Goal: Task Accomplishment & Management: Complete application form

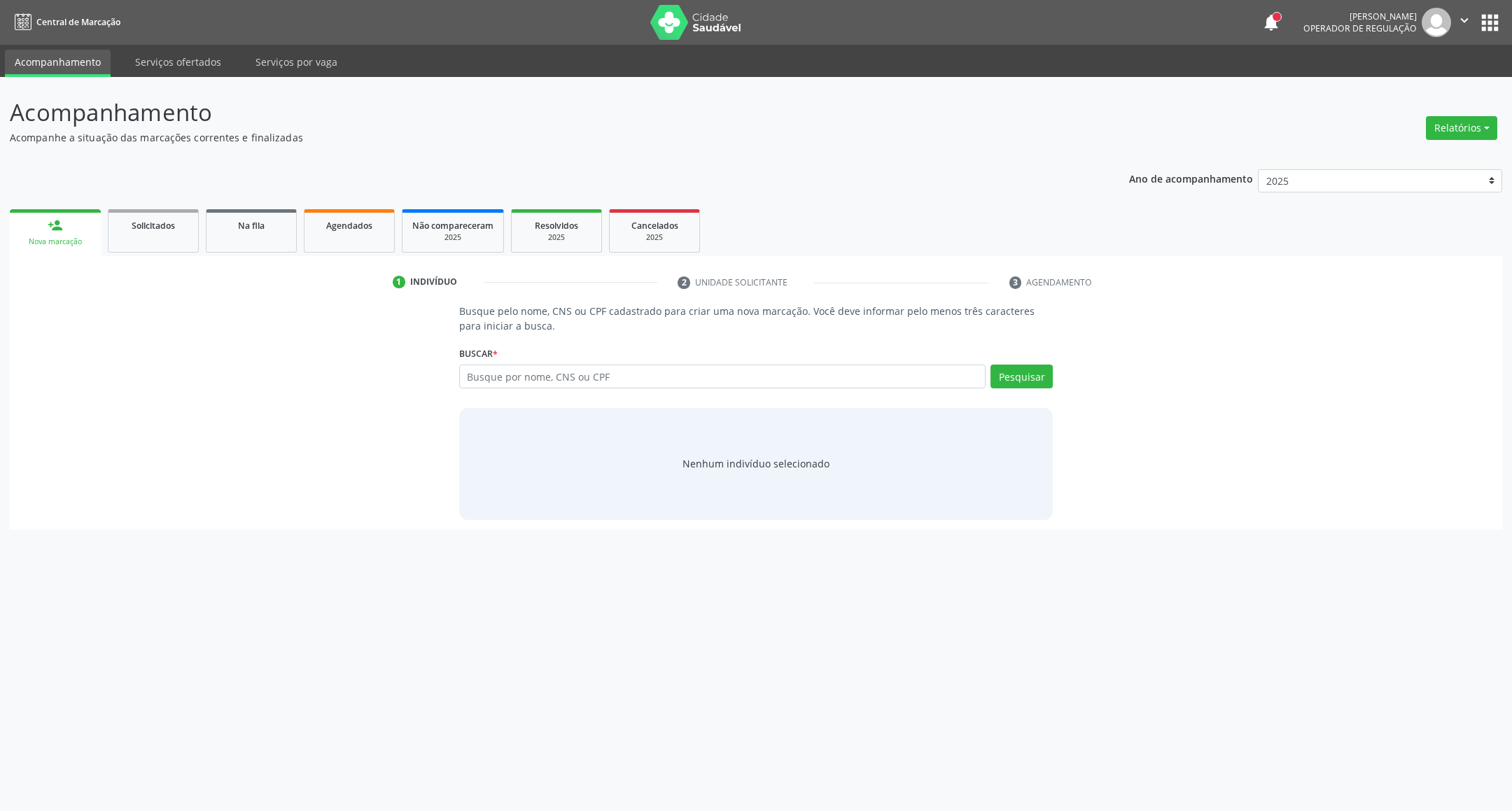
click at [676, 382] on input "text" at bounding box center [723, 376] width 527 height 24
type input "706000383215343"
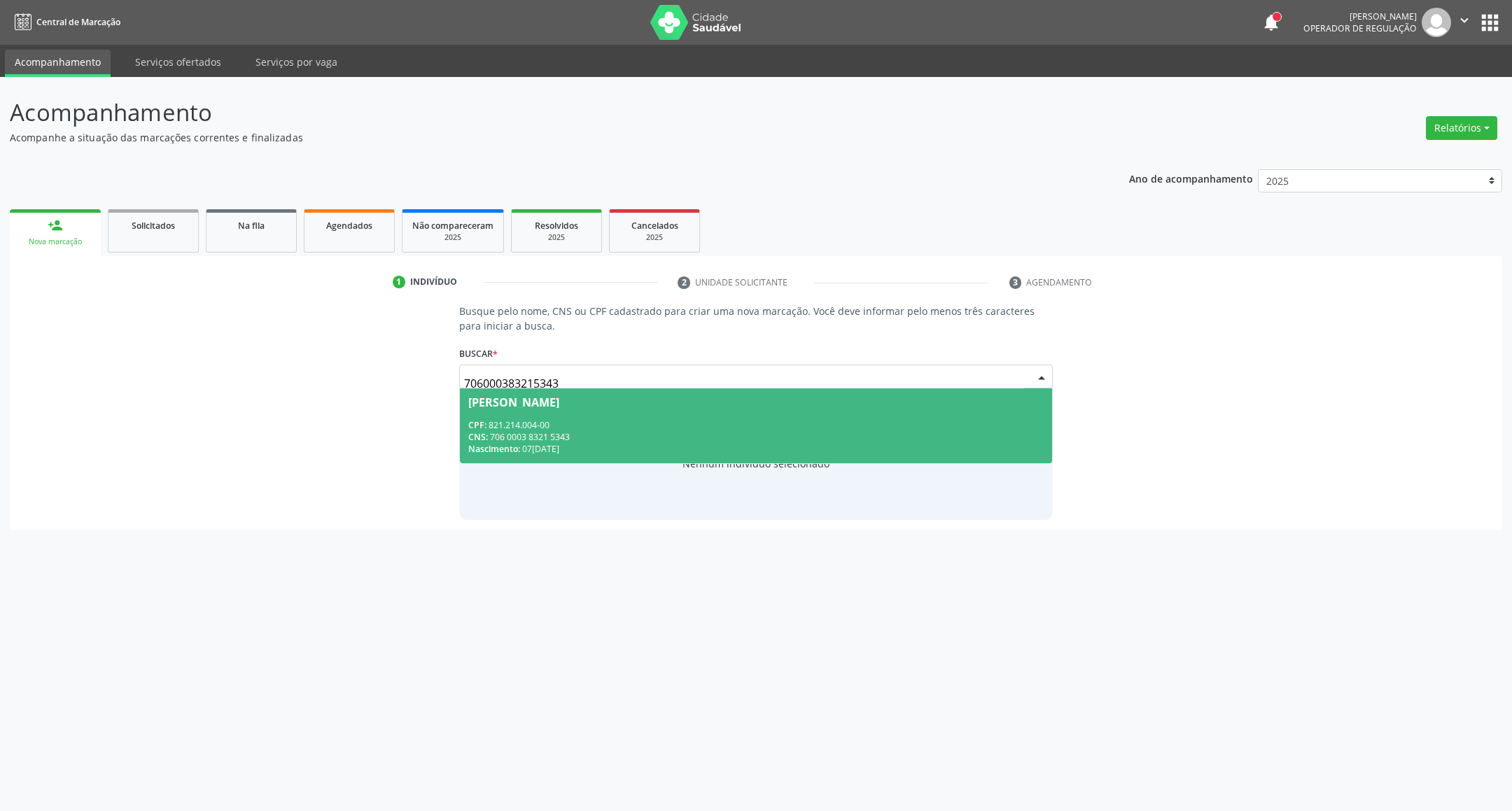
click at [572, 416] on span "[PERSON_NAME] CPF: 821.214.004-00 CNS: 706 0003 8321 5343 Nascimento: 0[DATE]" at bounding box center [756, 425] width 593 height 75
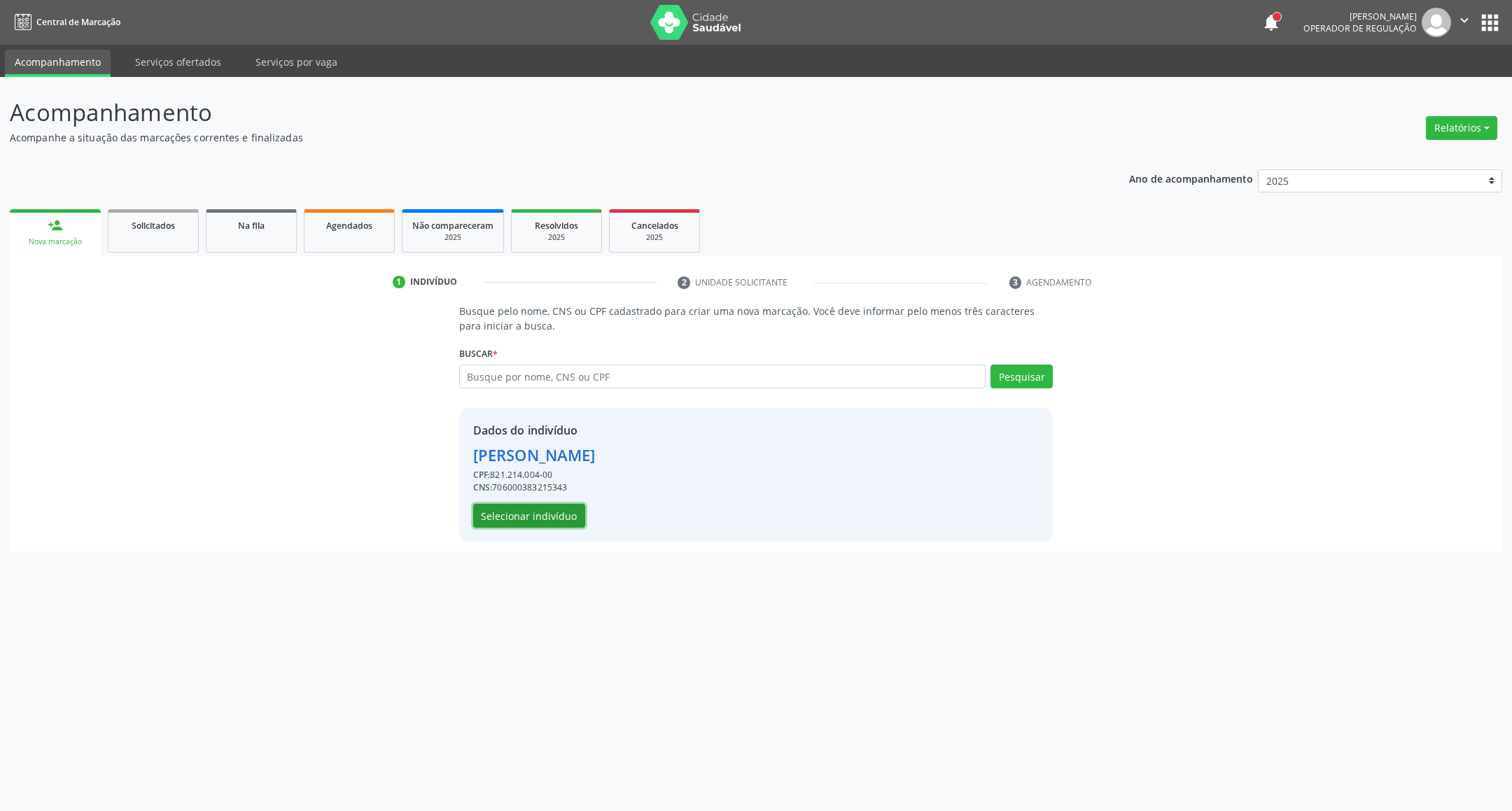
click at [522, 515] on button "Selecionar indivíduo" at bounding box center [528, 515] width 112 height 24
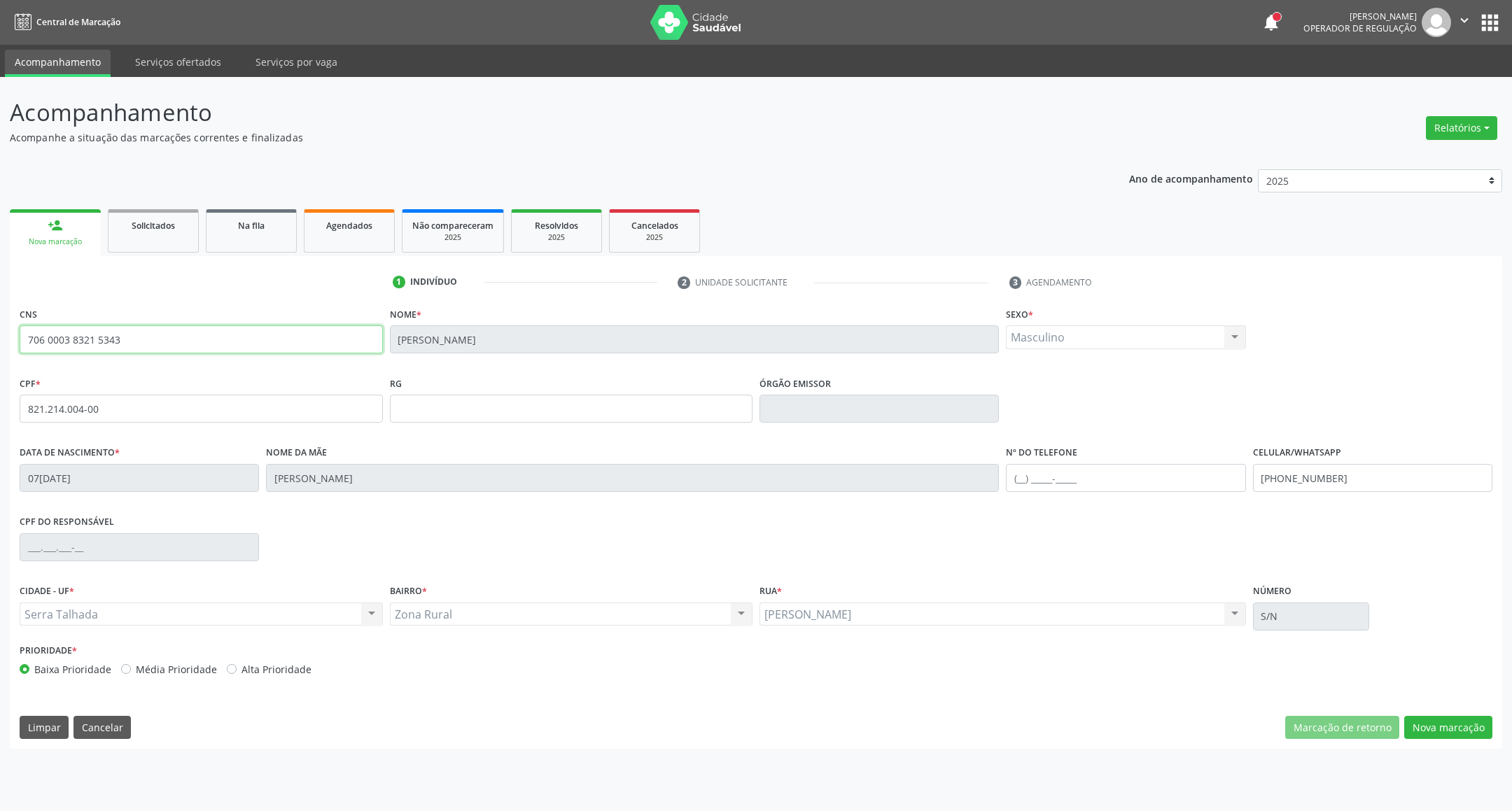
drag, startPoint x: 147, startPoint y: 332, endPoint x: 0, endPoint y: 330, distance: 147.0
click at [0, 330] on div "Acompanhamento Acompanhe a situação das marcações correntes e finalizadas Relat…" at bounding box center [756, 443] width 1512 height 734
click at [355, 238] on link "Agendados" at bounding box center [350, 231] width 91 height 43
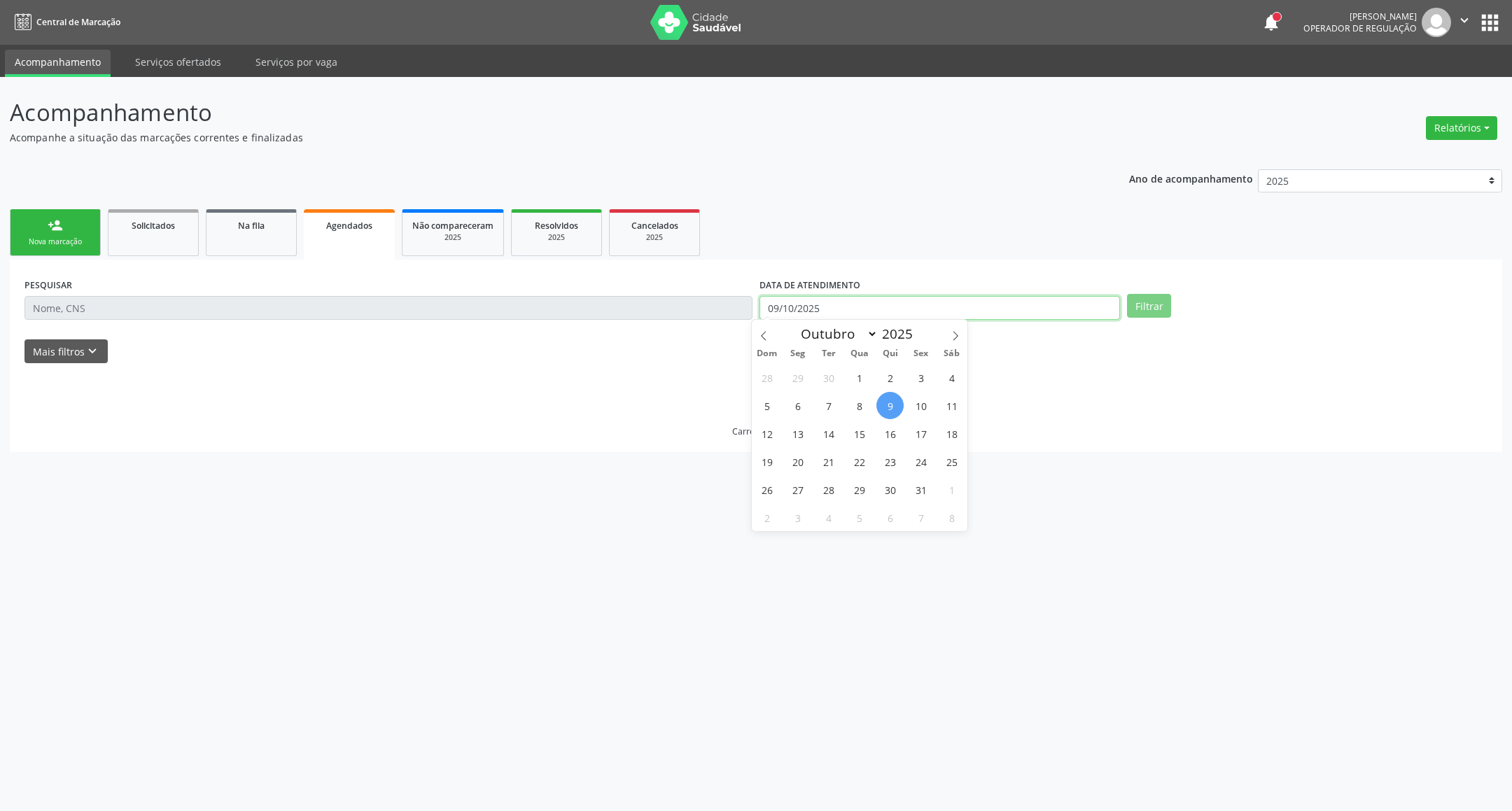
click at [945, 304] on input "09/10/2025" at bounding box center [940, 307] width 360 height 24
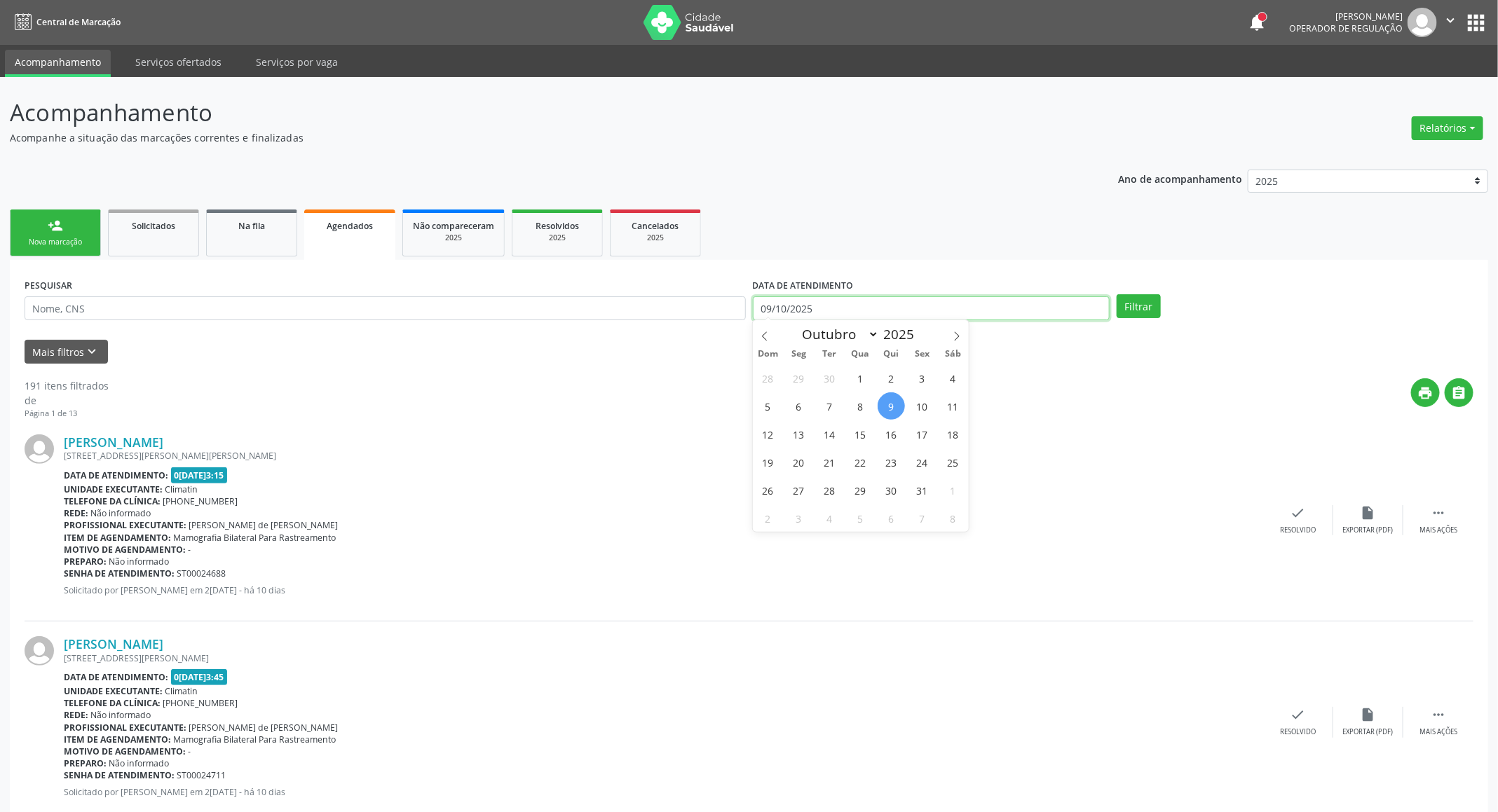
click at [946, 304] on input "09/10/2025" at bounding box center [931, 308] width 357 height 24
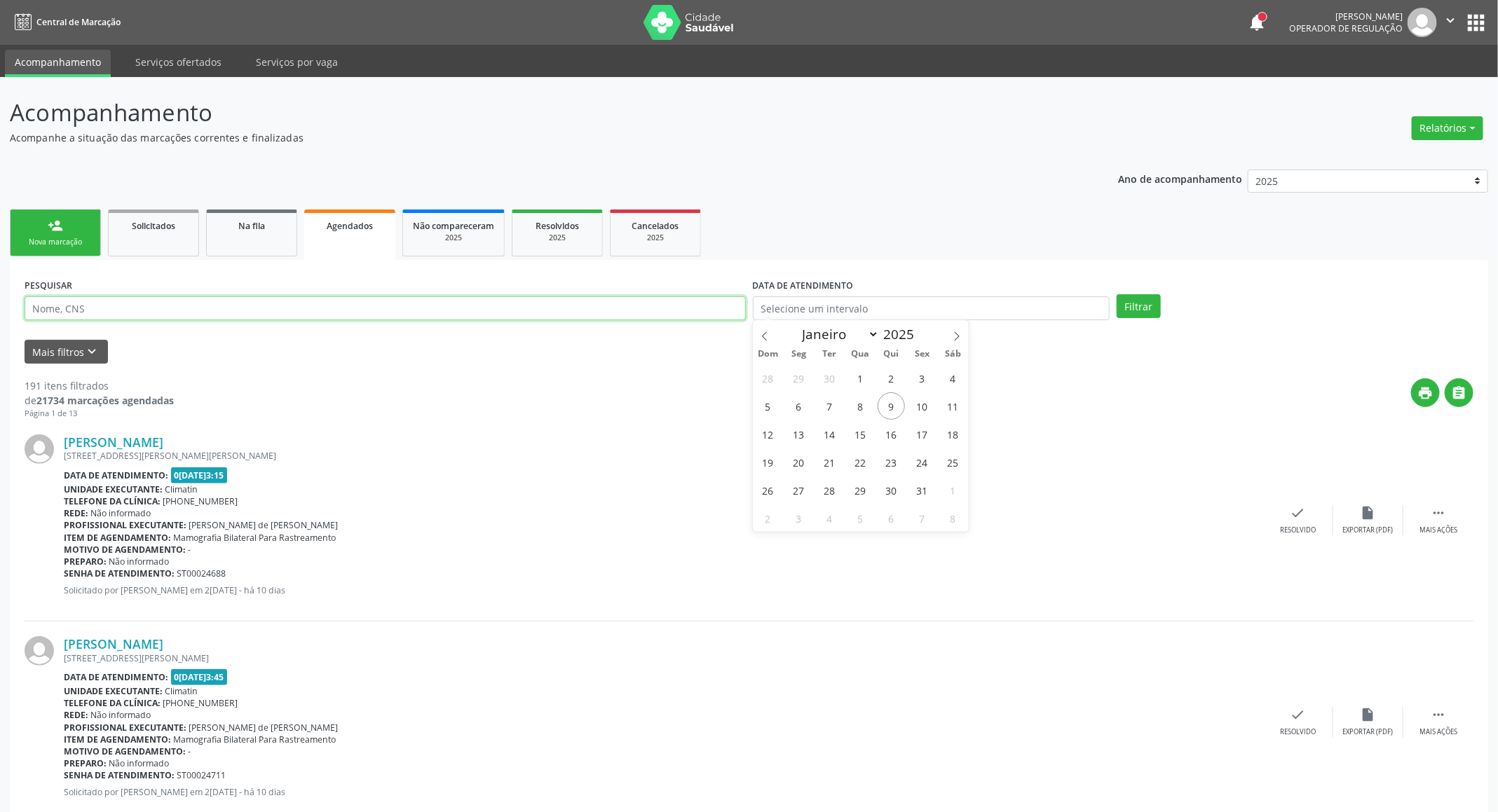
click at [603, 309] on input "text" at bounding box center [385, 308] width 721 height 24
paste input "706 0003 8321 5343"
type input "706 0003 8321 5343"
click at [1117, 295] on button "Filtrar" at bounding box center [1139, 306] width 44 height 24
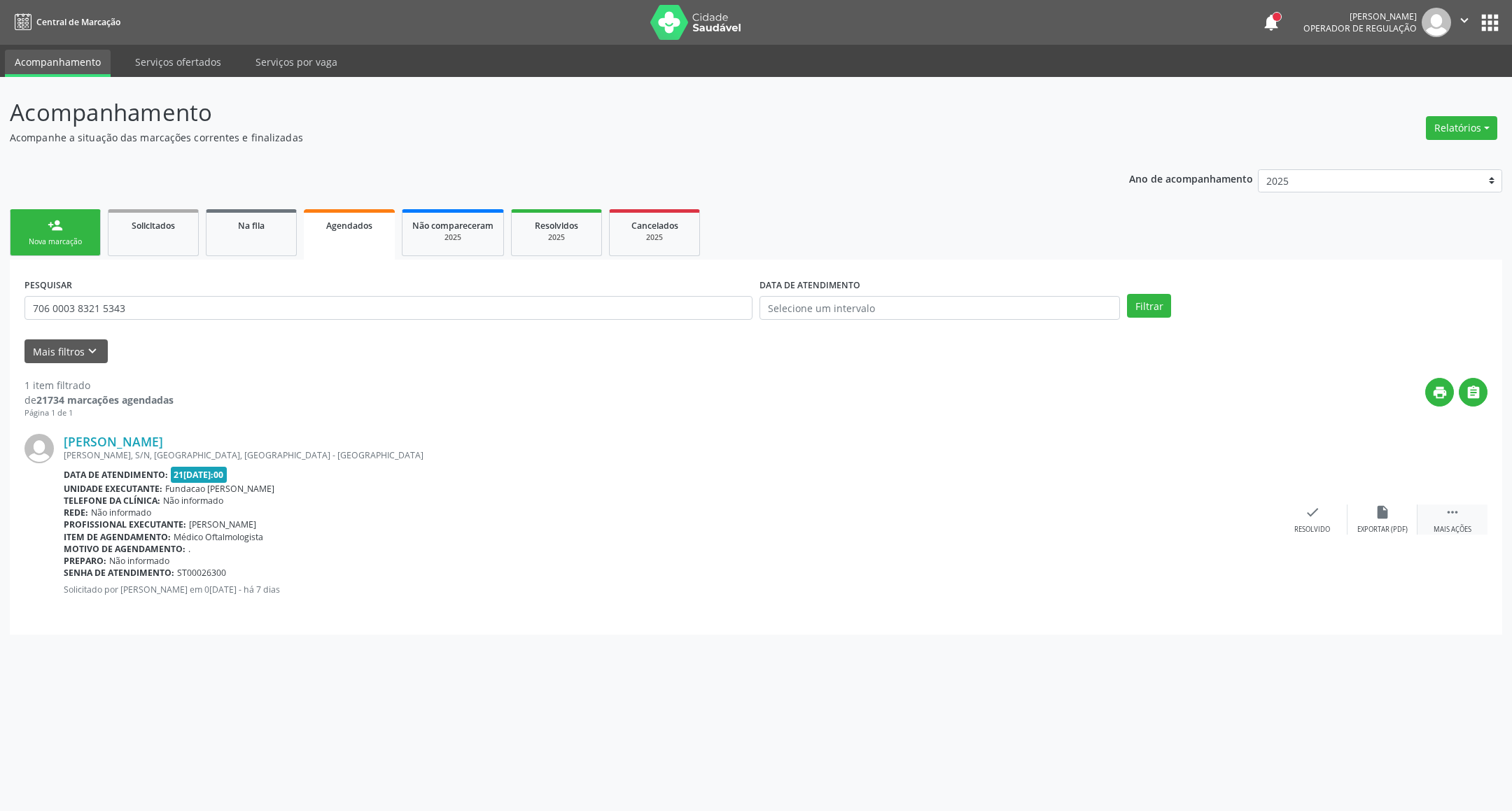
click at [1441, 510] on div " Mais ações" at bounding box center [1453, 519] width 70 height 30
click at [1252, 505] on div "cancel Cancelar" at bounding box center [1243, 519] width 70 height 30
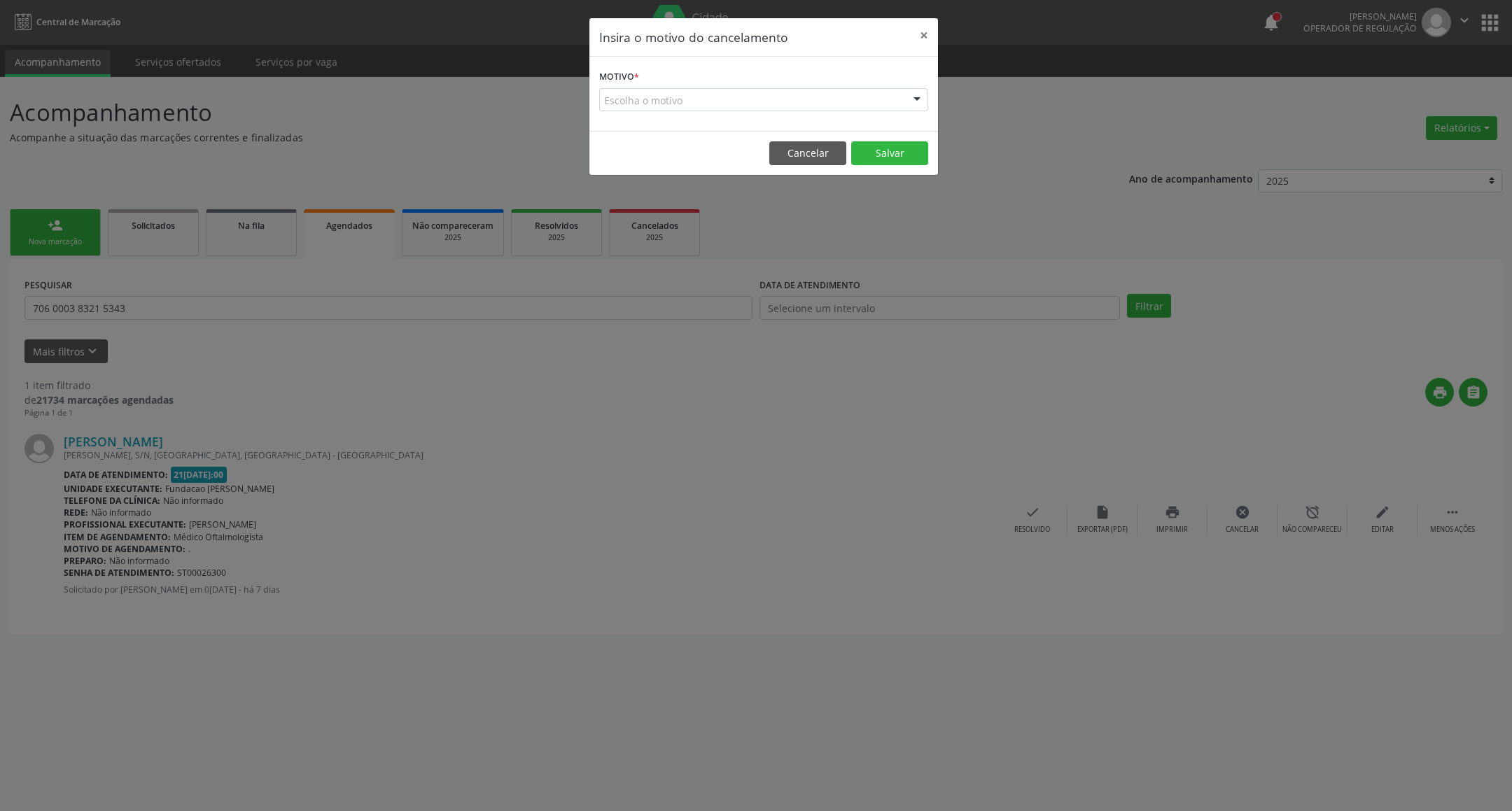
click at [800, 101] on div "Escolha o motivo" at bounding box center [764, 99] width 329 height 24
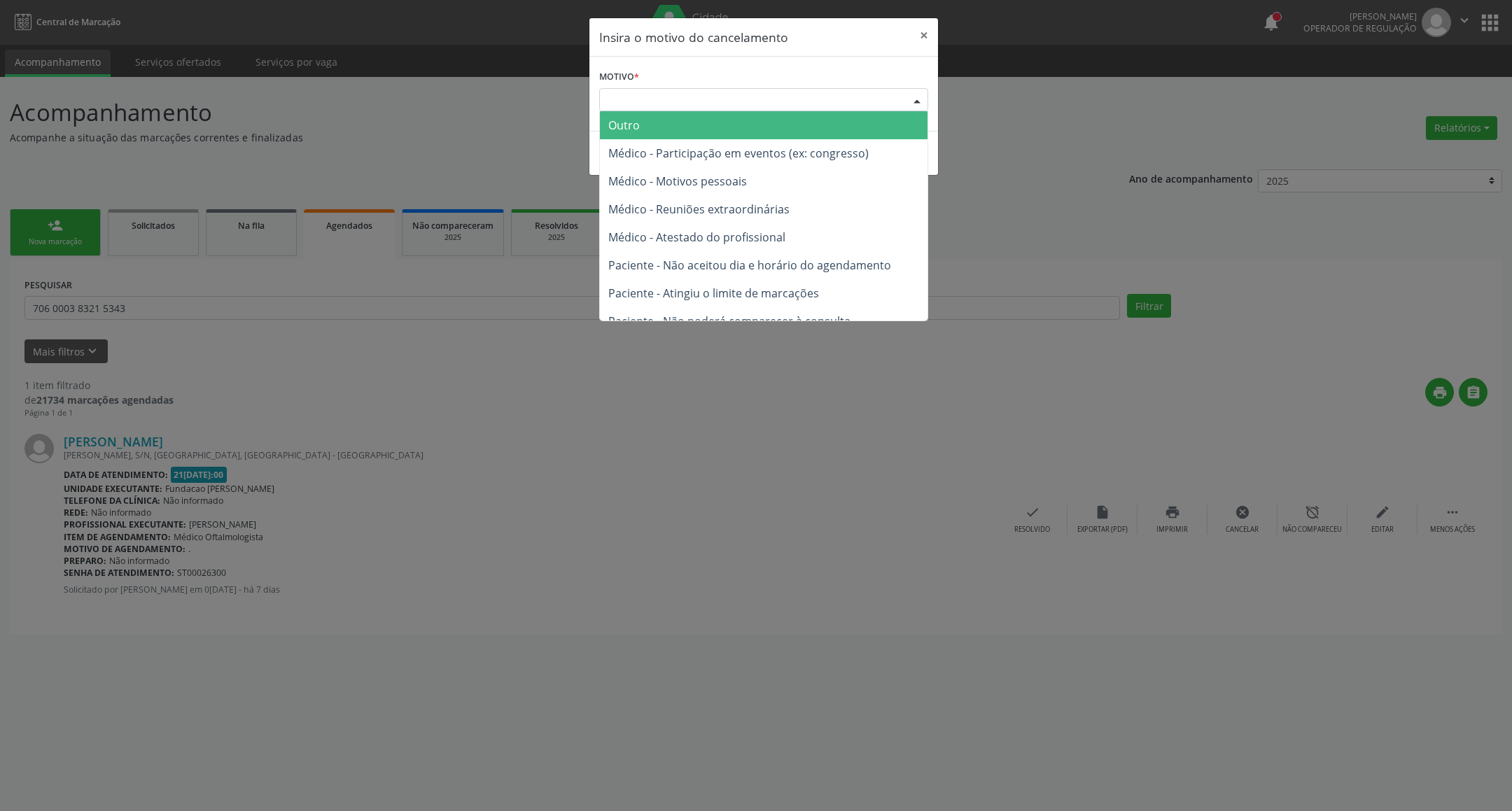
drag, startPoint x: 677, startPoint y: 135, endPoint x: 661, endPoint y: 148, distance: 20.6
click at [665, 146] on ul "Outro Médico - Participação em eventos (ex: congresso) Médico - Motivos pessoai…" at bounding box center [764, 251] width 328 height 280
click at [689, 126] on span "Outro" at bounding box center [764, 126] width 328 height 28
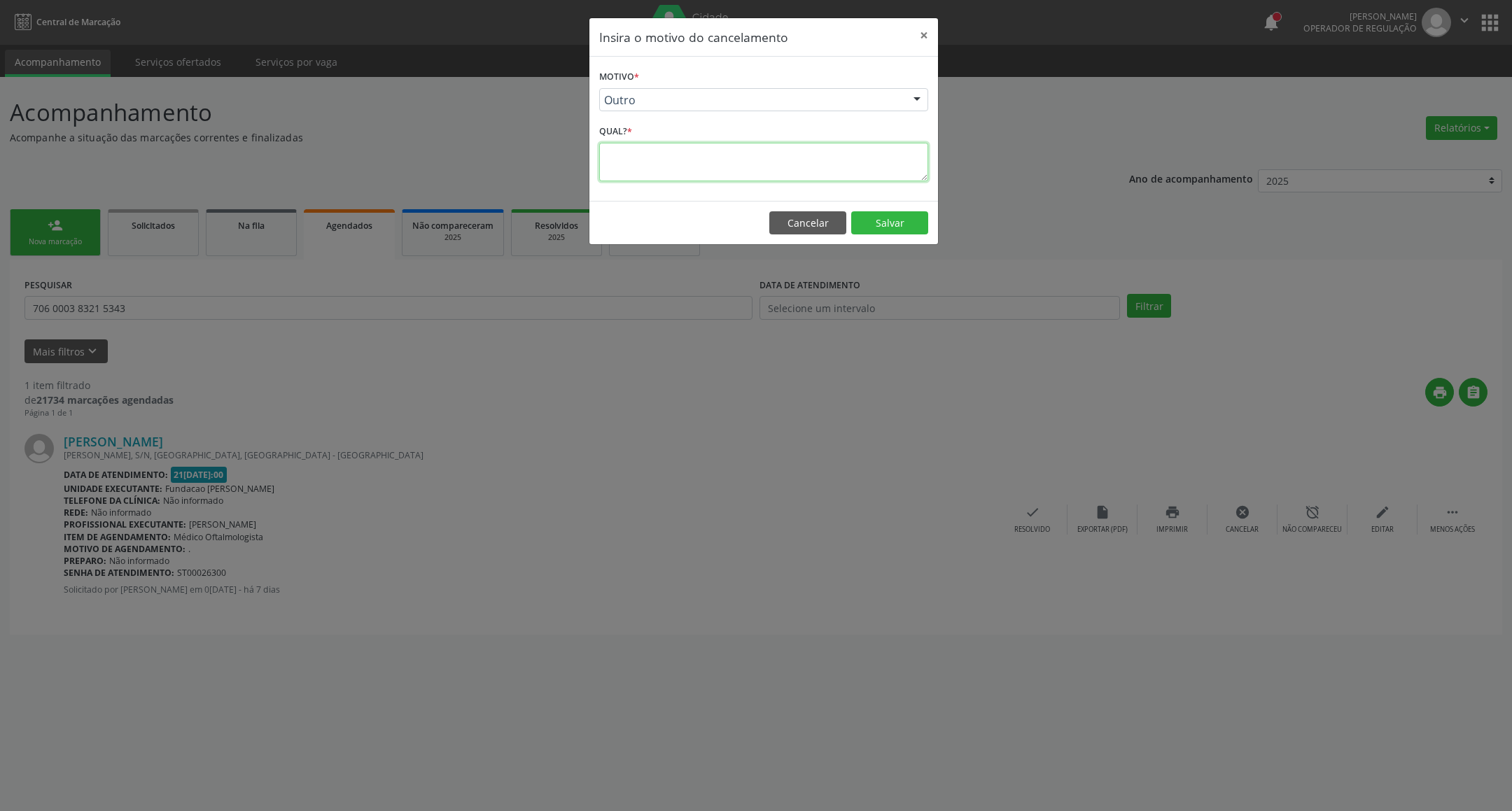
click at [681, 165] on textarea at bounding box center [764, 161] width 329 height 38
type textarea "."
click at [893, 219] on button "Salvar" at bounding box center [890, 223] width 77 height 24
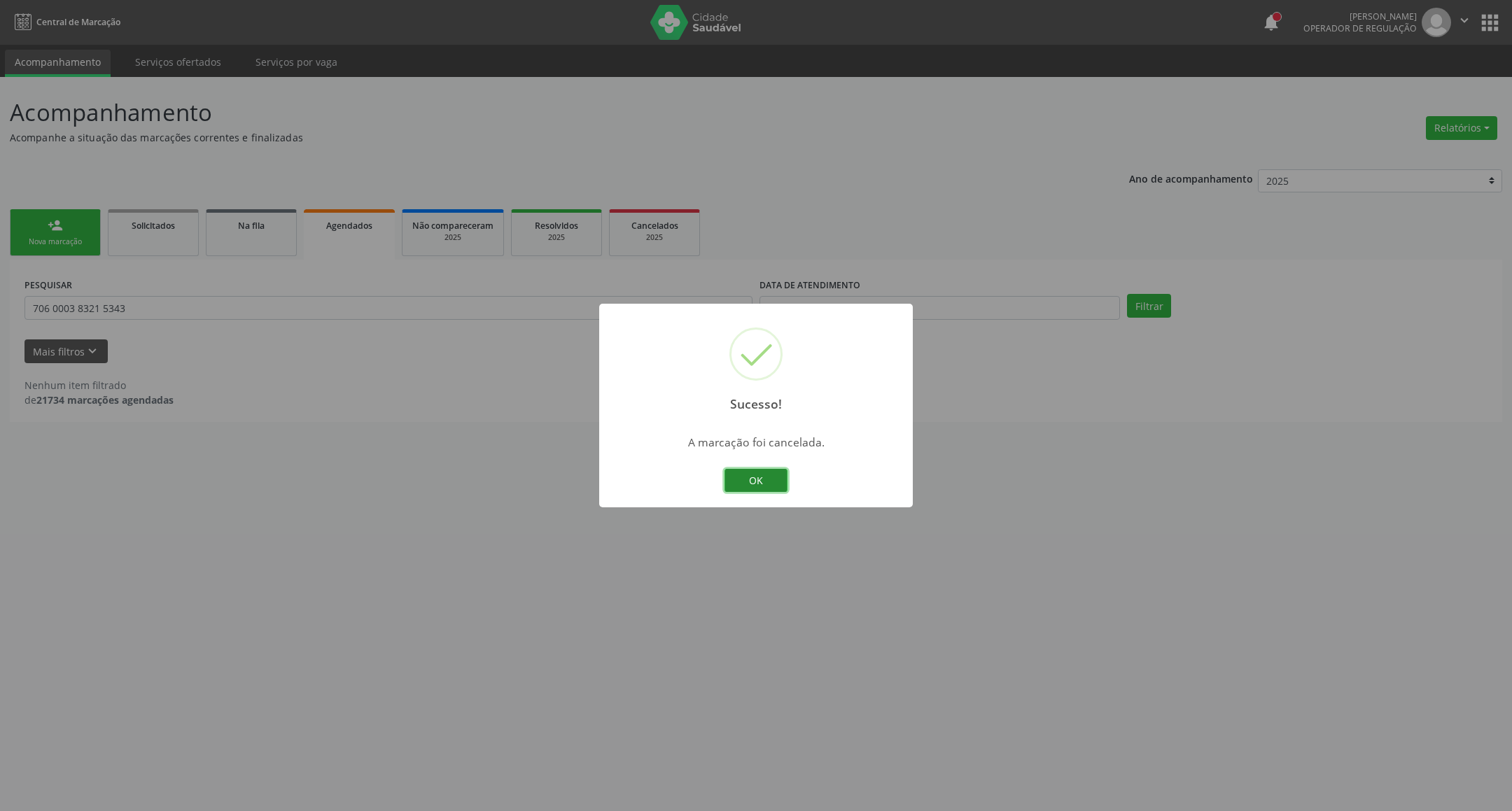
click at [745, 470] on button "OK" at bounding box center [756, 480] width 63 height 24
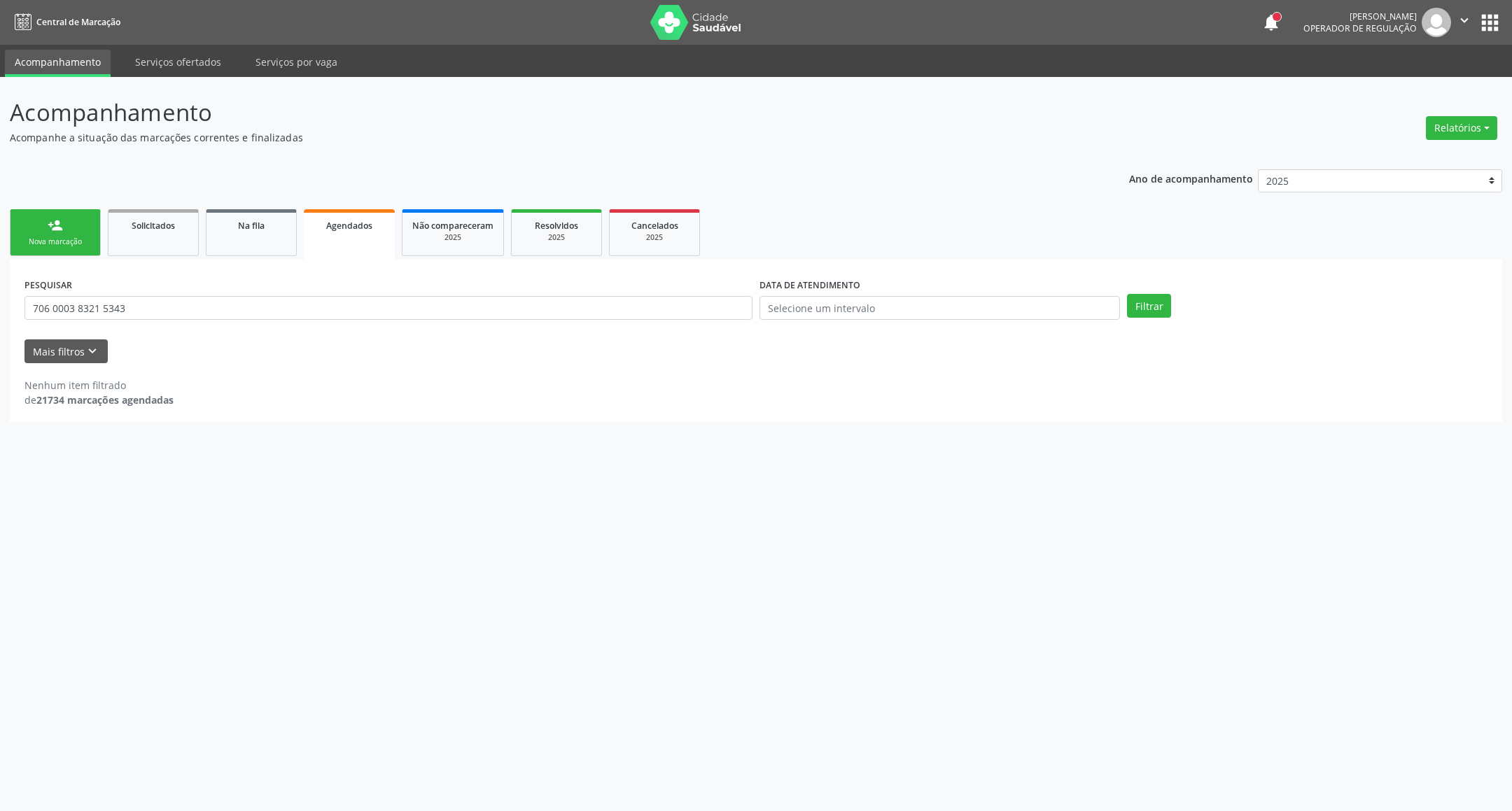
click at [38, 237] on div "Nova marcação" at bounding box center [55, 241] width 70 height 11
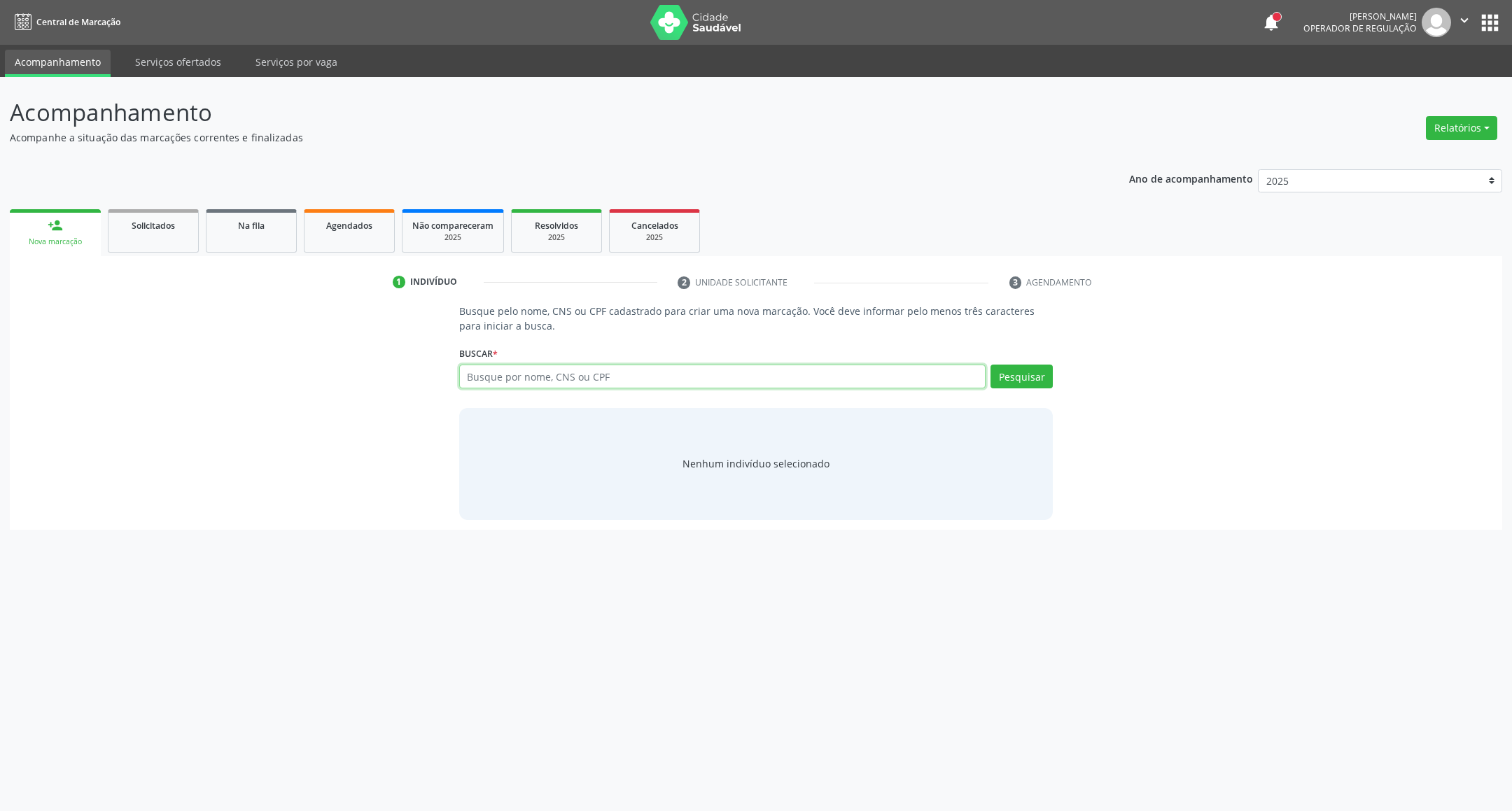
click at [464, 377] on input "text" at bounding box center [723, 376] width 527 height 24
type input "72015534458"
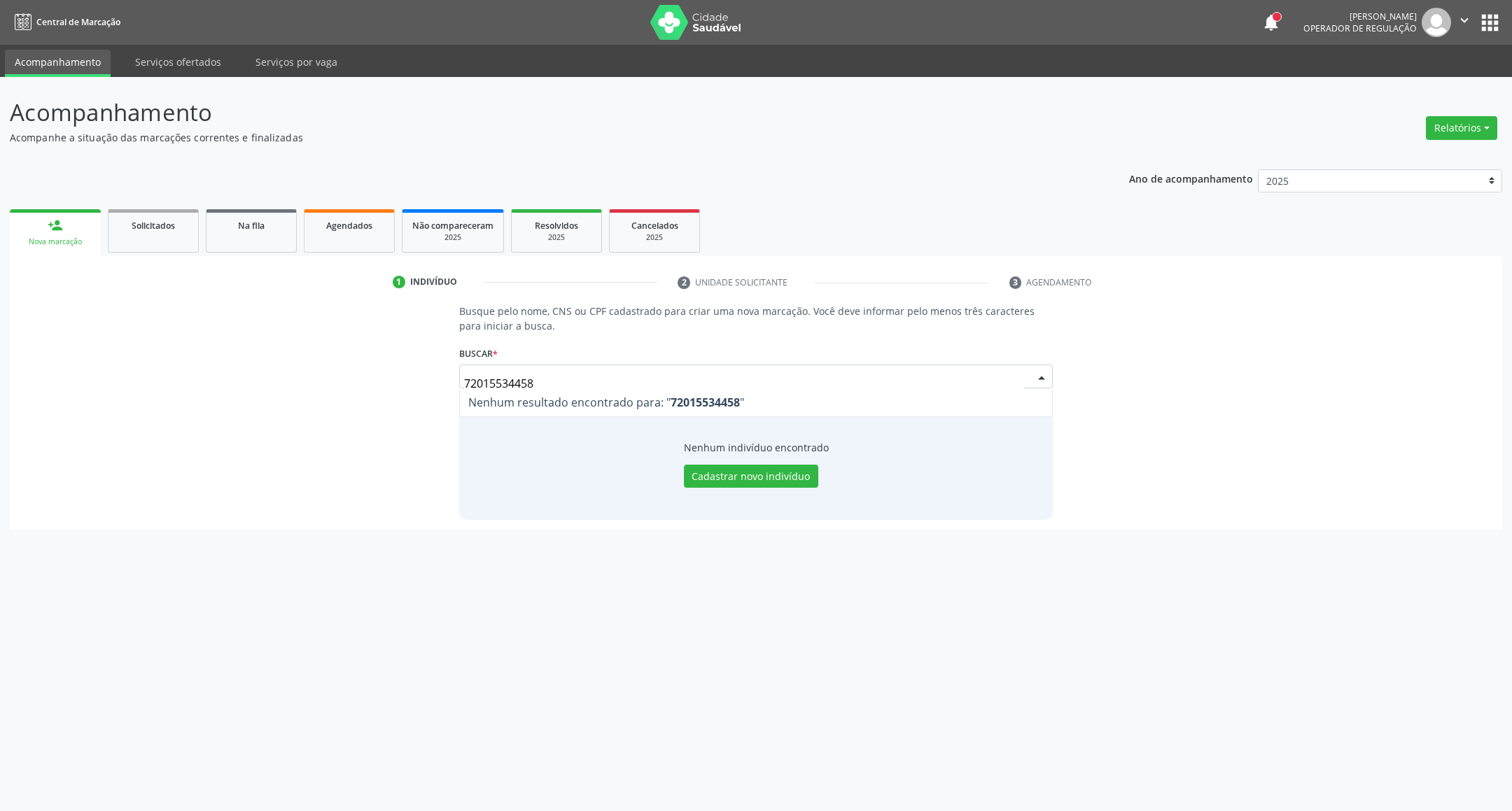
drag, startPoint x: 551, startPoint y: 383, endPoint x: 369, endPoint y: 402, distance: 183.0
click at [372, 402] on div "Busque pelo nome, CNS ou CPF cadastrado para criar uma nova marcação. Você deve…" at bounding box center [756, 412] width 1473 height 215
type input "[PERSON_NAME]"
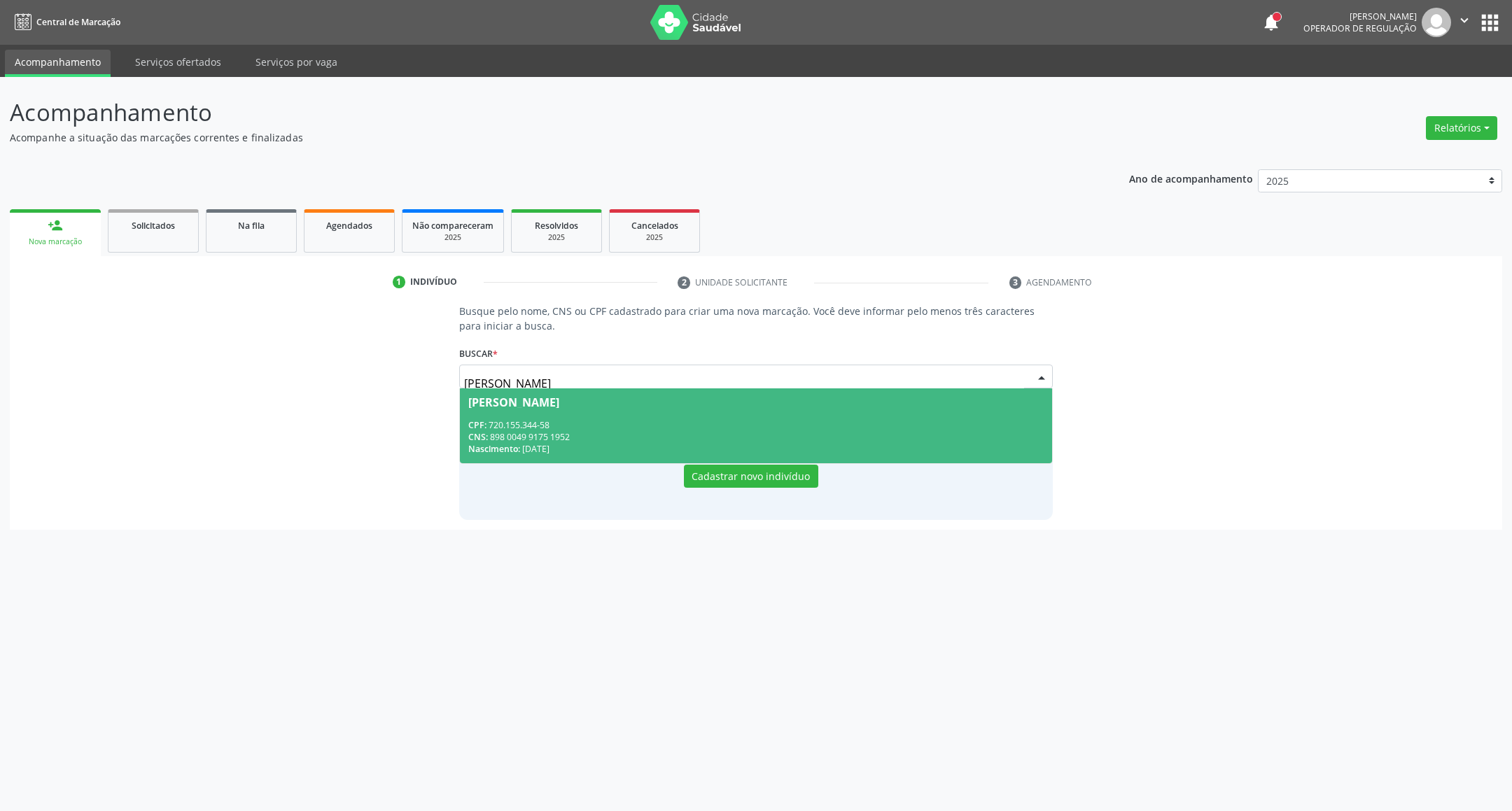
click at [611, 423] on div "CPF: 720.155.344-58" at bounding box center [756, 425] width 577 height 12
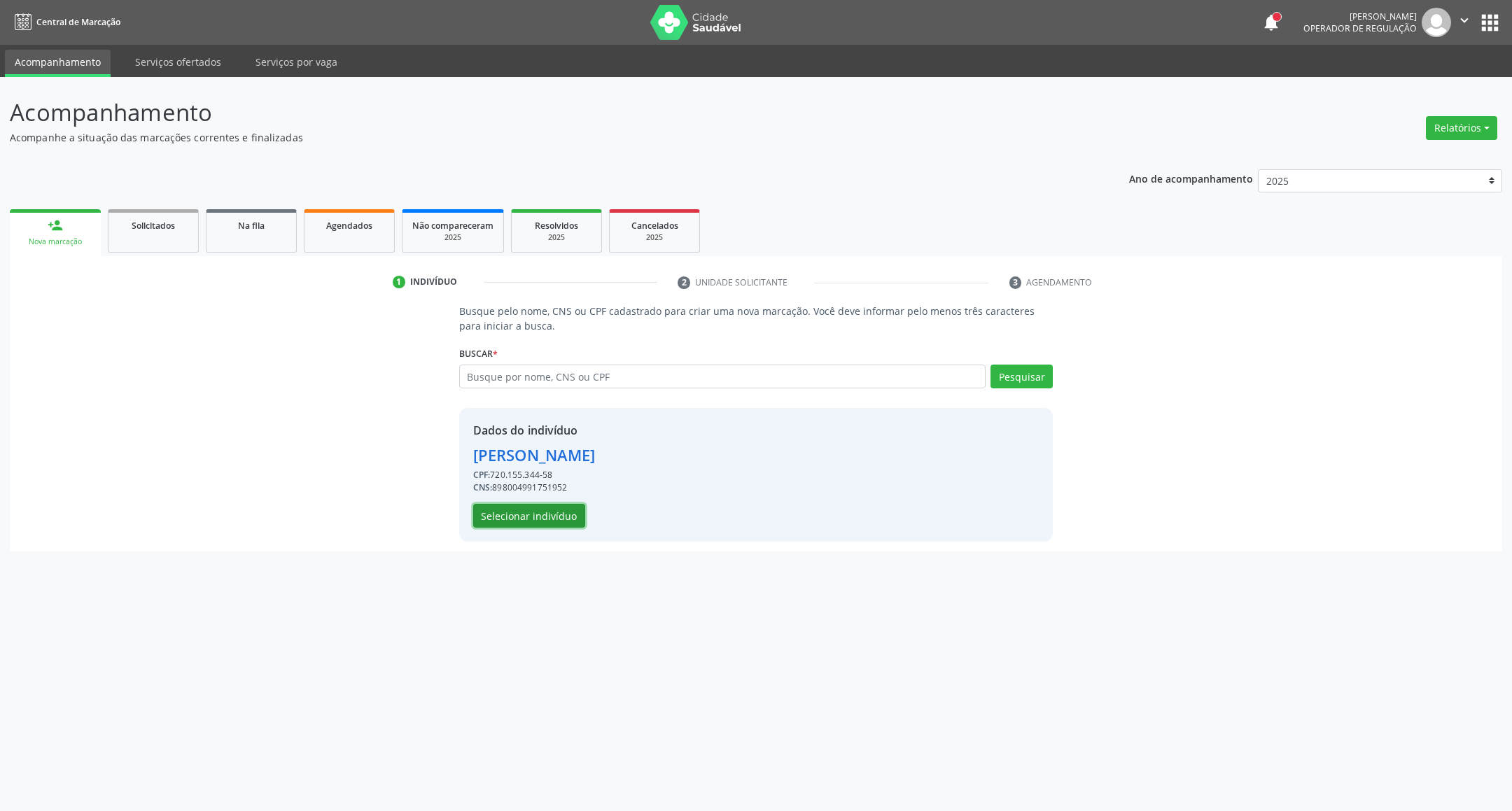
click at [529, 509] on button "Selecionar indivíduo" at bounding box center [528, 515] width 112 height 24
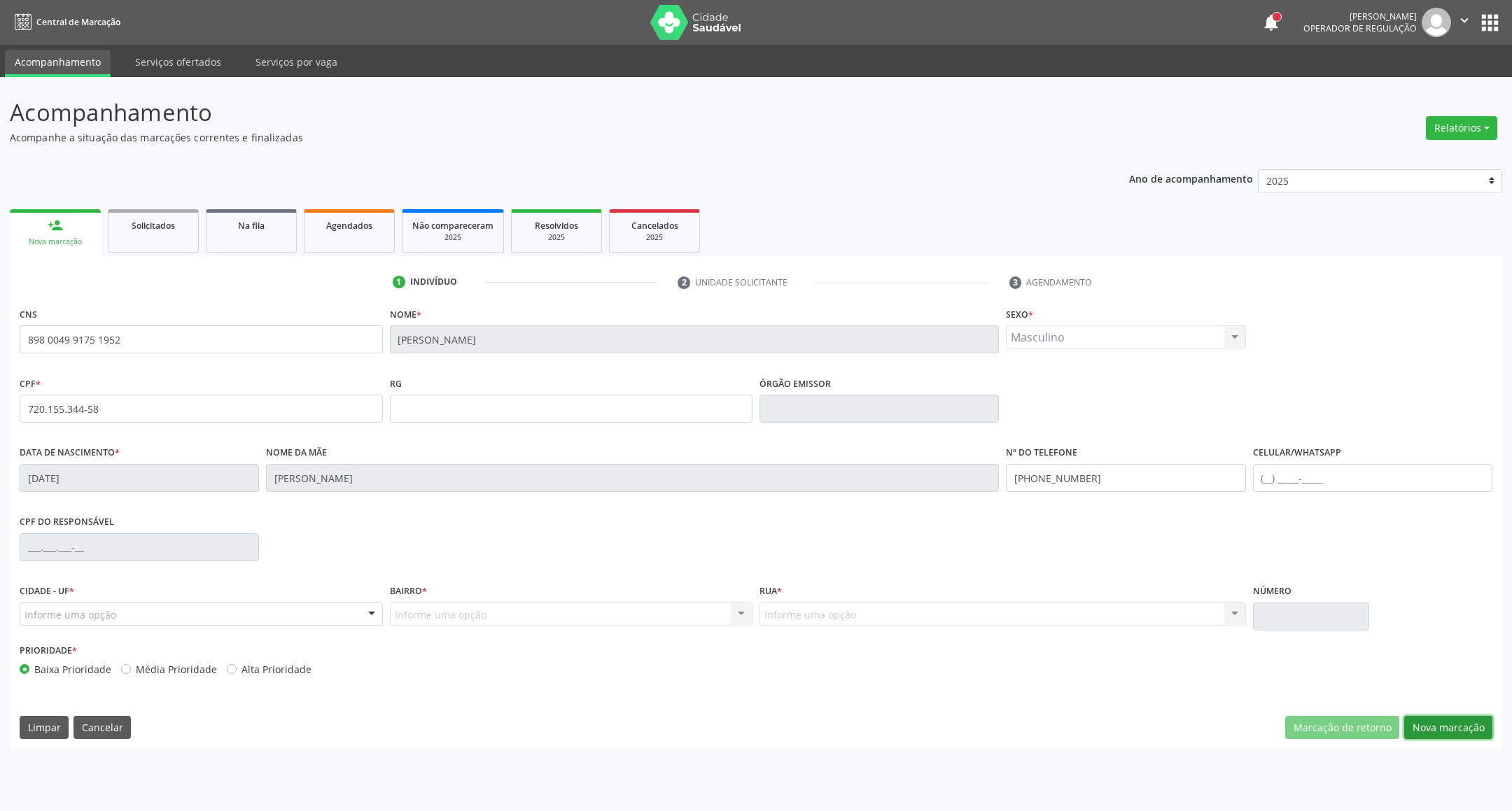
drag, startPoint x: 1479, startPoint y: 722, endPoint x: 714, endPoint y: 573, distance: 779.4
click at [1478, 722] on button "Nova marcação" at bounding box center [1448, 727] width 88 height 24
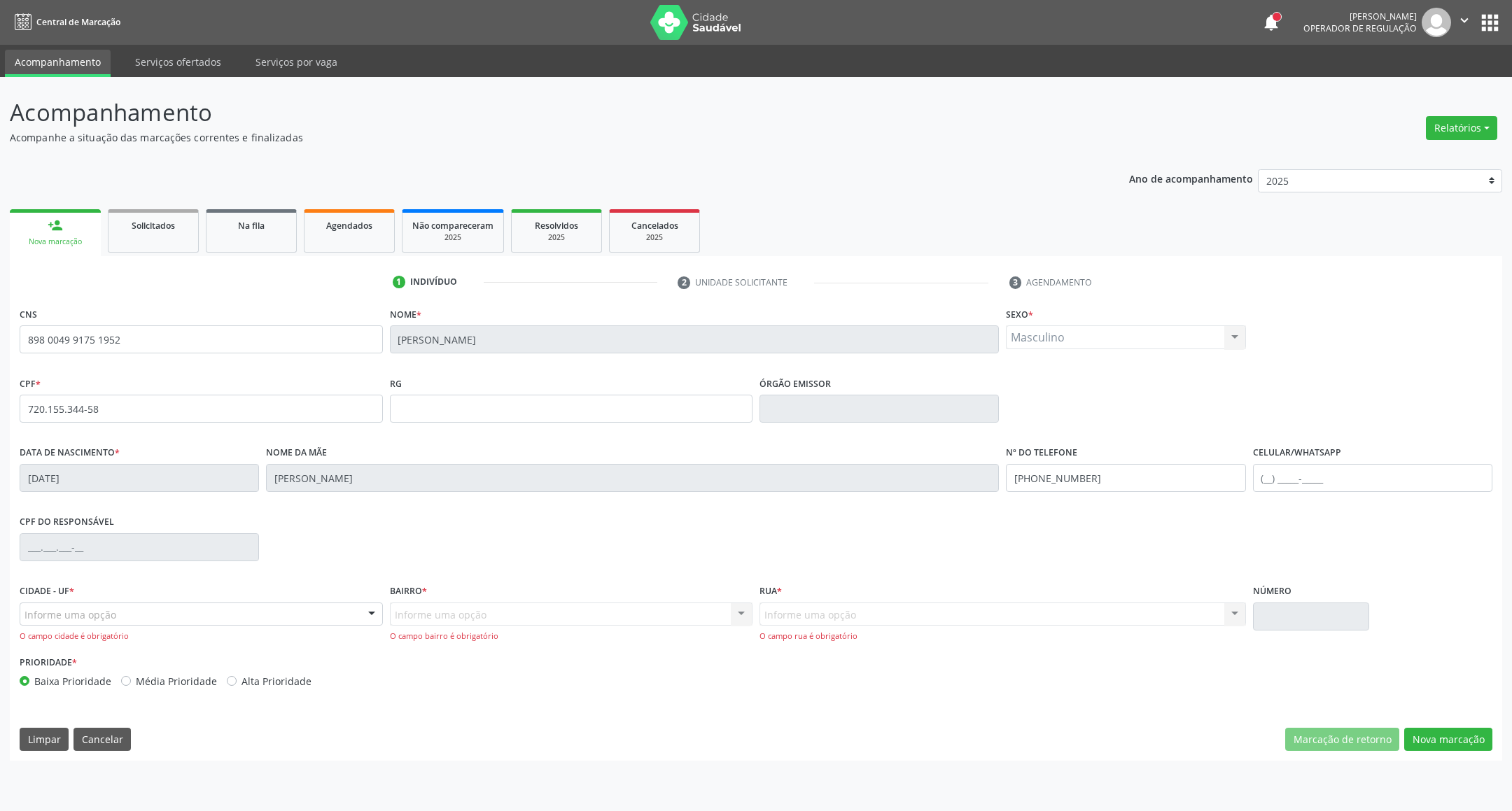
click at [294, 613] on div "Informe uma opção" at bounding box center [201, 614] width 364 height 24
click at [303, 569] on div "CPF do responsável" at bounding box center [756, 546] width 1480 height 69
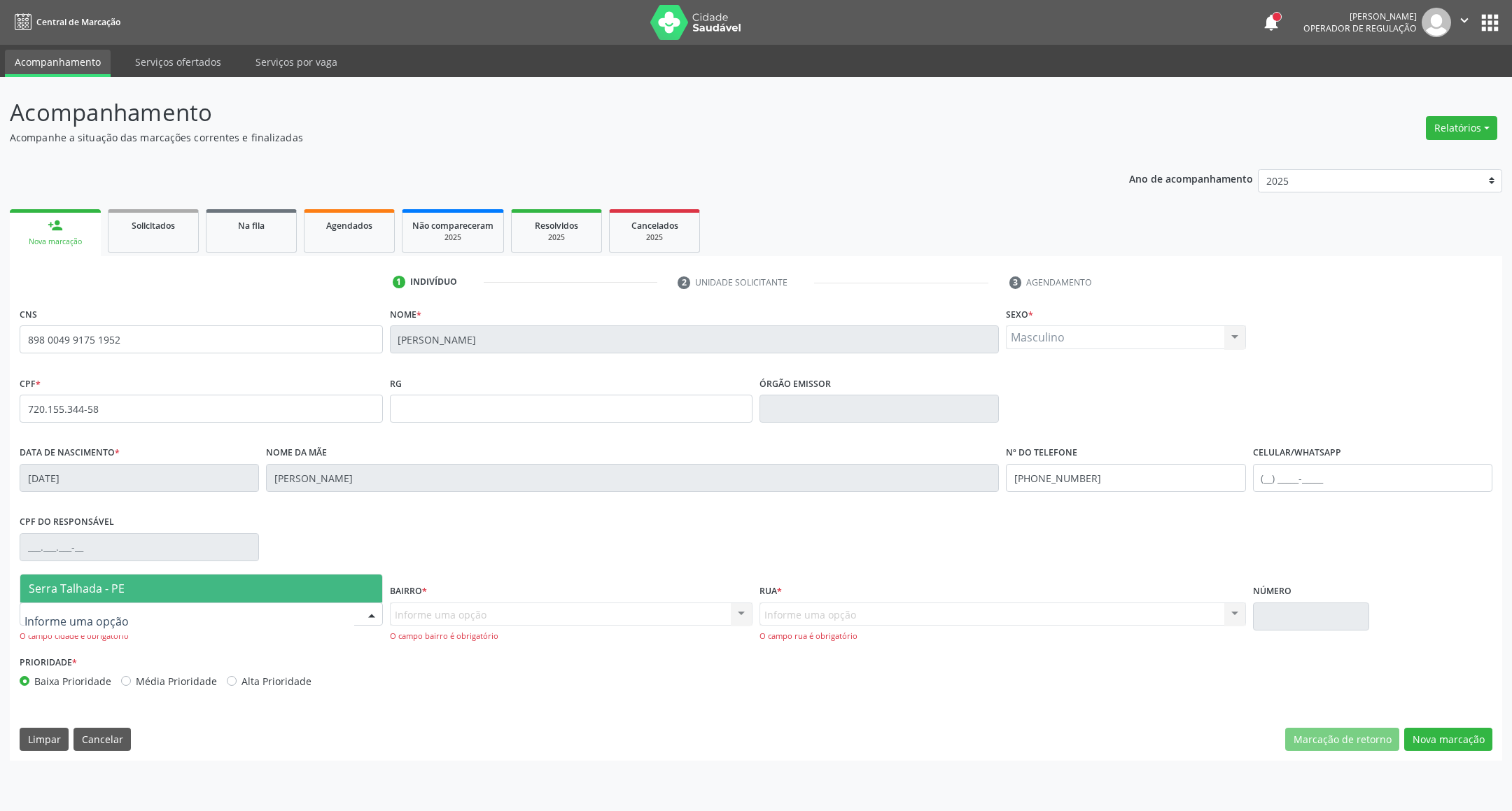
click at [338, 606] on div at bounding box center [201, 614] width 364 height 24
click at [329, 594] on span "Serra Talhada - PE" at bounding box center [201, 588] width 362 height 28
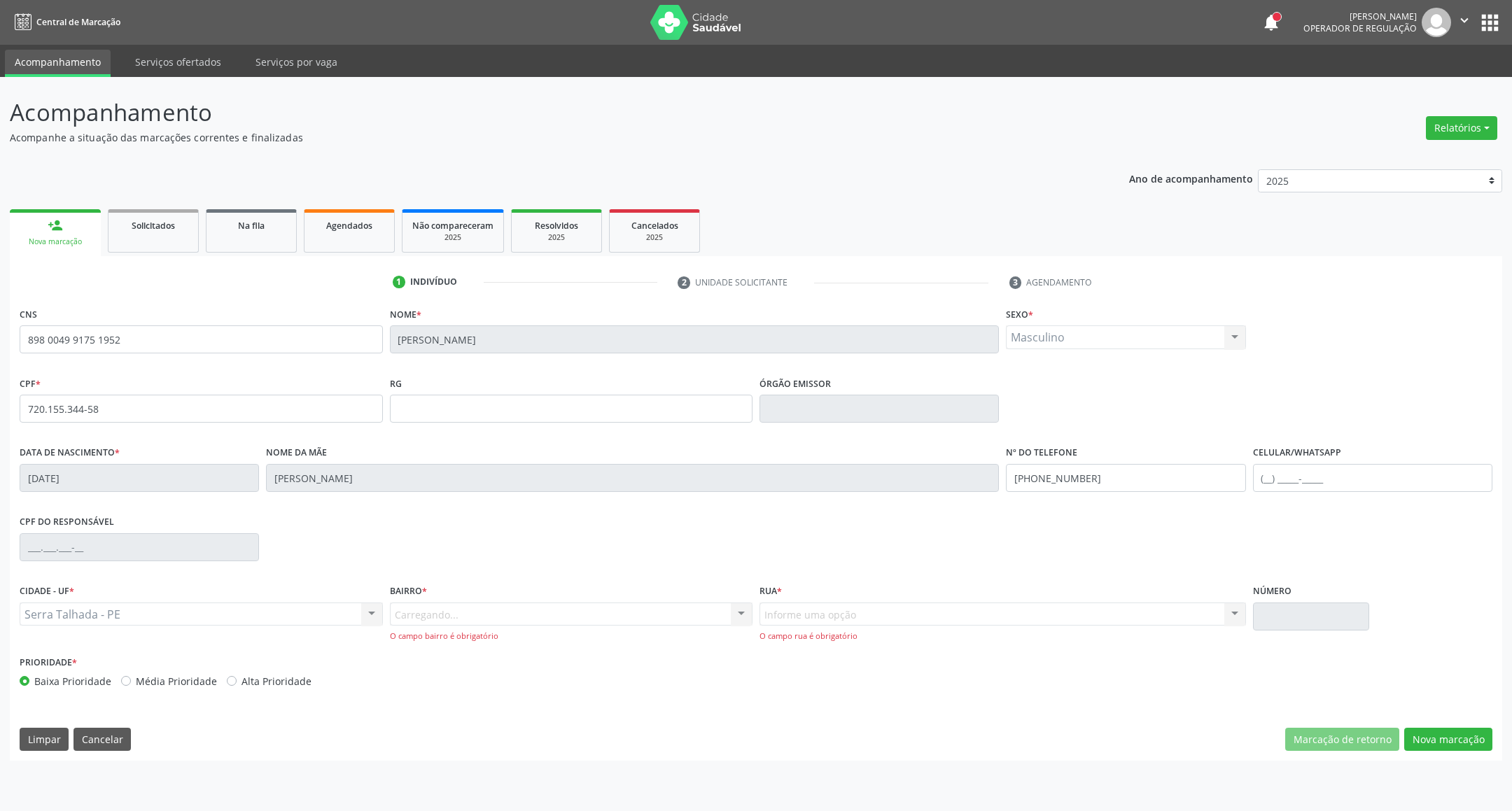
click at [427, 616] on div "Carregando... Nenhum resultado encontrado para: " " Nenhuma opção encontrada. D…" at bounding box center [572, 622] width 364 height 40
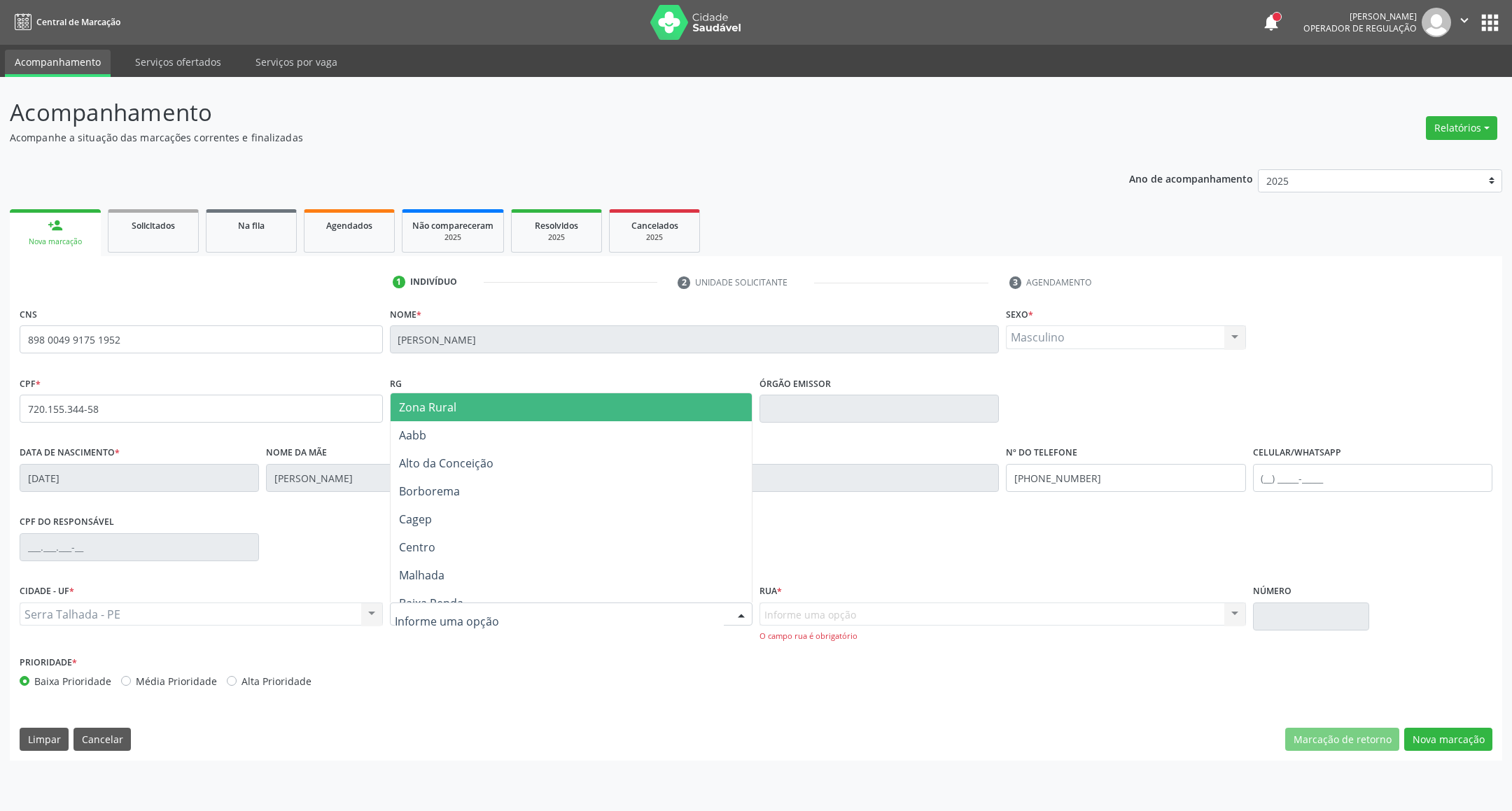
click at [712, 619] on div at bounding box center [572, 614] width 364 height 24
click at [645, 403] on span "Zona Rural" at bounding box center [572, 407] width 362 height 28
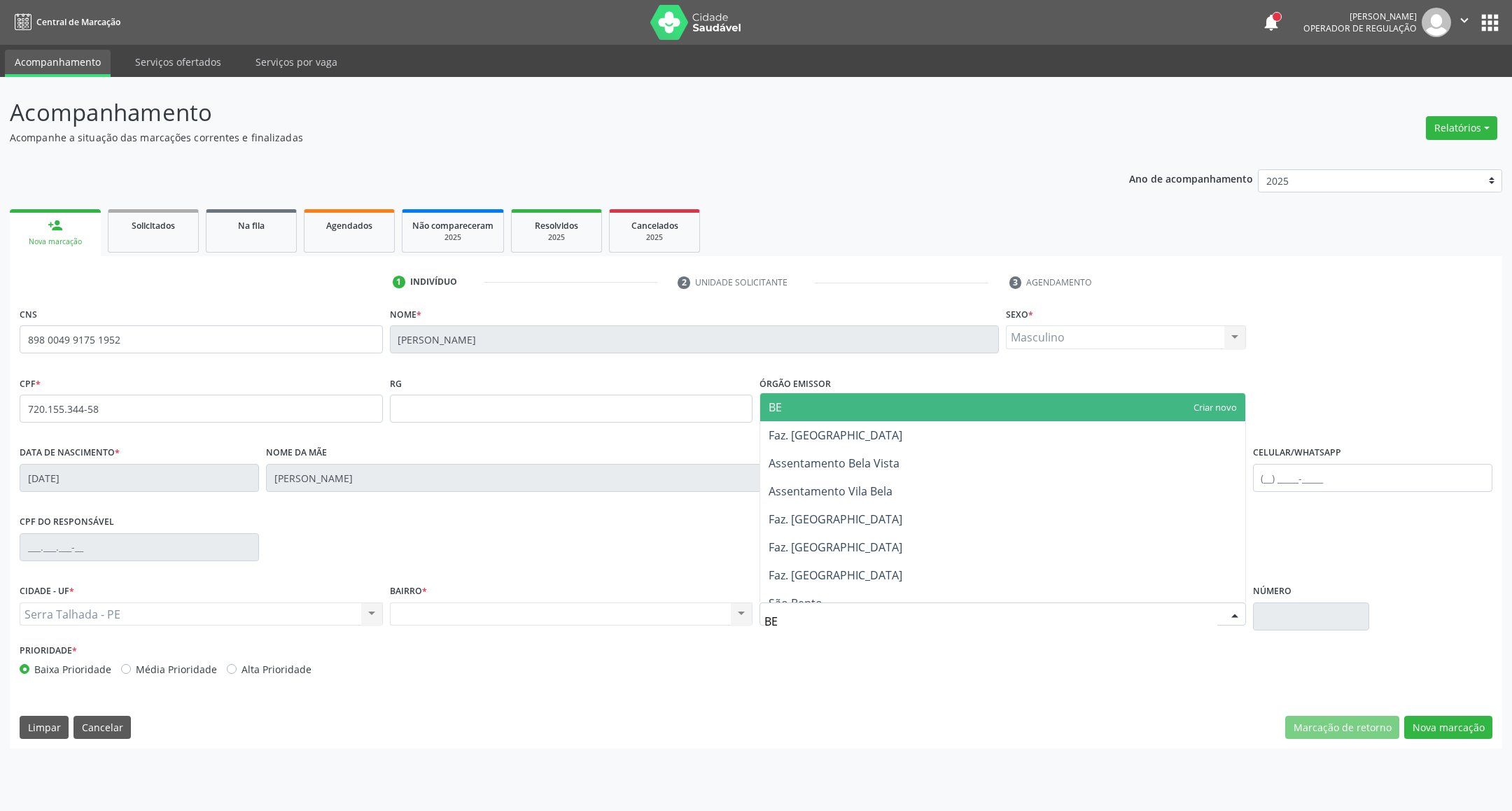
type input "BER"
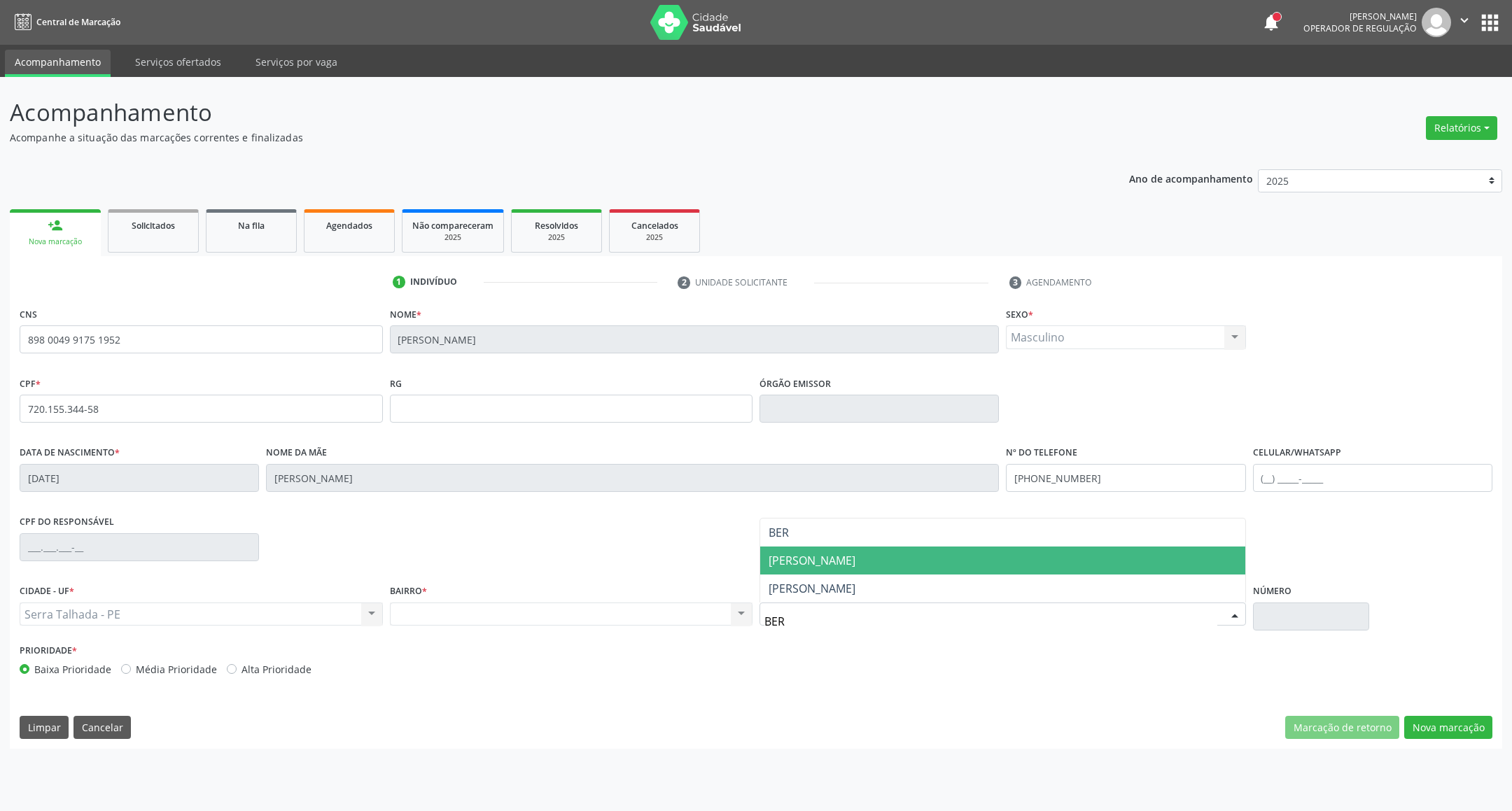
click at [874, 554] on span "[PERSON_NAME]" at bounding box center [1002, 561] width 485 height 28
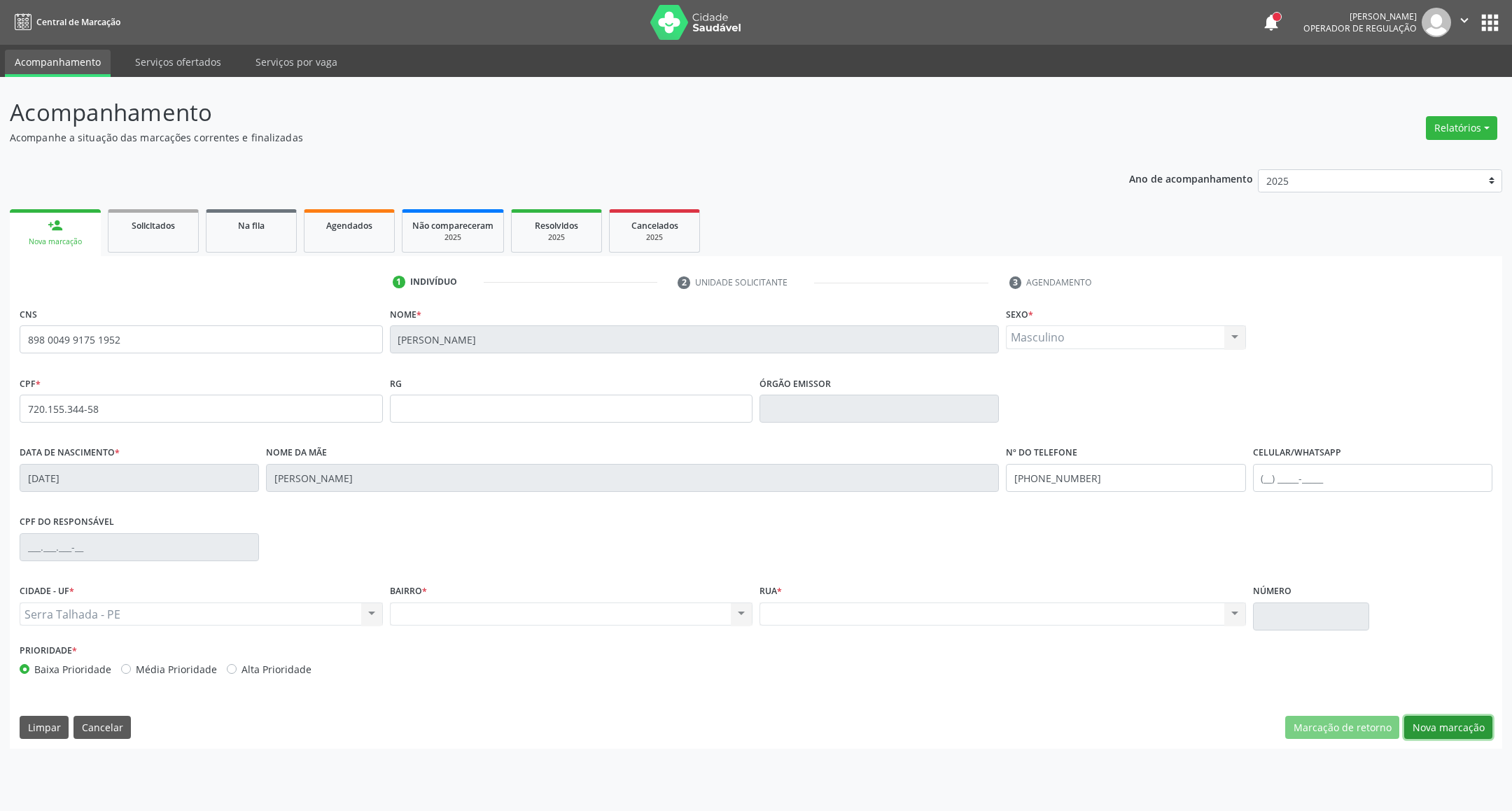
click at [1468, 725] on button "Nova marcação" at bounding box center [1448, 727] width 88 height 24
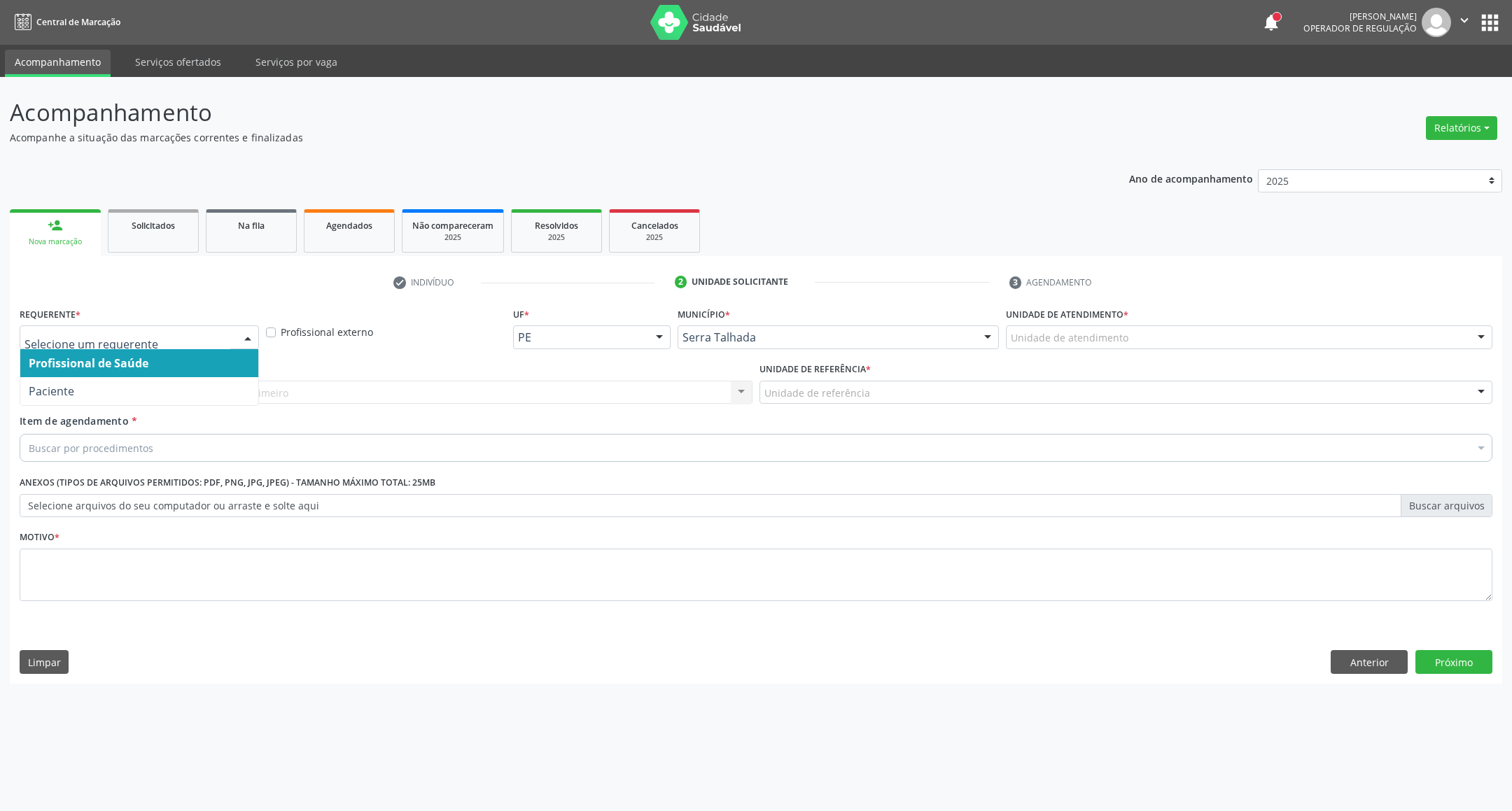
click at [198, 381] on span "Paciente" at bounding box center [139, 391] width 238 height 28
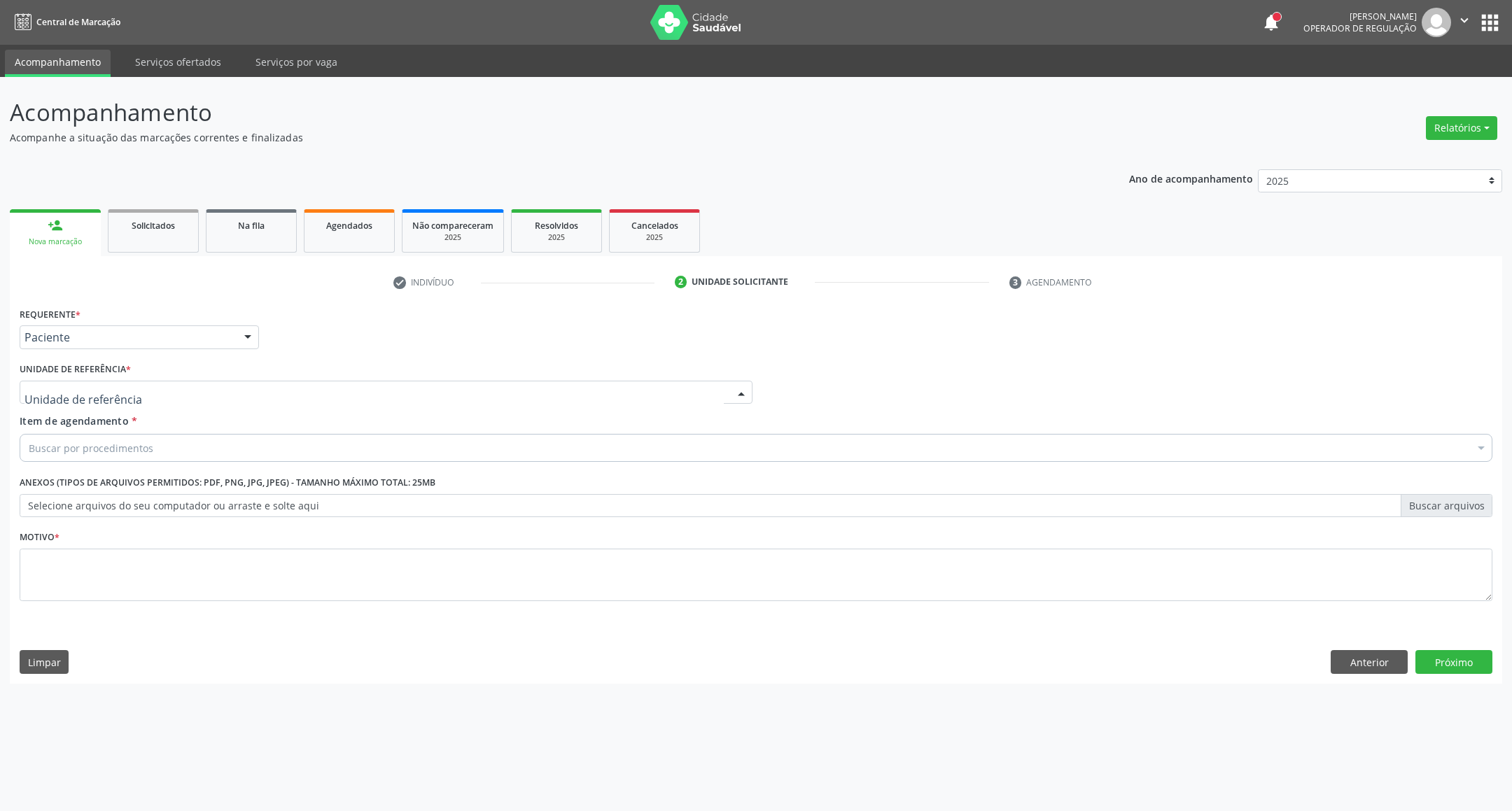
click at [198, 381] on div at bounding box center [386, 392] width 733 height 24
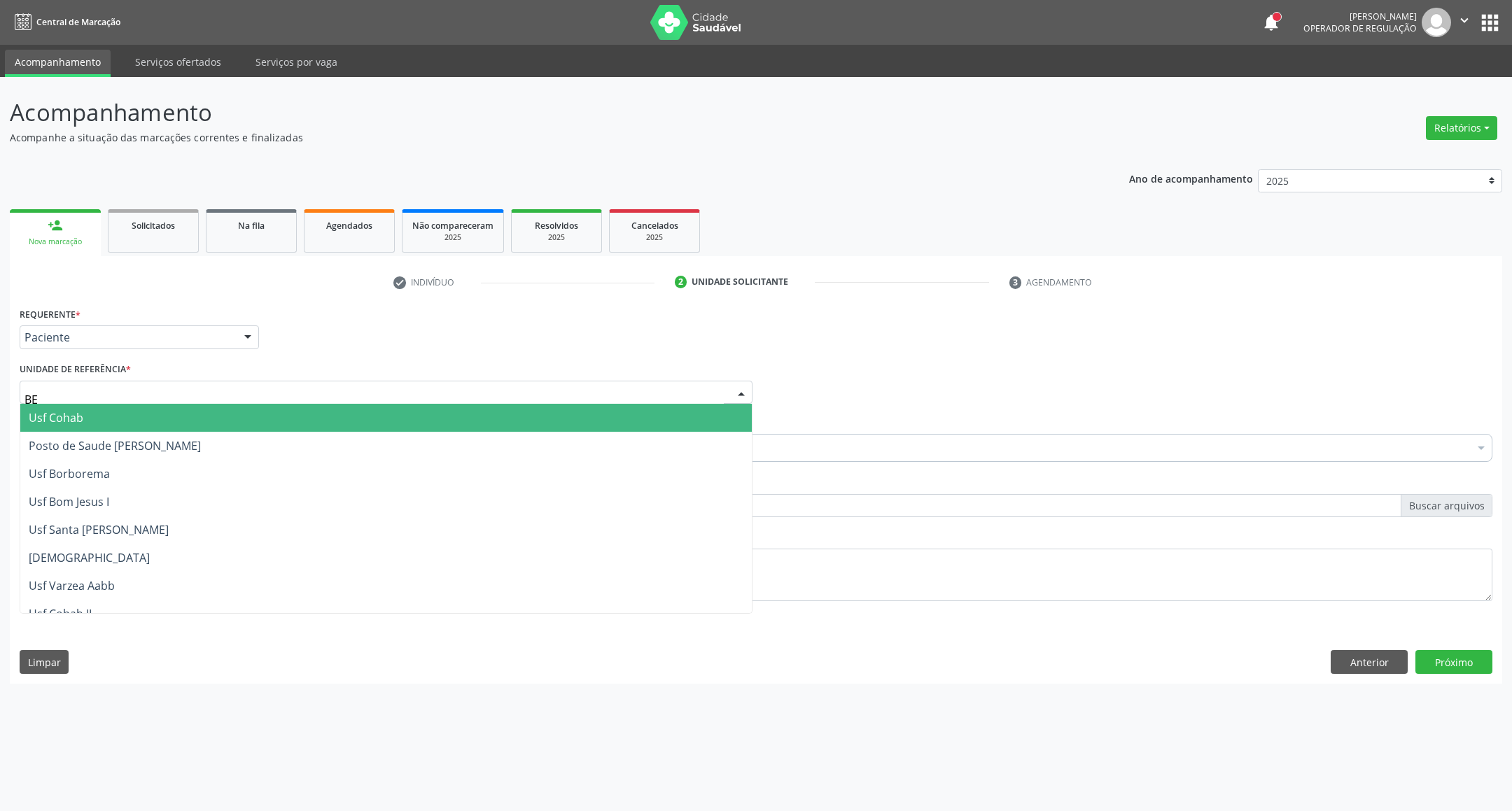
type input "BER"
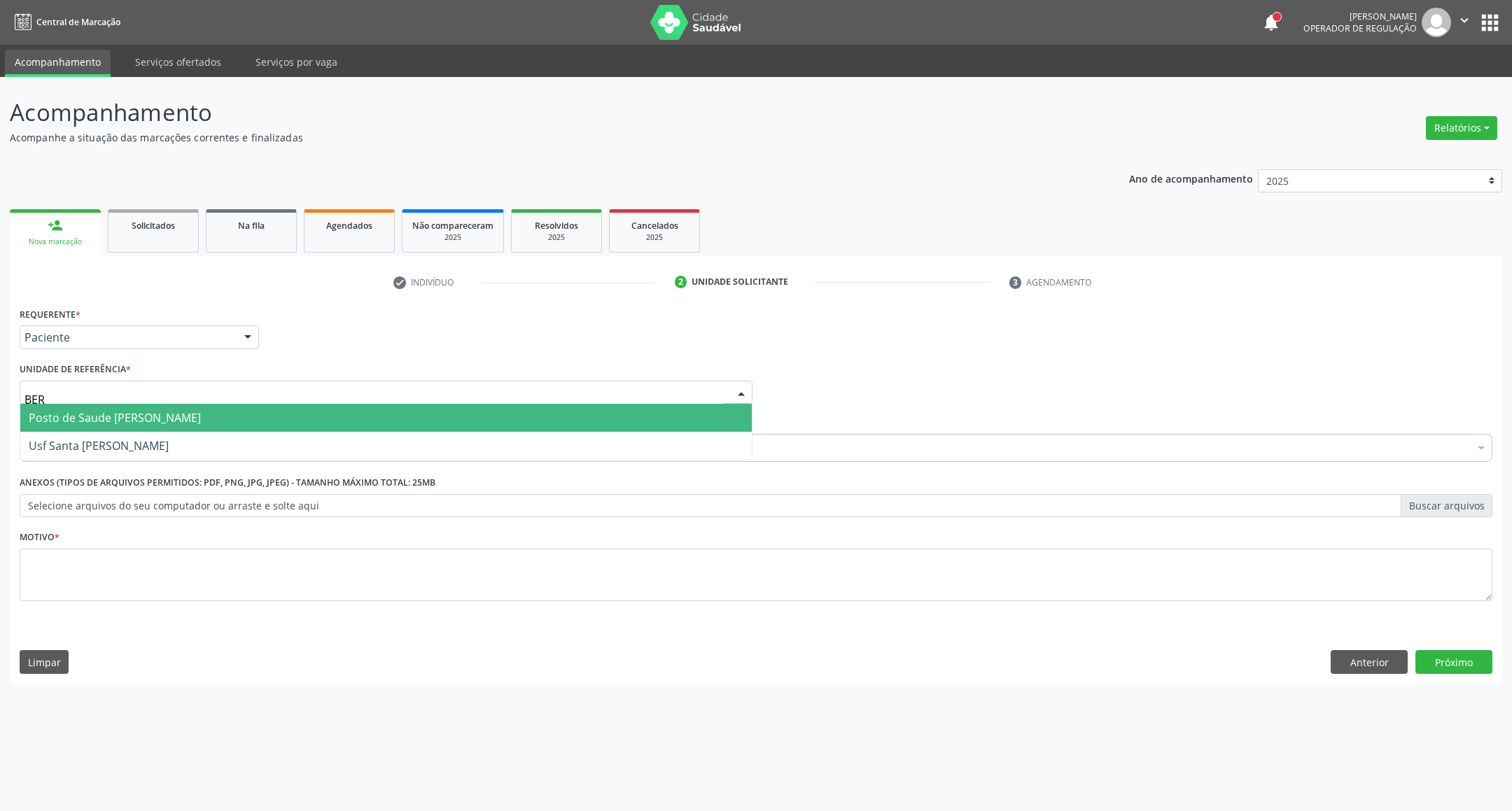
click at [185, 422] on span "Posto de Saude [PERSON_NAME]" at bounding box center [114, 417] width 172 height 15
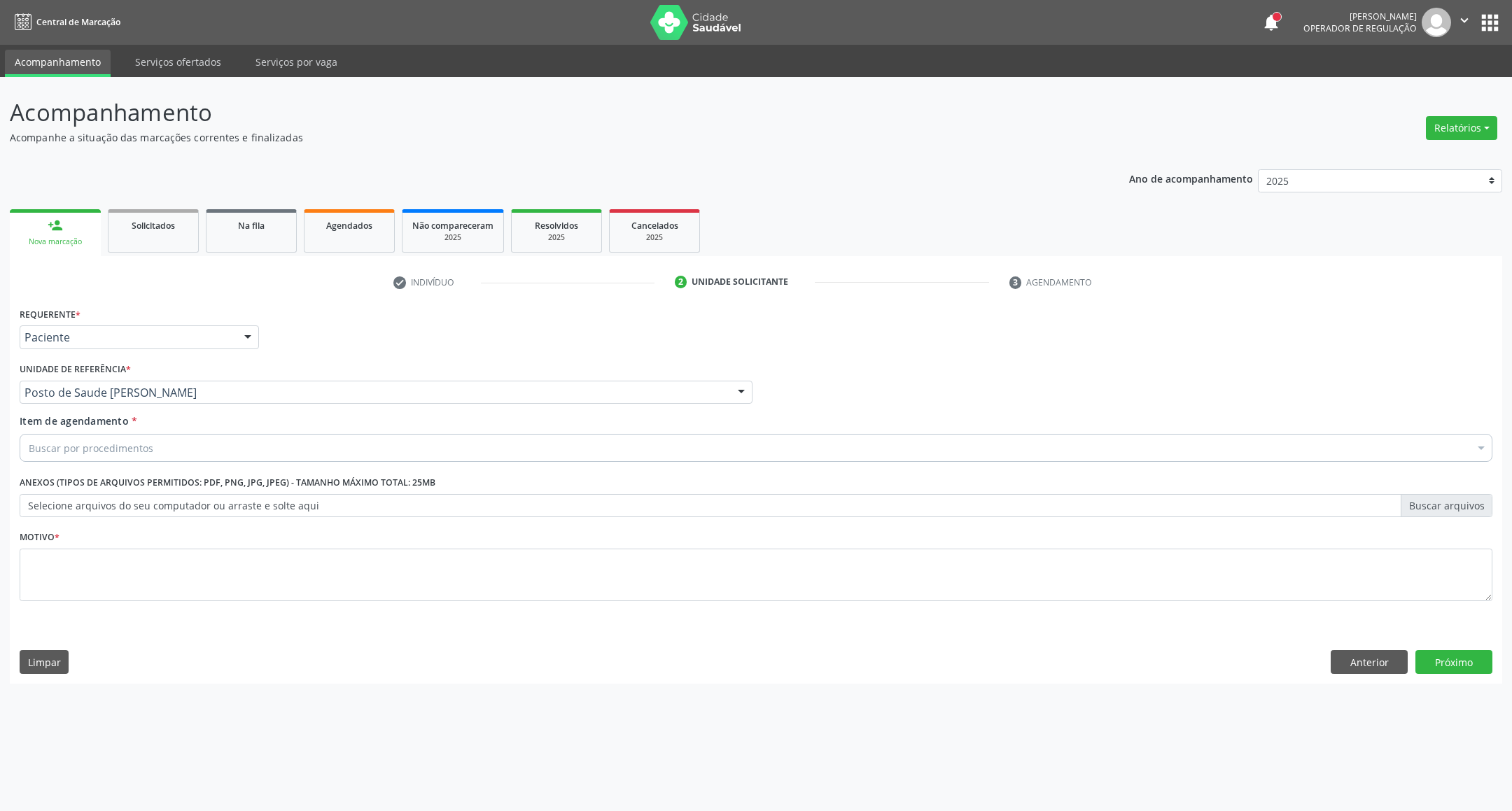
click at [179, 447] on div "Buscar por procedimentos" at bounding box center [756, 447] width 1473 height 28
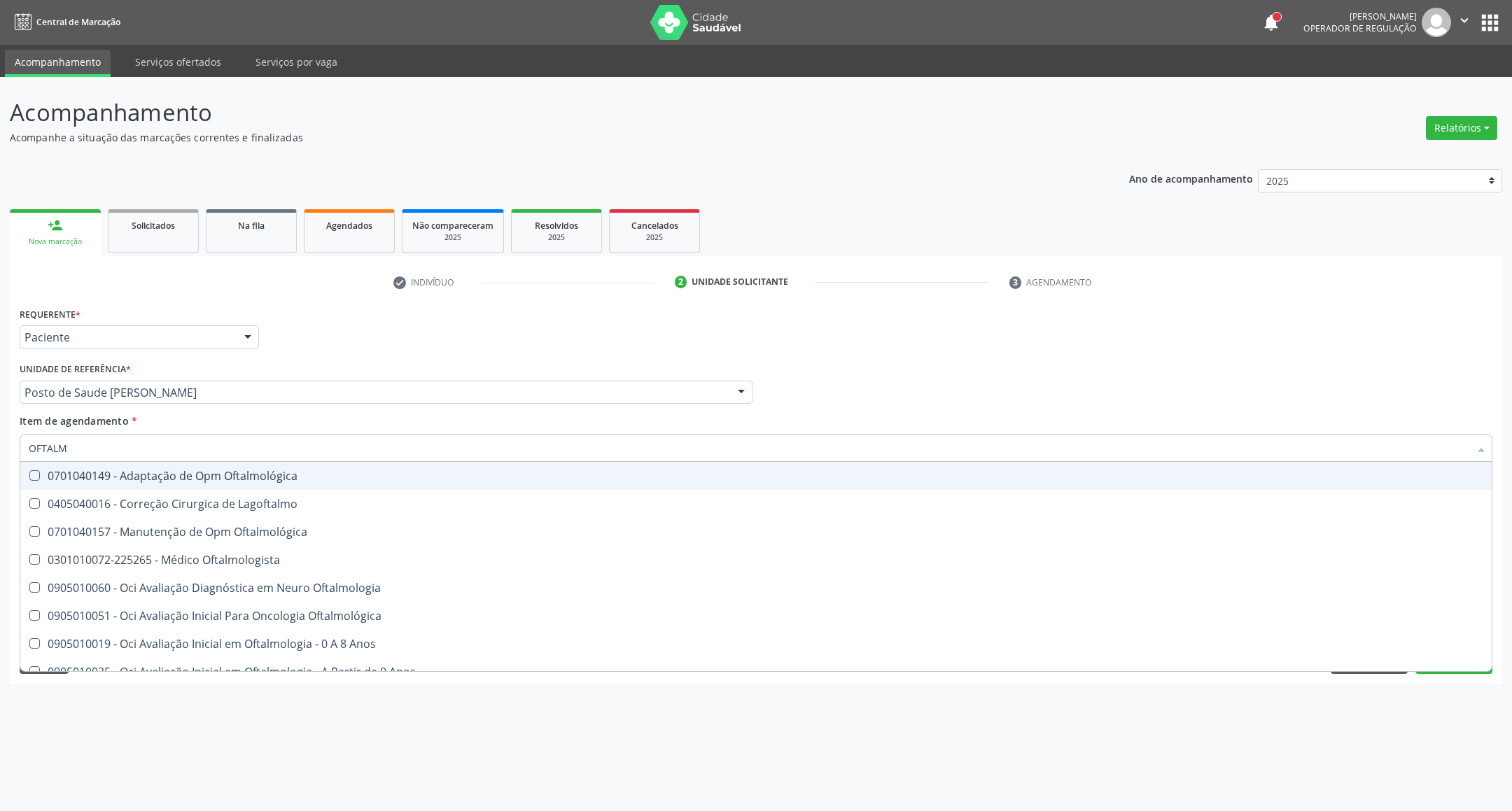
type input "OFTALMO"
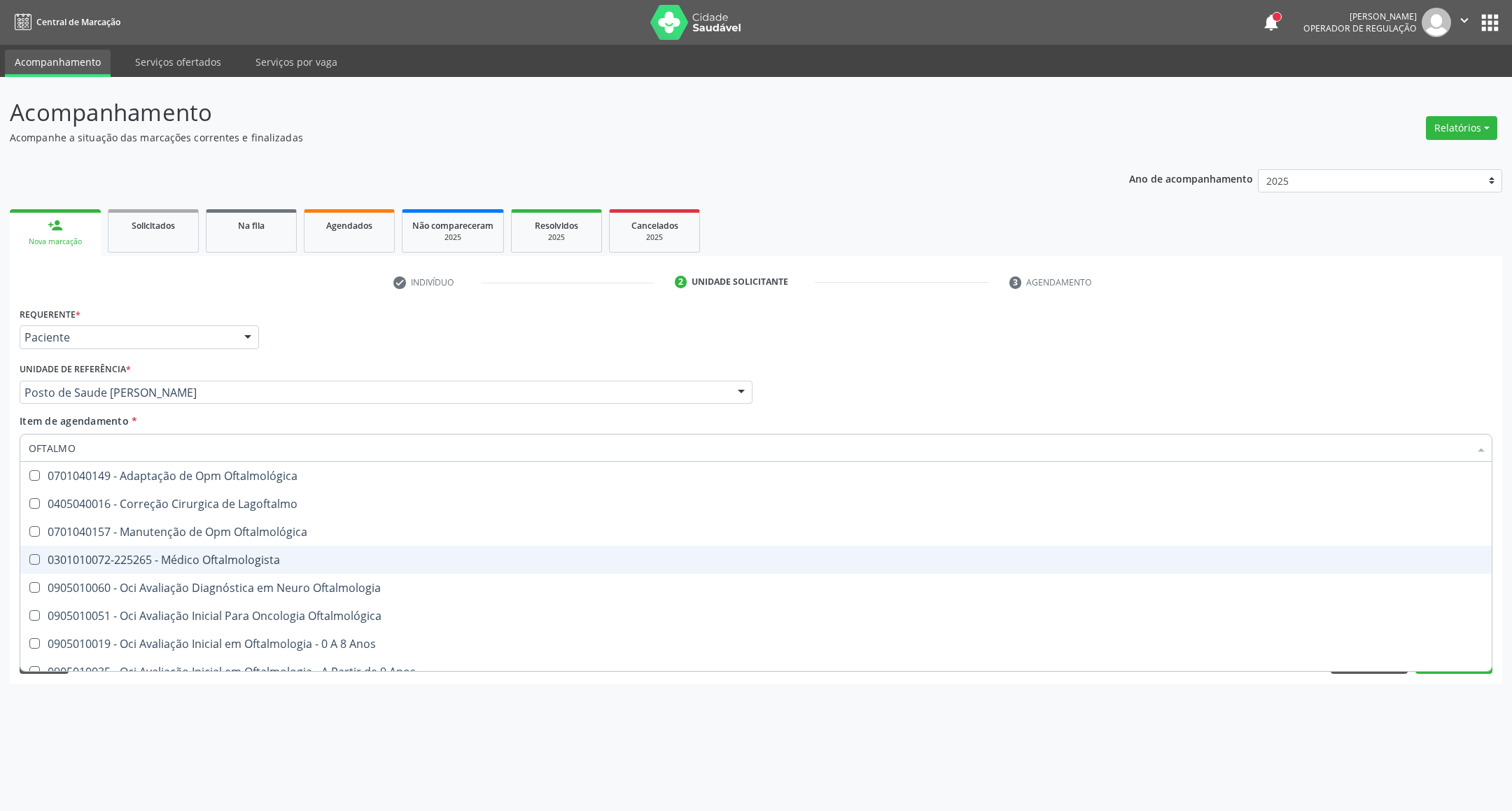
click at [191, 554] on div "0301010072-225265 - Médico Oftalmologista" at bounding box center [756, 560] width 1455 height 11
checkbox Oftalmologista "true"
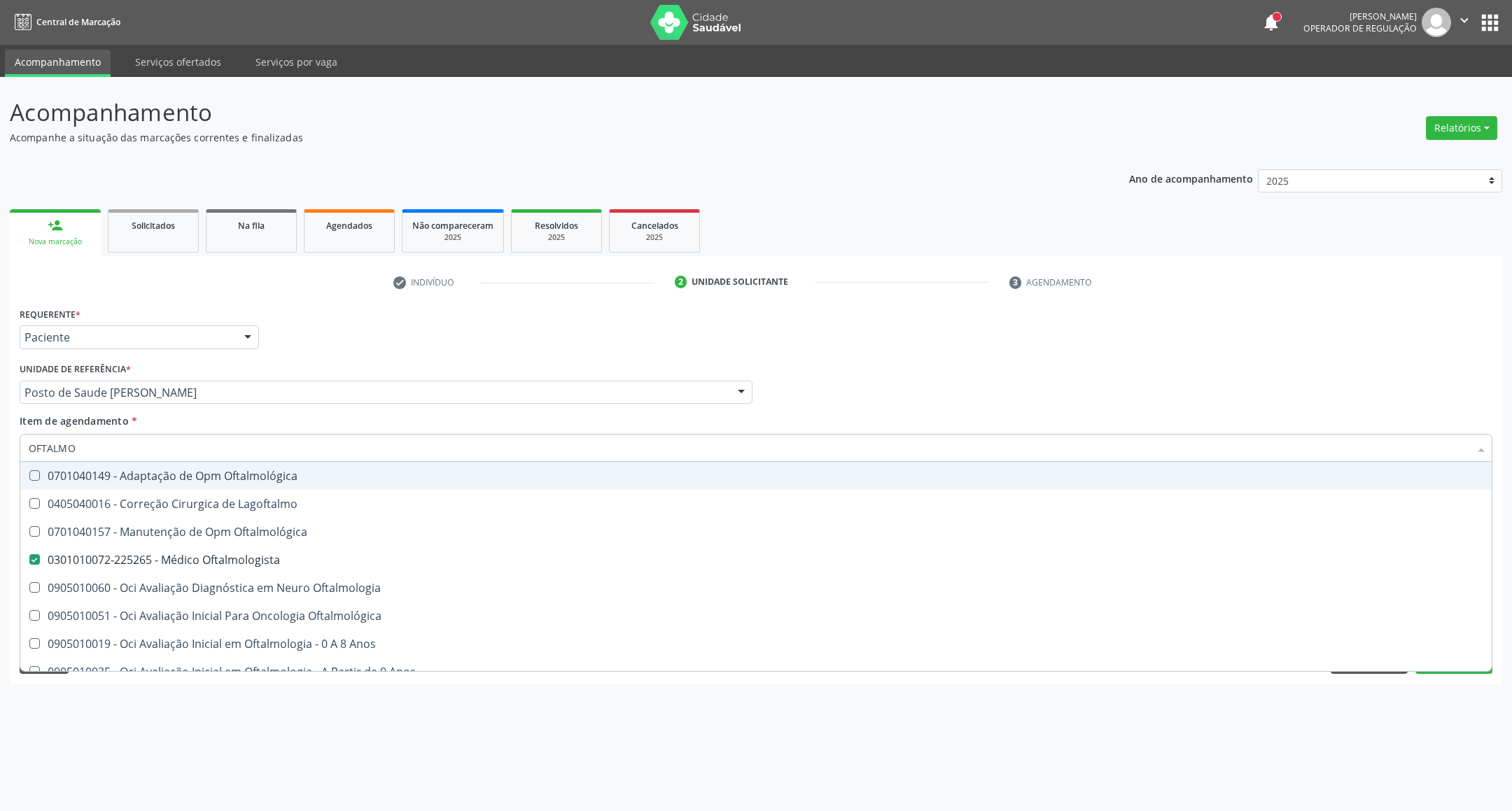
click at [1006, 372] on div "Profissional Solicitante Por favor, selecione a Unidade de Atendimento primeiro…" at bounding box center [756, 386] width 1480 height 55
checkbox Lagoftalmo "true"
checkbox Oftalmologista "false"
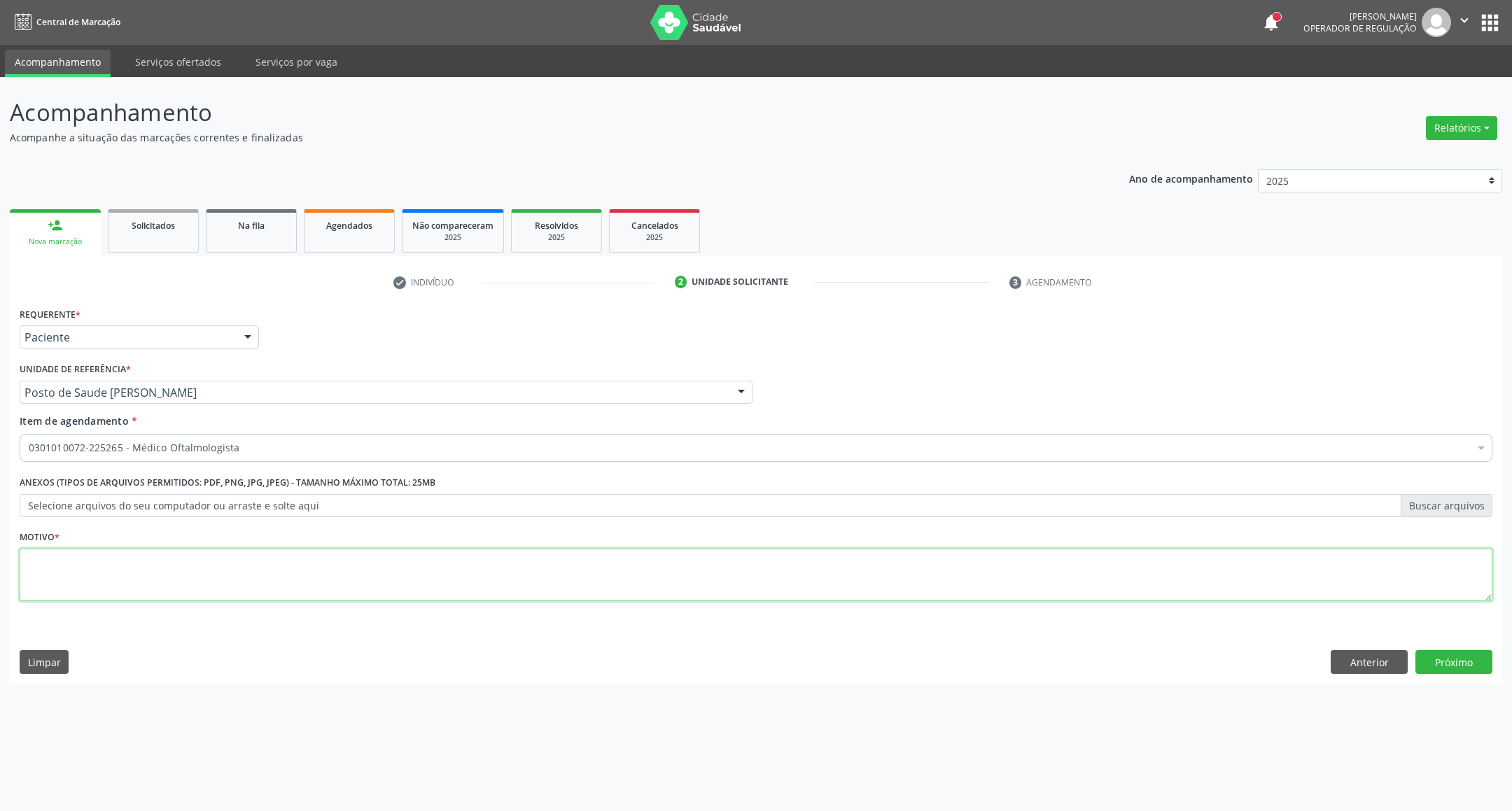
click at [240, 571] on textarea at bounding box center [756, 575] width 1473 height 53
type textarea "."
click at [1435, 664] on button "Próximo" at bounding box center [1454, 662] width 77 height 24
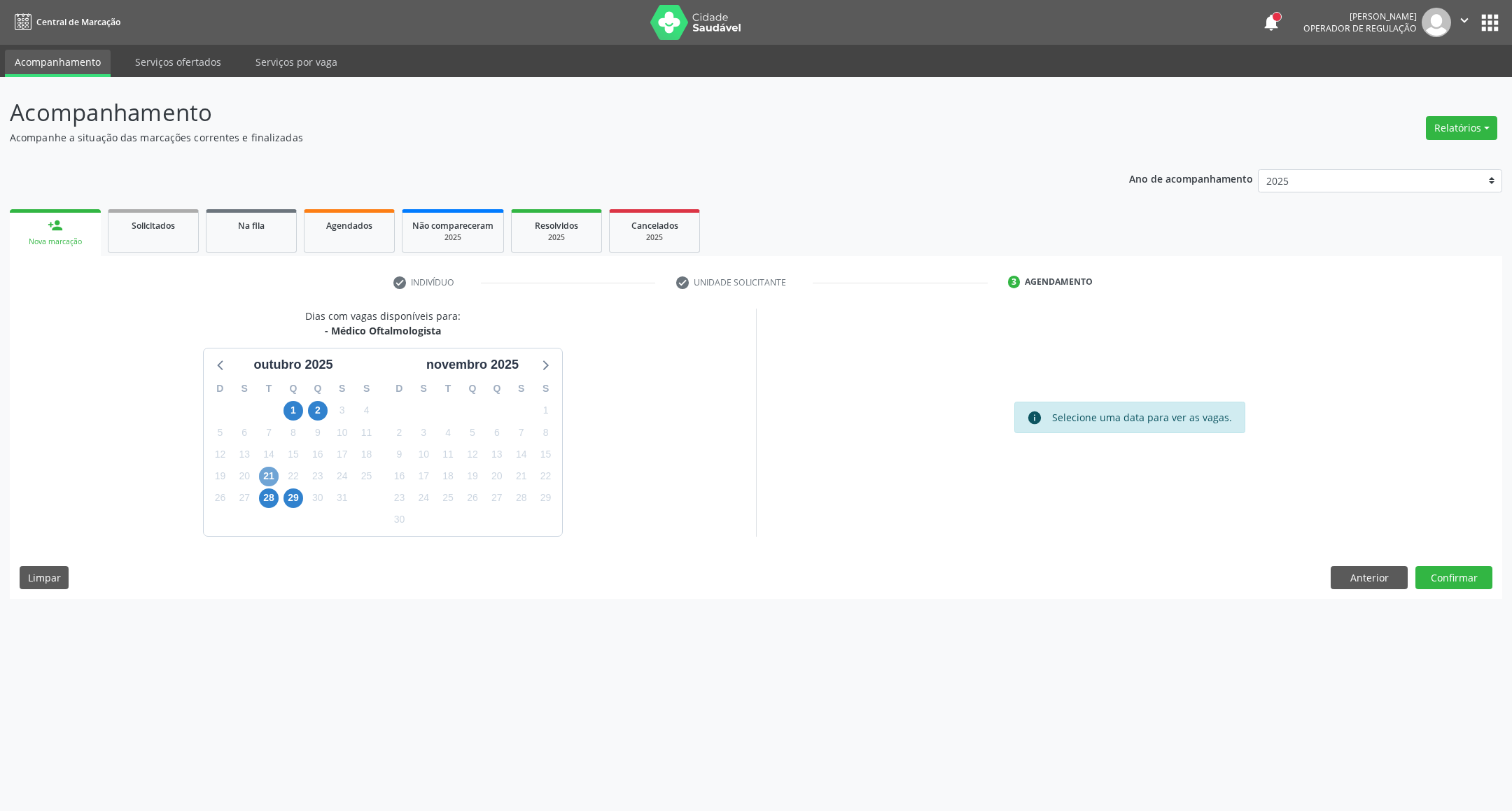
click at [267, 473] on span "21" at bounding box center [269, 477] width 20 height 20
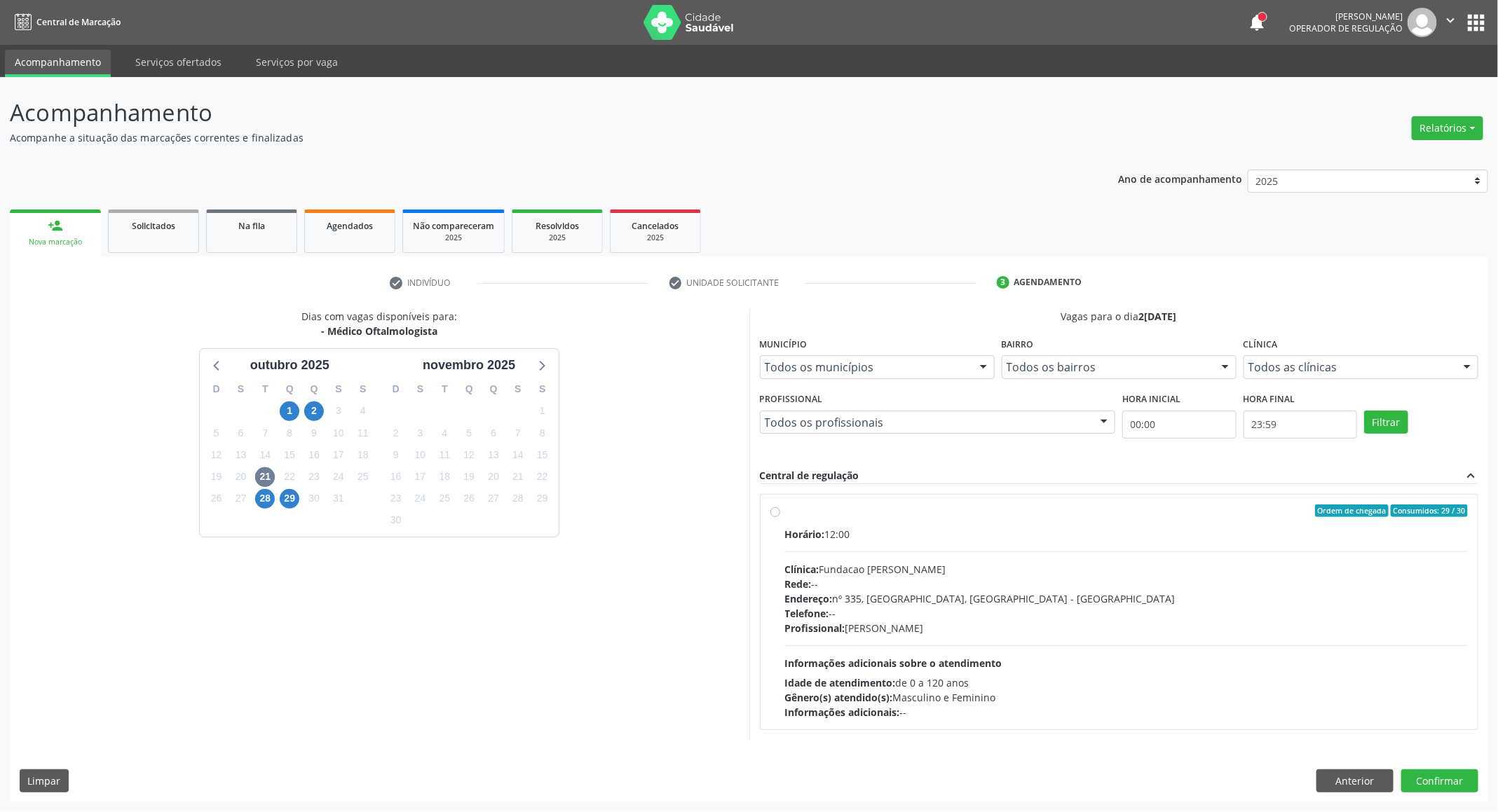
click at [1155, 539] on div "Horário: 12:00" at bounding box center [1127, 535] width 683 height 15
click at [780, 517] on input "Ordem de chegada Consumidos: 29 / 30 Horário: 12:00 Clínica: Fundacao [PERSON_N…" at bounding box center [776, 510] width 10 height 12
radio input "true"
click at [1432, 801] on button "Confirmar" at bounding box center [1439, 805] width 77 height 24
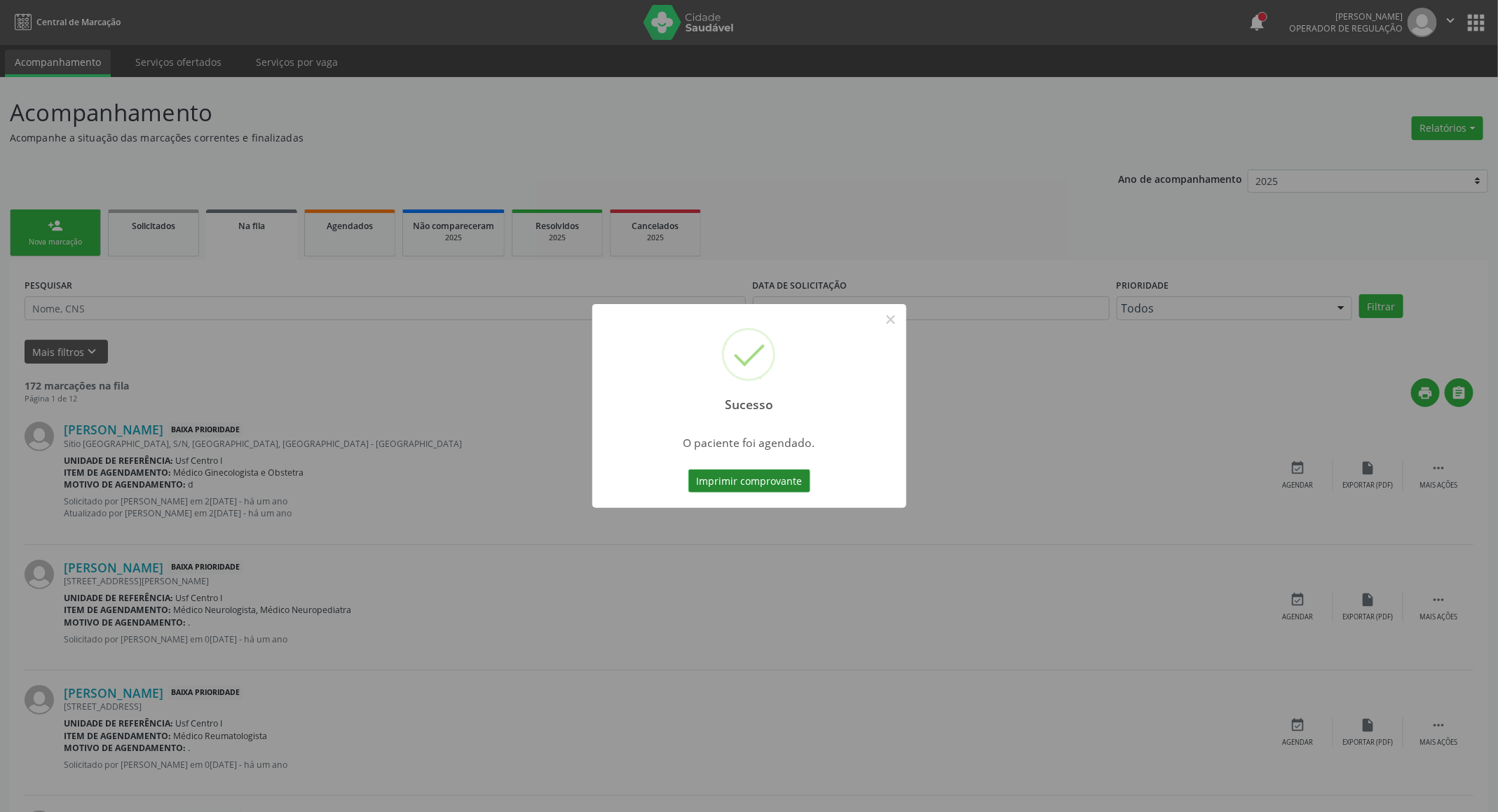
click at [717, 481] on button "Imprimir comprovante" at bounding box center [749, 481] width 122 height 24
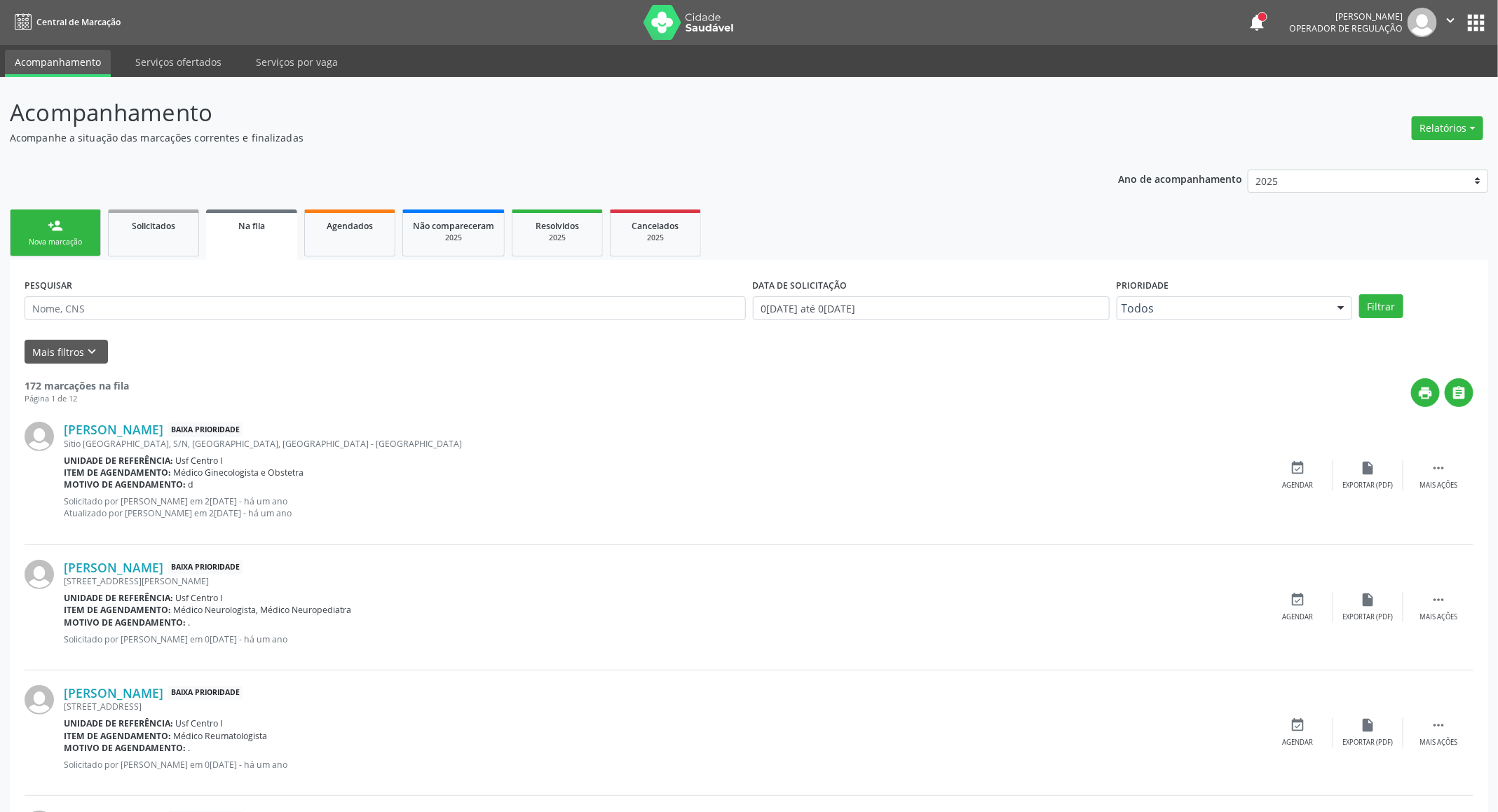
click at [41, 234] on link "person_add Nova marcação" at bounding box center [56, 233] width 91 height 47
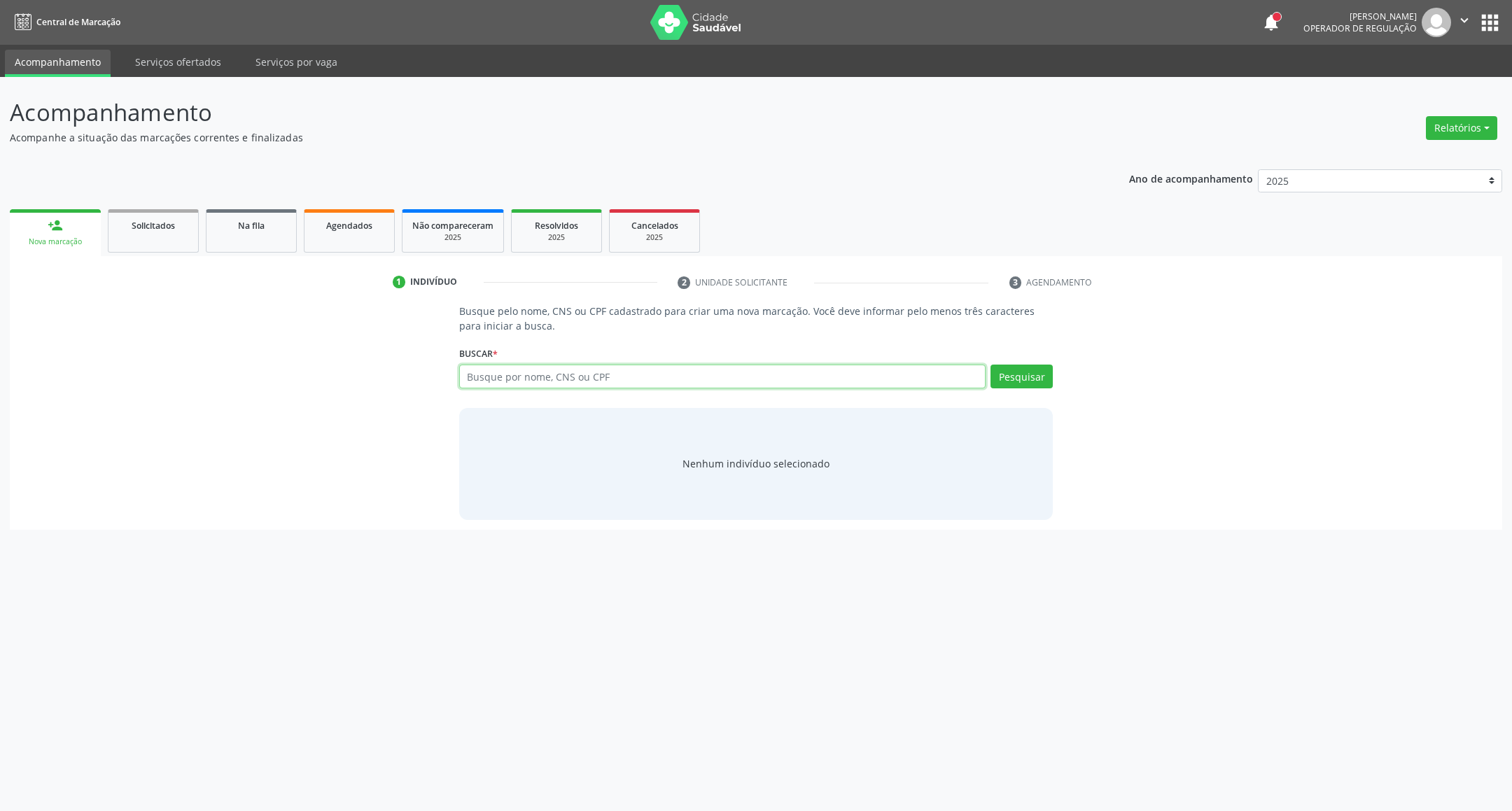
click at [620, 374] on input "text" at bounding box center [723, 376] width 527 height 24
click at [621, 369] on input "STHEF" at bounding box center [723, 376] width 527 height 24
drag, startPoint x: 368, startPoint y: 374, endPoint x: 82, endPoint y: 362, distance: 286.3
click at [89, 364] on div "Busque pelo nome, CNS ou CPF cadastrado para criar uma nova marcação. Você deve…" at bounding box center [756, 412] width 1473 height 215
type input "898005198869767"
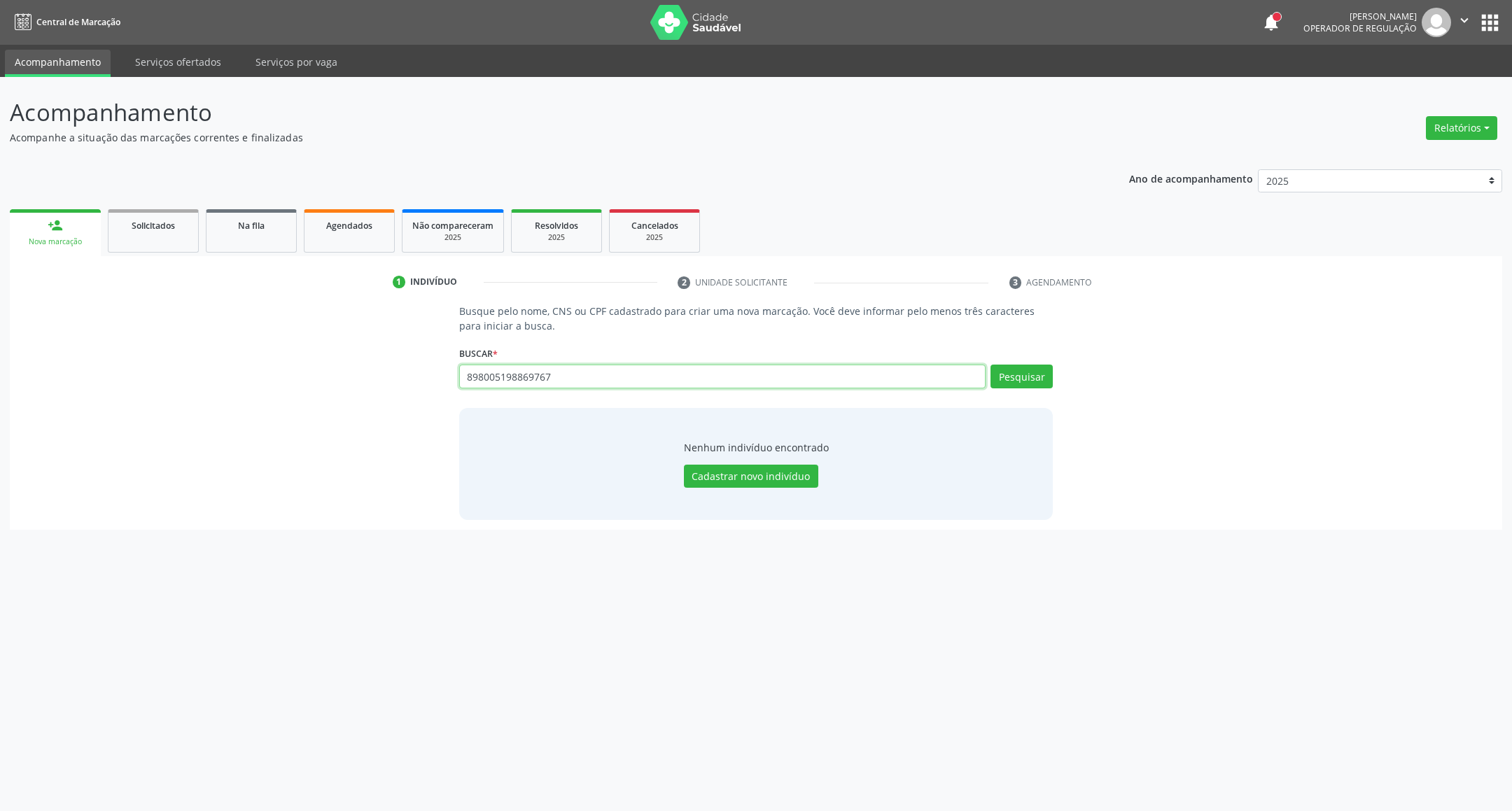
drag, startPoint x: 562, startPoint y: 378, endPoint x: 0, endPoint y: 383, distance: 562.0
click at [265, 393] on div "Busque pelo nome, CNS ou CPF cadastrado para criar uma nova marcação. Você deve…" at bounding box center [756, 412] width 1473 height 215
paste input "1058781415"
type input "898001058781415"
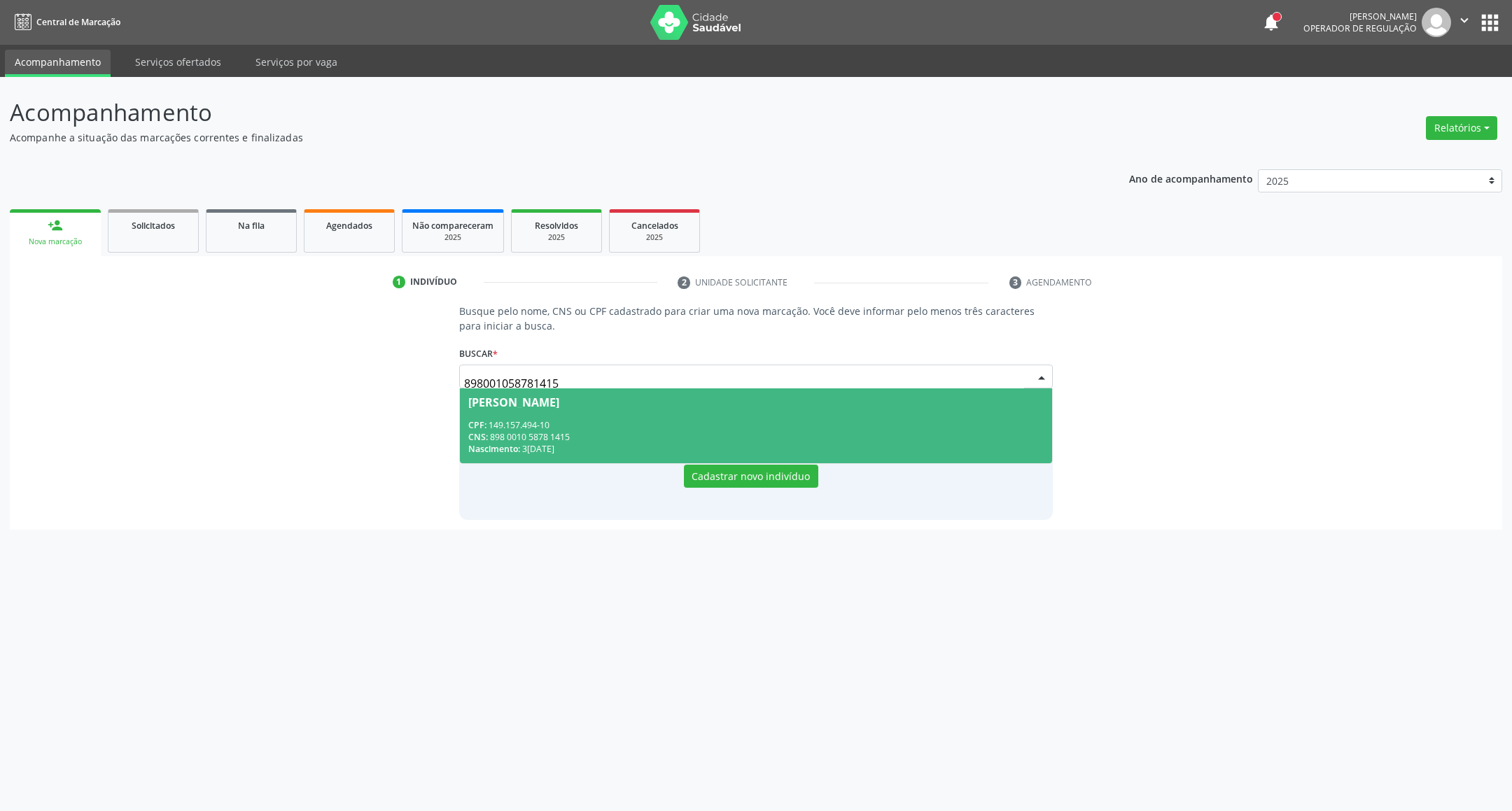
drag, startPoint x: 631, startPoint y: 412, endPoint x: 616, endPoint y: 441, distance: 32.6
click at [626, 421] on span "[PERSON_NAME] CPF: 149.157.494-10 CNS: 898 0010 5878 1415 Nascimento: 3[DATE]" at bounding box center [756, 425] width 593 height 75
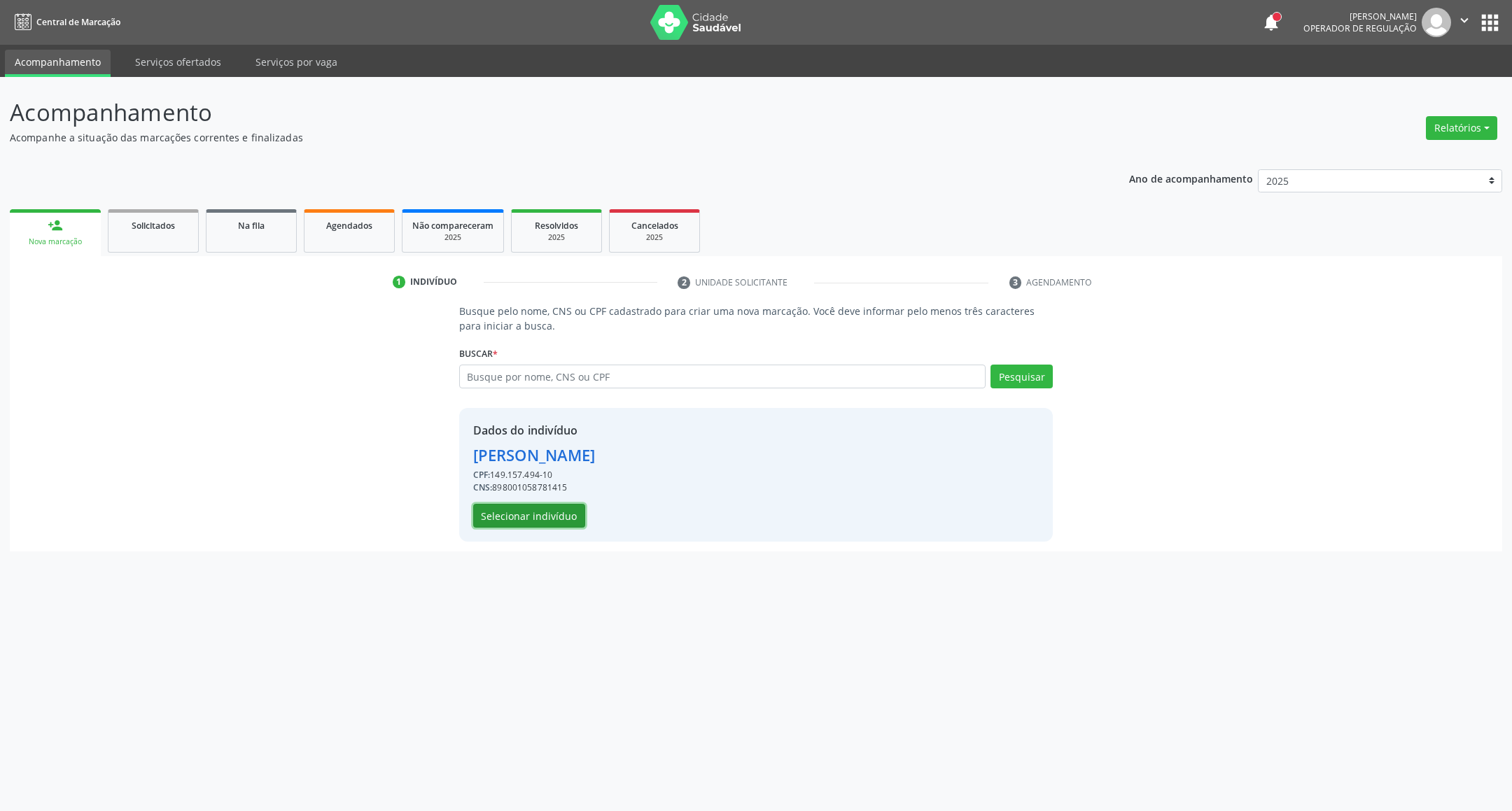
click at [532, 525] on button "Selecionar indivíduo" at bounding box center [528, 515] width 112 height 24
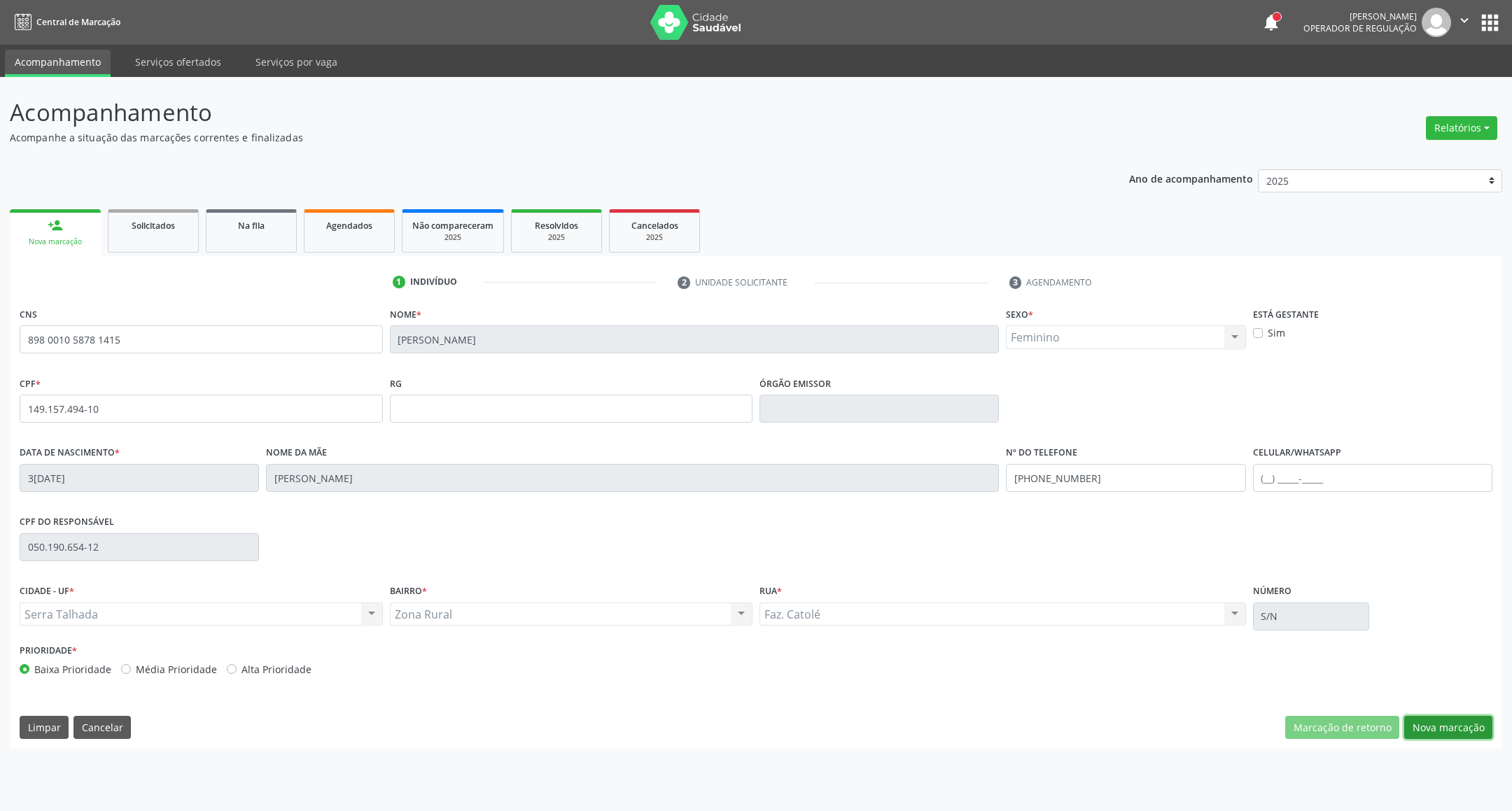
drag, startPoint x: 1466, startPoint y: 722, endPoint x: 629, endPoint y: 531, distance: 858.5
click at [1462, 722] on button "Nova marcação" at bounding box center [1448, 727] width 88 height 24
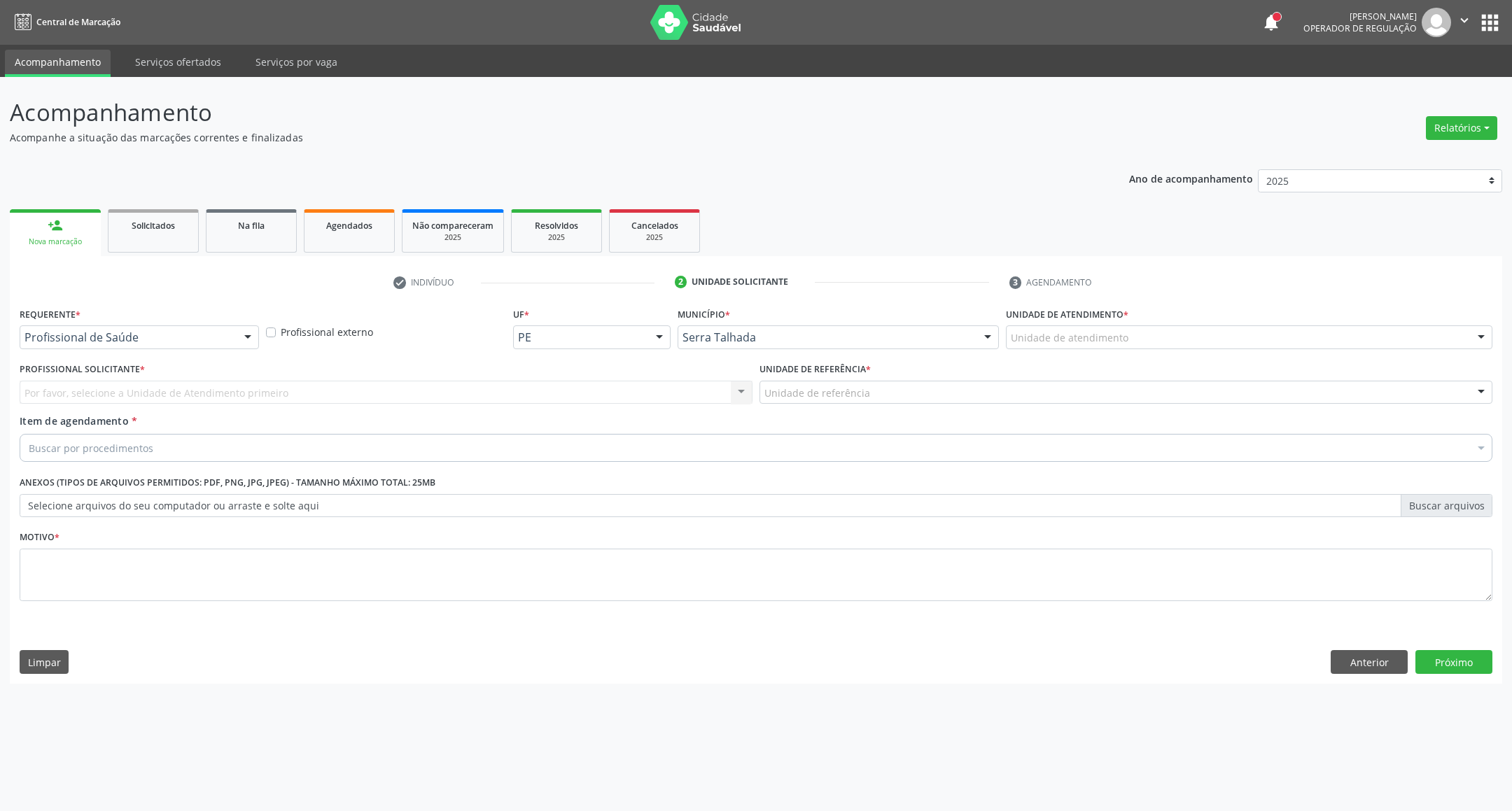
drag, startPoint x: 193, startPoint y: 330, endPoint x: 169, endPoint y: 386, distance: 60.9
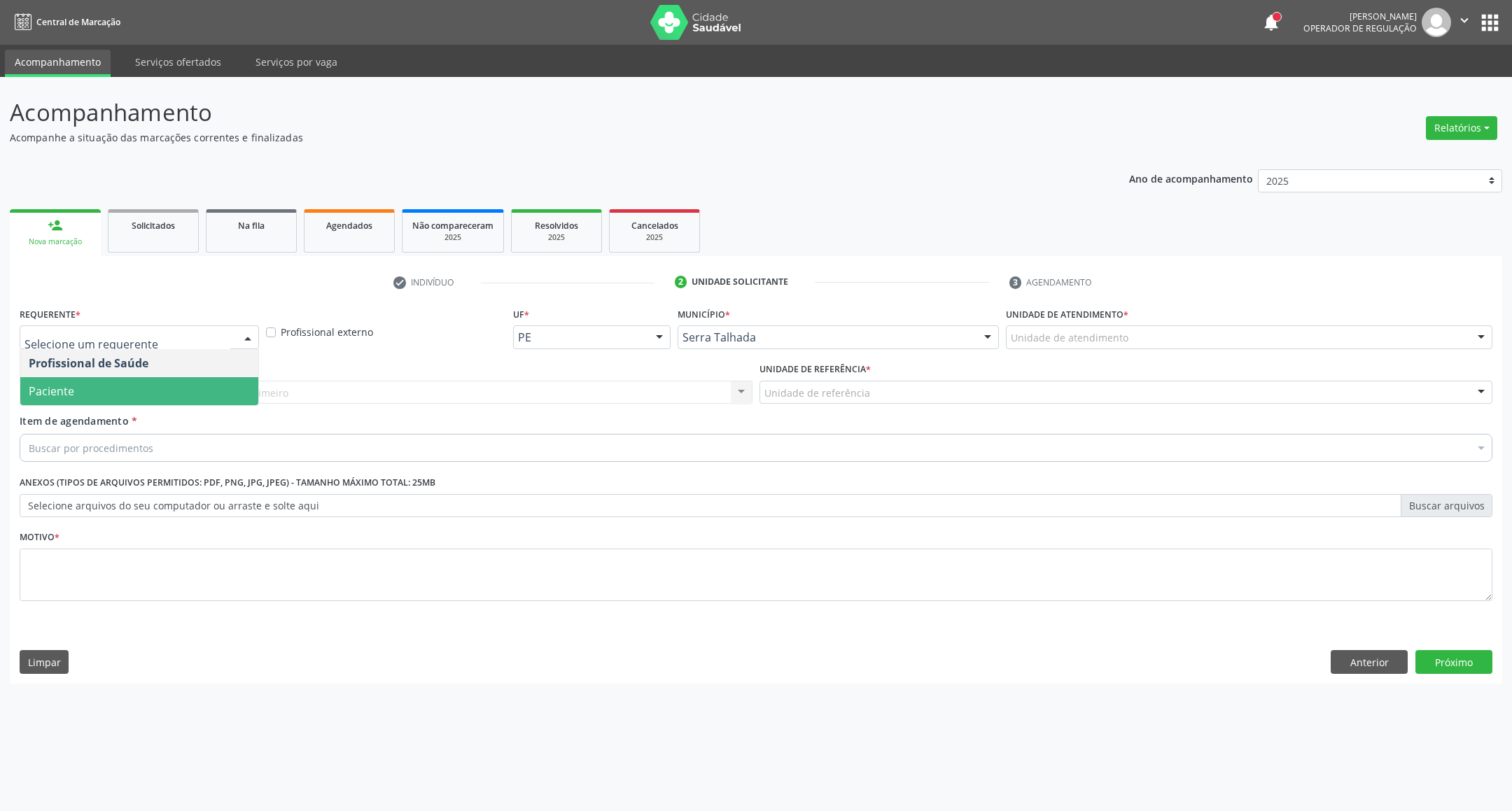
click at [165, 393] on span "Paciente" at bounding box center [139, 391] width 238 height 28
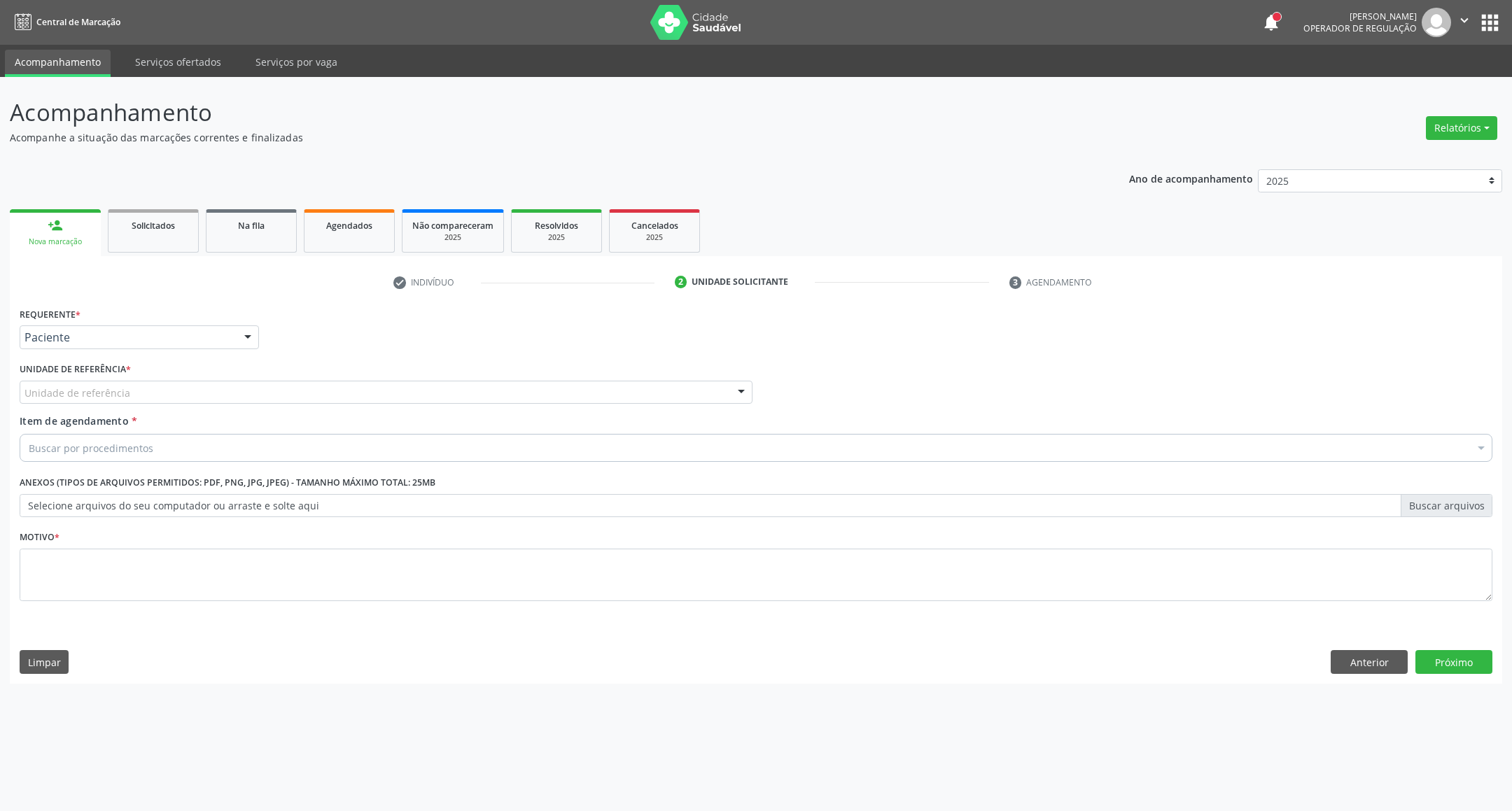
click at [165, 393] on div "Unidade de referência" at bounding box center [386, 392] width 733 height 24
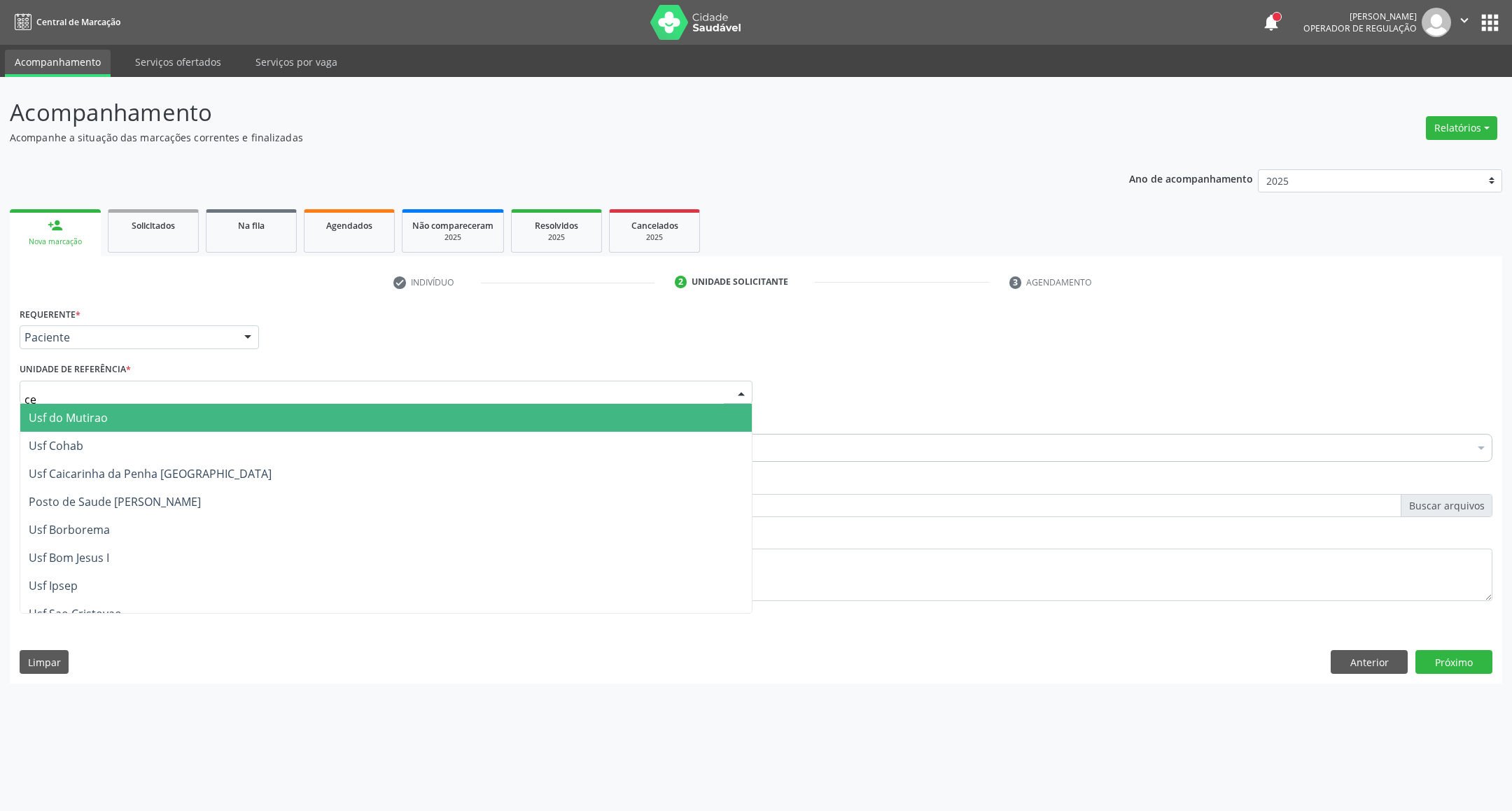
type input "cer"
click at [157, 421] on span "Posto de Saude Poco da Cerca" at bounding box center [108, 417] width 161 height 15
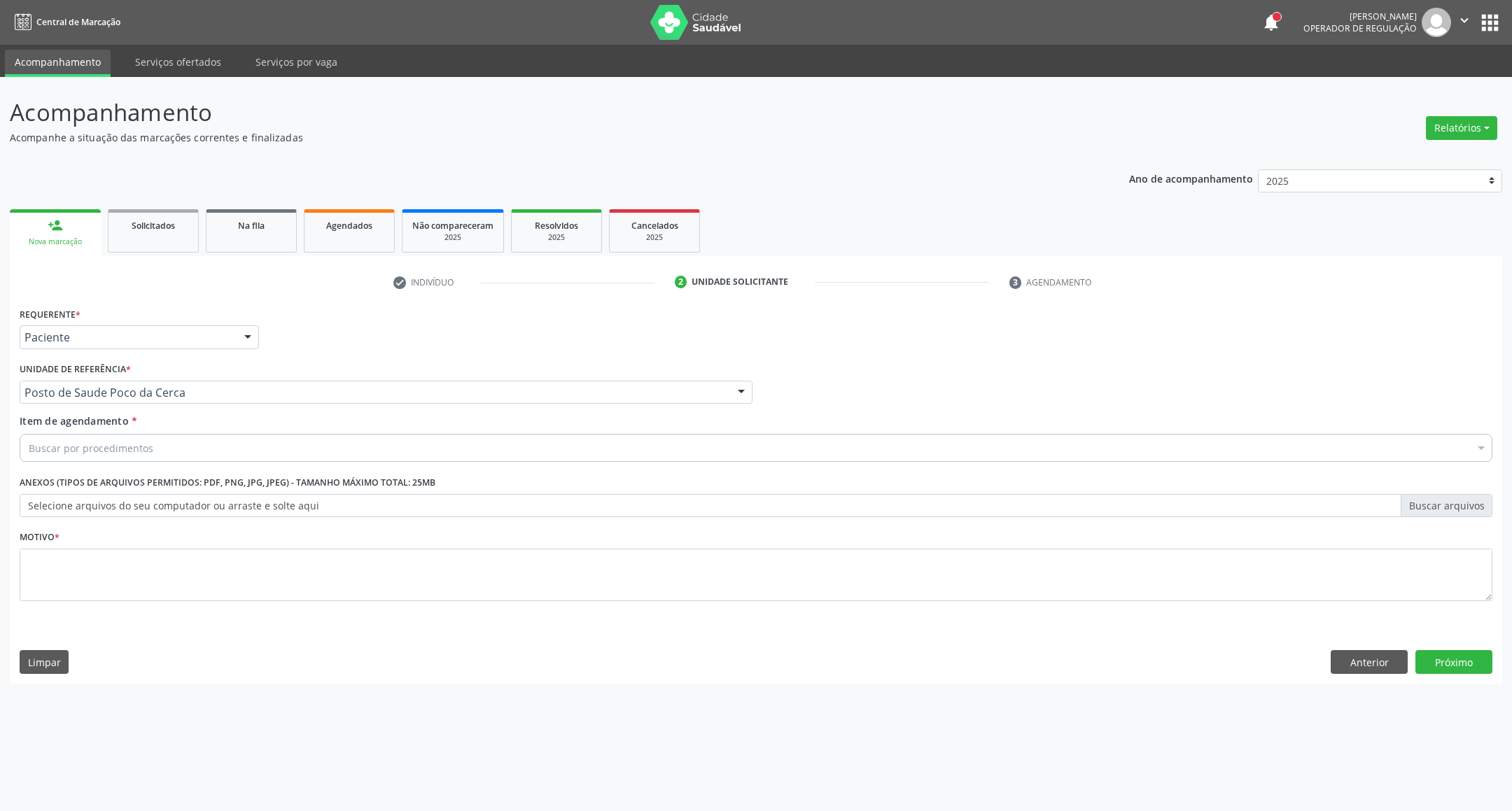
click at [154, 441] on div "Buscar por procedimentos" at bounding box center [756, 447] width 1473 height 28
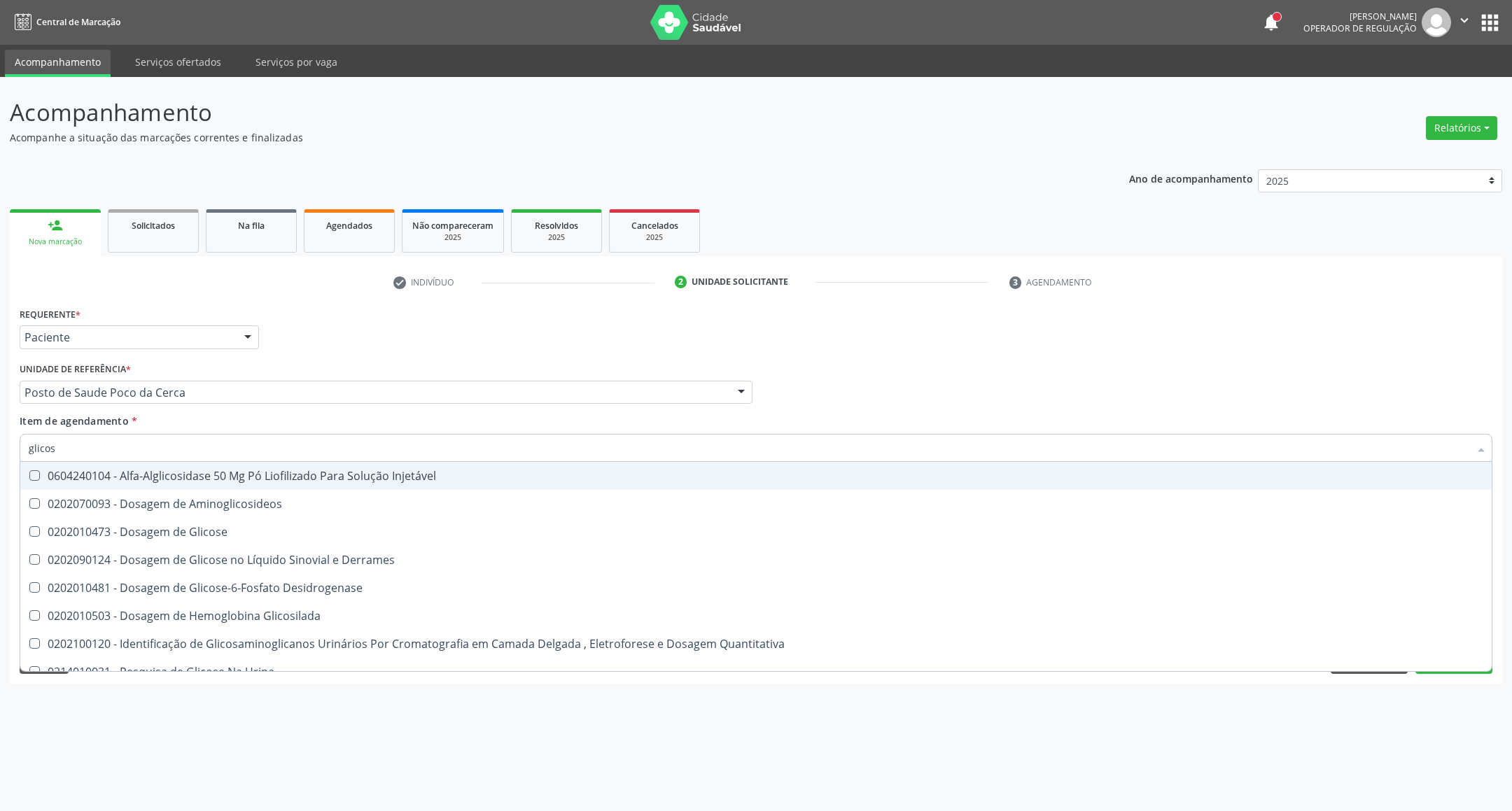
type input "glicose"
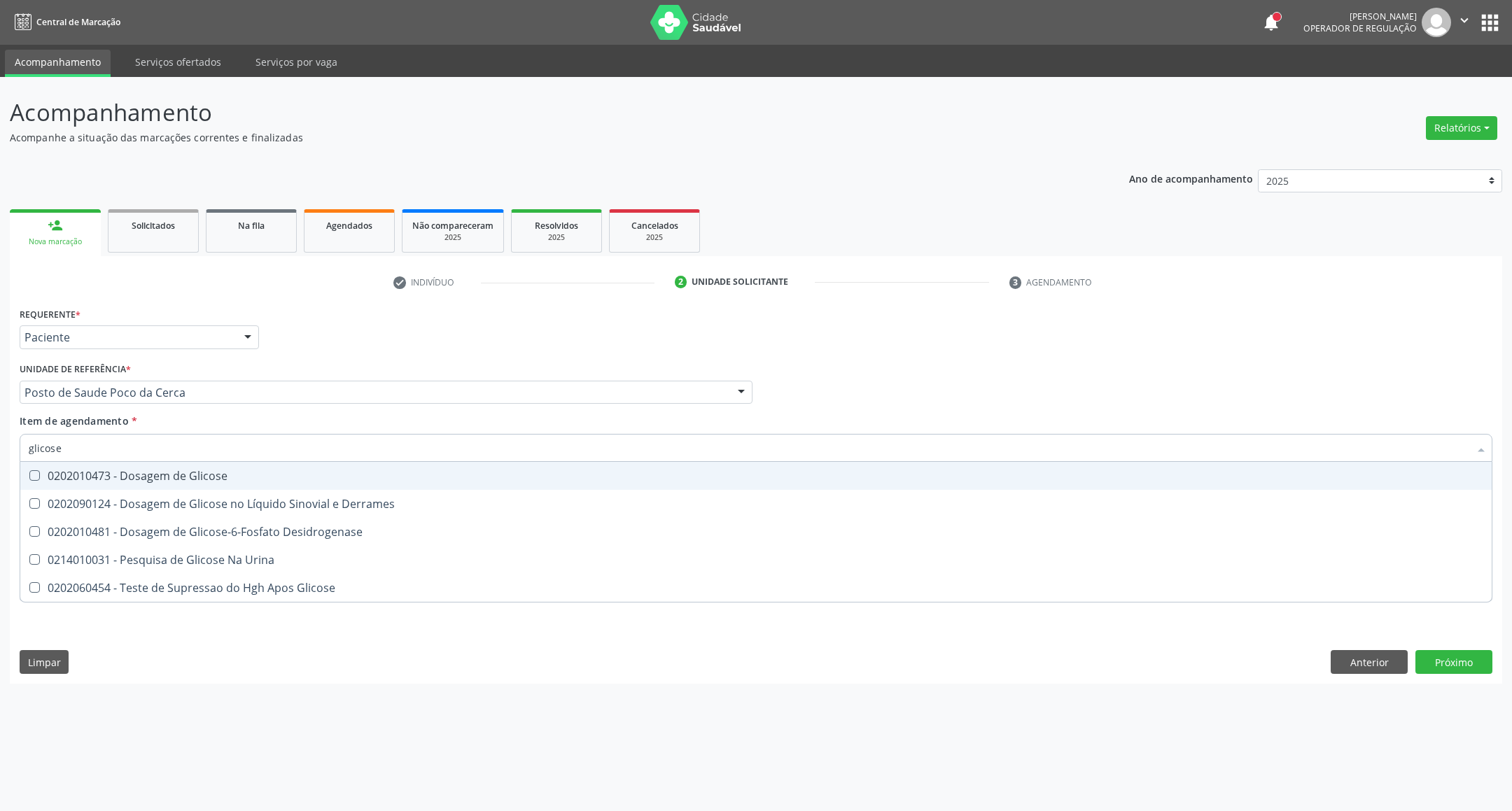
drag, startPoint x: 147, startPoint y: 482, endPoint x: 141, endPoint y: 443, distance: 39.5
click at [144, 473] on div "0202010473 - Dosagem de Glicose" at bounding box center [756, 476] width 1455 height 11
checkbox Glicose "true"
type input "glicose"
click at [0, 422] on div "Acompanhamento Acompanhe a situação das marcações correntes e finalizadas Relat…" at bounding box center [756, 443] width 1512 height 734
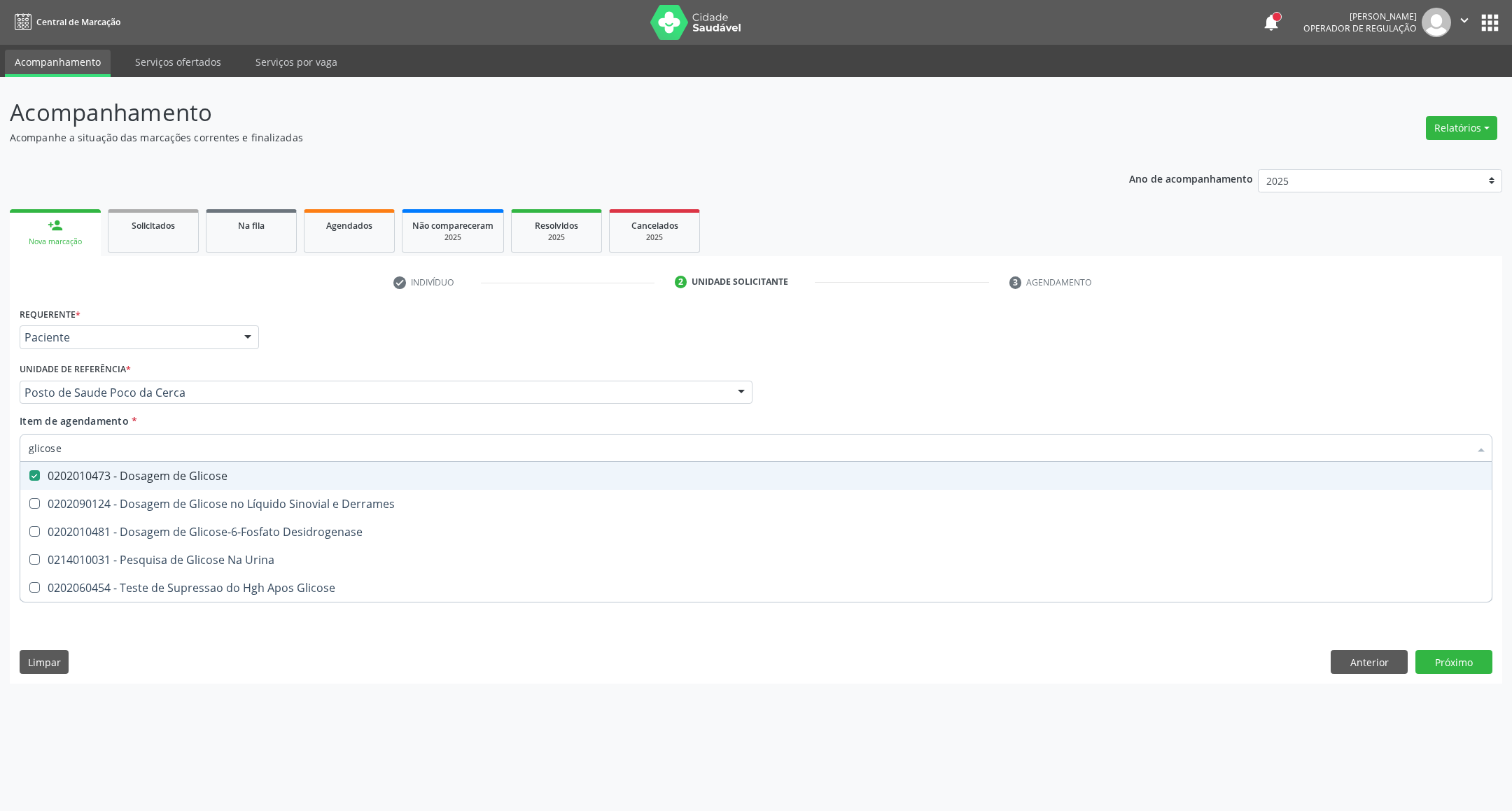
checkbox Derrames "true"
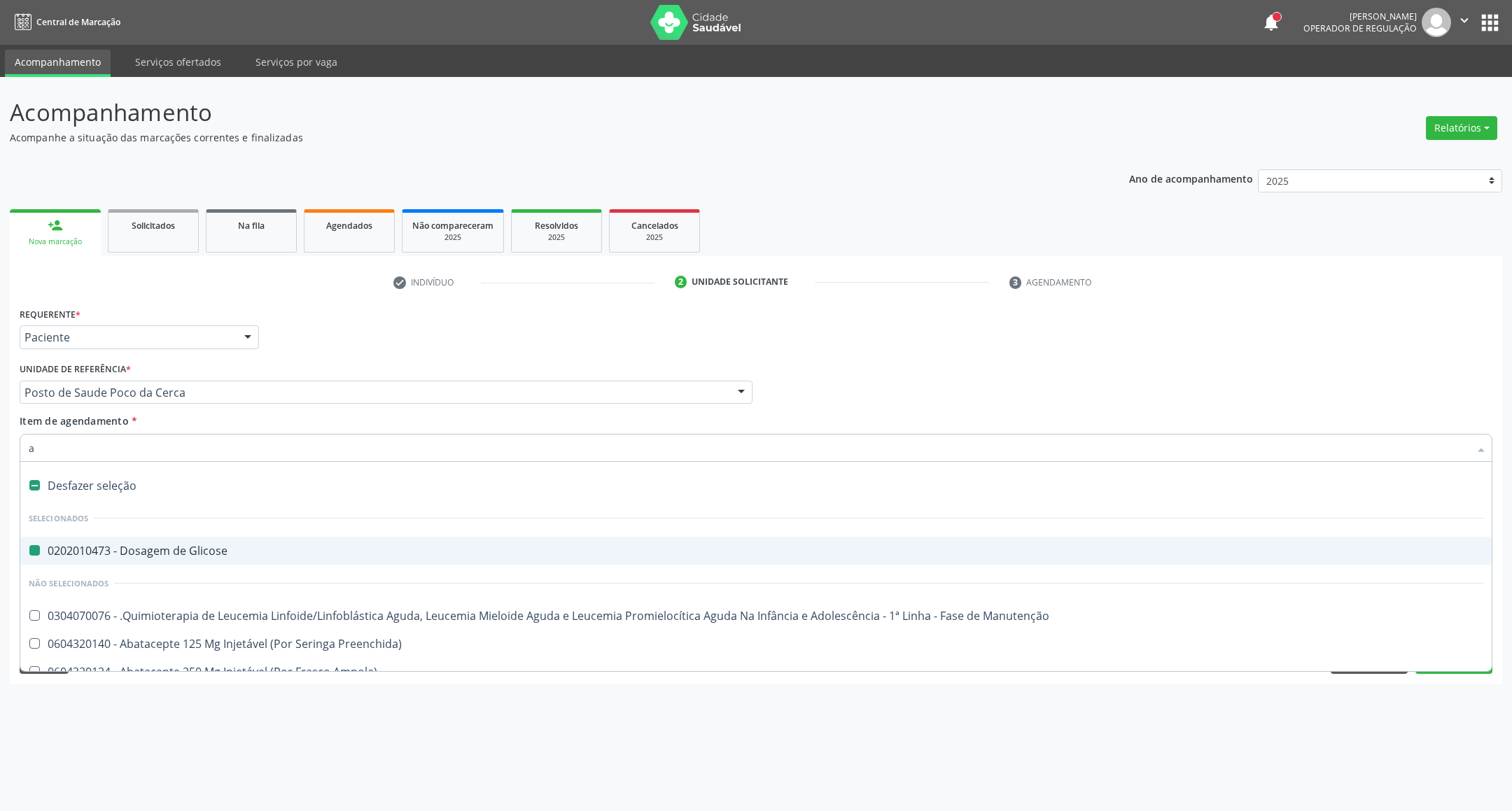
type input "ac"
checkbox Glicose "false"
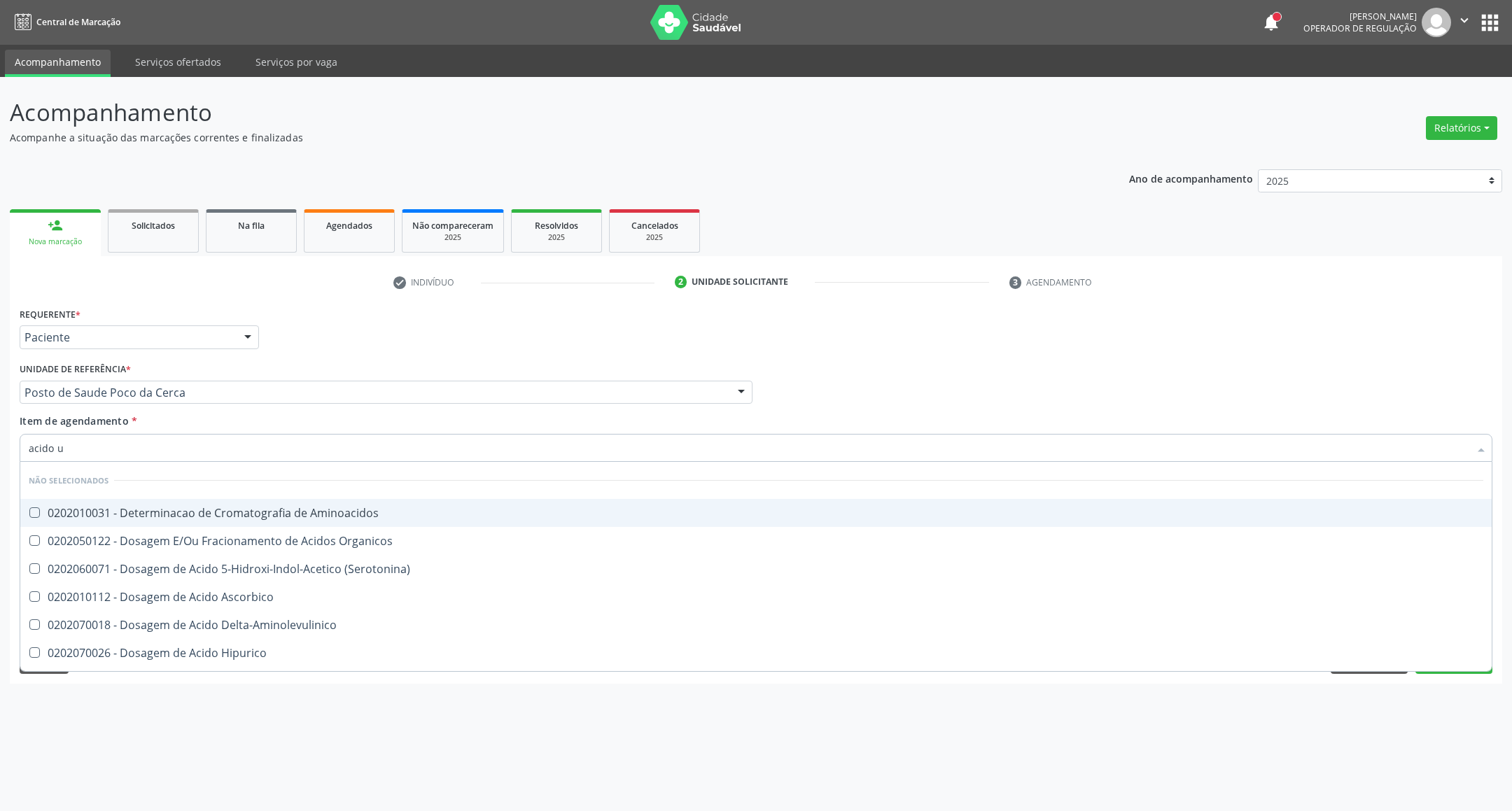
type input "acido u"
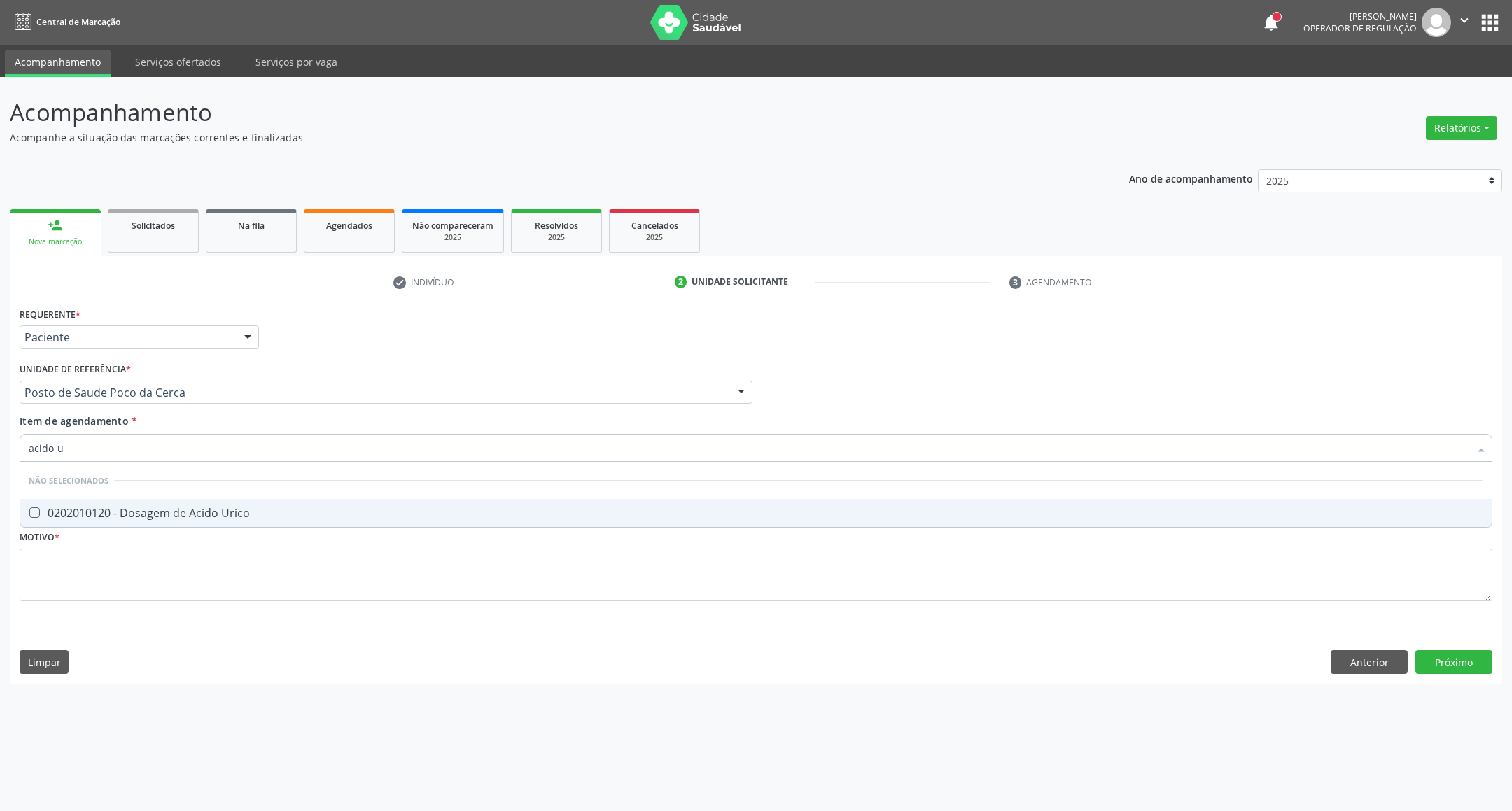
click at [86, 510] on div "0202010120 - Dosagem de Acido Urico" at bounding box center [756, 513] width 1455 height 11
checkbox Urico "true"
drag, startPoint x: 124, startPoint y: 441, endPoint x: 0, endPoint y: 441, distance: 124.0
click at [0, 441] on div "Acompanhamento Acompanhe a situação das marcações correntes e finalizadas Relat…" at bounding box center [756, 443] width 1512 height 734
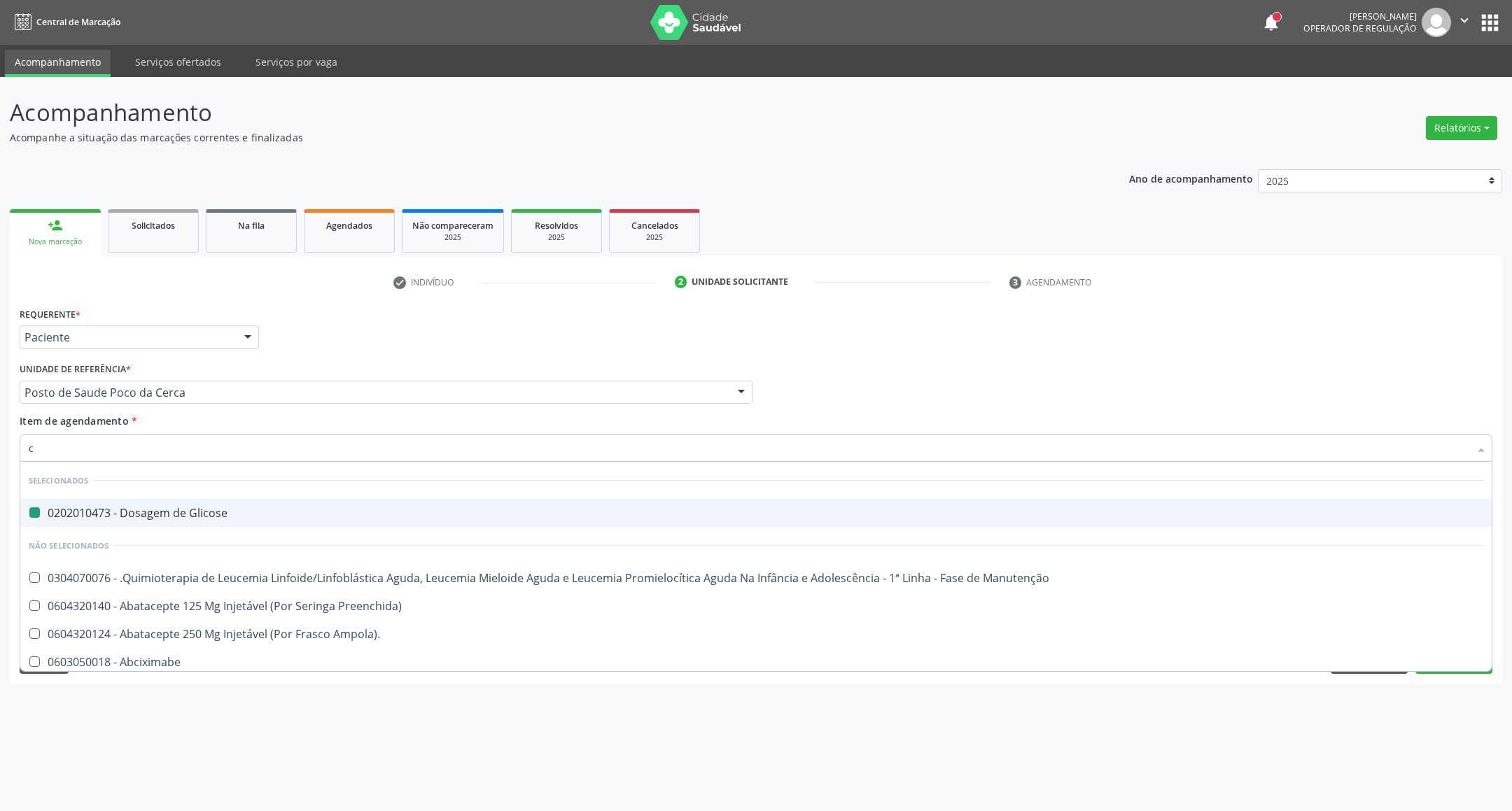
type input "cr"
checkbox Glicose "false"
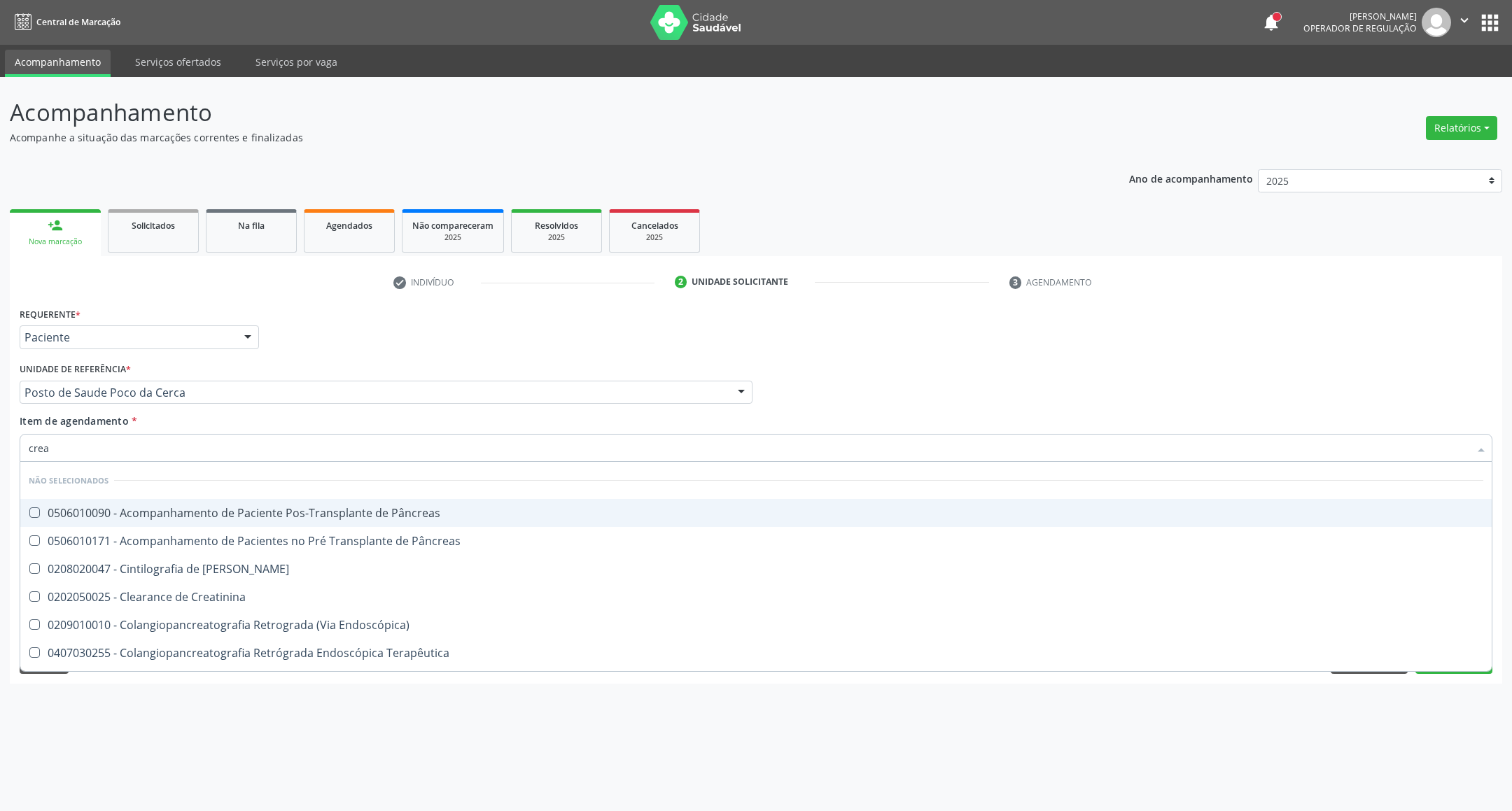
type input "creat"
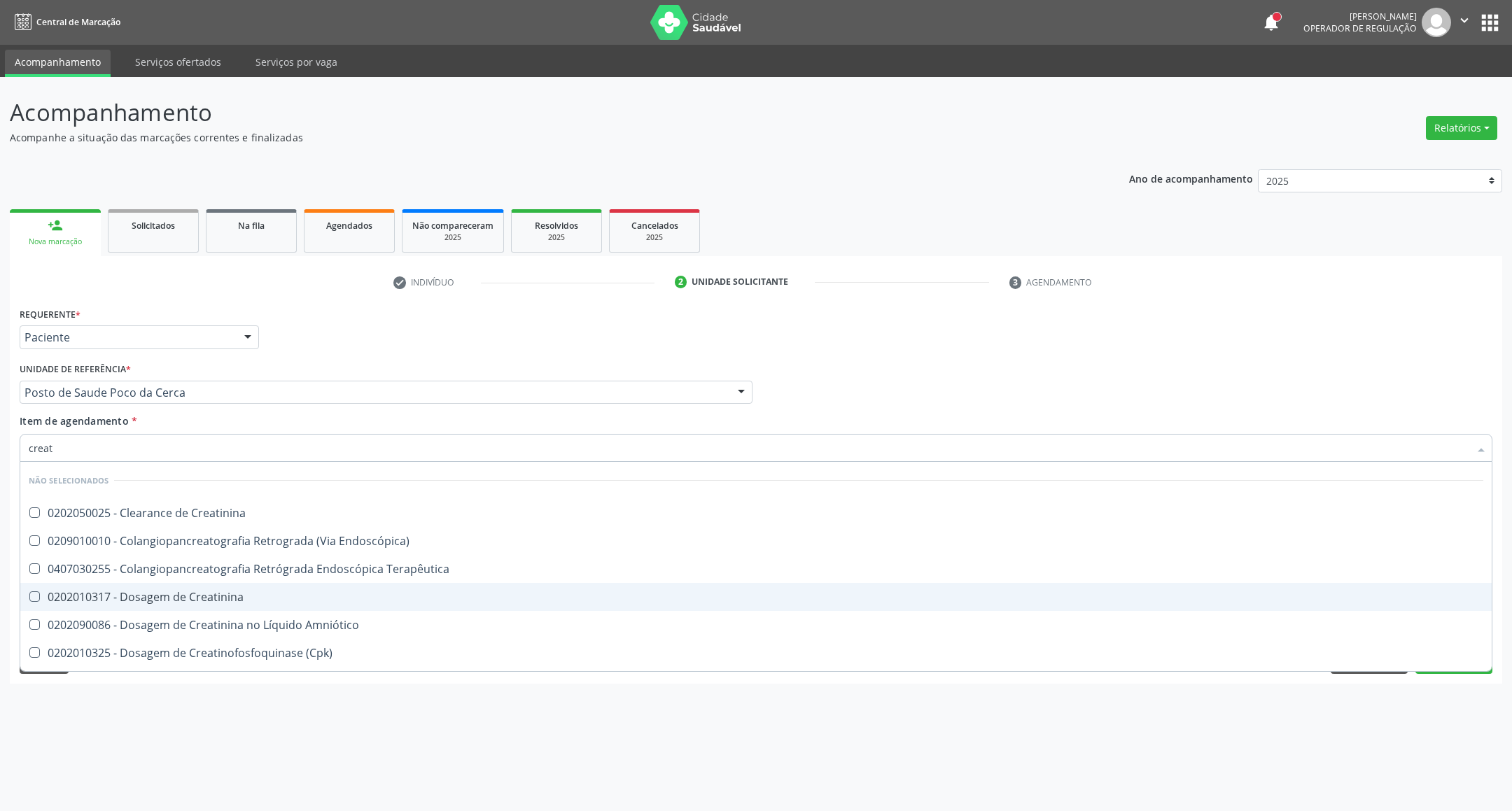
click at [85, 595] on div "0202010317 - Dosagem de Creatinina" at bounding box center [756, 597] width 1455 height 11
checkbox Creatinina "true"
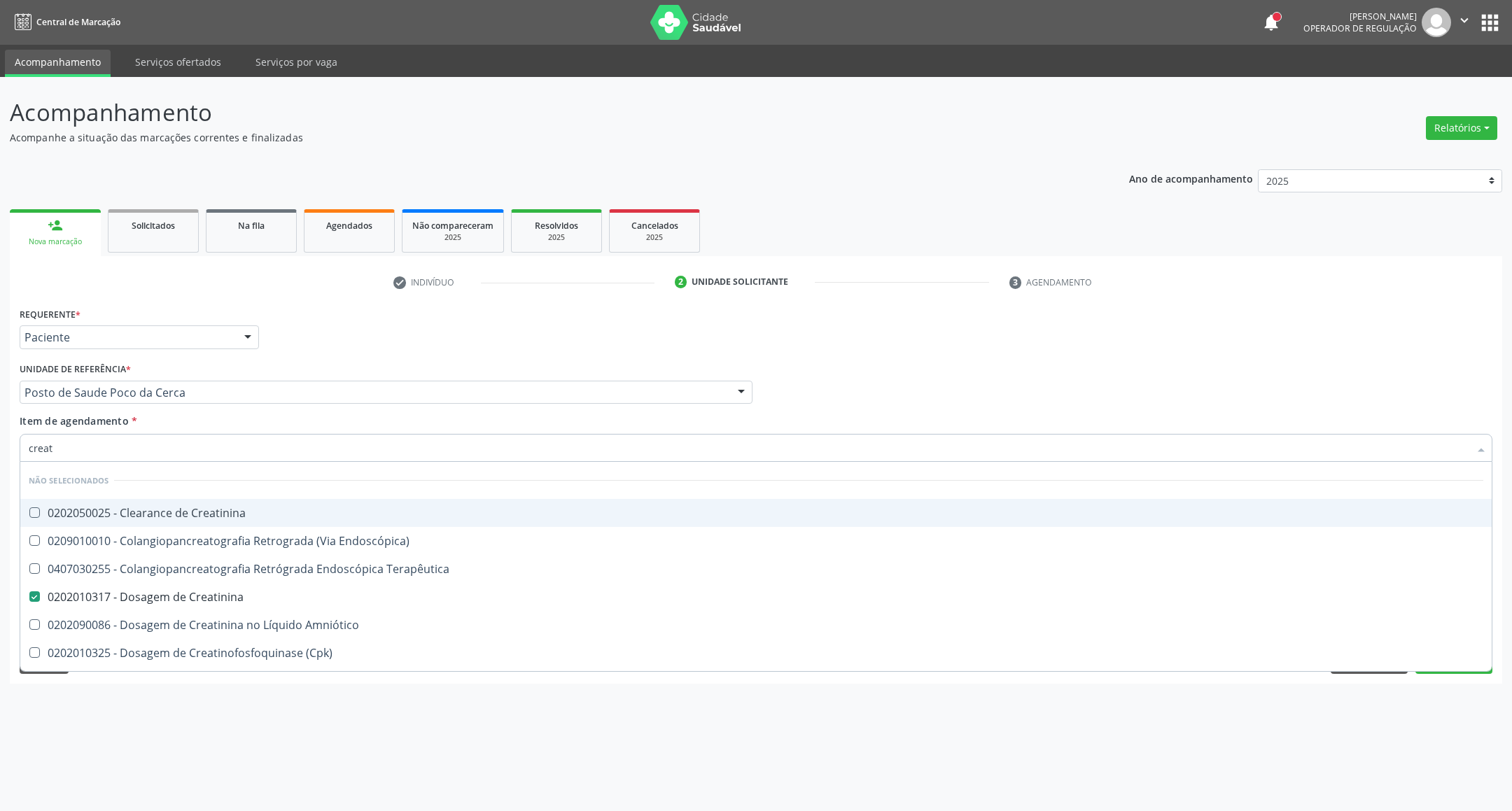
click at [0, 430] on div "Acompanhamento Acompanhe a situação das marcações correntes e finalizadas Relat…" at bounding box center [756, 443] width 1512 height 734
type input "ur"
checkbox Creatinina "false"
type input "ureia"
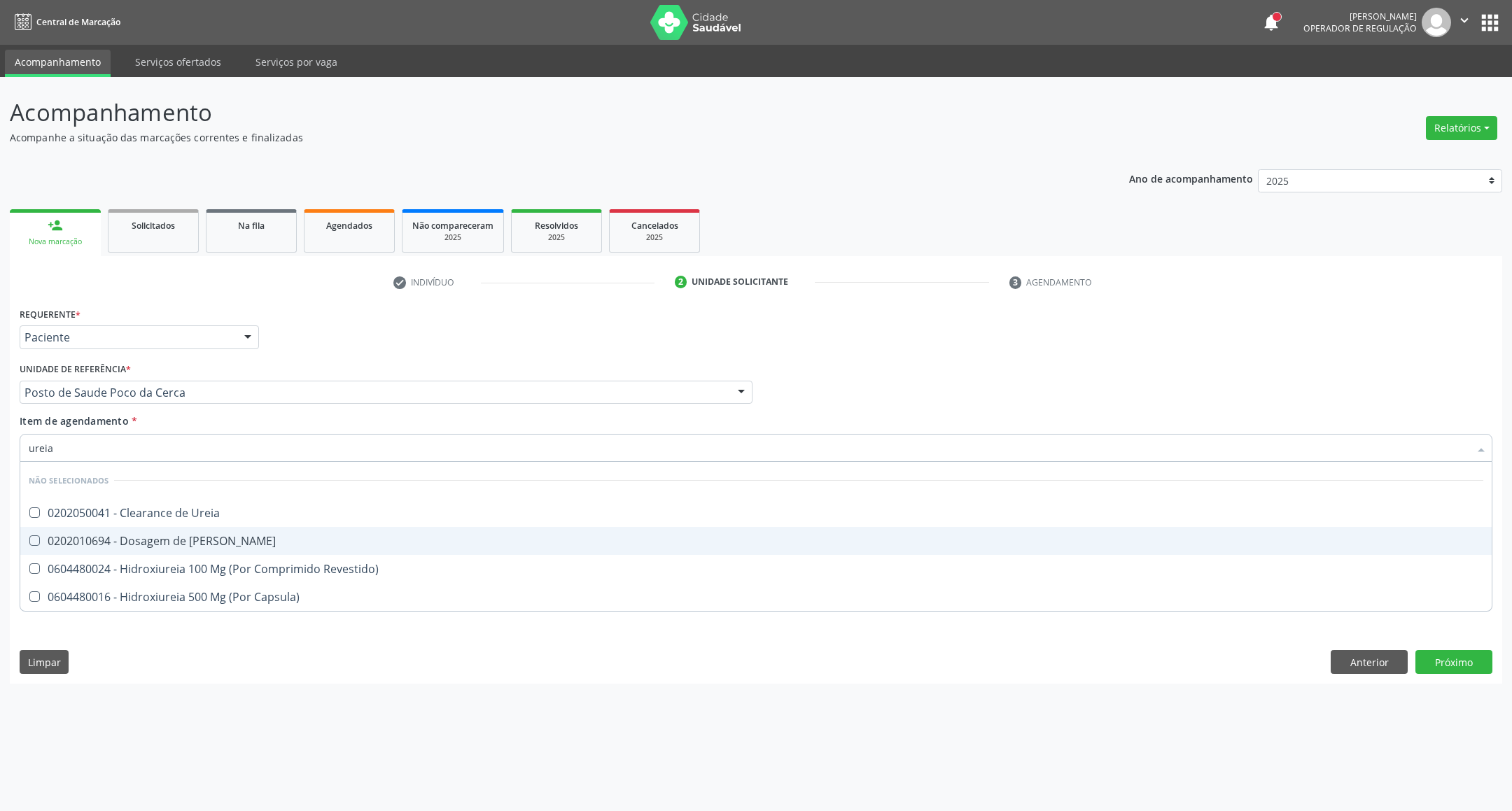
drag, startPoint x: 49, startPoint y: 542, endPoint x: 72, endPoint y: 456, distance: 89.0
click at [49, 542] on div "0202010694 - Dosagem de [PERSON_NAME]" at bounding box center [756, 541] width 1455 height 11
checkbox Ureia "true"
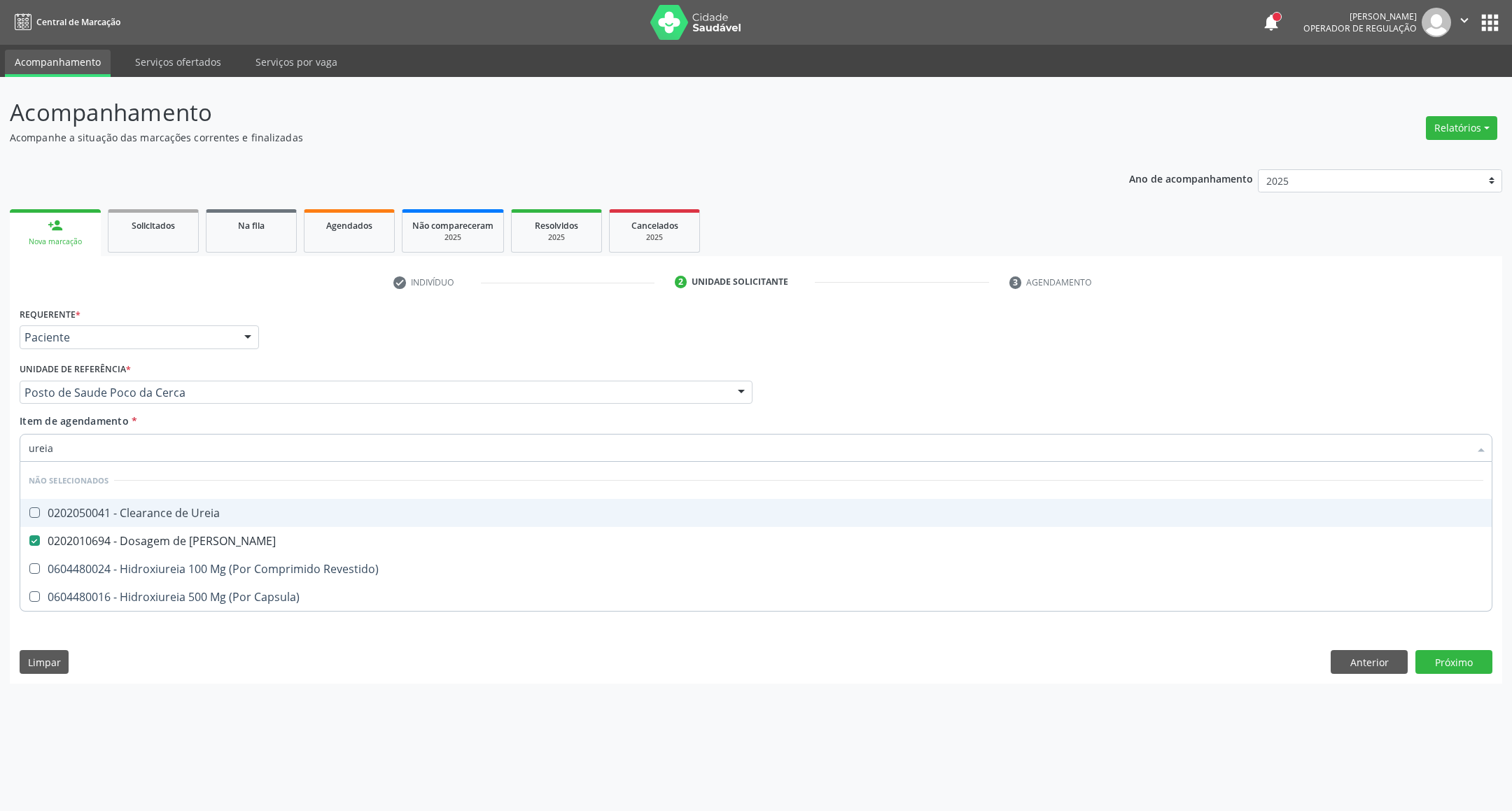
drag, startPoint x: 74, startPoint y: 443, endPoint x: 0, endPoint y: 443, distance: 74.0
click at [0, 443] on div "Acompanhamento Acompanhe a situação das marcações correntes e finalizadas Relat…" at bounding box center [756, 443] width 1512 height 734
type input "c"
checkbox Ureia "true"
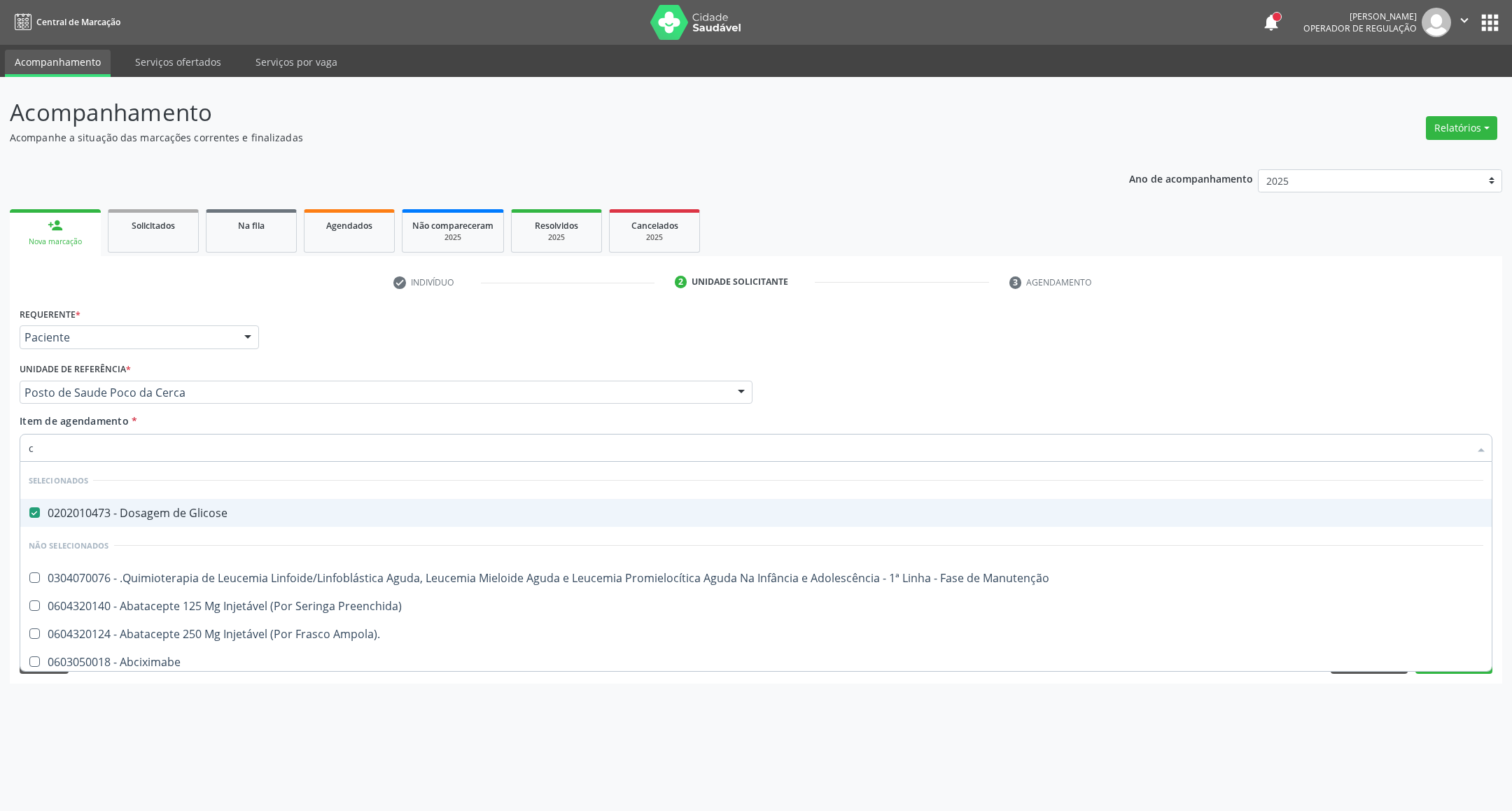
type input "cl"
checkbox Glicose "false"
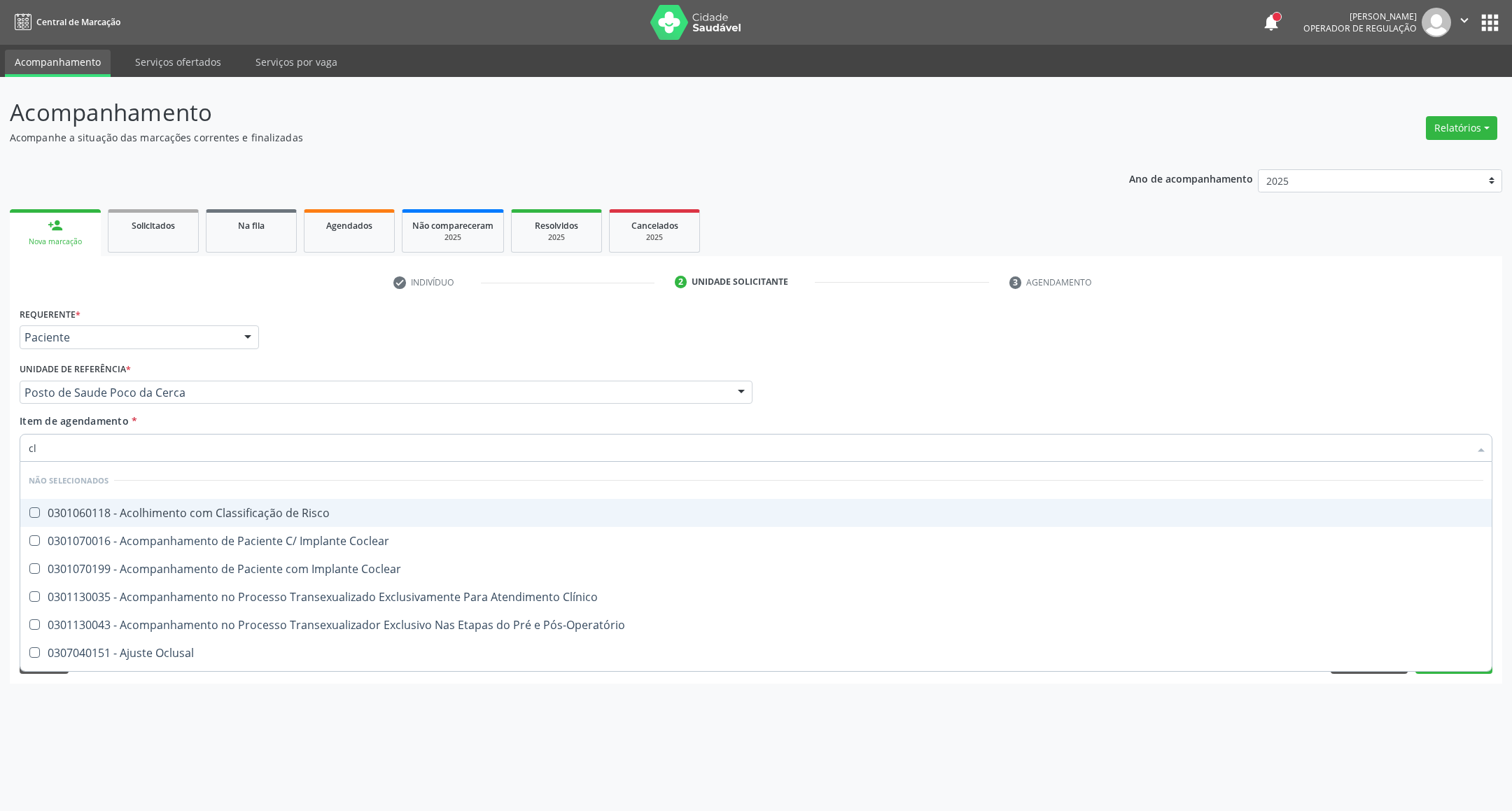
type input "c"
checkbox Risco "true"
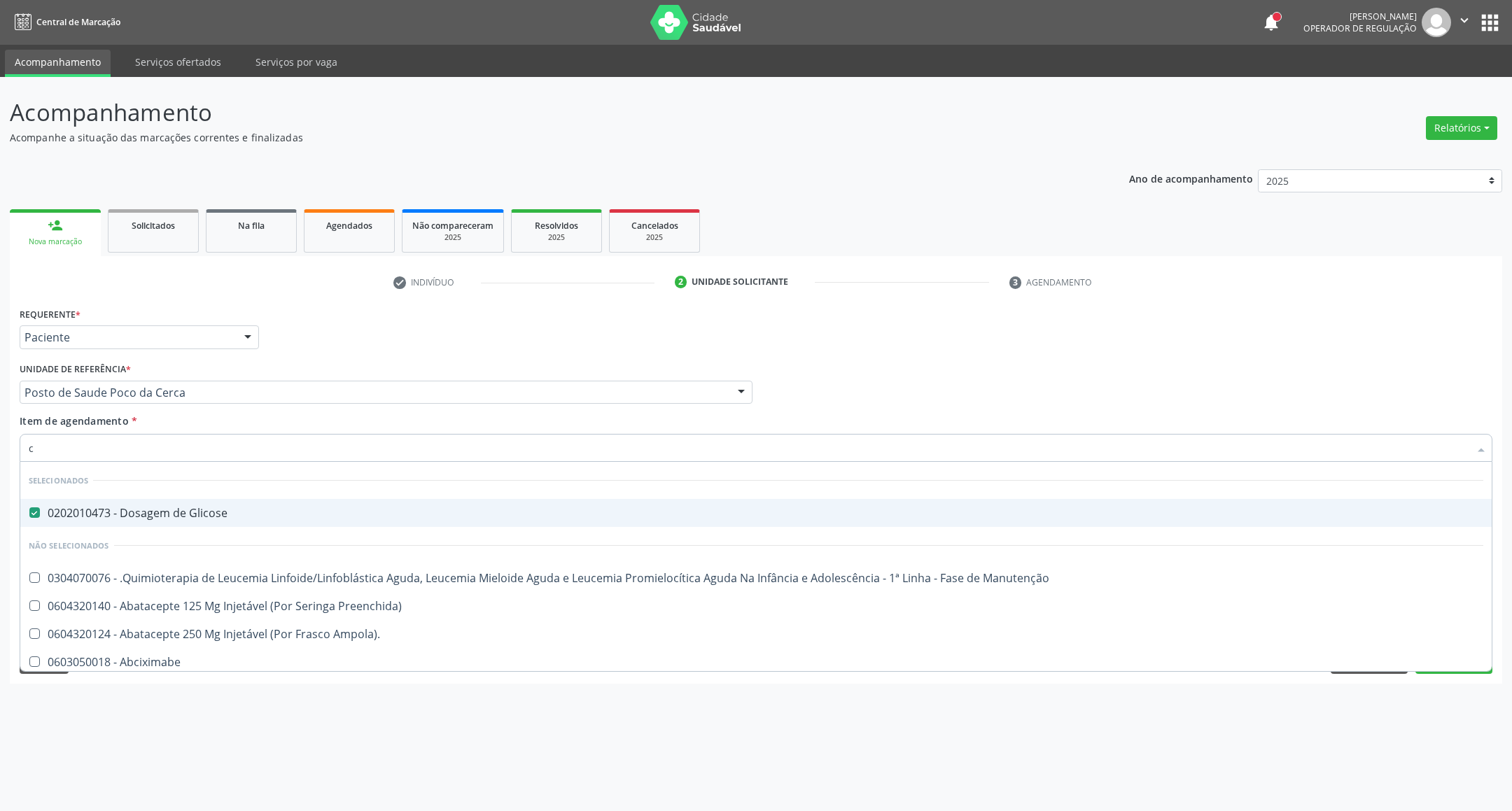
type input "co"
checkbox Coclear "true"
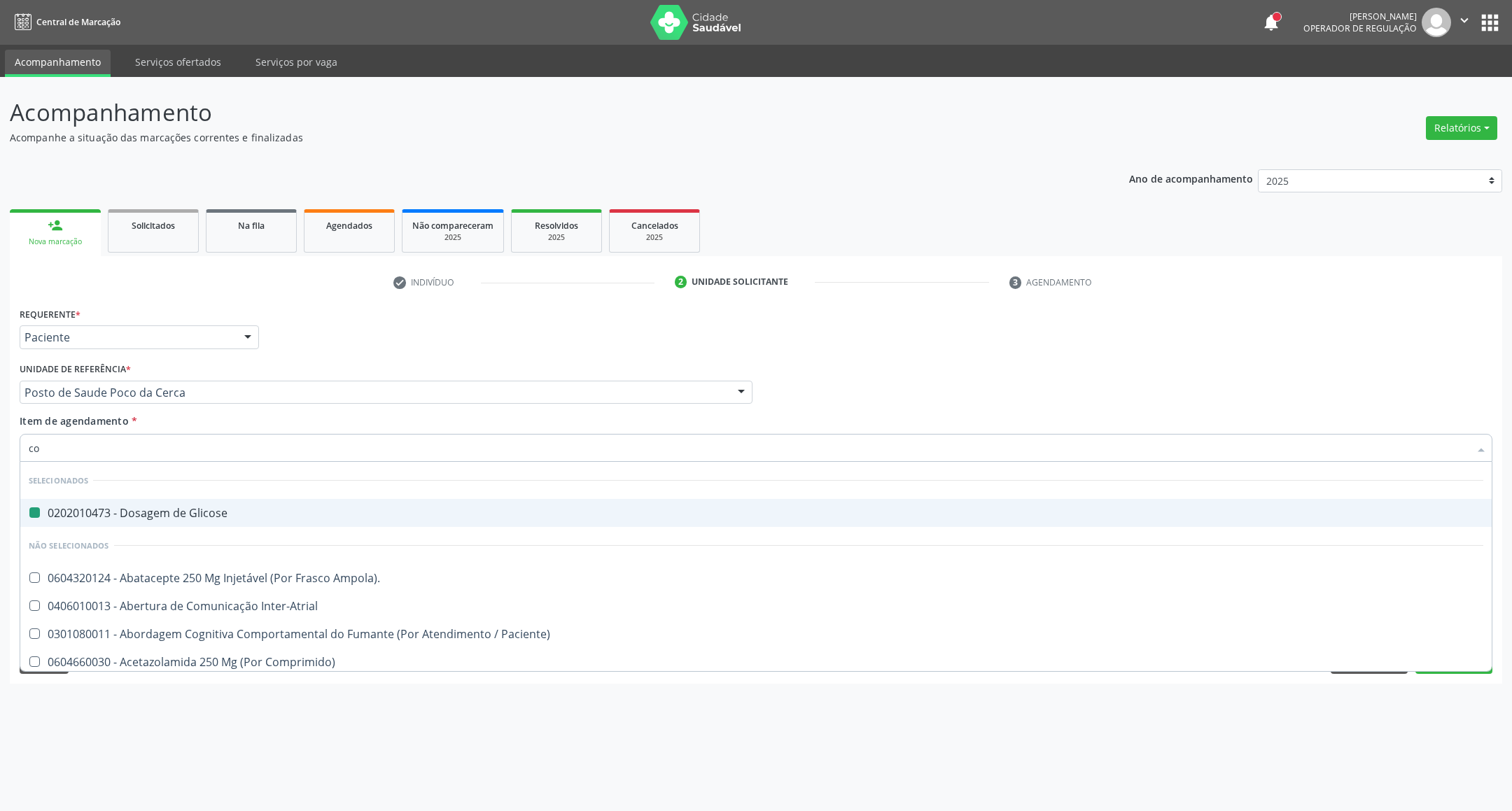
type input "col"
checkbox Glicose "false"
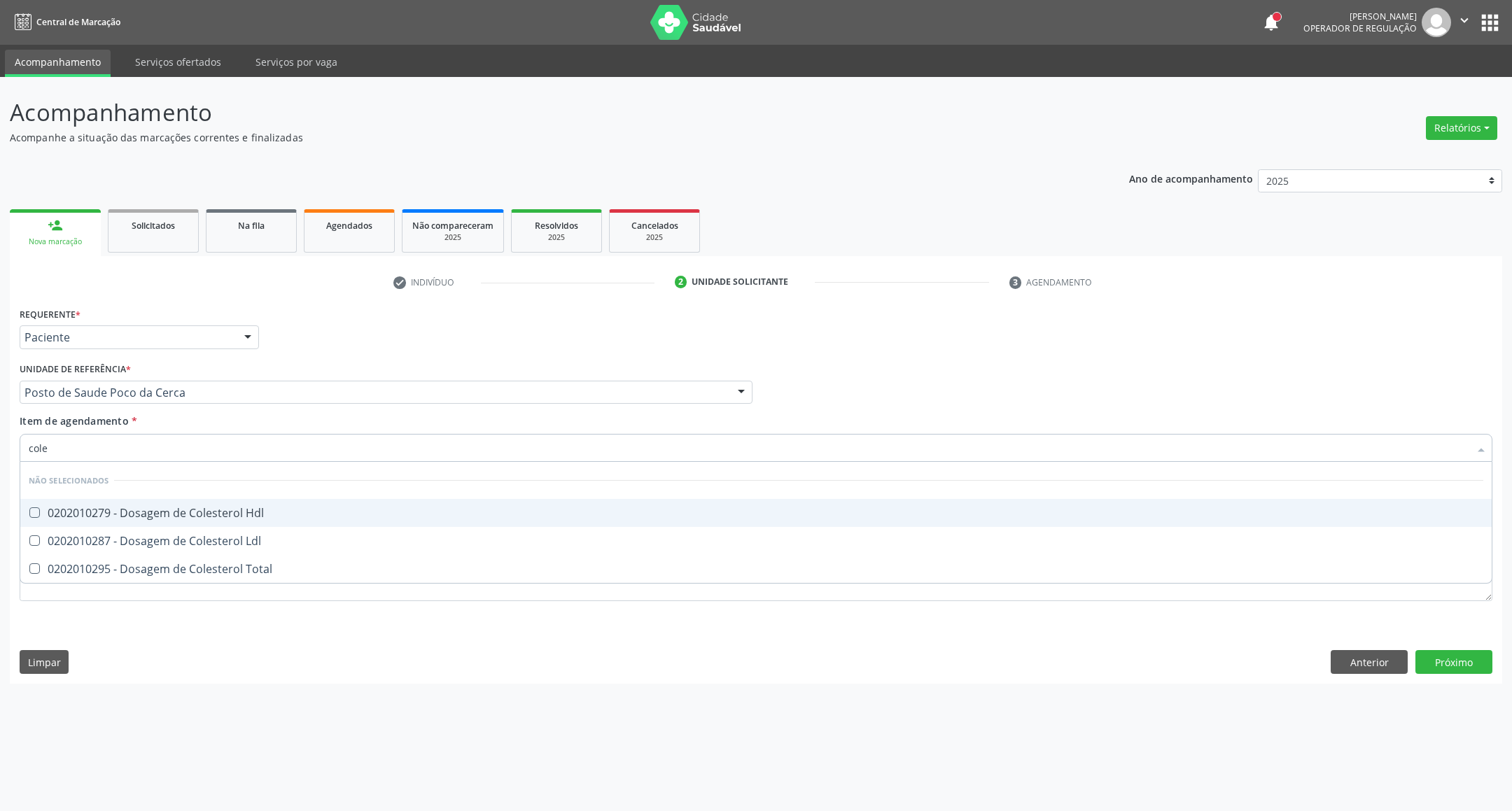
type input "coles"
drag, startPoint x: 57, startPoint y: 517, endPoint x: 59, endPoint y: 542, distance: 25.1
click at [59, 531] on ul "Desfazer seleção Não selecionados 0202010279 - Dosagem de Colesterol Hdl 020201…" at bounding box center [756, 522] width 1472 height 121
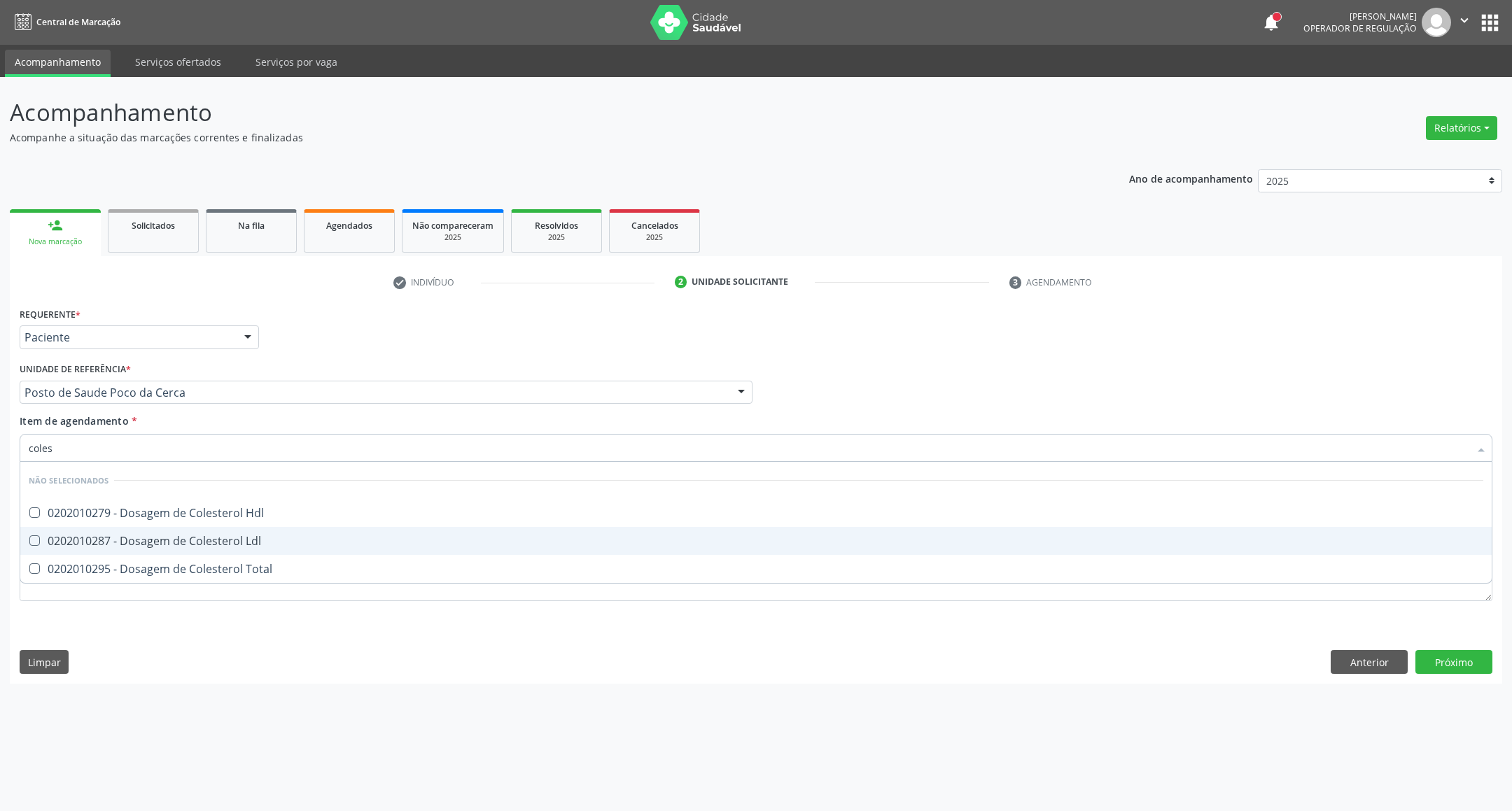
drag, startPoint x: 59, startPoint y: 542, endPoint x: 59, endPoint y: 571, distance: 29.0
click at [59, 547] on div "0202010287 - Dosagem de Colesterol Ldl" at bounding box center [756, 541] width 1455 height 11
checkbox Ldl "true"
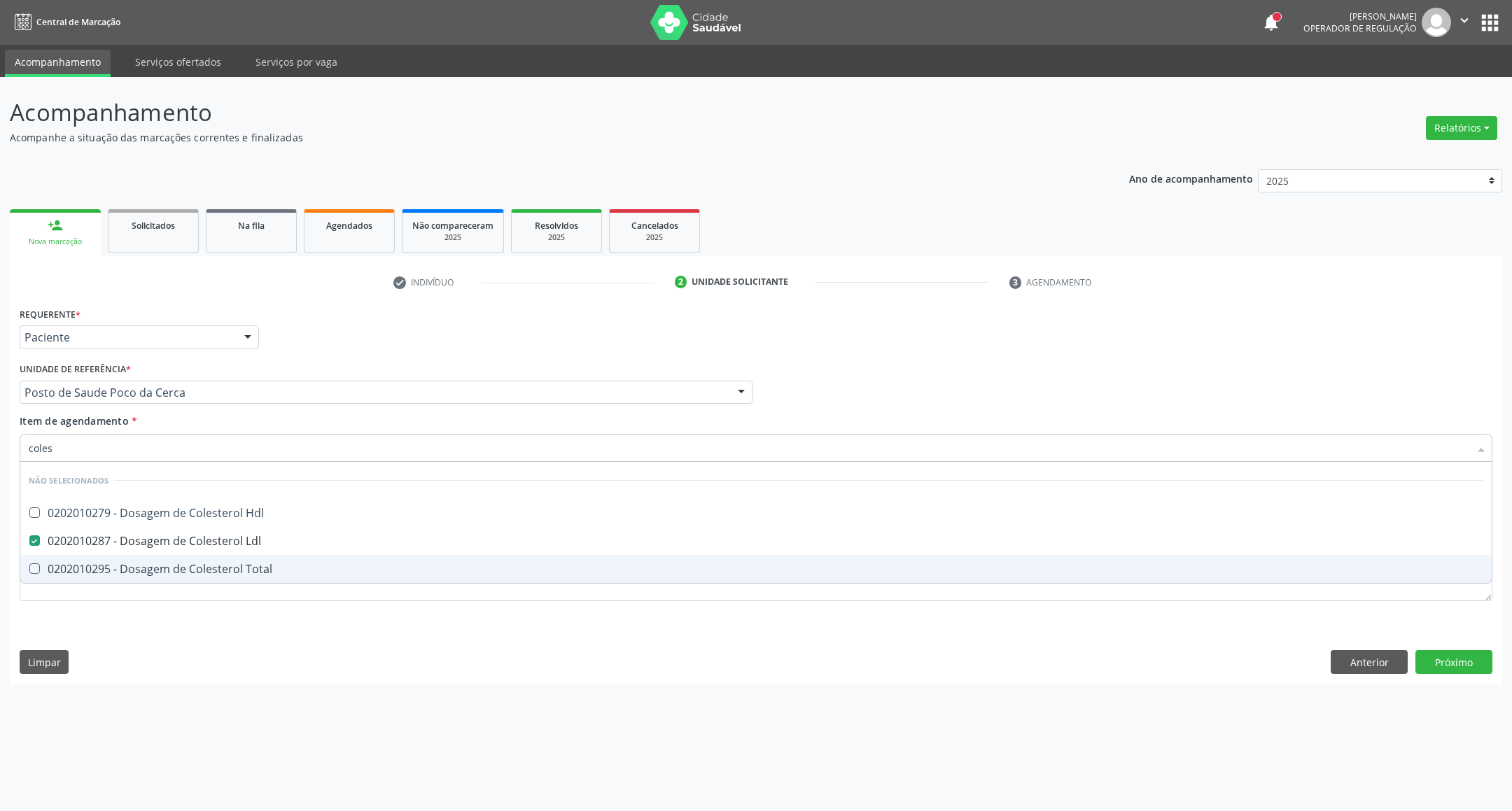
drag, startPoint x: 59, startPoint y: 571, endPoint x: 61, endPoint y: 521, distance: 50.0
click at [59, 566] on div "0202010295 - Dosagem de Colesterol Total" at bounding box center [756, 569] width 1455 height 11
checkbox Total "true"
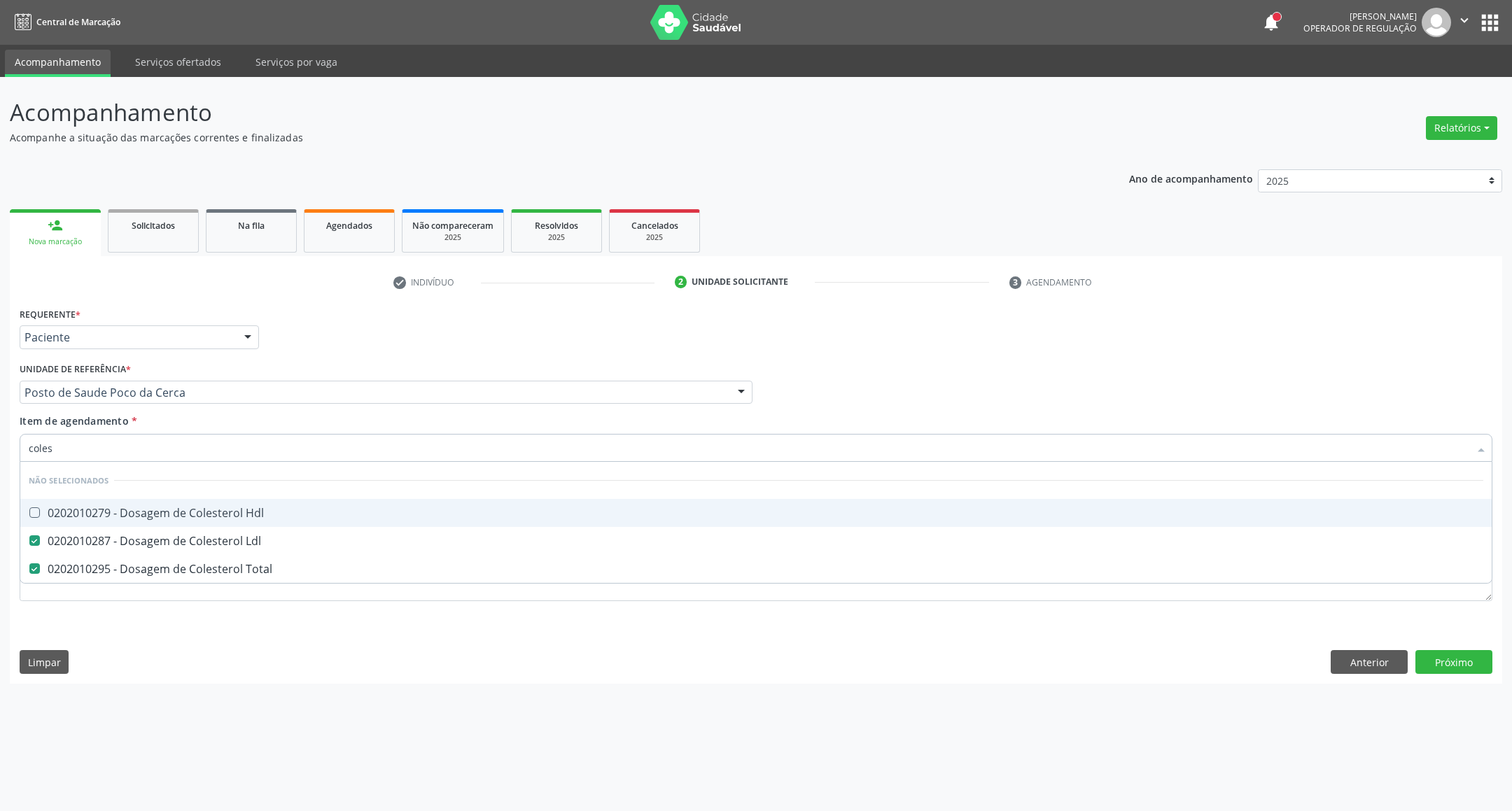
drag, startPoint x: 61, startPoint y: 514, endPoint x: 77, endPoint y: 470, distance: 46.8
click at [63, 512] on div "0202010279 - Dosagem de Colesterol Hdl" at bounding box center [756, 513] width 1455 height 11
checkbox Hdl "true"
drag, startPoint x: 69, startPoint y: 452, endPoint x: 0, endPoint y: 443, distance: 69.6
click at [0, 443] on div "Acompanhamento Acompanhe a situação das marcações correntes e finalizadas Relat…" at bounding box center [756, 443] width 1512 height 734
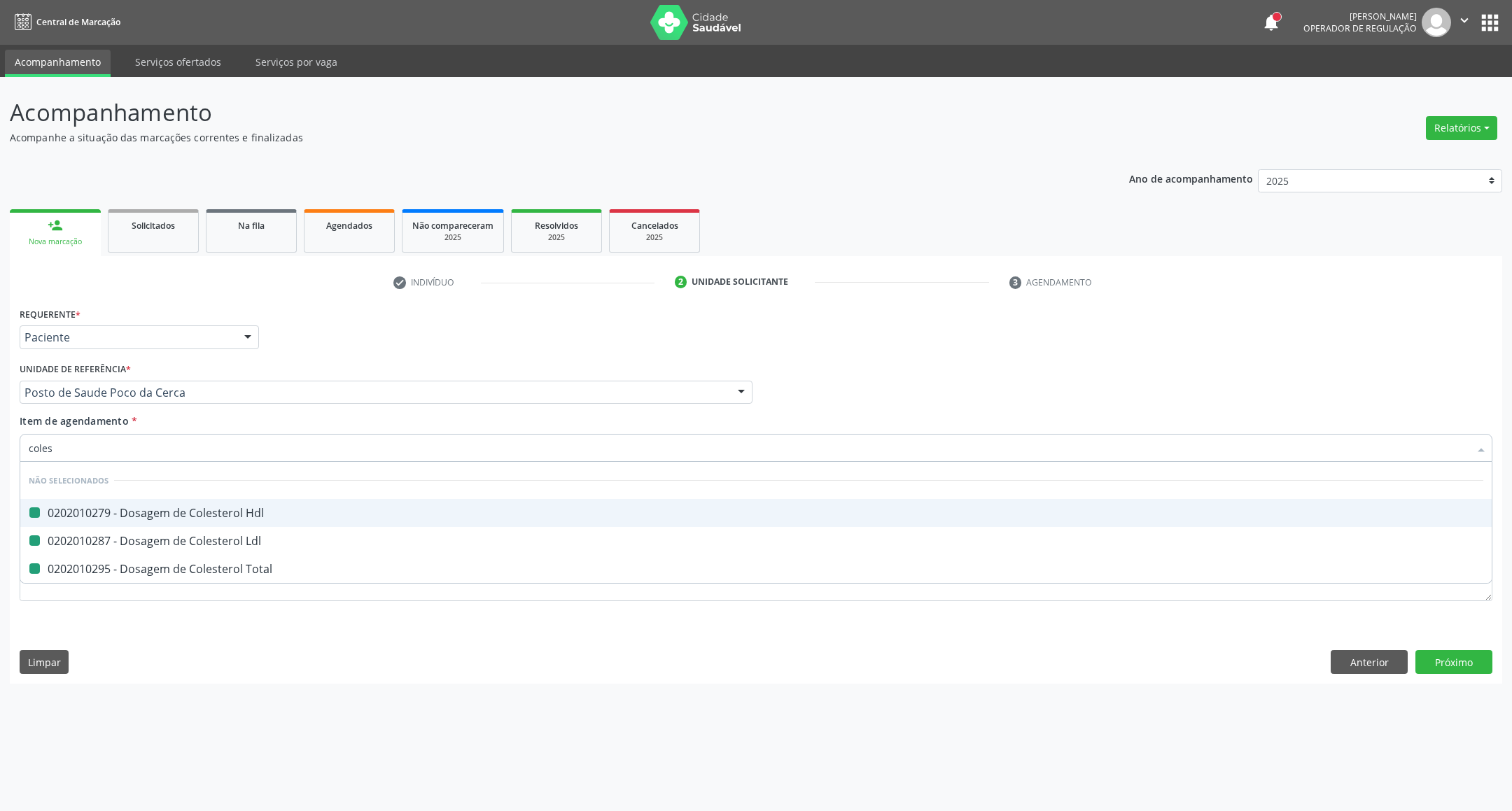
type input "b"
checkbox Hdl "false"
checkbox Total "false"
checkbox Ldl "false"
type input "bilirr"
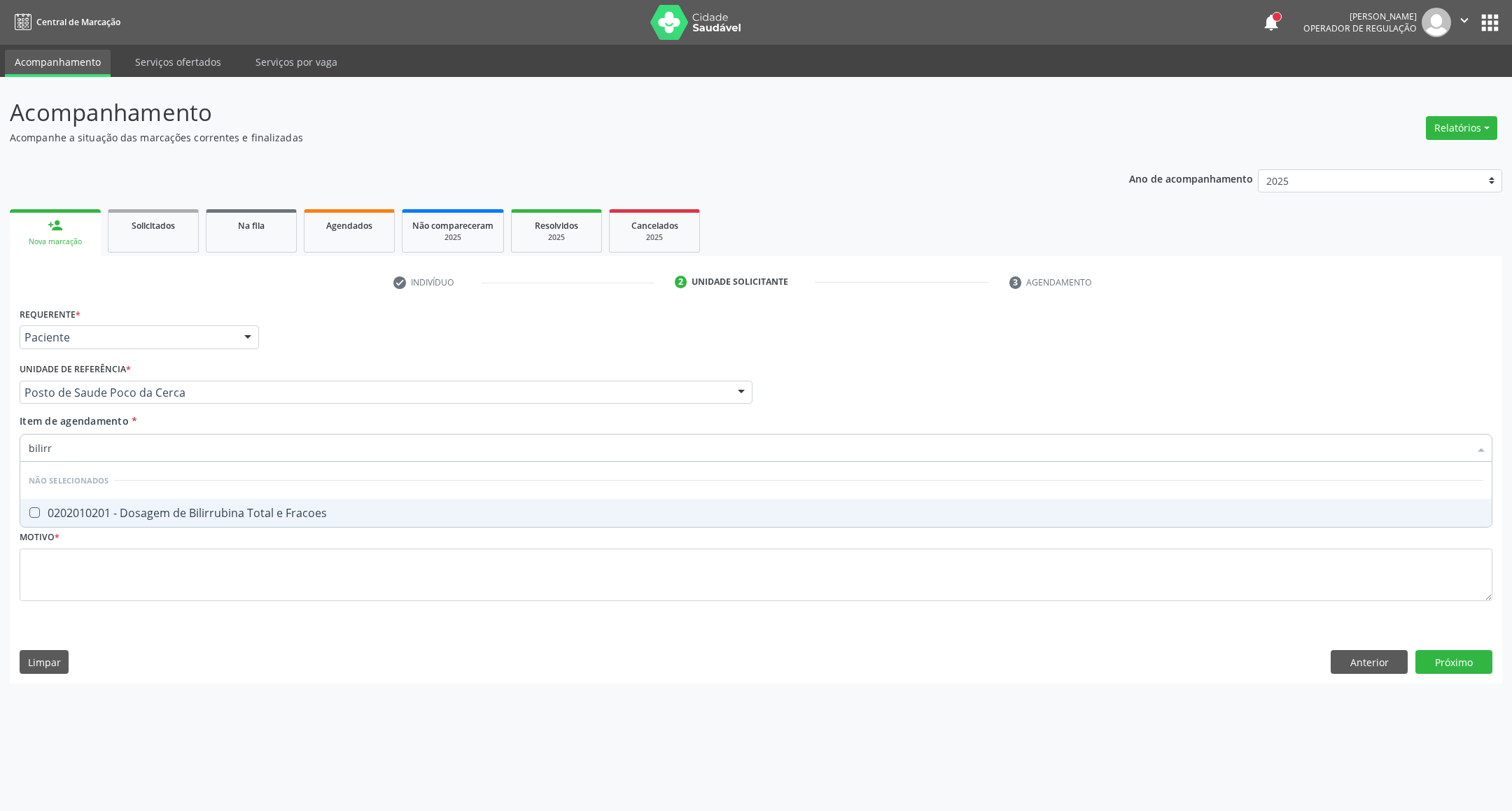
drag, startPoint x: 49, startPoint y: 509, endPoint x: 67, endPoint y: 458, distance: 54.1
click at [48, 509] on div "0202010201 - Dosagem de Bilirrubina Total e Fracoes" at bounding box center [756, 513] width 1455 height 11
checkbox Fracoes "true"
drag, startPoint x: 8, startPoint y: 457, endPoint x: 0, endPoint y: 450, distance: 10.6
click at [0, 452] on div "Acompanhamento Acompanhe a situação das marcações correntes e finalizadas Relat…" at bounding box center [756, 443] width 1512 height 734
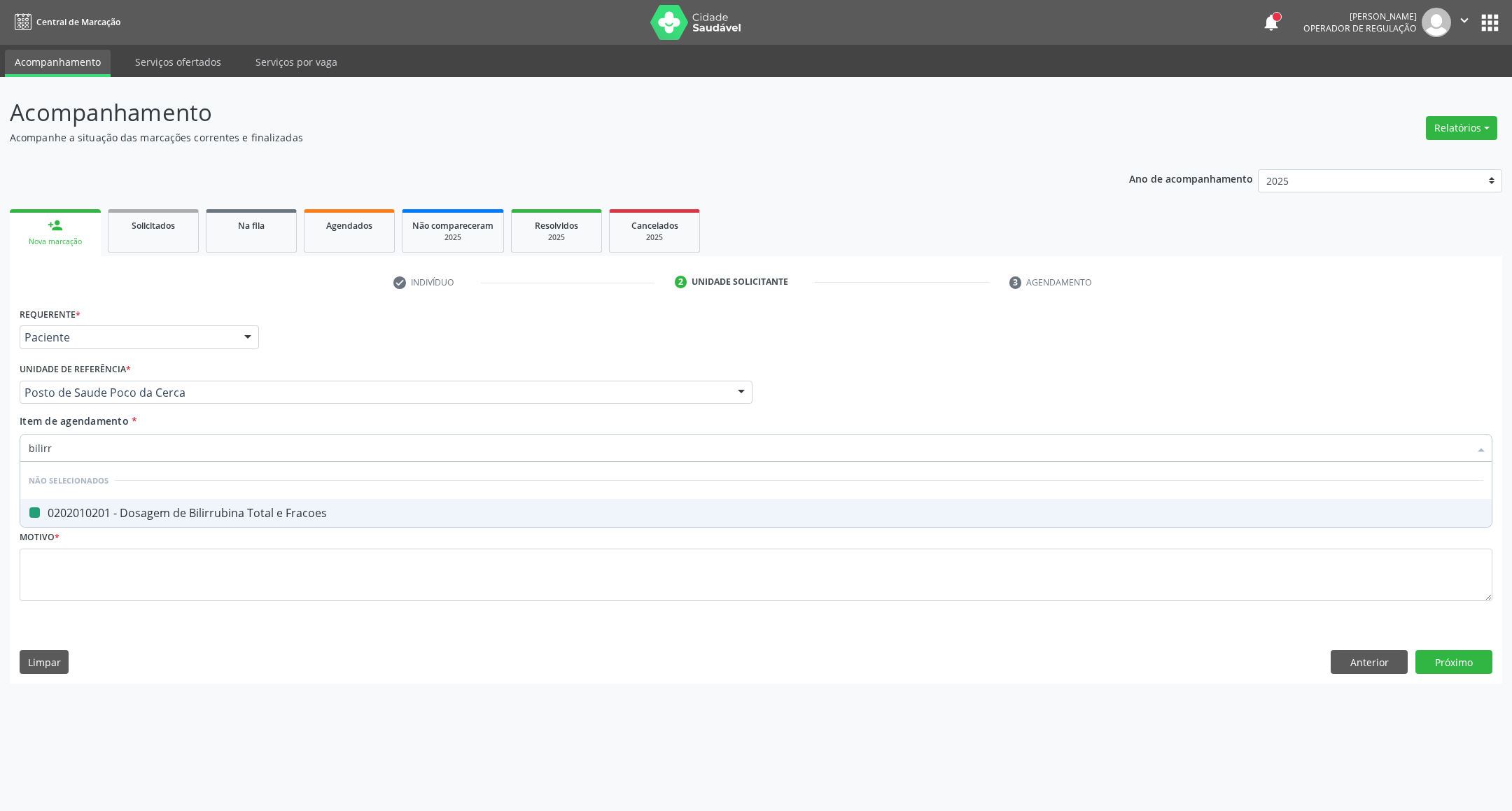
type input "t"
checkbox Fracoes "false"
type input "tg"
drag, startPoint x: 45, startPoint y: 504, endPoint x: 47, endPoint y: 487, distance: 17.1
click at [46, 502] on span "0202010643 - Dosagem de Transaminase Glutamico-Oxalacetica (Tgo)" at bounding box center [756, 513] width 1472 height 28
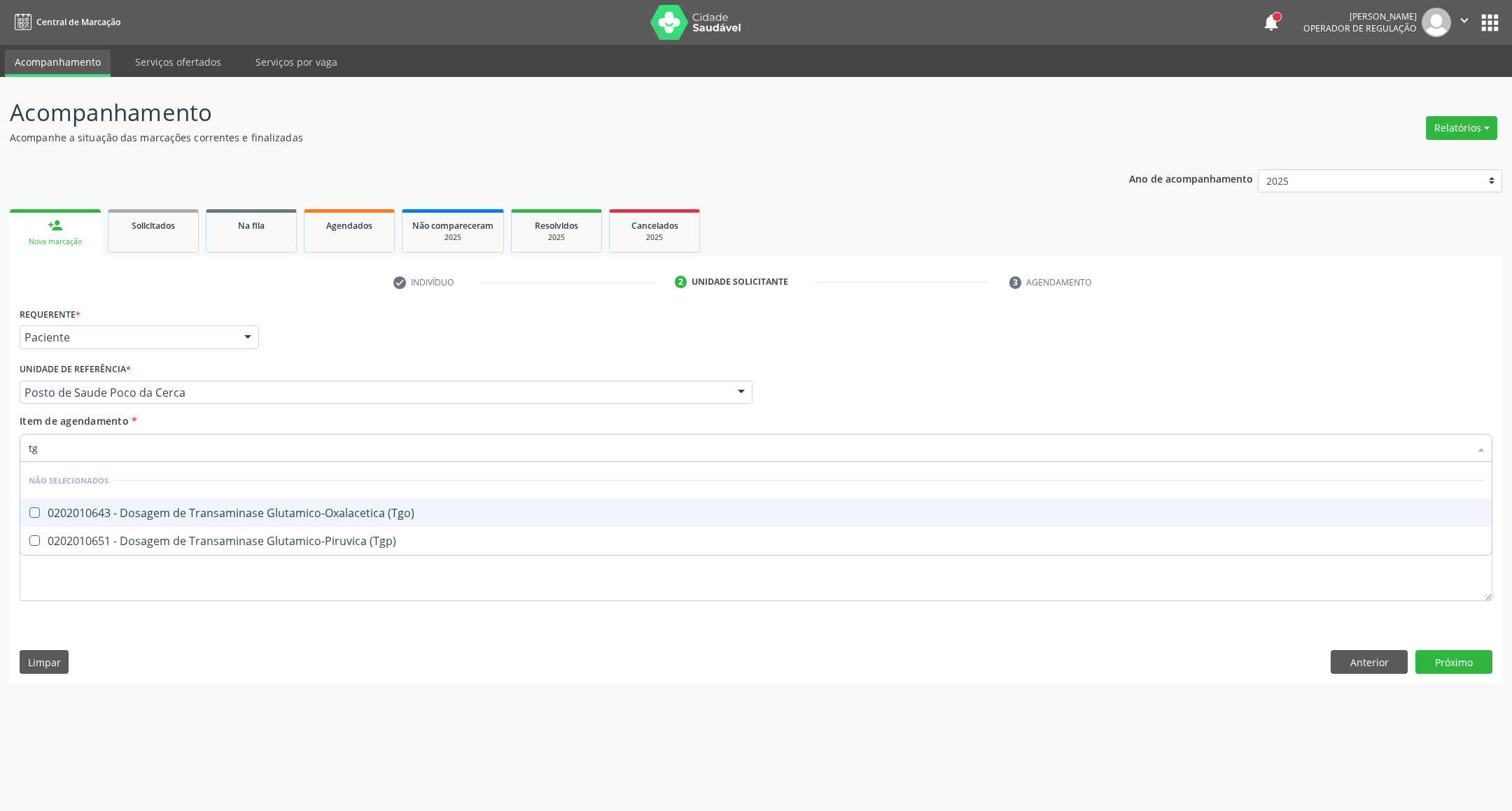
checkbox \(Tgo\) "true"
drag, startPoint x: 40, startPoint y: 454, endPoint x: 2, endPoint y: 441, distance: 40.2
click at [0, 447] on div "Acompanhamento Acompanhe a situação das marcações correntes e finalizadas Relat…" at bounding box center [756, 443] width 1512 height 734
type input "tr"
checkbox \(Tgo\) "false"
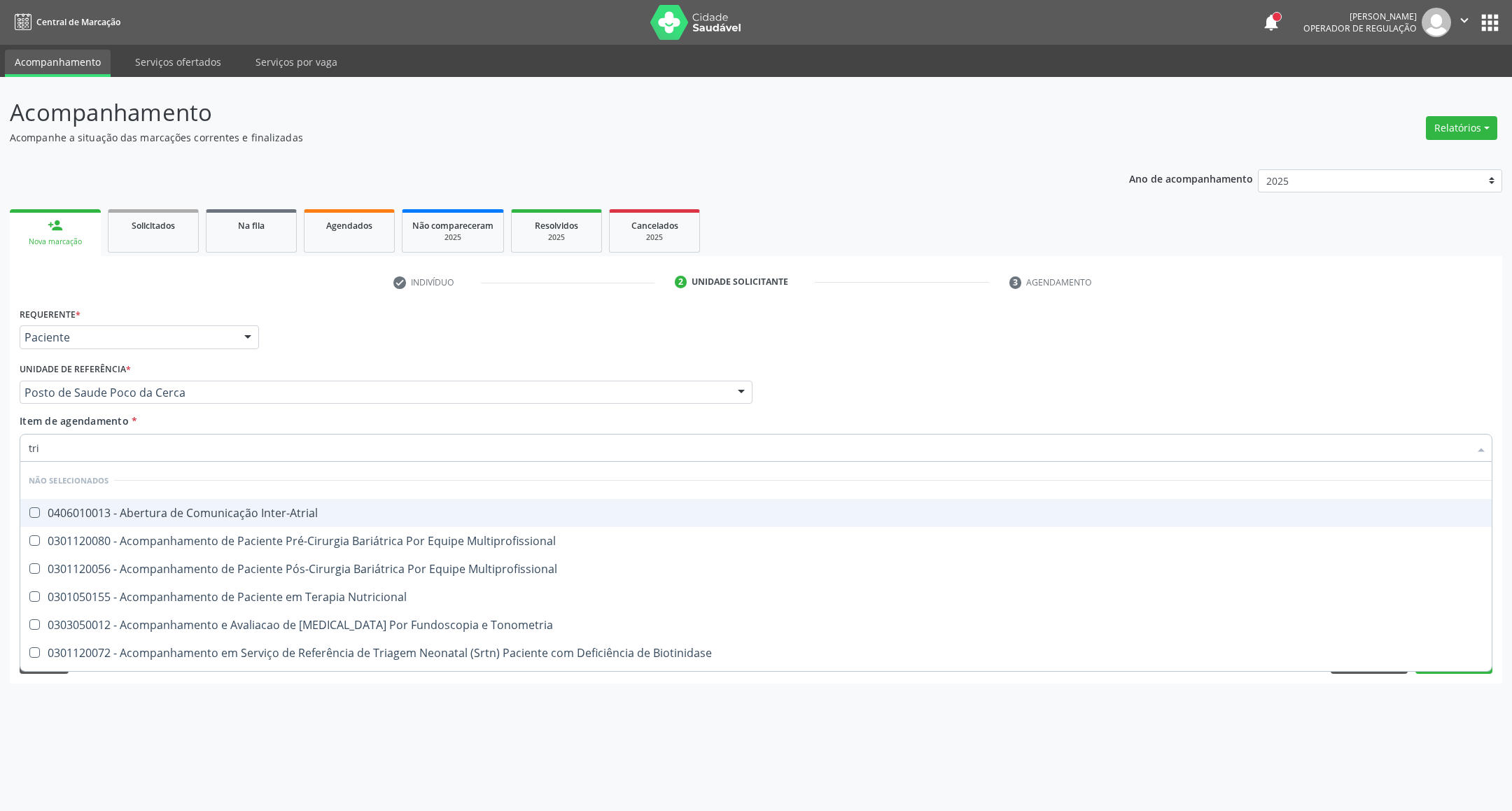
type input "trig"
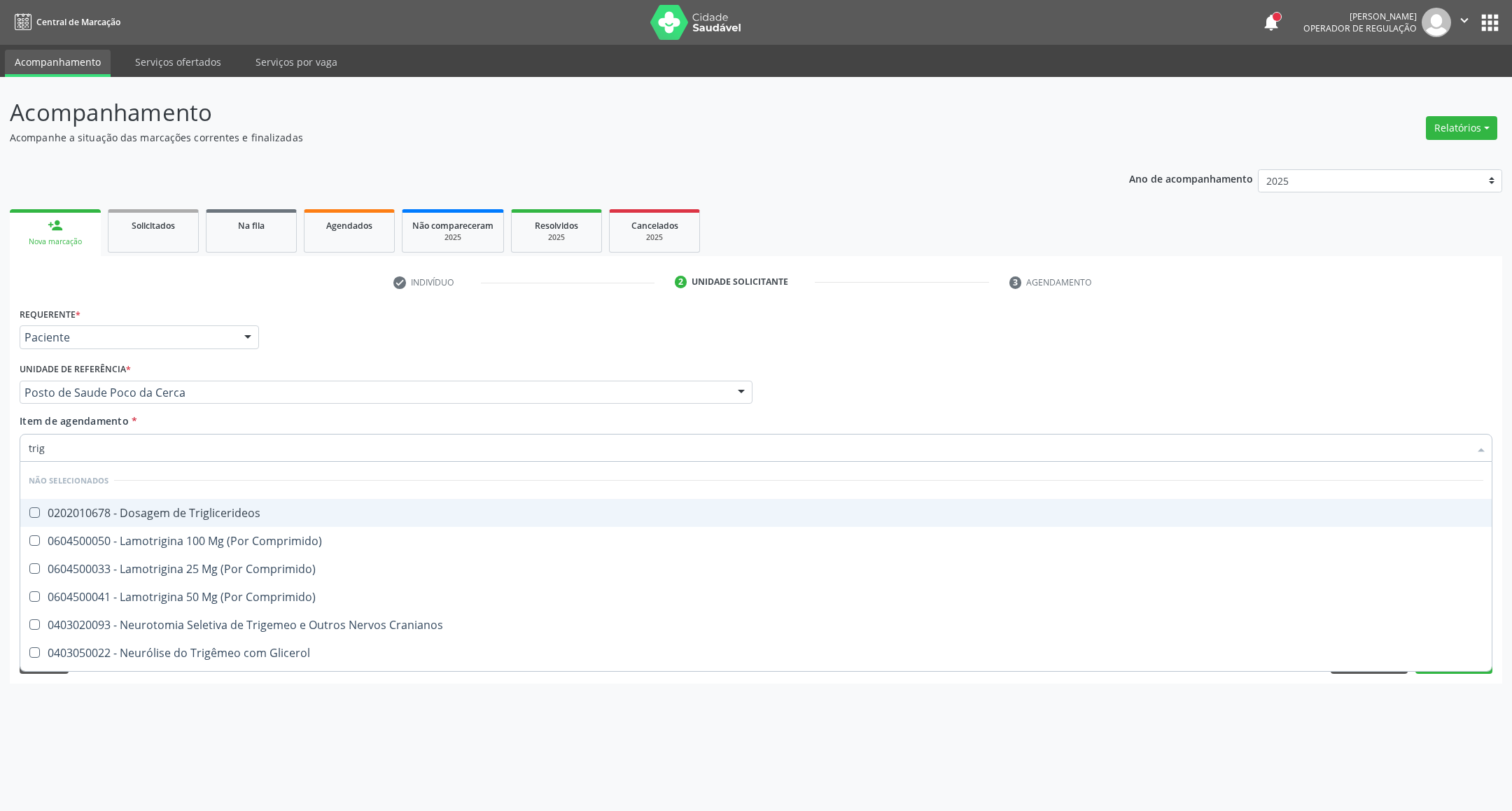
drag, startPoint x: 42, startPoint y: 502, endPoint x: 44, endPoint y: 483, distance: 19.1
click at [42, 500] on span "0202010678 - Dosagem de Triglicerideos" at bounding box center [756, 513] width 1472 height 28
checkbox Triglicerideos "true"
click at [0, 439] on div "Acompanhamento Acompanhe a situação das marcações correntes e finalizadas Relat…" at bounding box center [756, 443] width 1512 height 734
type input "he"
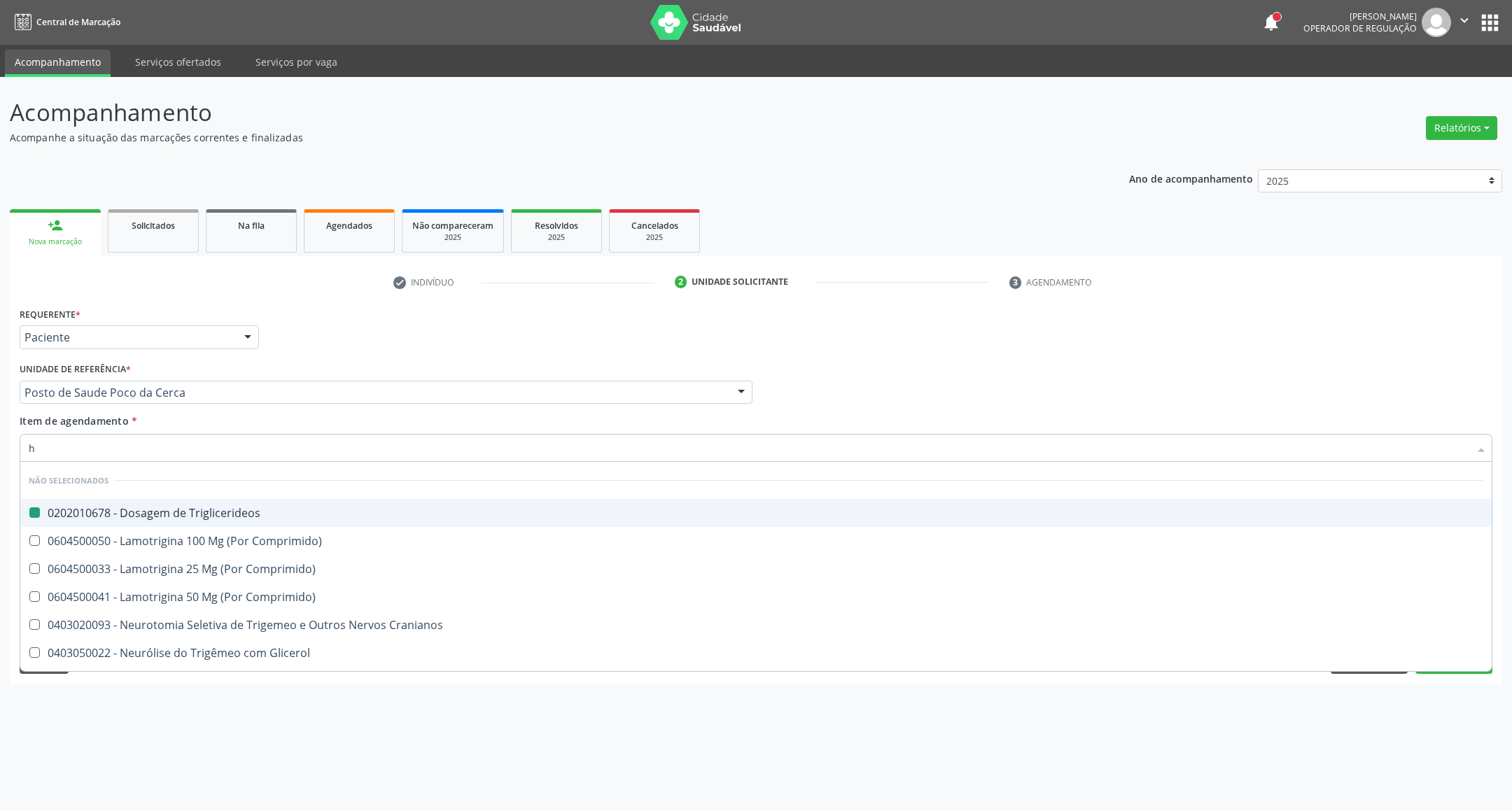
checkbox Triglicerideos "false"
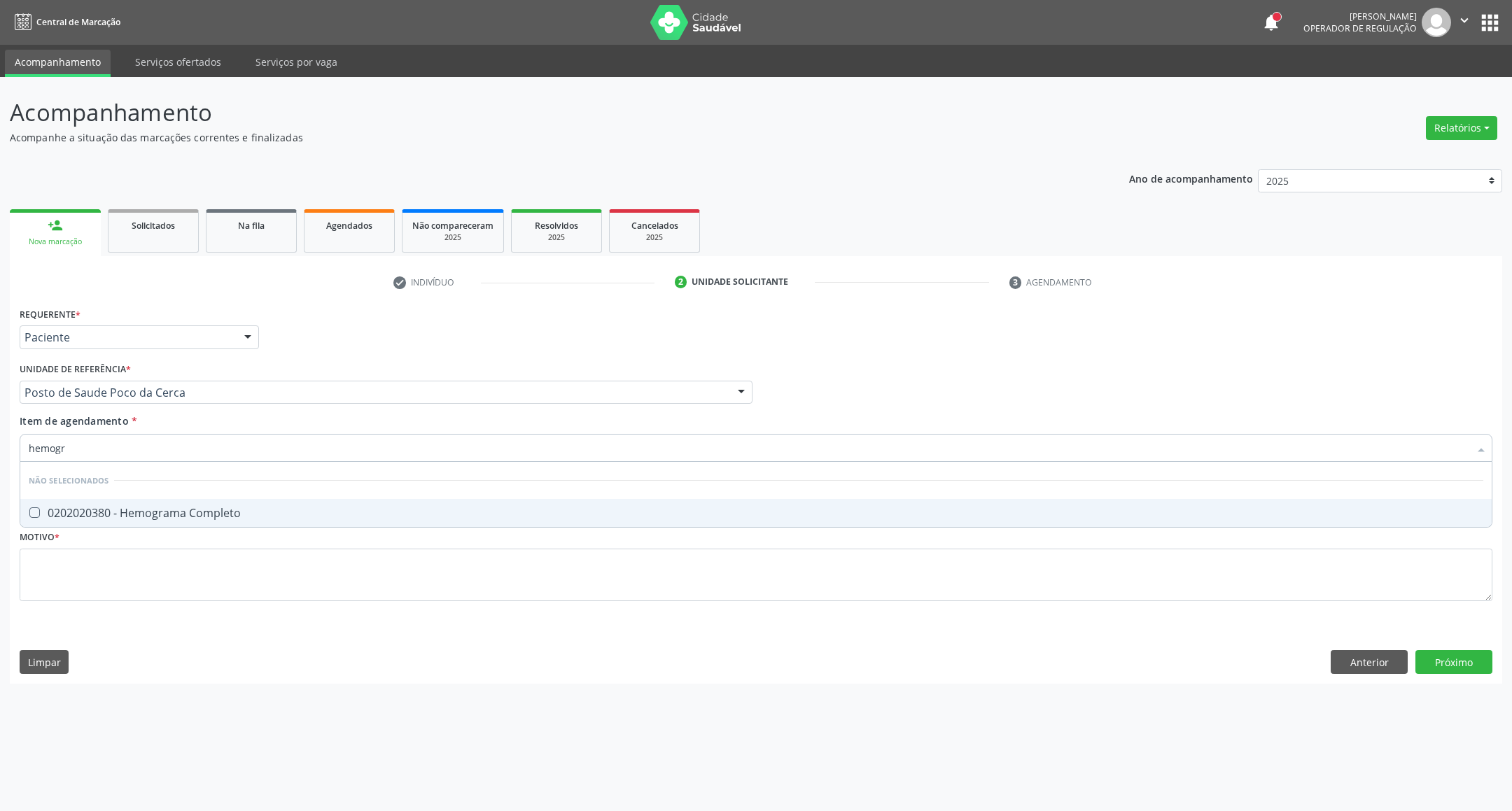
type input "hemogra"
drag, startPoint x: 42, startPoint y: 508, endPoint x: 46, endPoint y: 498, distance: 10.8
click at [42, 502] on span "0202020380 - Hemograma Completo" at bounding box center [756, 513] width 1472 height 28
checkbox Completo "true"
click at [0, 445] on div "Acompanhamento Acompanhe a situação das marcações correntes e finalizadas Relat…" at bounding box center [756, 443] width 1512 height 734
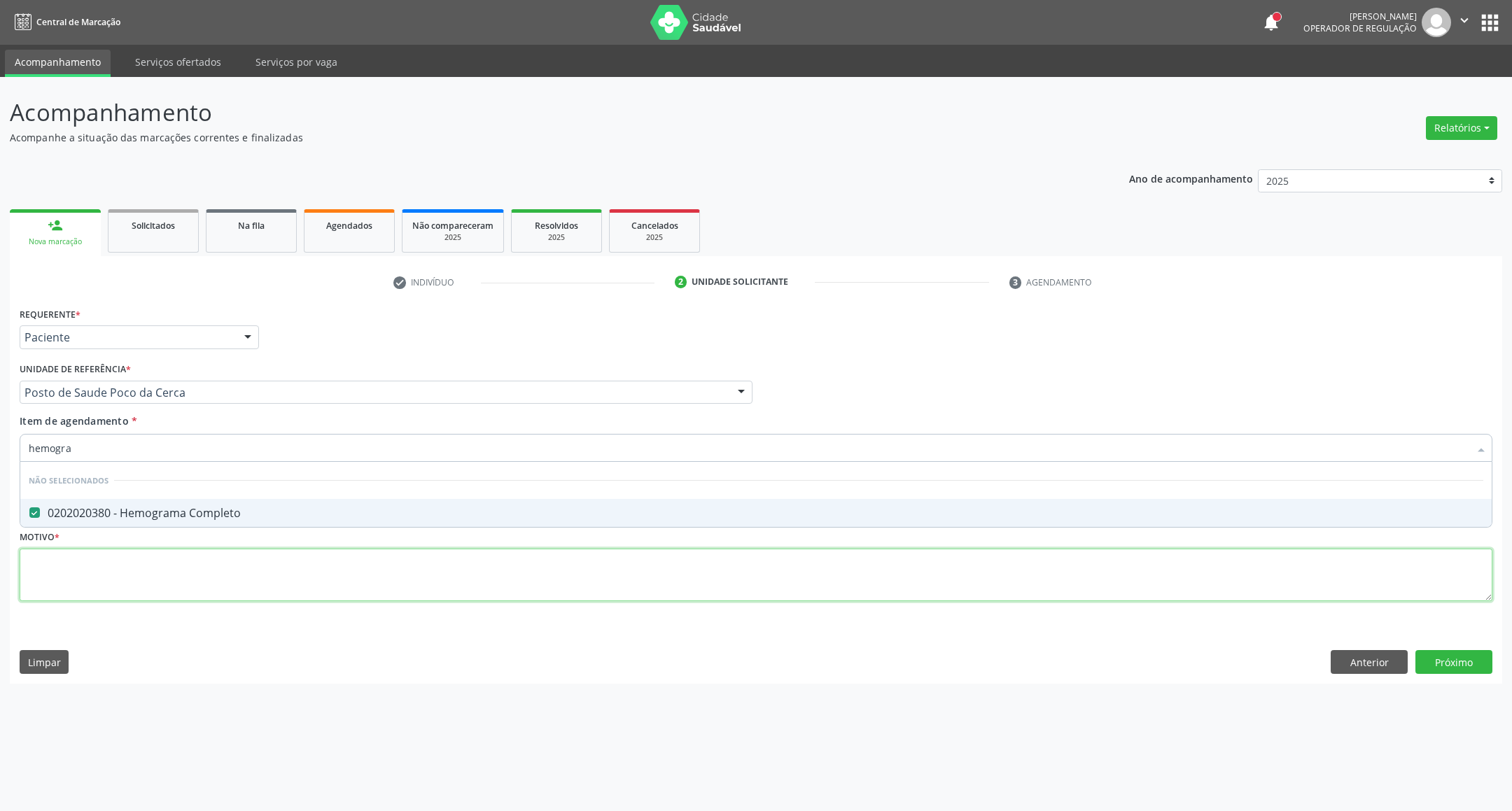
click at [413, 573] on div "Requerente * Paciente Profissional de Saúde Paciente Nenhum resultado encontrad…" at bounding box center [756, 462] width 1473 height 317
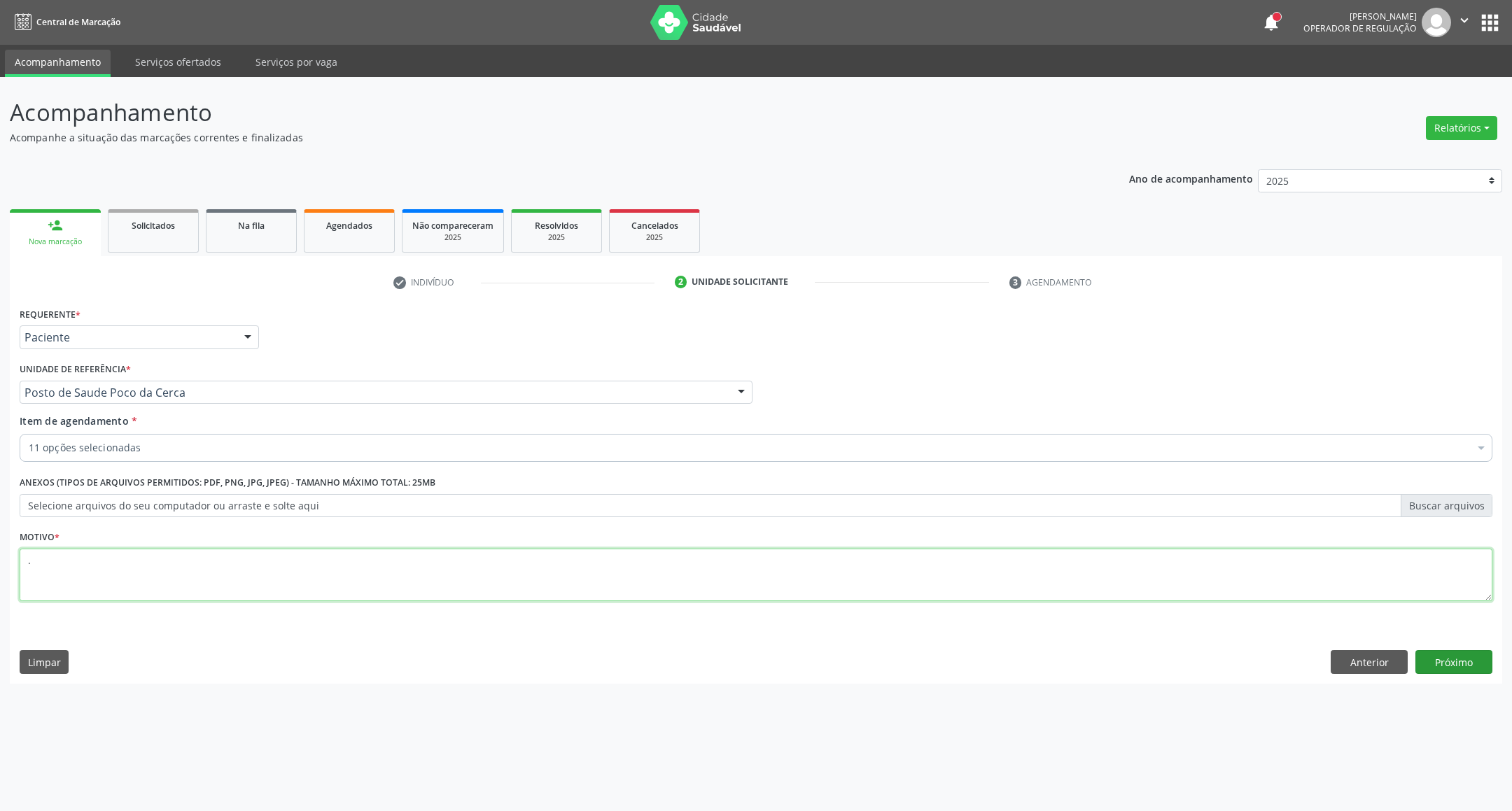
type textarea "."
click at [1467, 654] on button "Próximo" at bounding box center [1454, 662] width 77 height 24
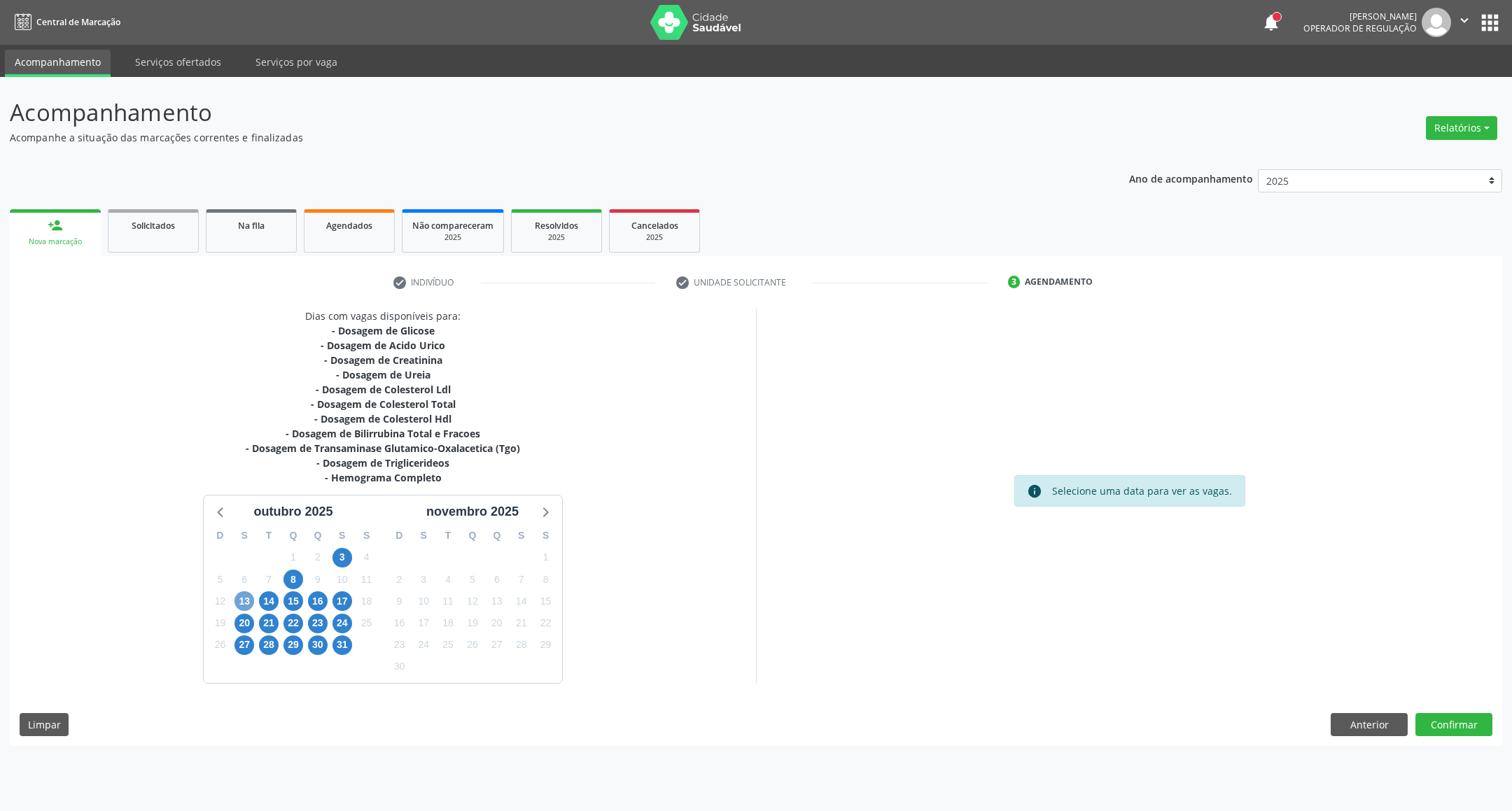
click at [238, 603] on span "13" at bounding box center [245, 601] width 20 height 20
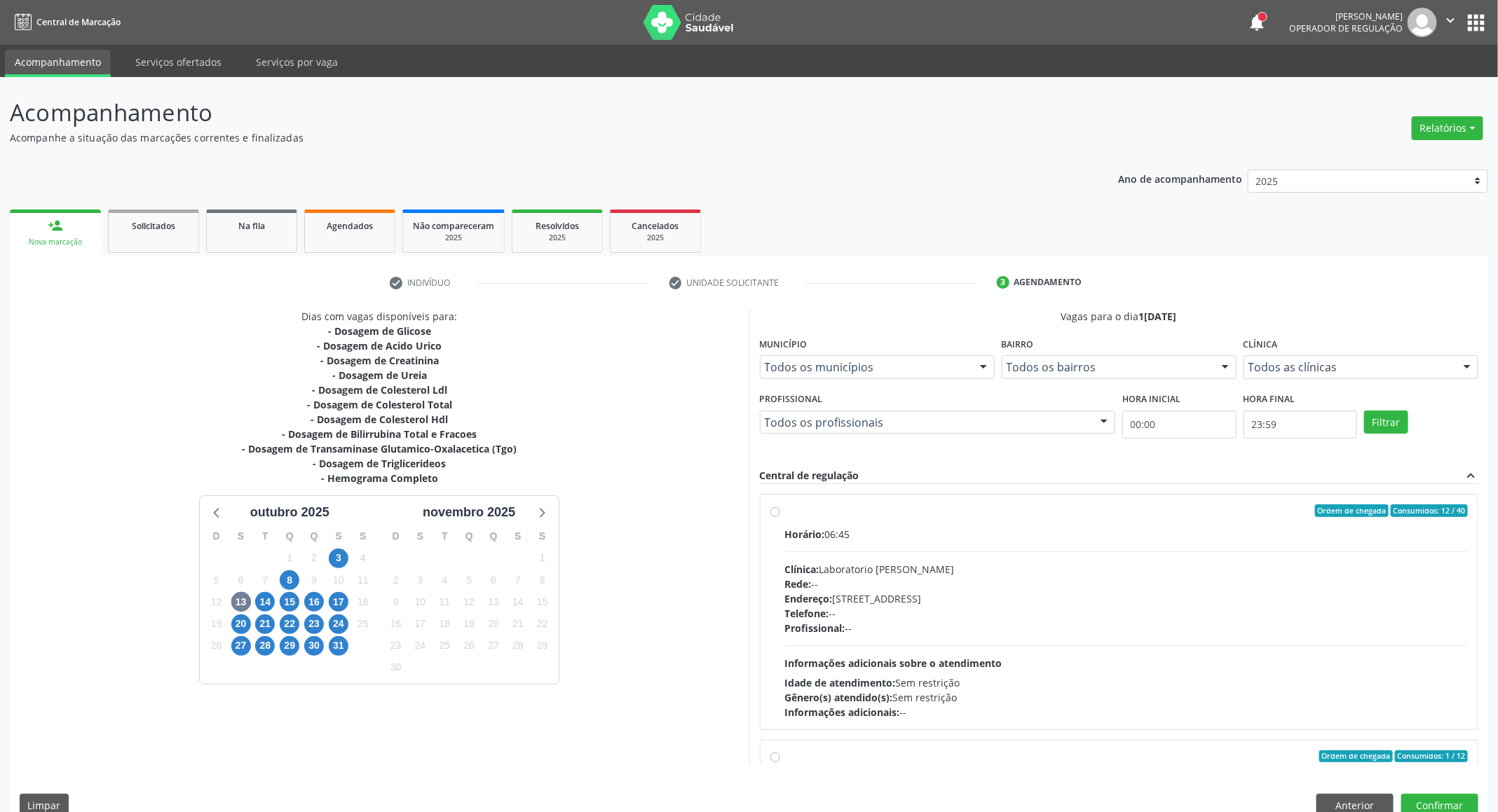
drag, startPoint x: 1148, startPoint y: 570, endPoint x: 1273, endPoint y: 705, distance: 184.0
click at [1148, 570] on div "Clínica: Laboratorio [PERSON_NAME]" at bounding box center [1127, 570] width 683 height 15
click at [780, 517] on input "Ordem de chegada Consumidos: 12 / 40 Horário: 06:45 Clínica: Laboratorio [PERSO…" at bounding box center [776, 510] width 10 height 12
radio input "true"
click at [1451, 800] on button "Confirmar" at bounding box center [1439, 805] width 77 height 24
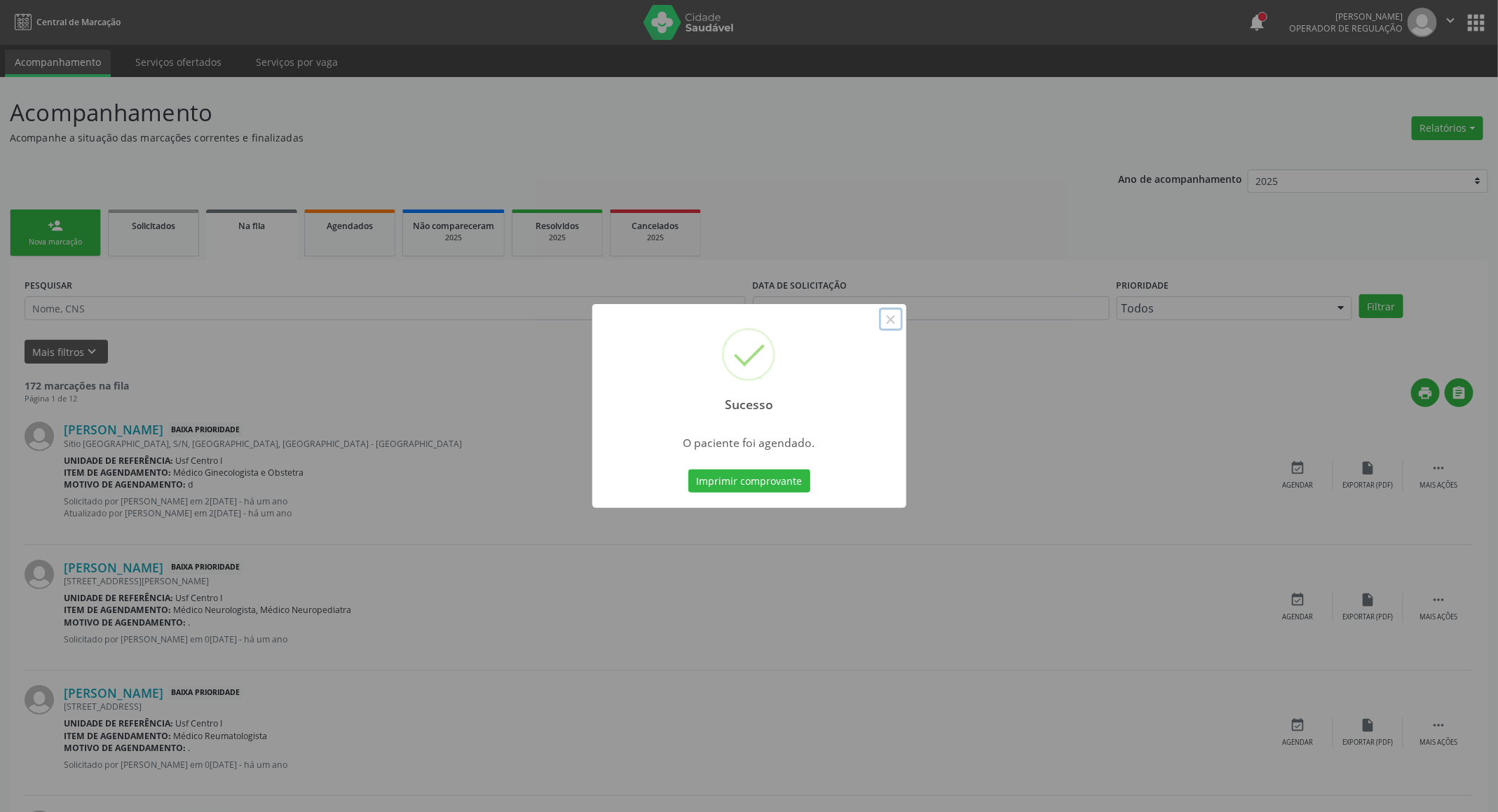
drag, startPoint x: 891, startPoint y: 313, endPoint x: 416, endPoint y: 320, distance: 475.1
click at [890, 313] on button "×" at bounding box center [891, 319] width 24 height 24
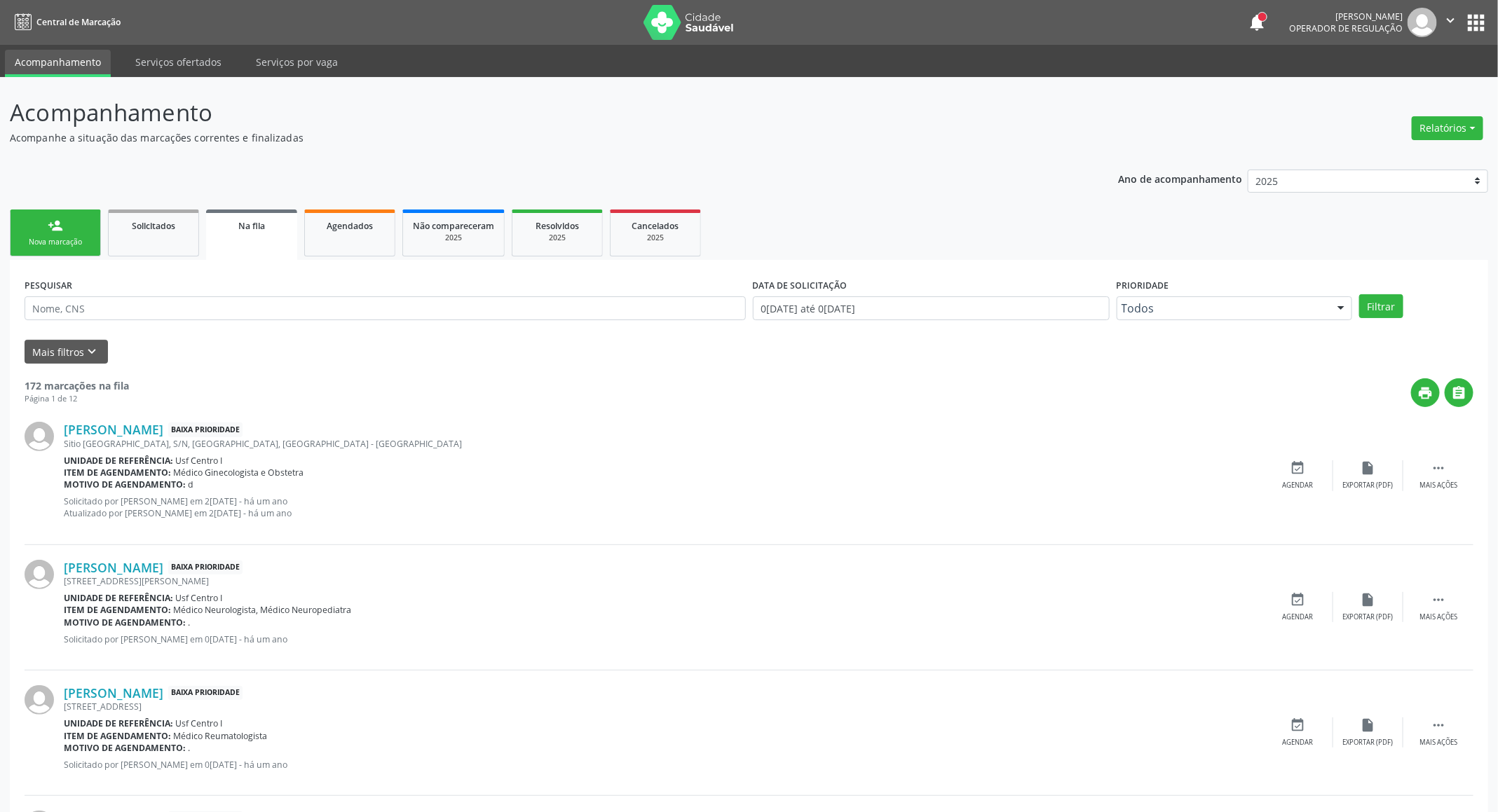
click at [42, 225] on link "person_add Nova marcação" at bounding box center [56, 233] width 91 height 47
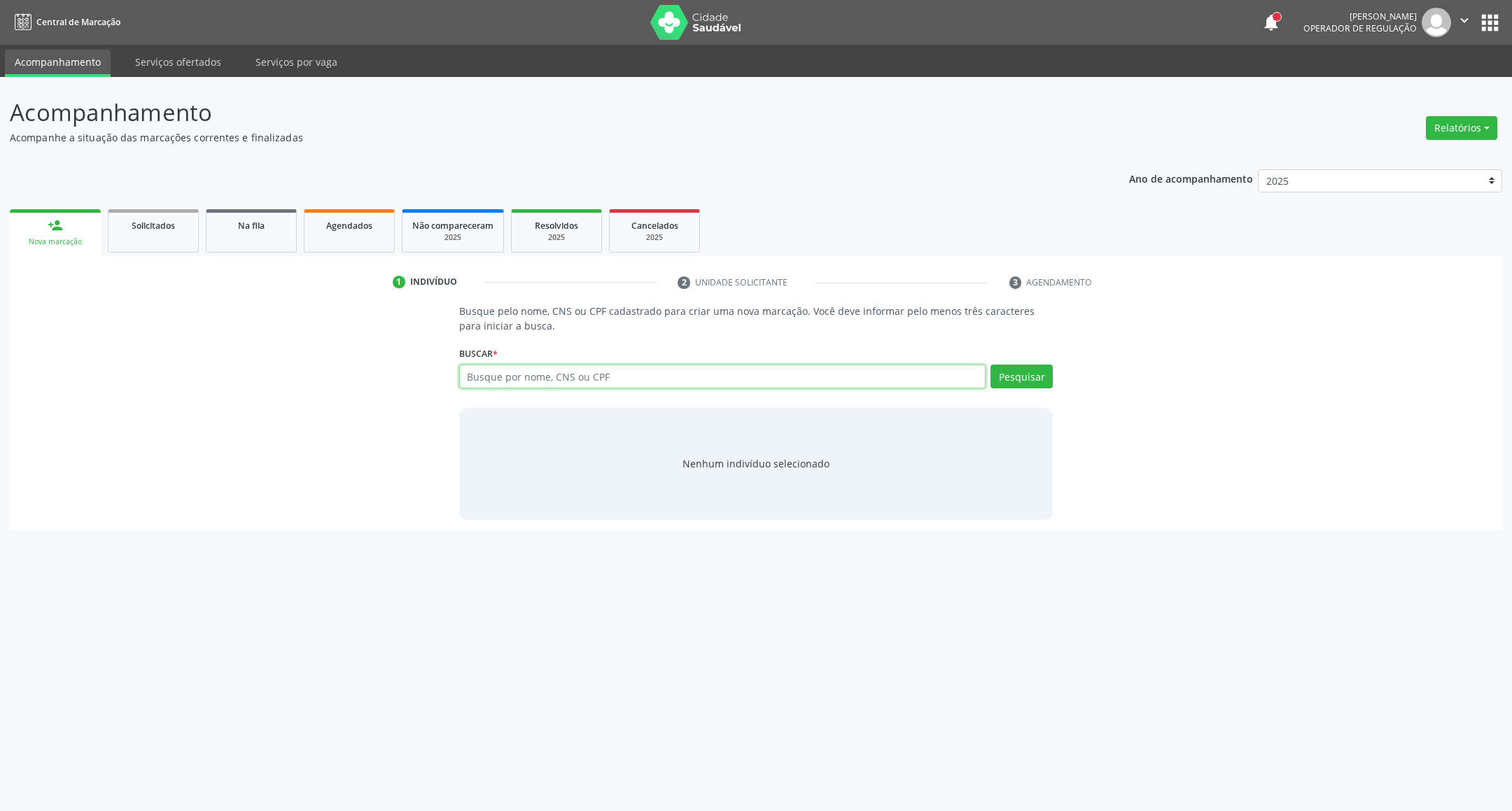
click at [721, 386] on input "text" at bounding box center [723, 376] width 527 height 24
paste input "898001058781415"
type input "898001058781415"
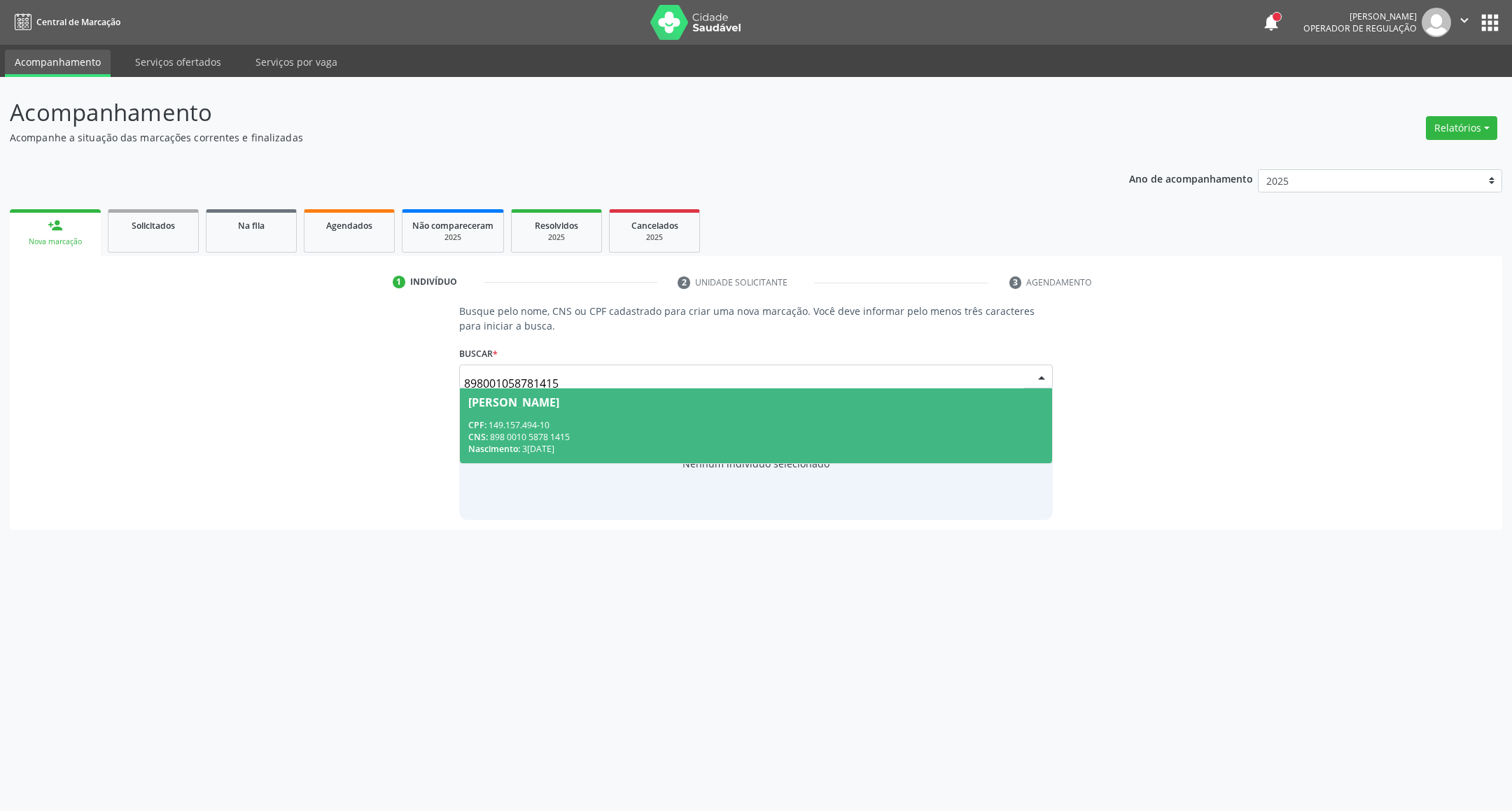
drag, startPoint x: 595, startPoint y: 399, endPoint x: 588, endPoint y: 412, distance: 14.8
click at [559, 399] on div "[PERSON_NAME]" at bounding box center [514, 403] width 91 height 11
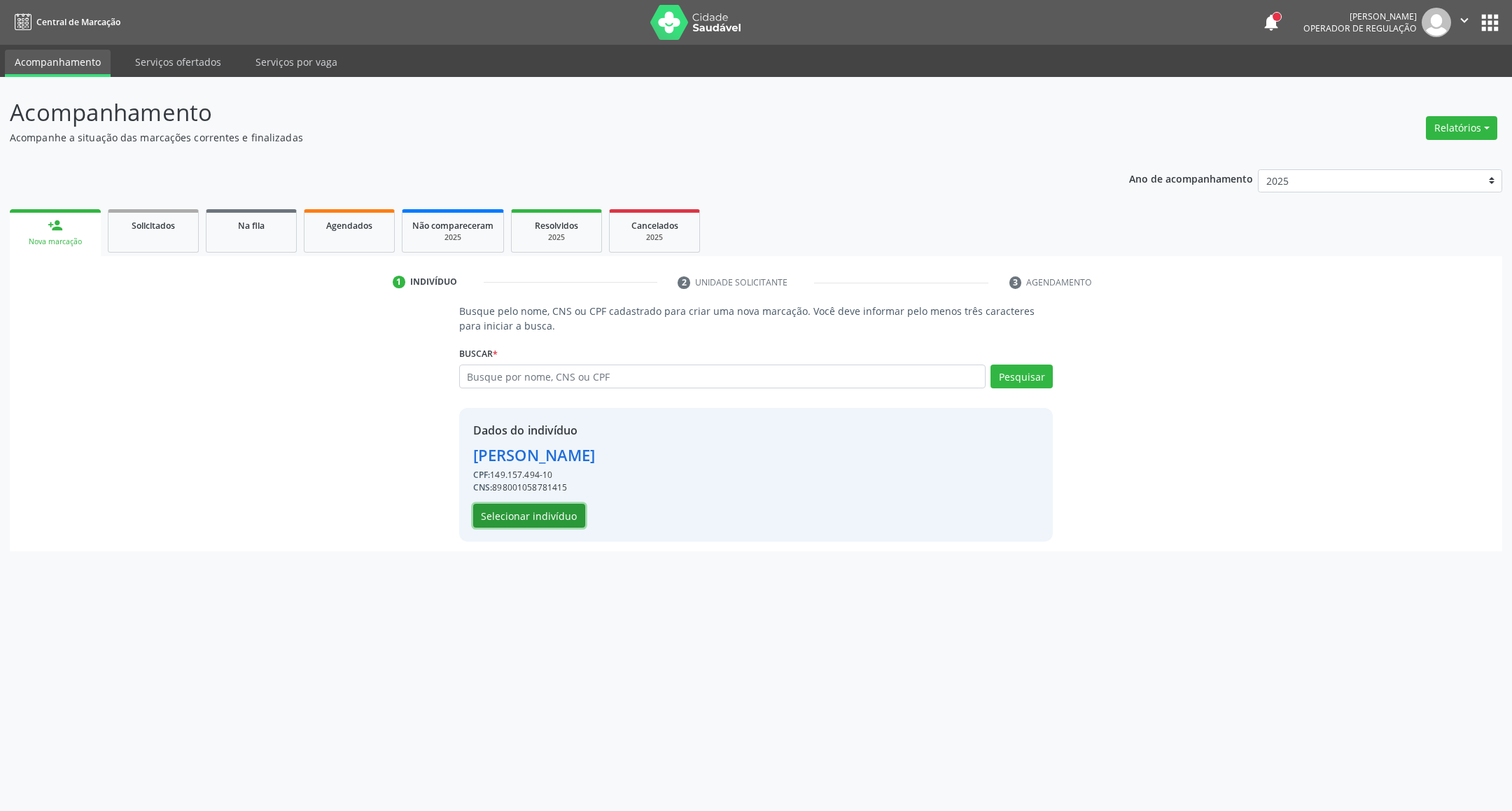
click at [526, 514] on button "Selecionar indivíduo" at bounding box center [528, 515] width 112 height 24
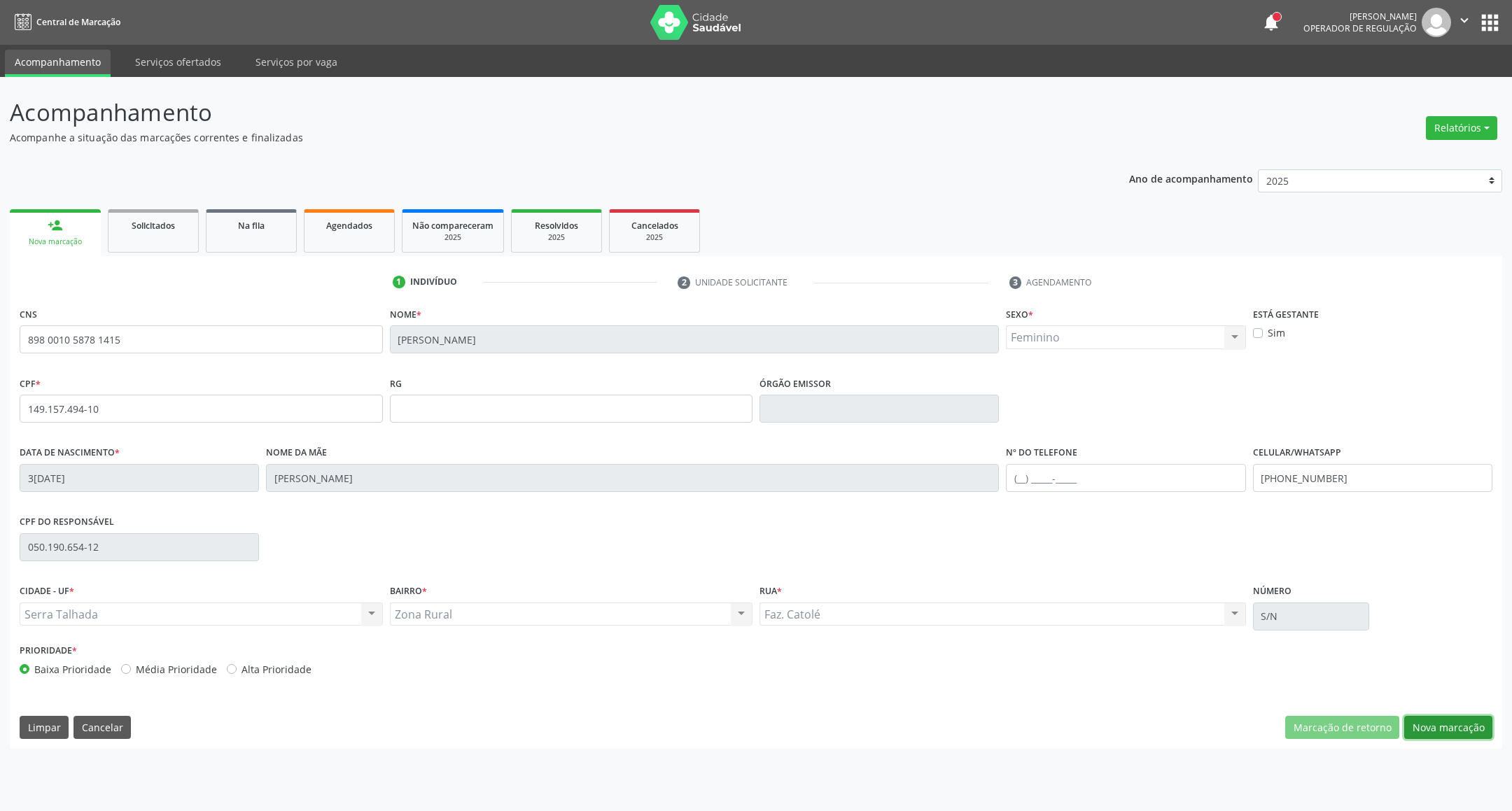
drag, startPoint x: 1454, startPoint y: 725, endPoint x: 1315, endPoint y: 700, distance: 141.2
click at [1454, 725] on button "Nova marcação" at bounding box center [1448, 727] width 88 height 24
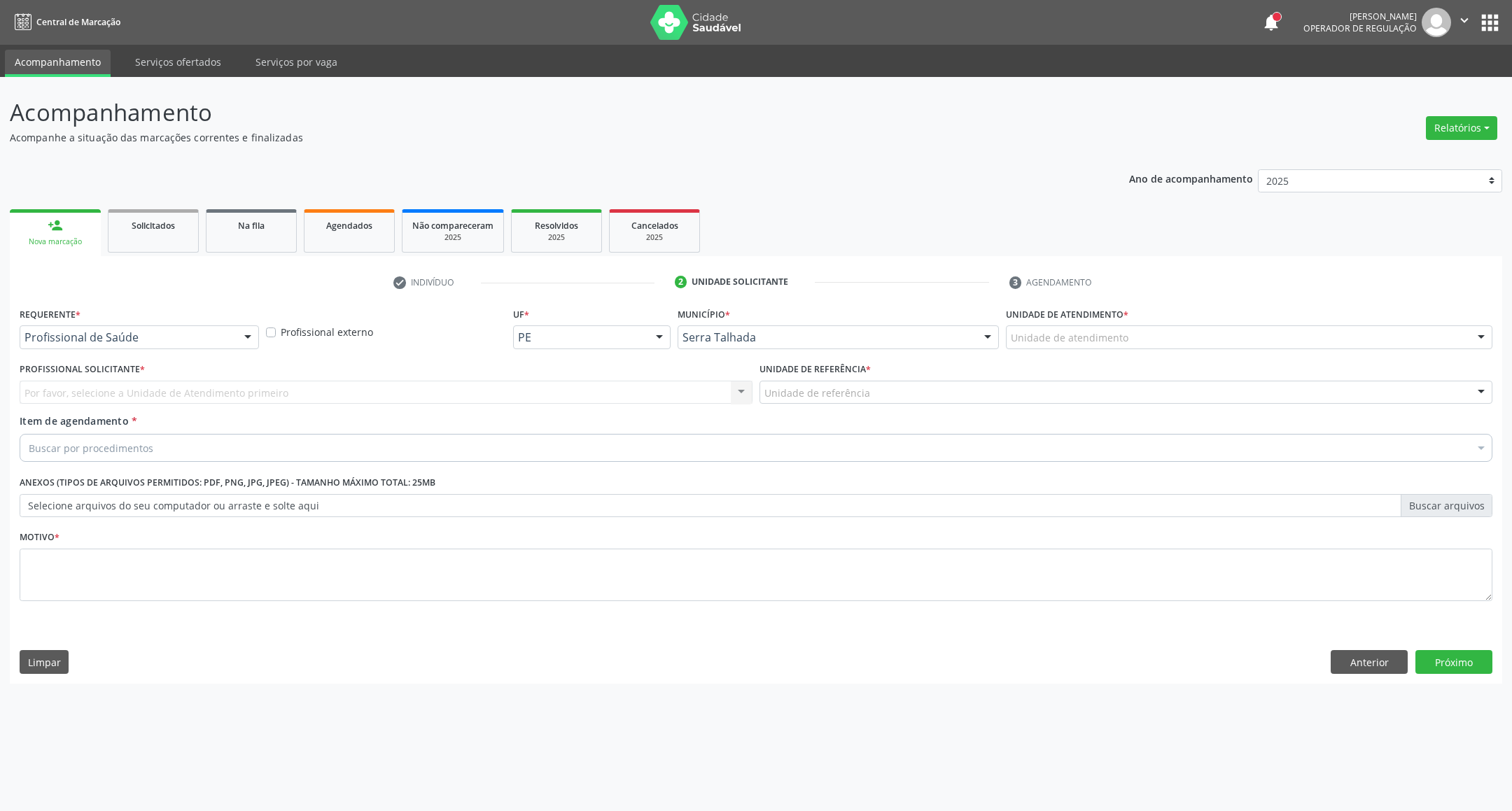
click at [214, 325] on div "Profissional de Saúde" at bounding box center [139, 337] width 240 height 24
click at [210, 372] on span "Profissional de Saúde" at bounding box center [139, 363] width 238 height 28
click at [216, 325] on div "Requerente * Profissional de Saúde Profissional de Saúde Paciente Nenhum result…" at bounding box center [139, 326] width 240 height 45
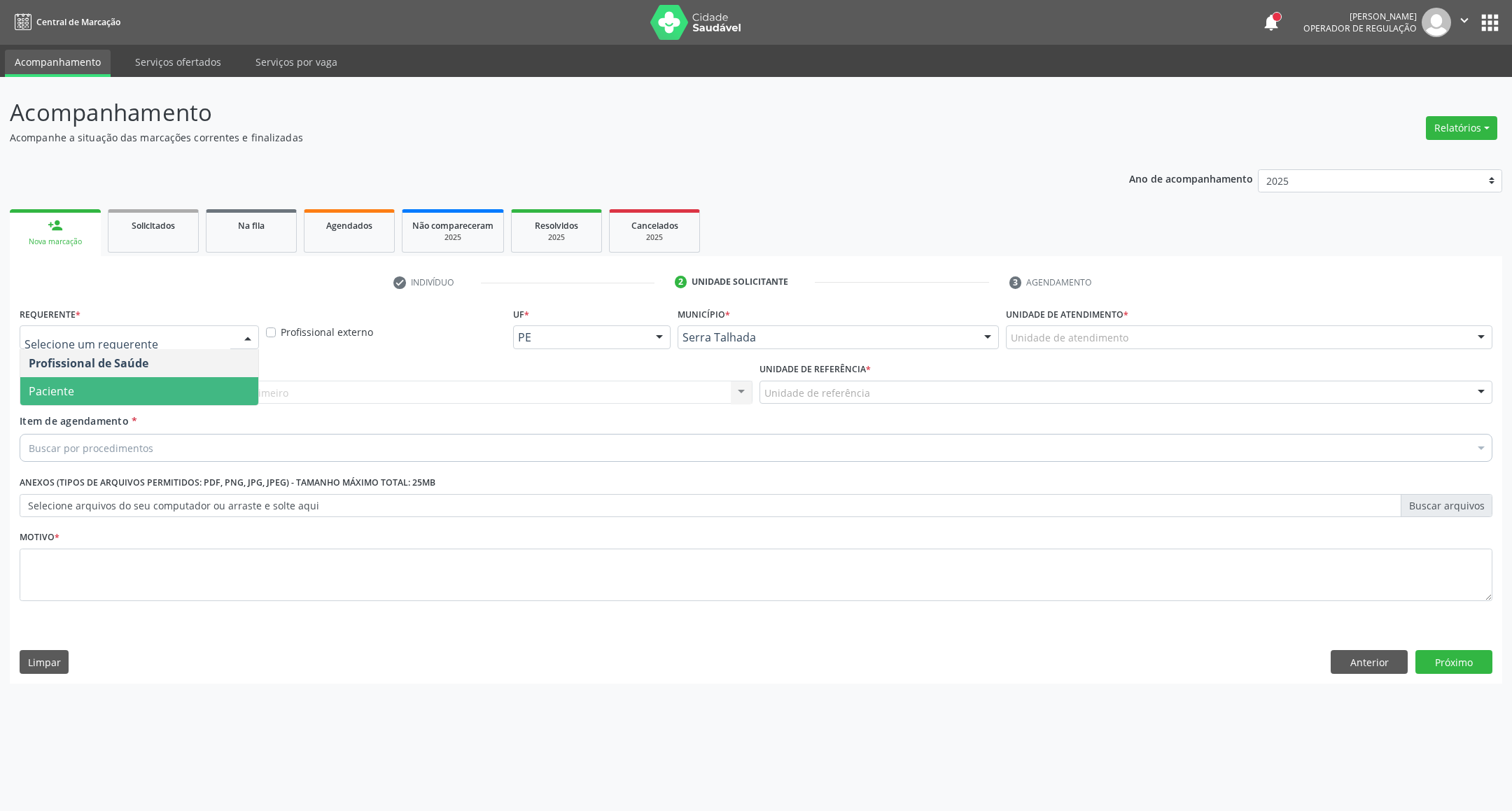
drag, startPoint x: 210, startPoint y: 381, endPoint x: 210, endPoint y: 388, distance: 7.0
click at [208, 382] on span "Paciente" at bounding box center [139, 391] width 238 height 28
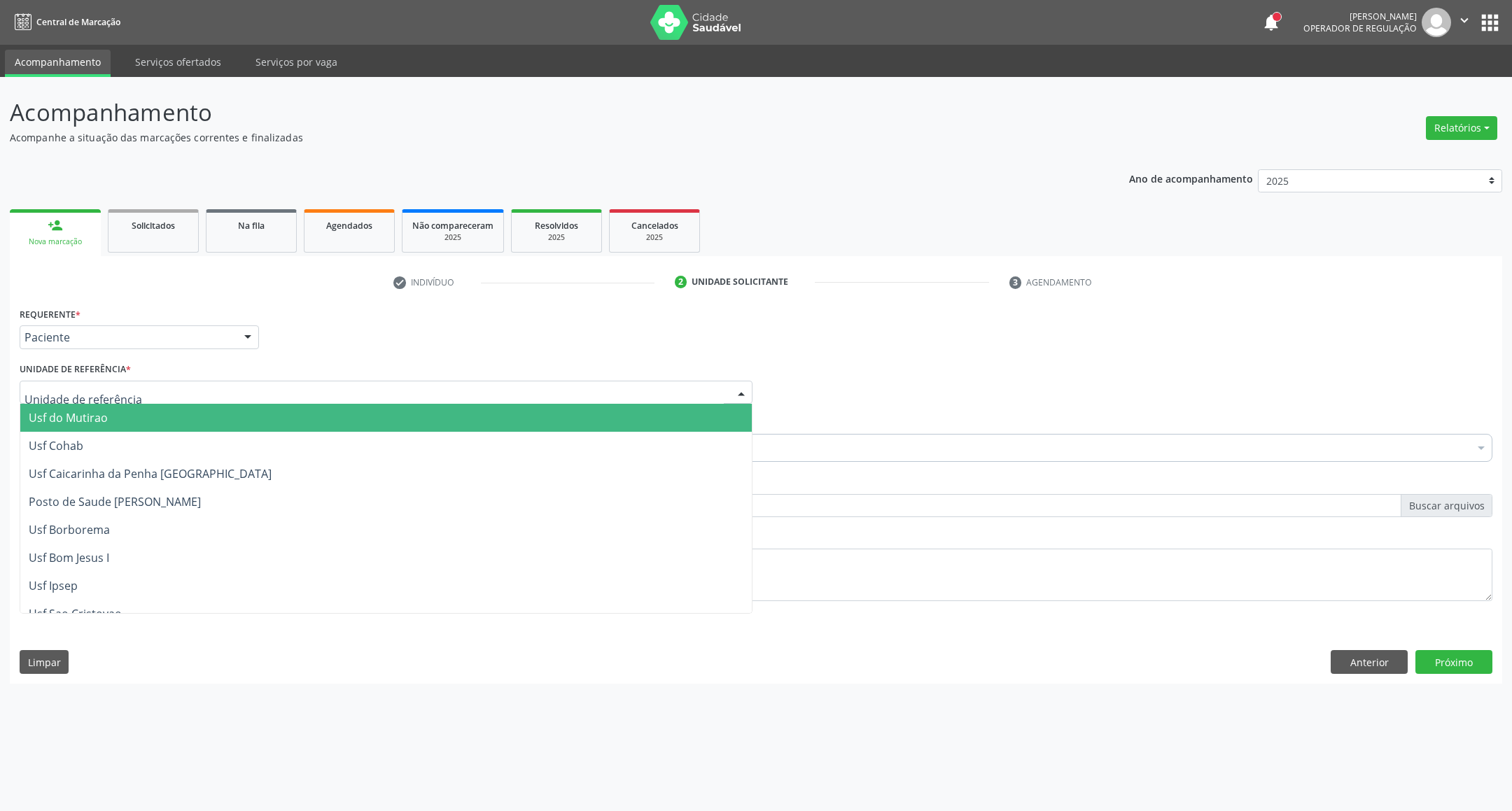
click at [214, 391] on div at bounding box center [386, 392] width 733 height 24
type input "cer"
click at [285, 424] on span "Posto de Saude Poco da Cerca" at bounding box center [386, 417] width 732 height 28
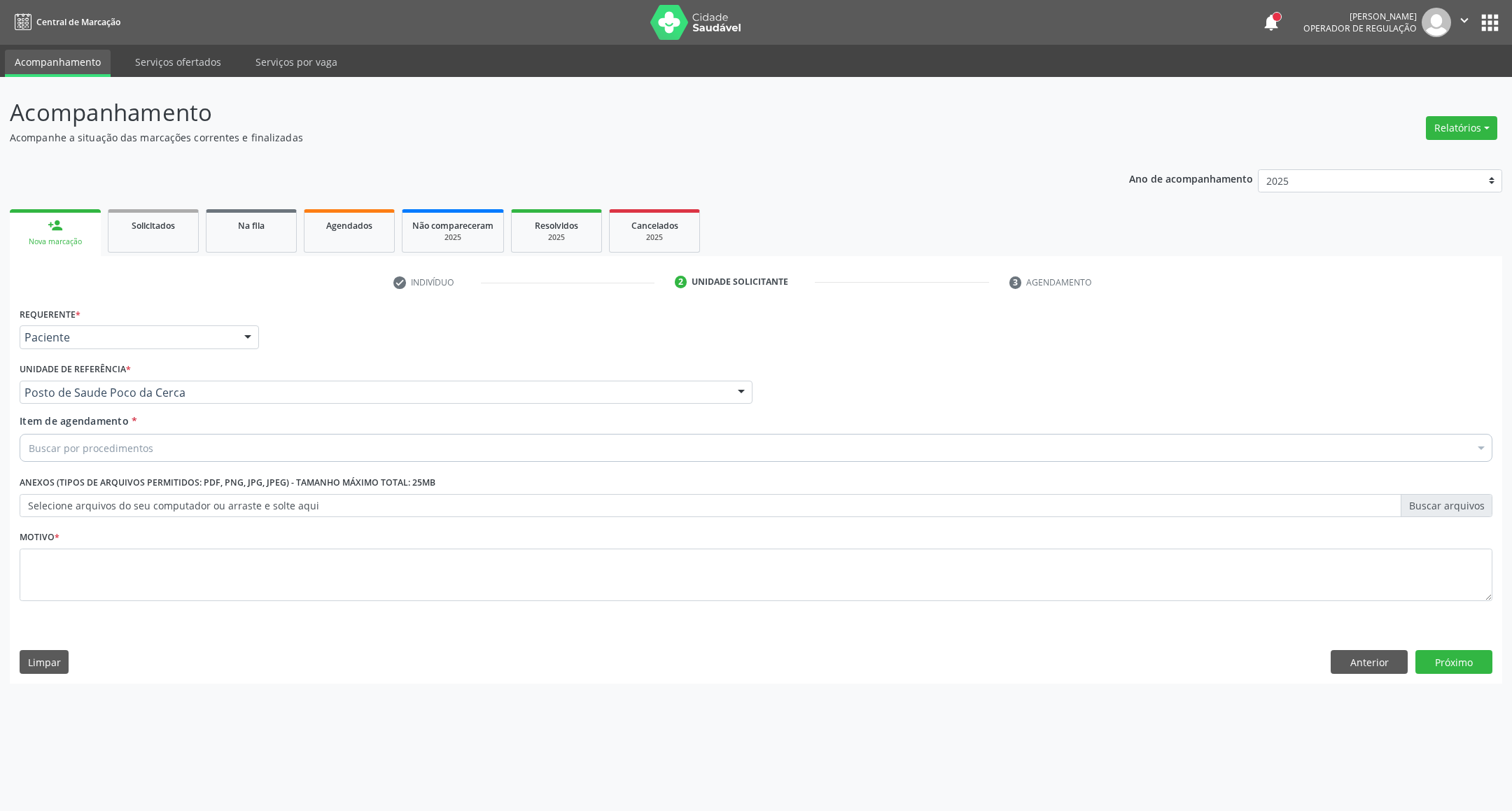
click at [257, 446] on div "Buscar por procedimentos" at bounding box center [756, 447] width 1473 height 28
click at [66, 447] on input "hemogloina g" at bounding box center [749, 447] width 1441 height 28
type input "hemoglobina g"
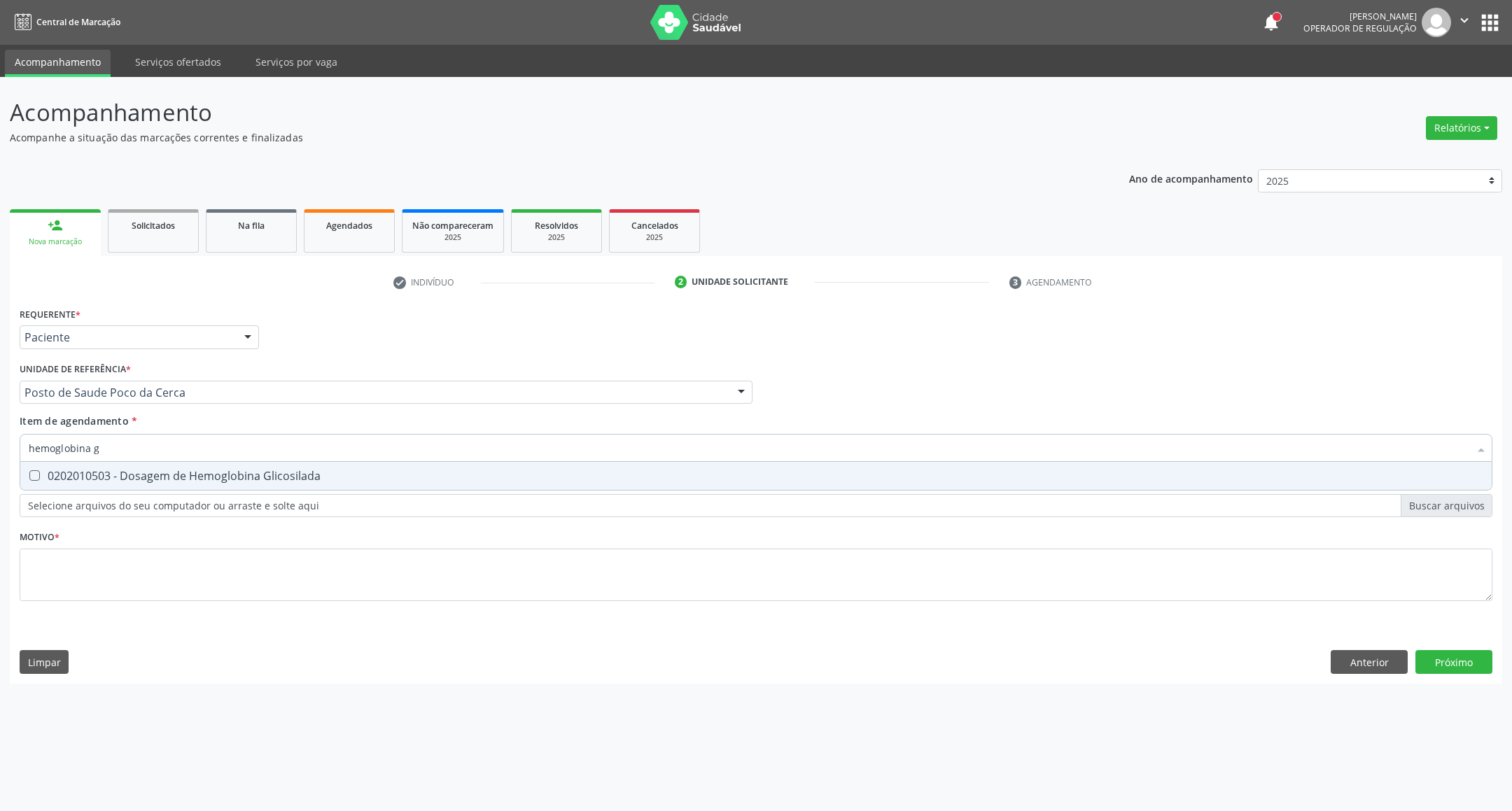
click at [120, 470] on div "0202010503 - Dosagem de Hemoglobina Glicosilada" at bounding box center [756, 476] width 1455 height 11
checkbox Glicosilada "true"
click at [319, 571] on div "Requerente * Paciente Profissional de Saúde Paciente Nenhum resultado encontrad…" at bounding box center [756, 462] width 1473 height 317
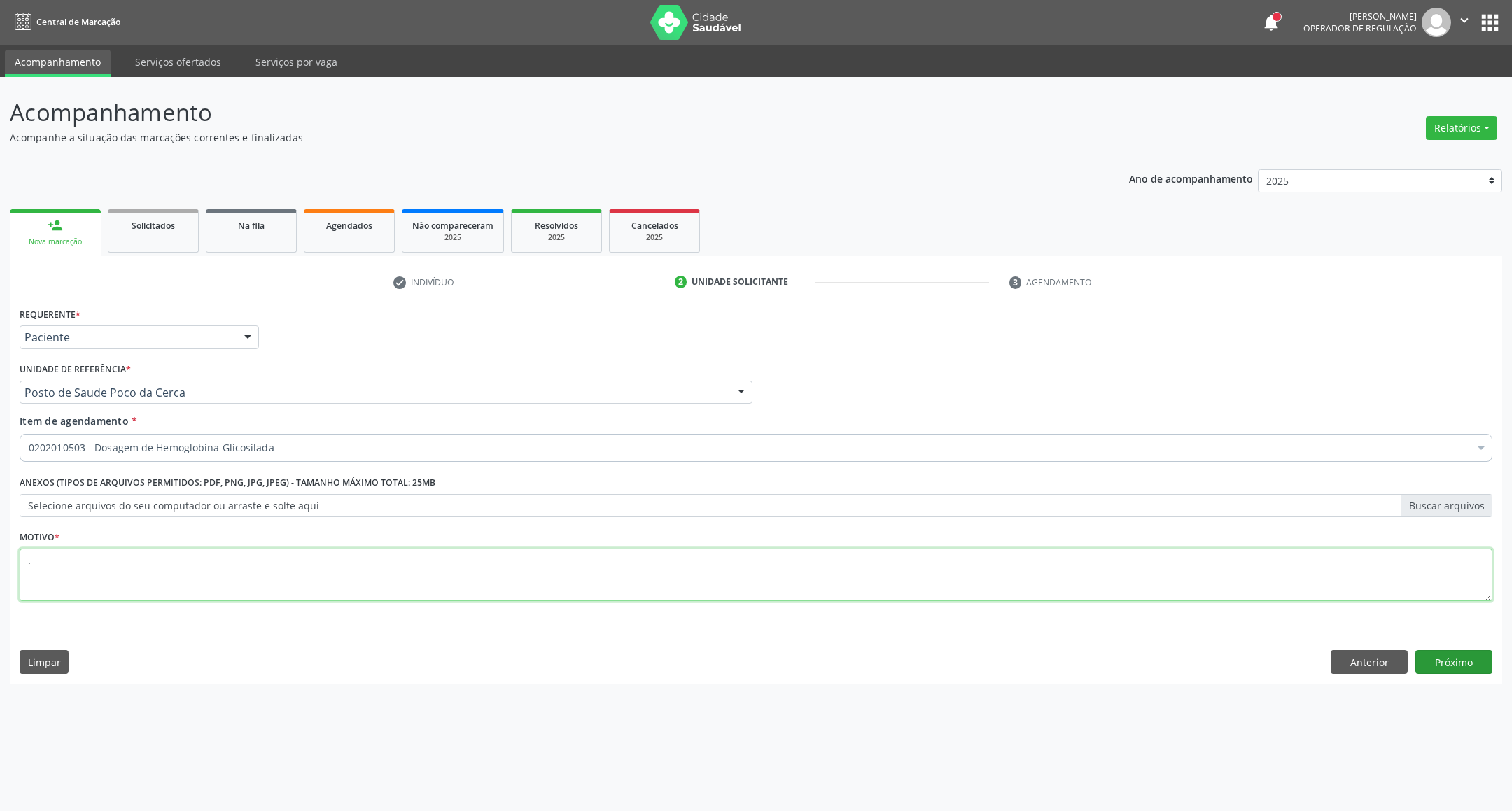
type textarea "."
click at [1464, 661] on button "Próximo" at bounding box center [1454, 662] width 77 height 24
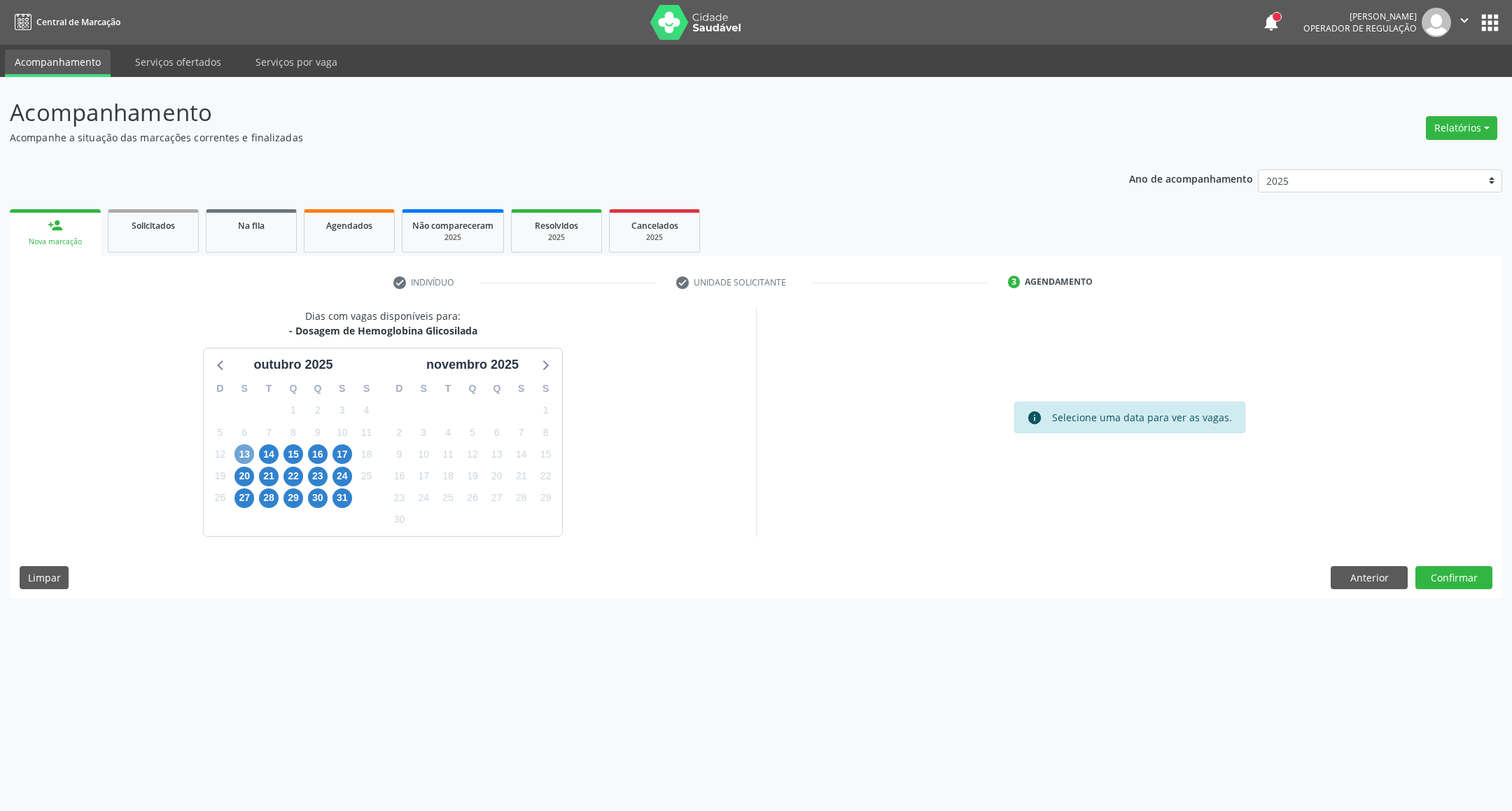
drag, startPoint x: 238, startPoint y: 460, endPoint x: 267, endPoint y: 456, distance: 29.3
click at [240, 460] on span "13" at bounding box center [245, 454] width 20 height 20
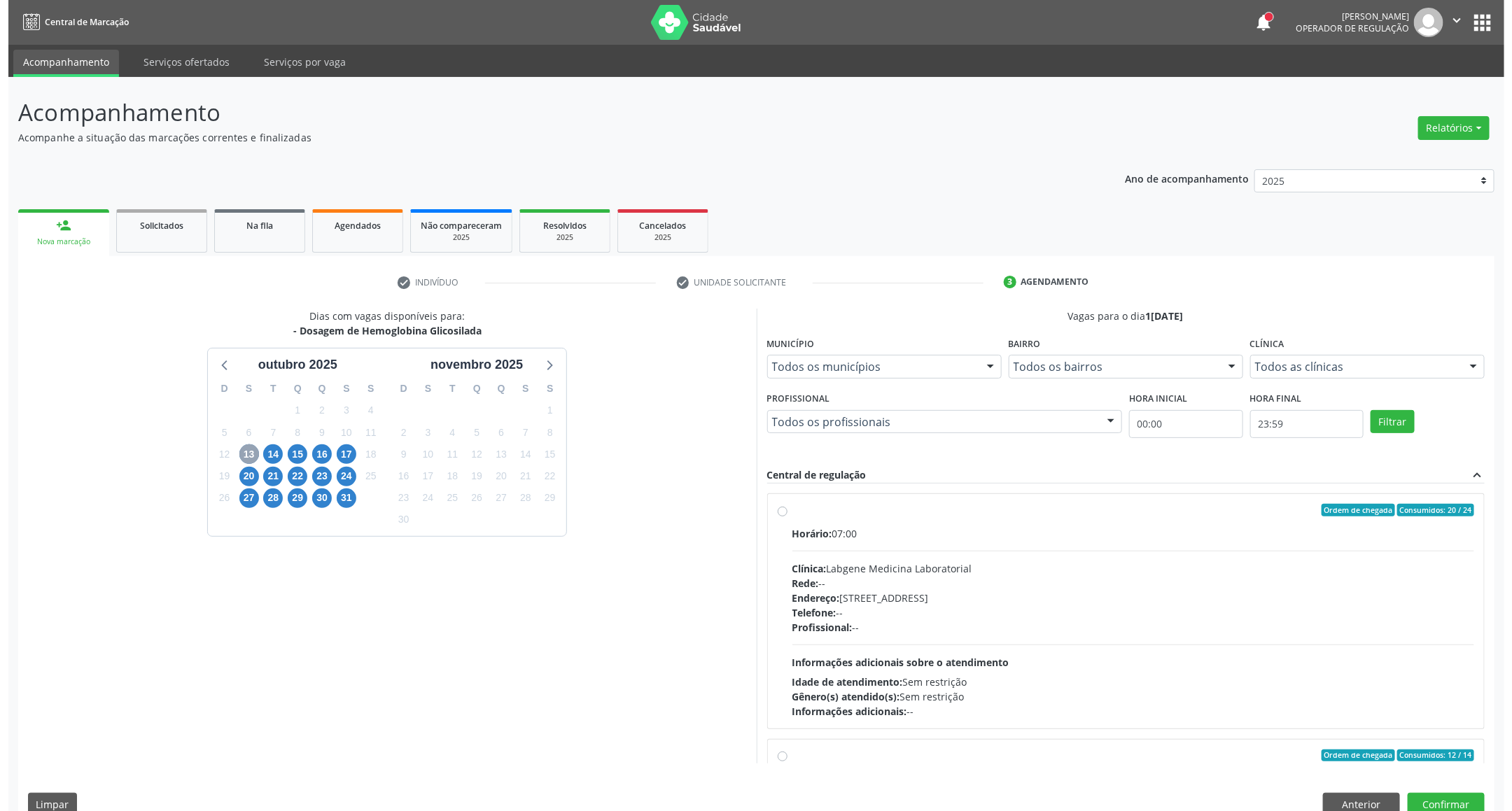
scroll to position [715, 0]
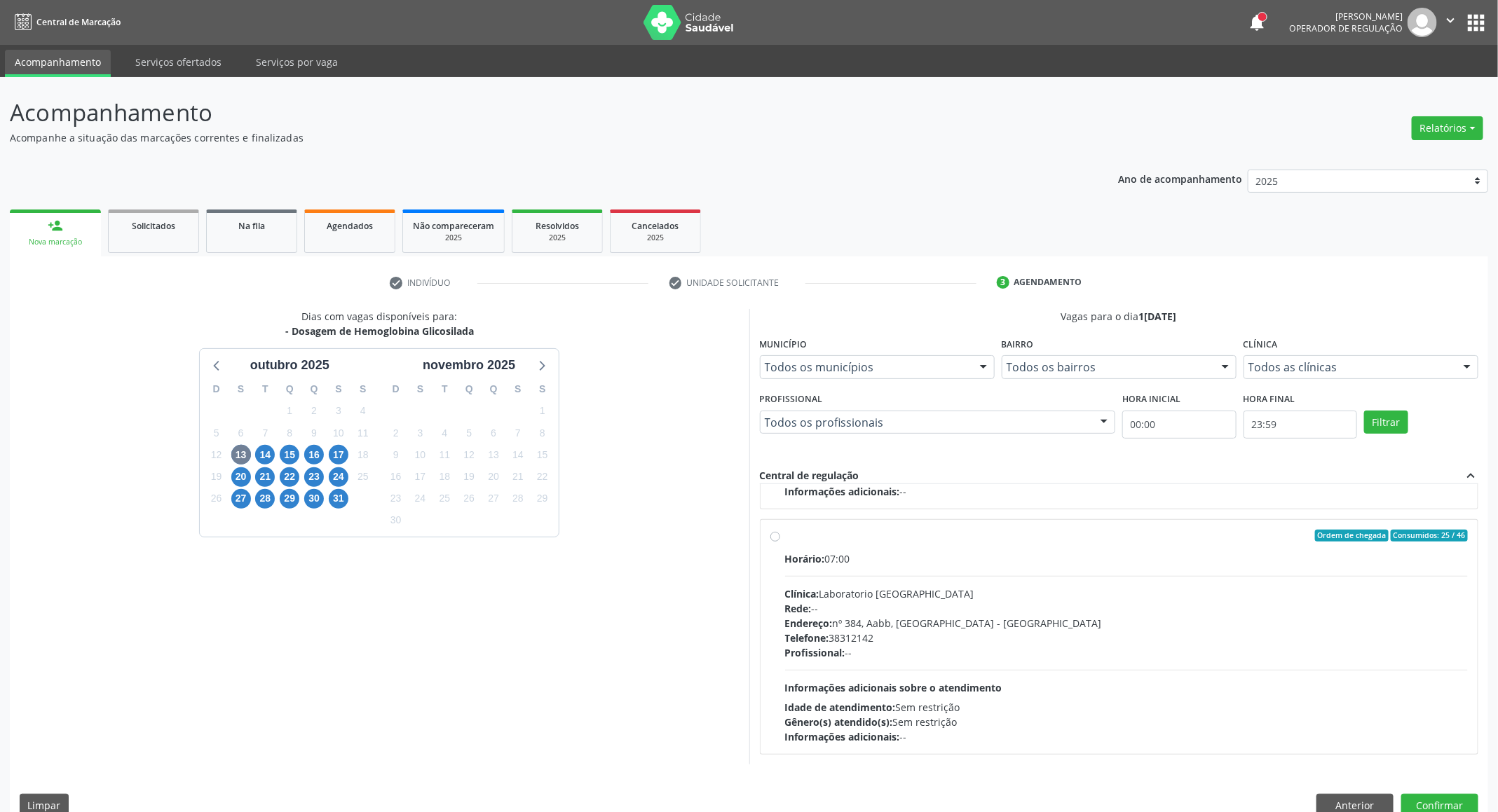
click at [1102, 568] on div "Horário: 07:00 Clínica: Laboratorio [GEOGRAPHIC_DATA] Rede: -- Endereço: [STREE…" at bounding box center [1127, 648] width 683 height 193
click at [780, 543] on input "Ordem de chegada Consumidos: 25 / 46 Horário: 07:00 Clínica: Laboratorio [GEOGR…" at bounding box center [776, 535] width 10 height 12
radio input "true"
click at [1449, 803] on button "Confirmar" at bounding box center [1439, 805] width 77 height 24
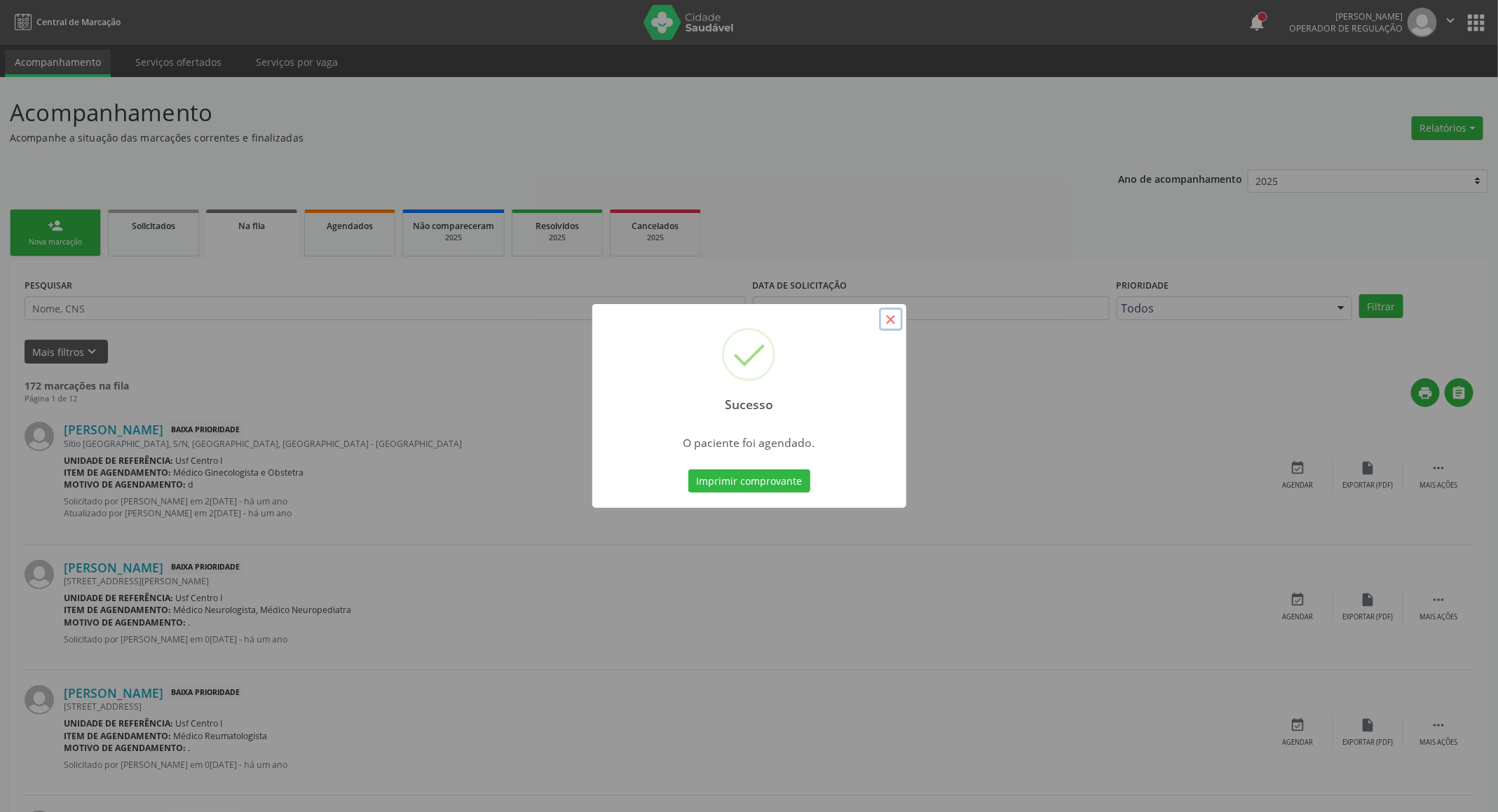
click at [896, 318] on button "×" at bounding box center [891, 319] width 24 height 24
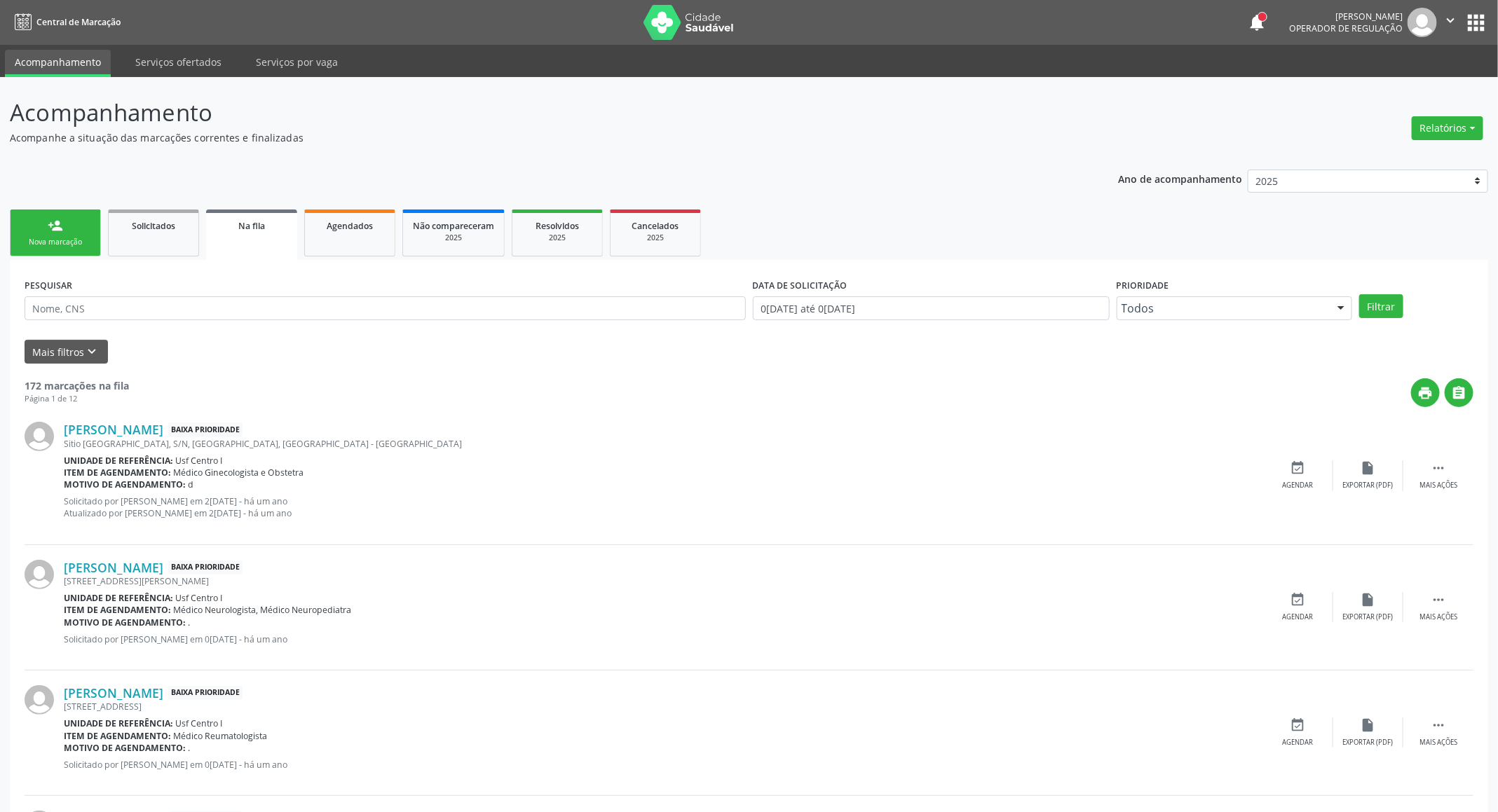
click at [52, 225] on div "person_add" at bounding box center [55, 225] width 16 height 16
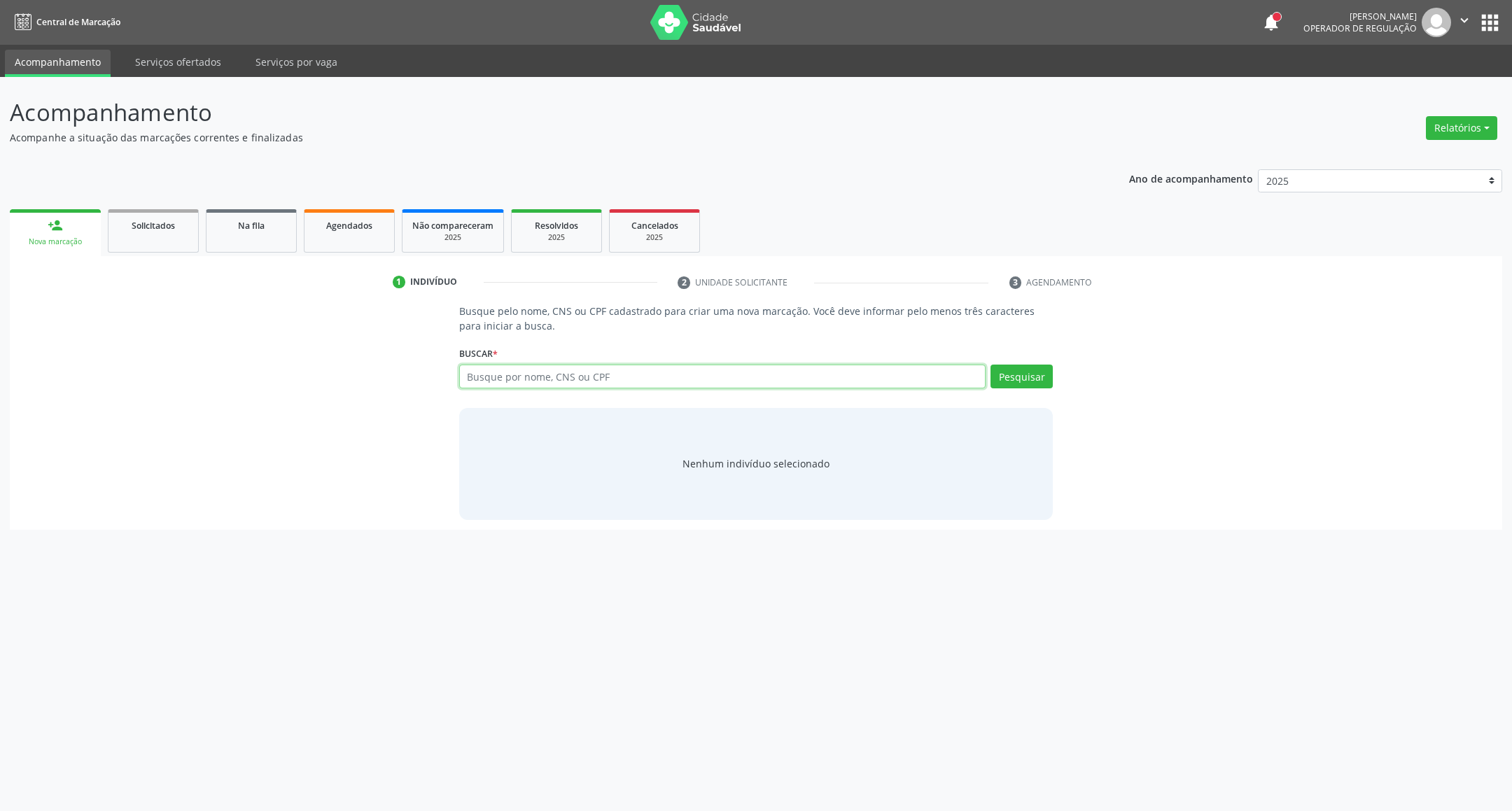
click at [555, 368] on input "text" at bounding box center [723, 376] width 527 height 24
type input "702907587197179"
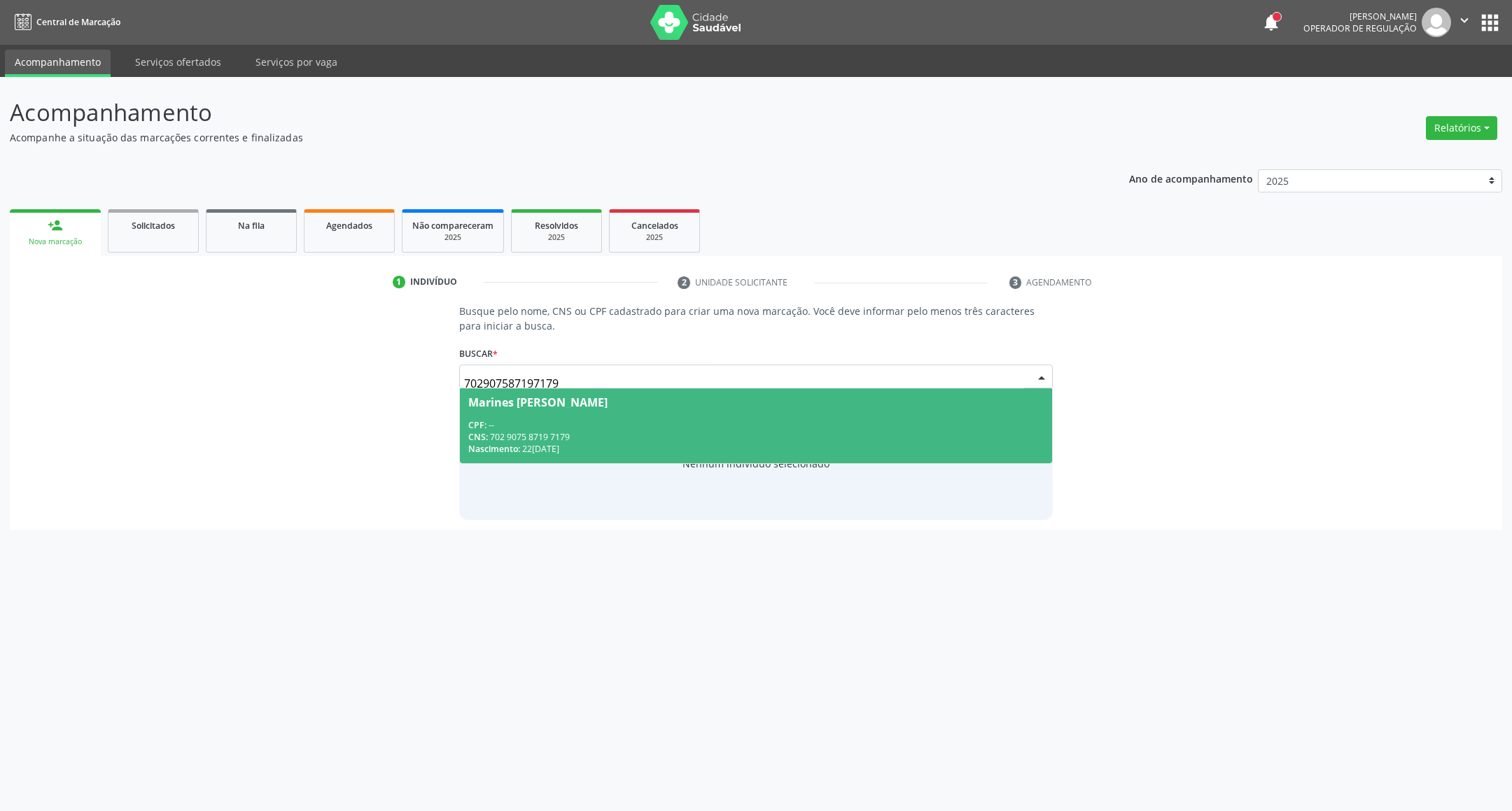
click at [528, 443] on div "Nascimento: 2[DATE]" at bounding box center [756, 448] width 577 height 12
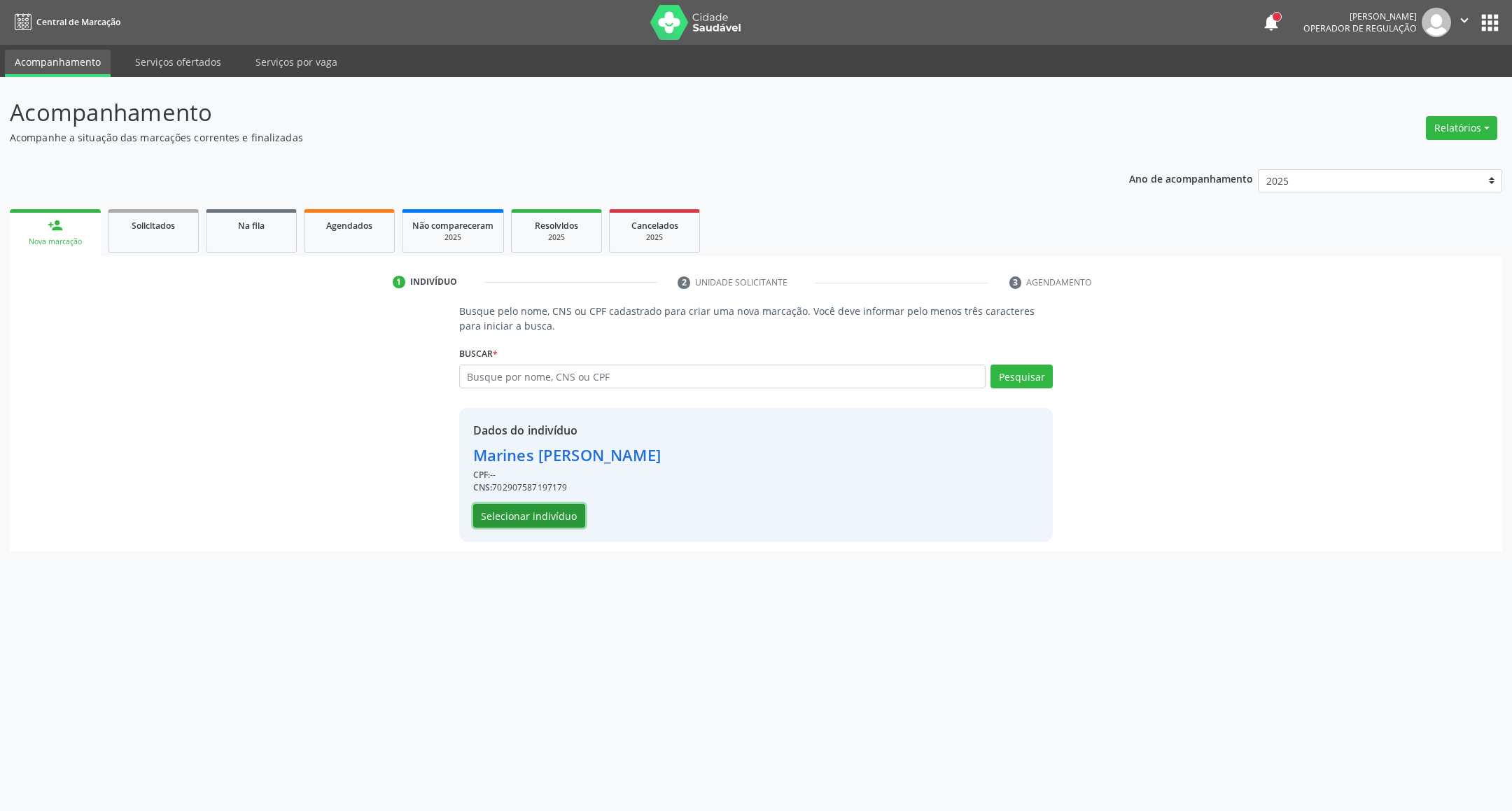
click at [522, 509] on button "Selecionar indivíduo" at bounding box center [528, 515] width 112 height 24
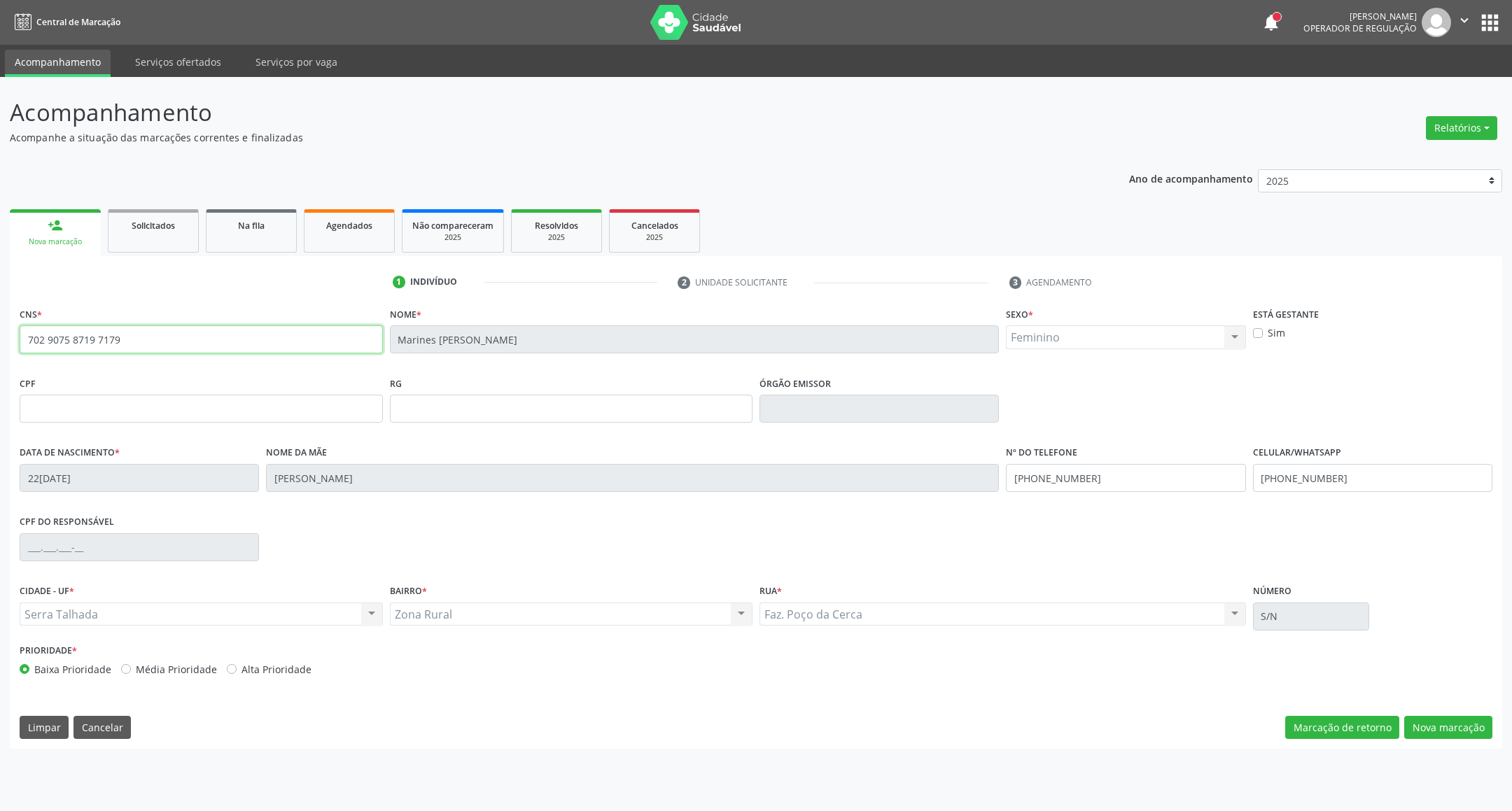
click at [0, 361] on div "Acompanhamento Acompanhe a situação das marcações correntes e finalizadas Relat…" at bounding box center [756, 443] width 1512 height 734
click at [1453, 729] on button "Nova marcação" at bounding box center [1448, 727] width 88 height 24
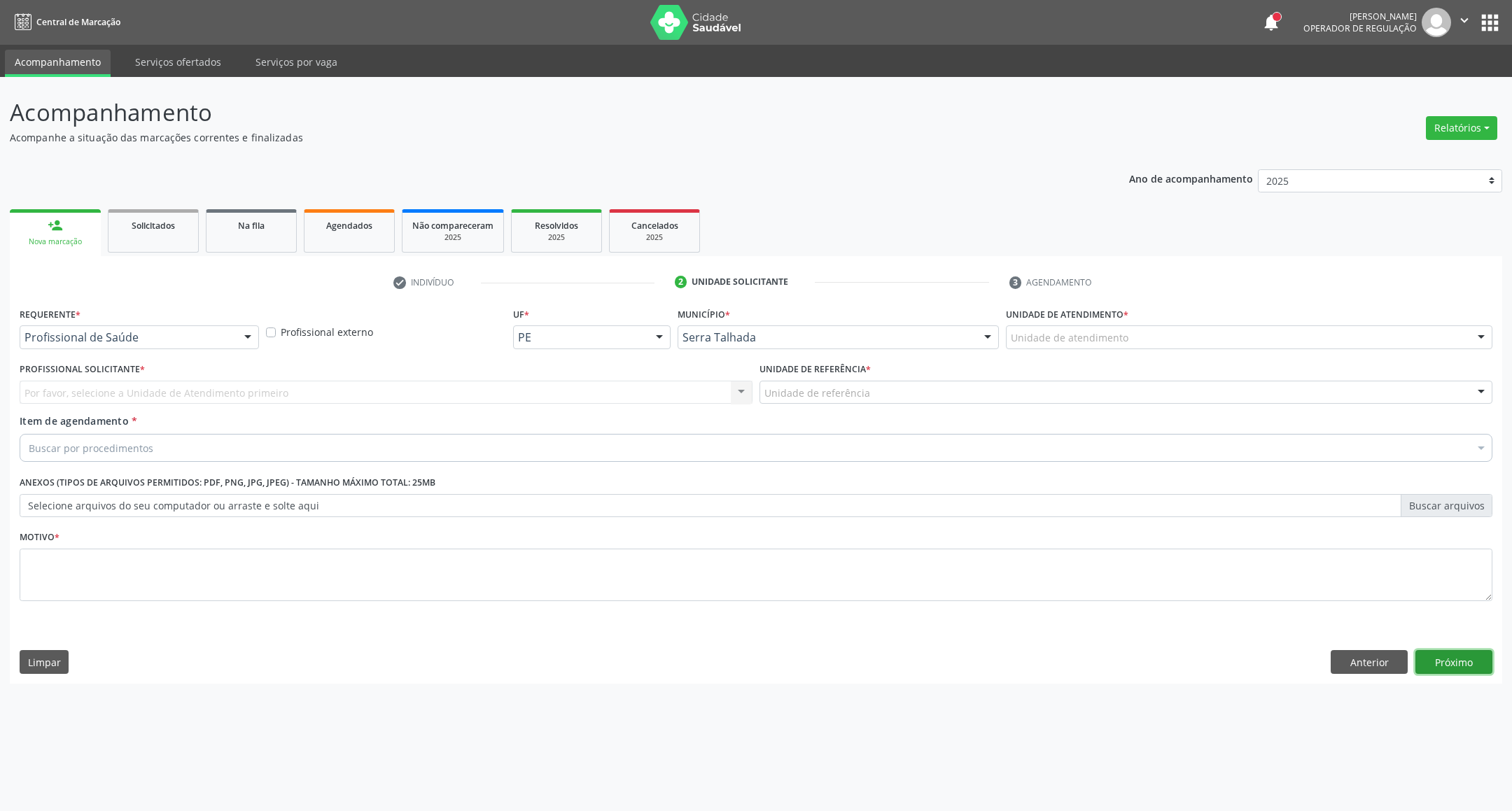
drag, startPoint x: 1467, startPoint y: 660, endPoint x: 1143, endPoint y: 628, distance: 325.6
click at [1462, 659] on button "Próximo" at bounding box center [1454, 662] width 77 height 24
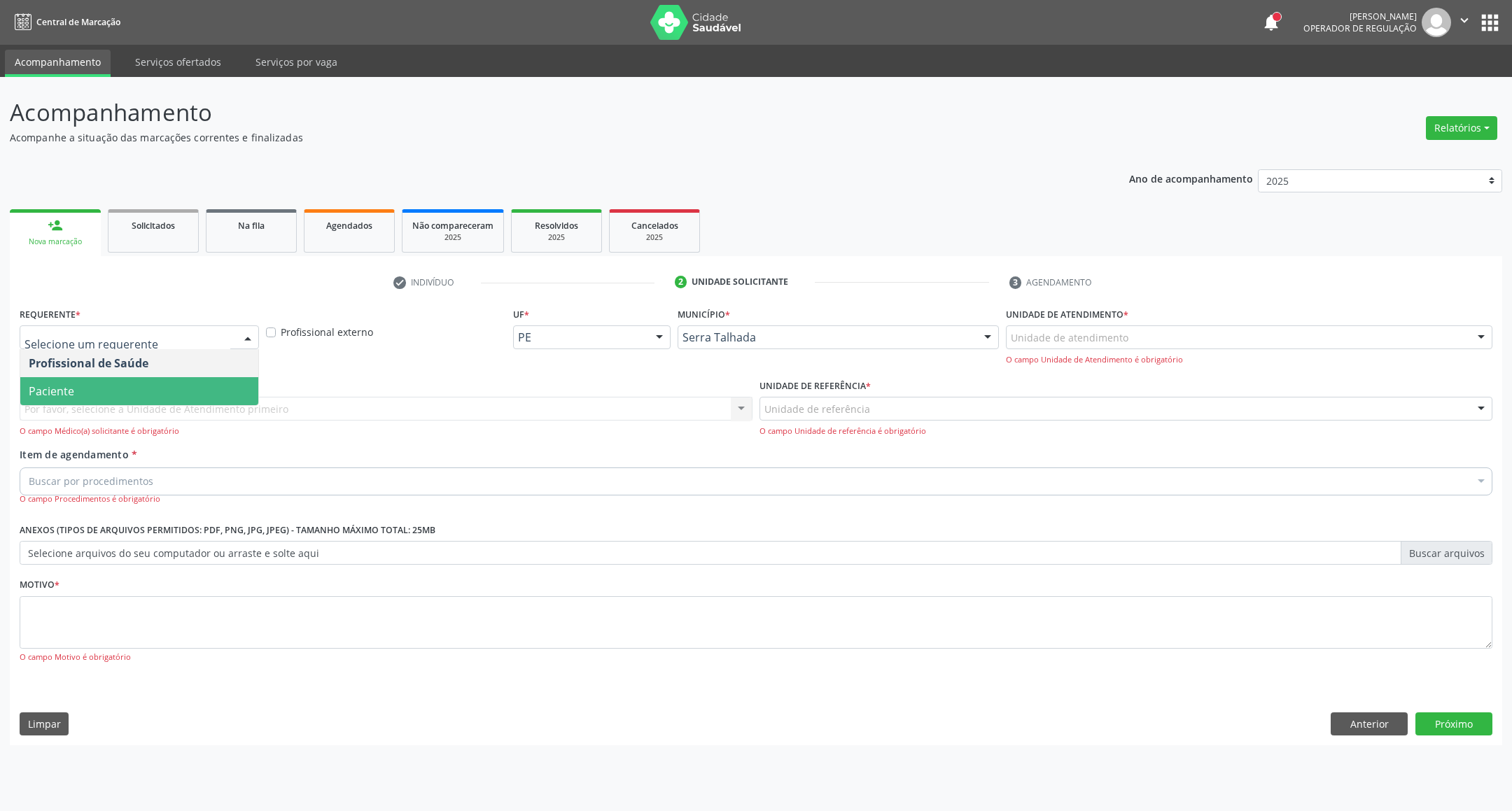
click at [151, 385] on span "Paciente" at bounding box center [139, 391] width 238 height 28
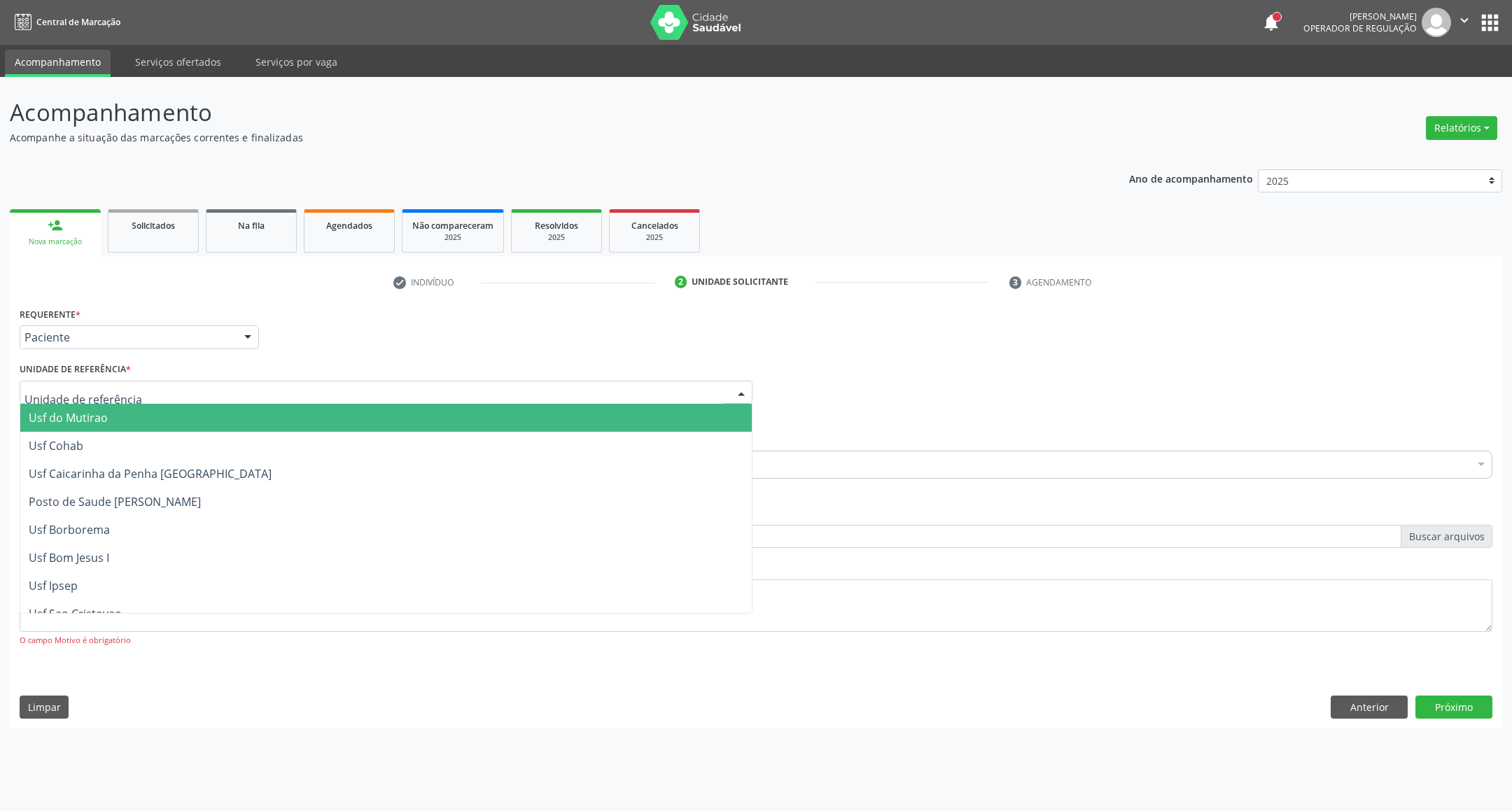
click at [151, 397] on div at bounding box center [386, 392] width 733 height 24
type input "cer"
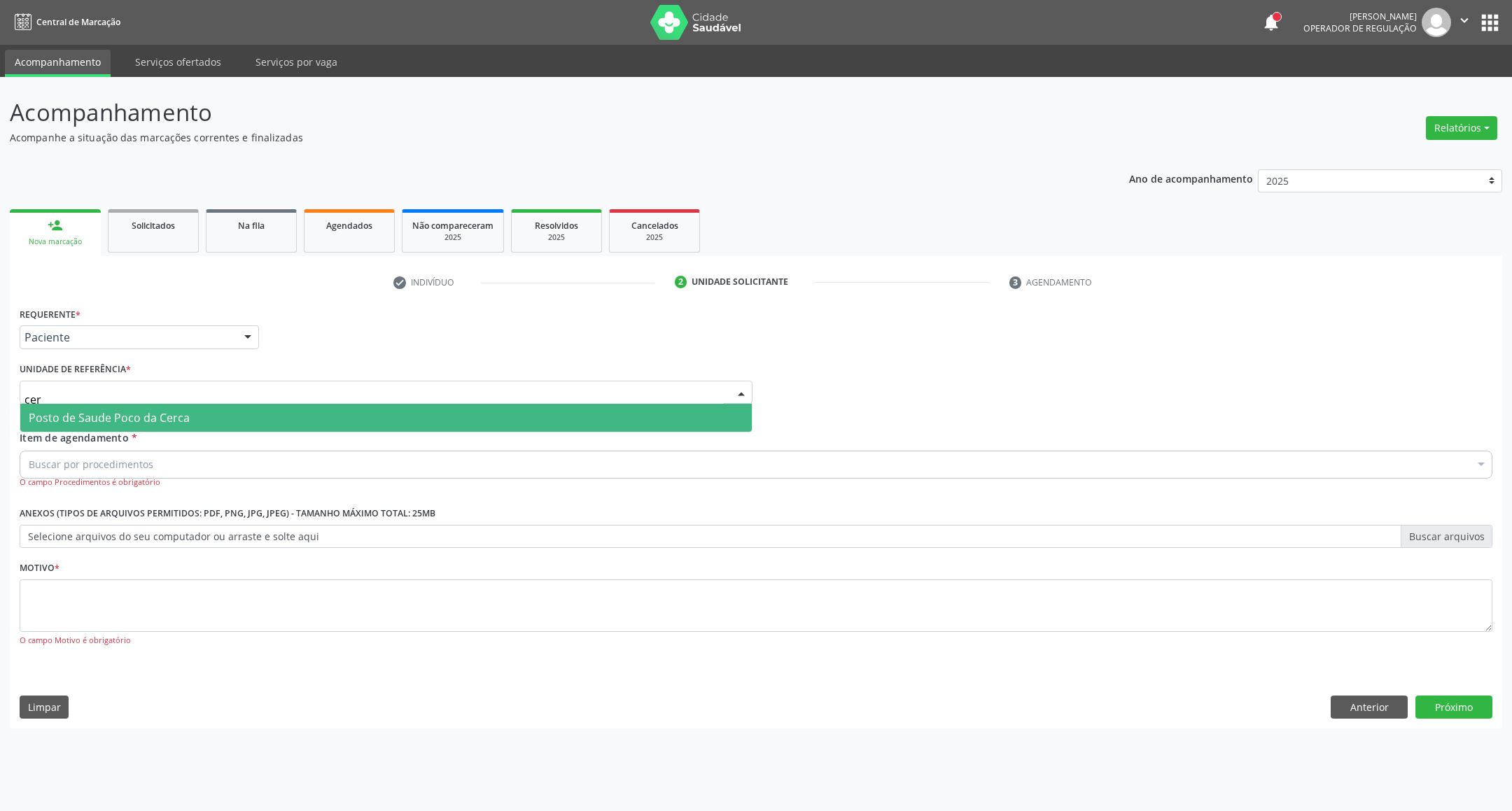
drag, startPoint x: 131, startPoint y: 422, endPoint x: 130, endPoint y: 430, distance: 8.1
click at [131, 423] on span "Posto de Saude Poco da Cerca" at bounding box center [108, 417] width 161 height 15
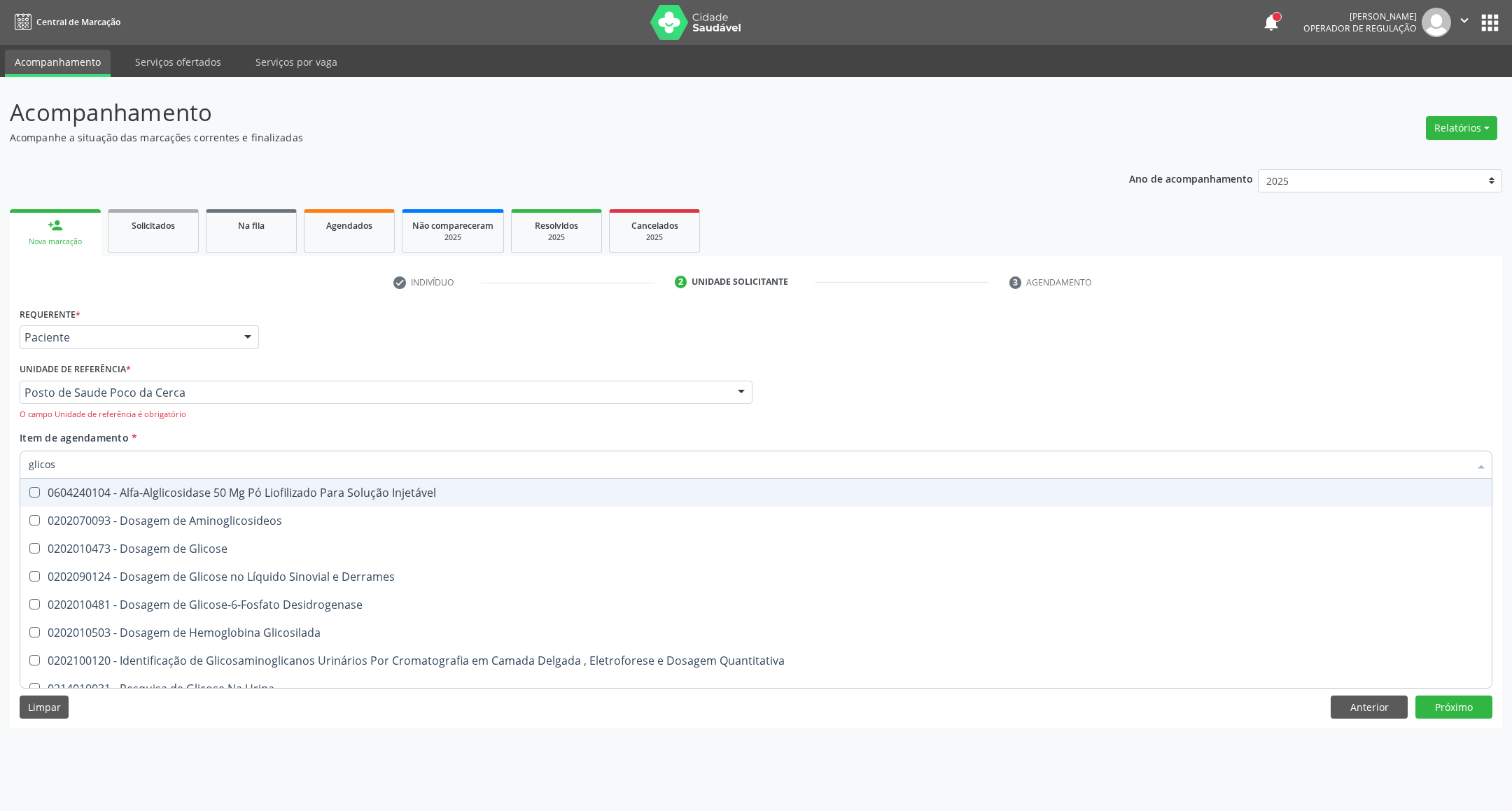
type input "glicose"
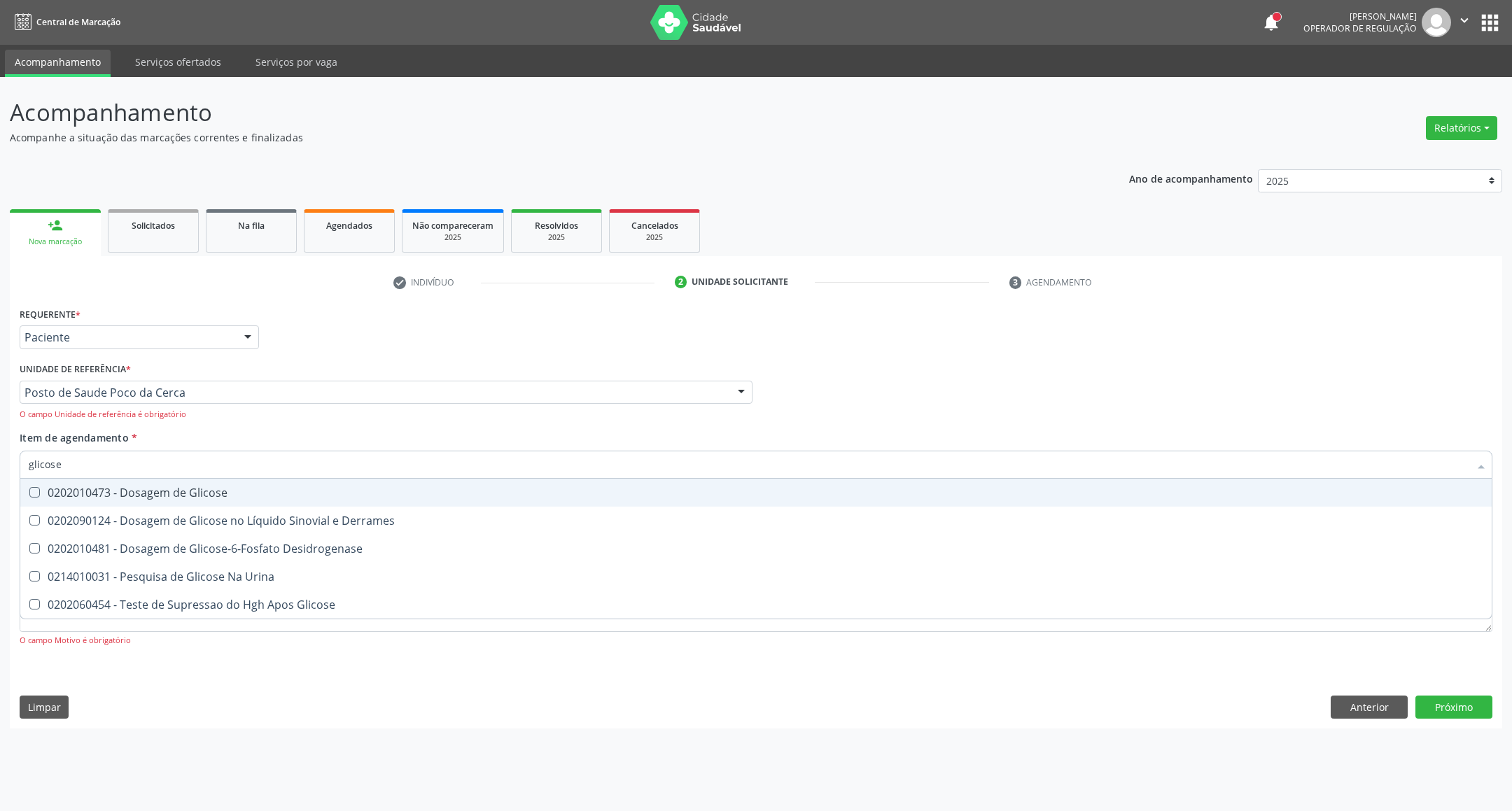
drag, startPoint x: 135, startPoint y: 492, endPoint x: 122, endPoint y: 473, distance: 23.0
click at [132, 491] on div "0202010473 - Dosagem de Glicose" at bounding box center [756, 493] width 1455 height 11
checkbox Glicose "true"
drag, startPoint x: 101, startPoint y: 469, endPoint x: 0, endPoint y: 465, distance: 101.1
click at [0, 465] on div "Acompanhamento Acompanhe a situação das marcações correntes e finalizadas Relat…" at bounding box center [756, 443] width 1512 height 734
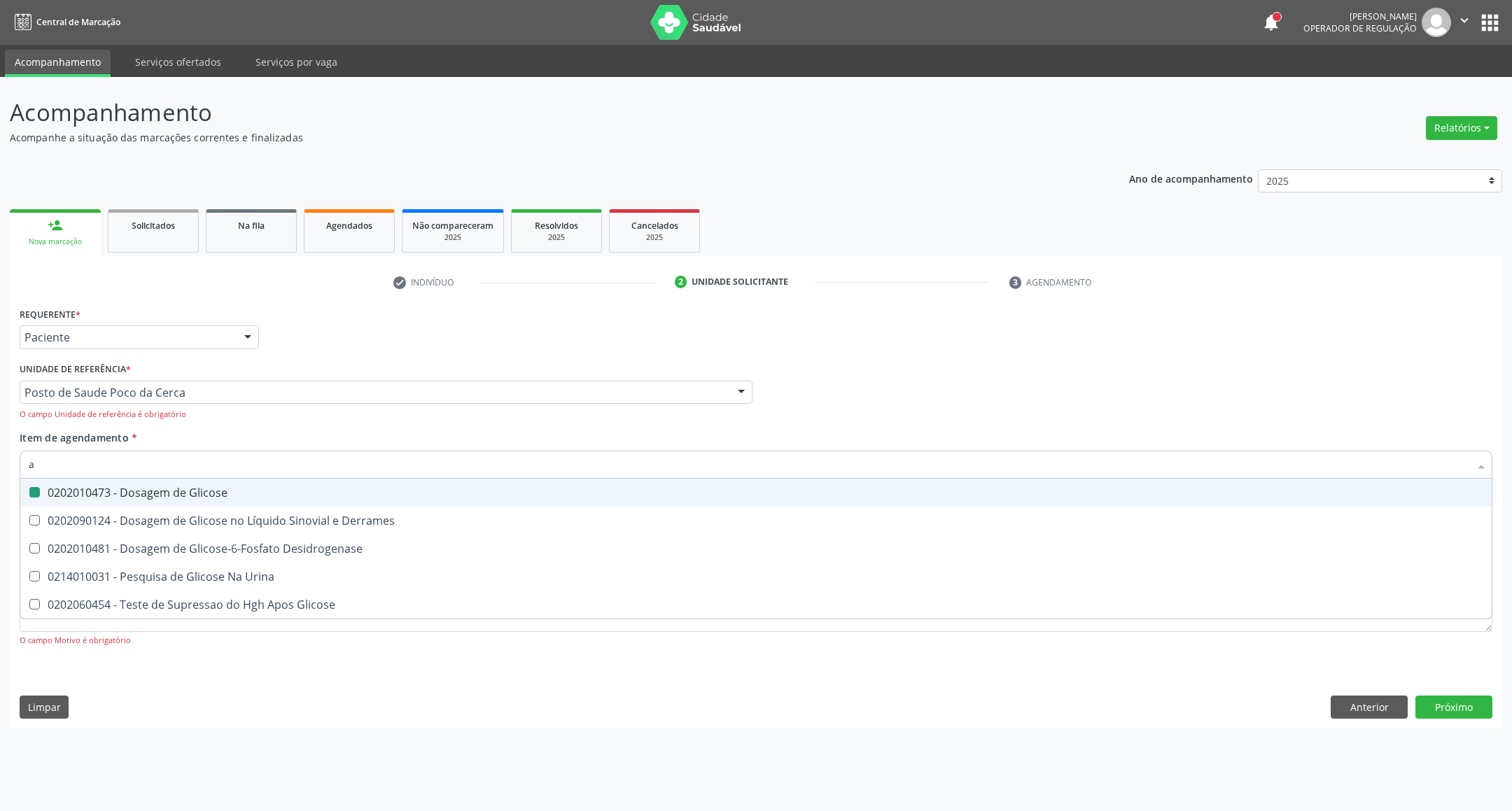
type input "ac"
checkbox Glicose "false"
type input "acido u"
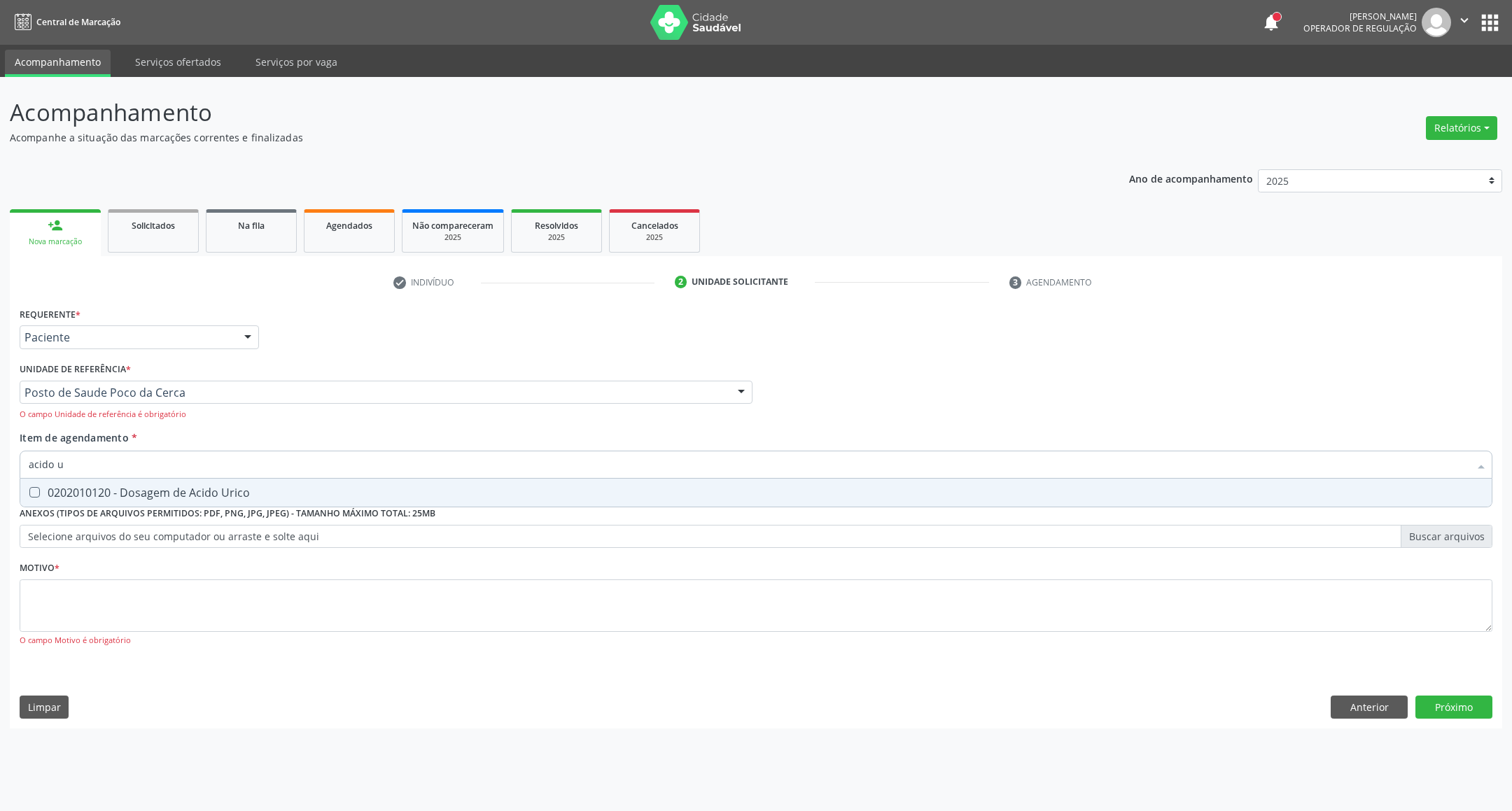
drag, startPoint x: 104, startPoint y: 498, endPoint x: 99, endPoint y: 478, distance: 20.6
click at [99, 482] on span "0202010120 - Dosagem de Acido Urico" at bounding box center [756, 492] width 1472 height 28
checkbox Urico "true"
drag, startPoint x: 97, startPoint y: 460, endPoint x: 0, endPoint y: 460, distance: 97.0
click at [0, 460] on div "Acompanhamento Acompanhe a situação das marcações correntes e finalizadas Relat…" at bounding box center [756, 443] width 1512 height 734
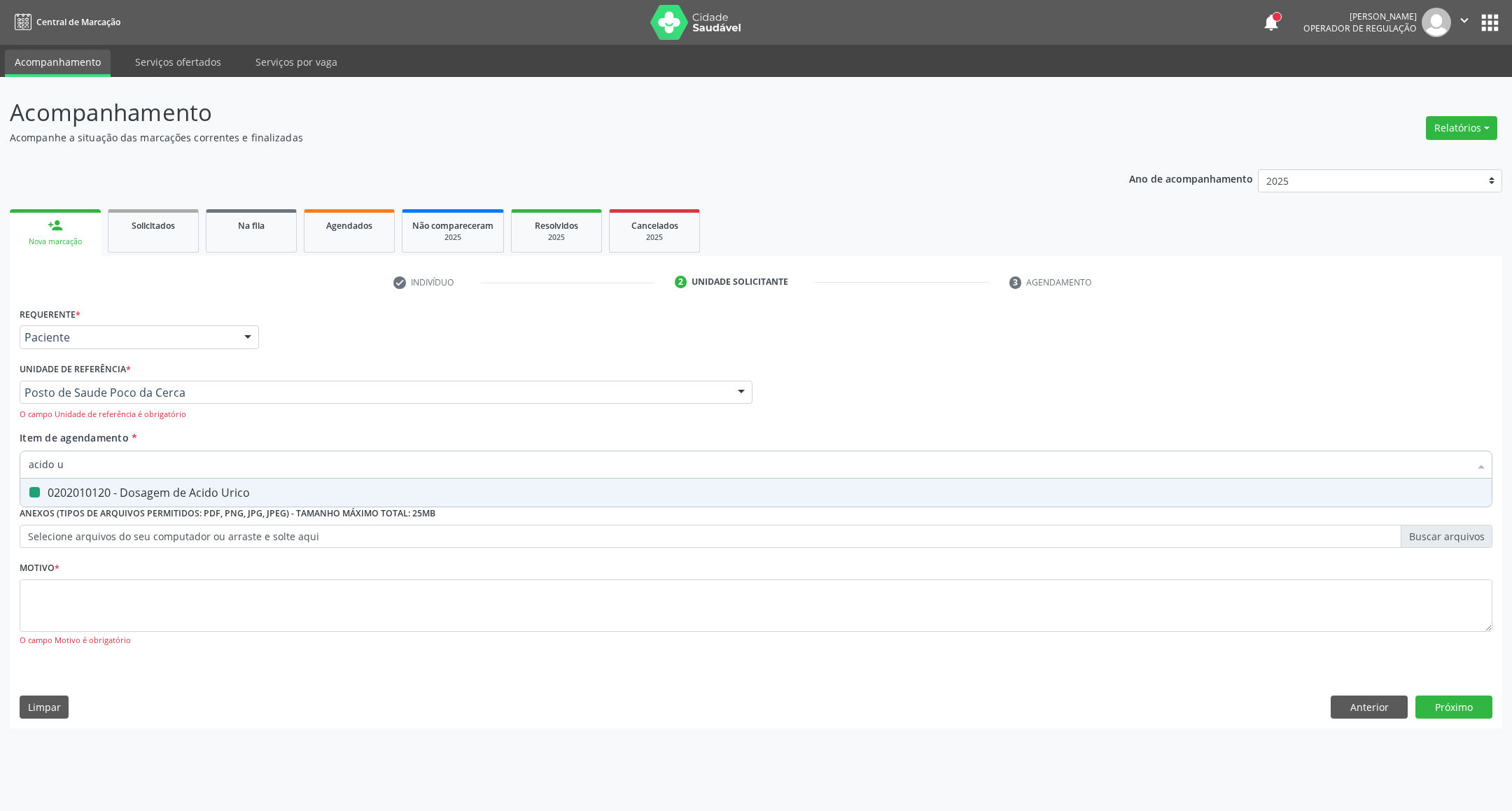
type input "c"
checkbox Urico "false"
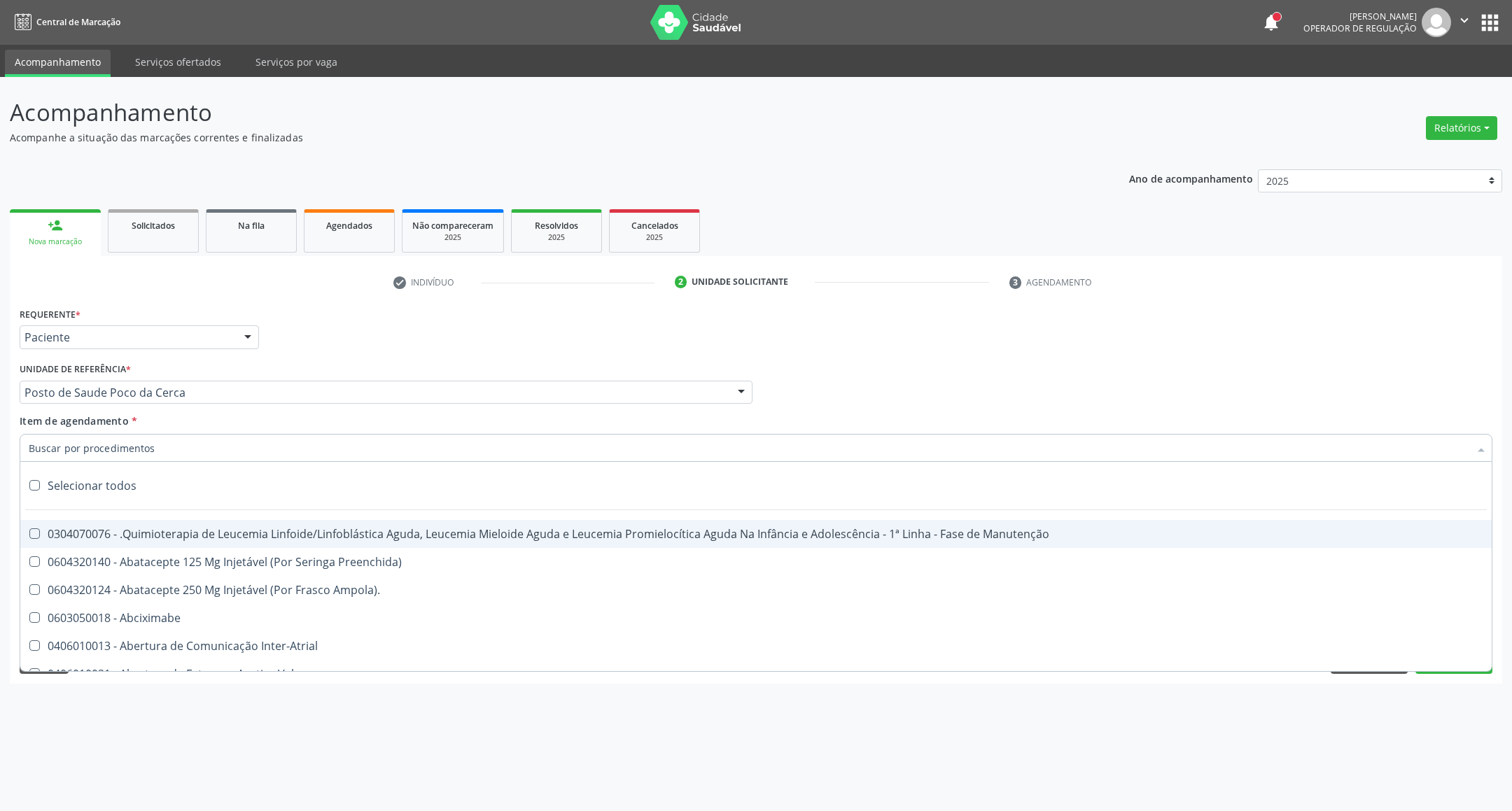
click at [209, 438] on input "Item de agendamento *" at bounding box center [749, 447] width 1441 height 28
click at [228, 445] on input "Item de agendamento *" at bounding box center [749, 447] width 1441 height 28
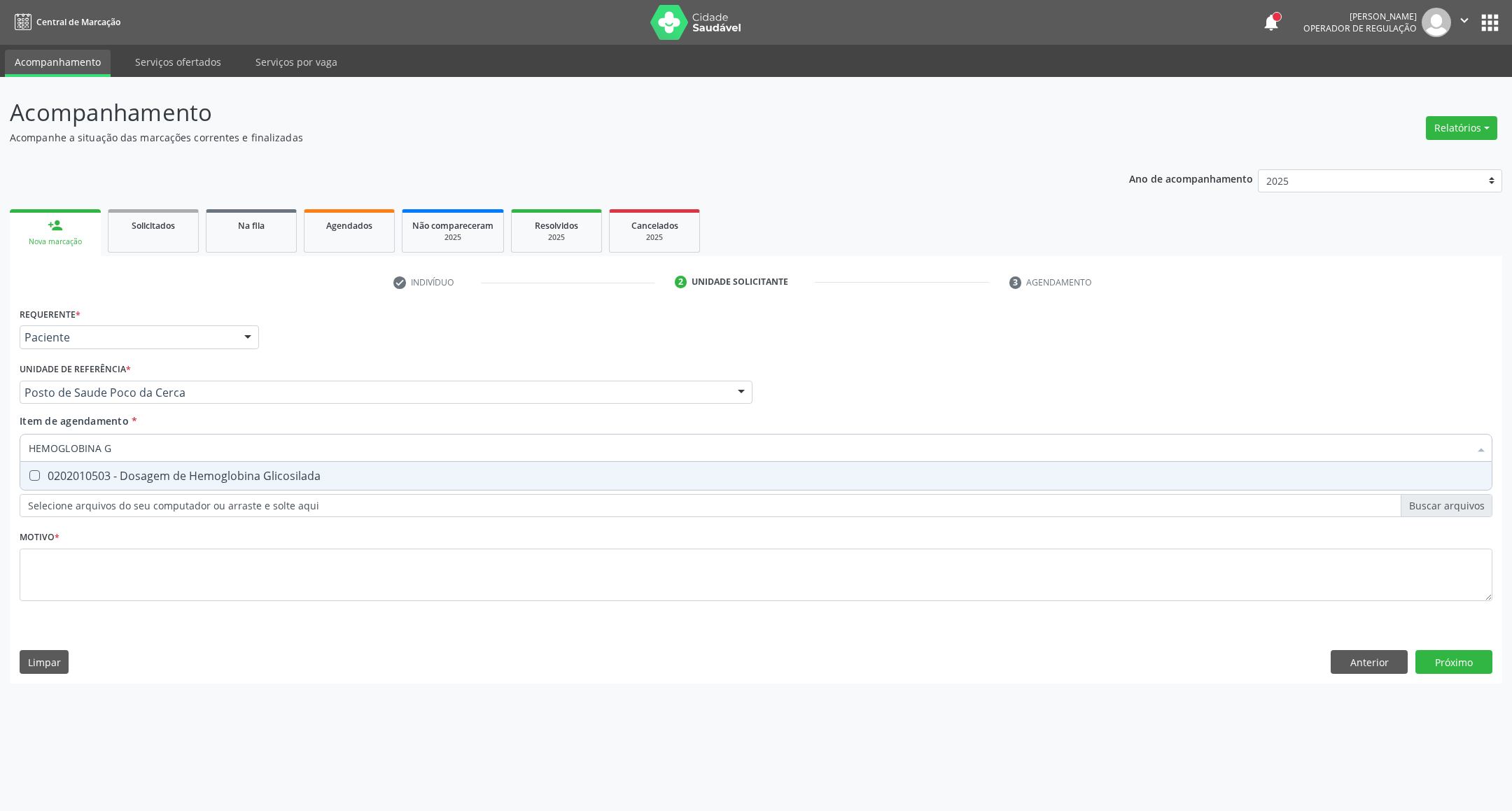
type input "HEMOGLOBINA G"
click at [240, 464] on span "0202010503 - Dosagem de Hemoglobina Glicosilada" at bounding box center [756, 476] width 1472 height 28
checkbox Glicosilada "true"
click at [1214, 580] on div "Requerente * Paciente Profissional de Saúde Paciente Nenhum resultado encontrad…" at bounding box center [756, 462] width 1473 height 317
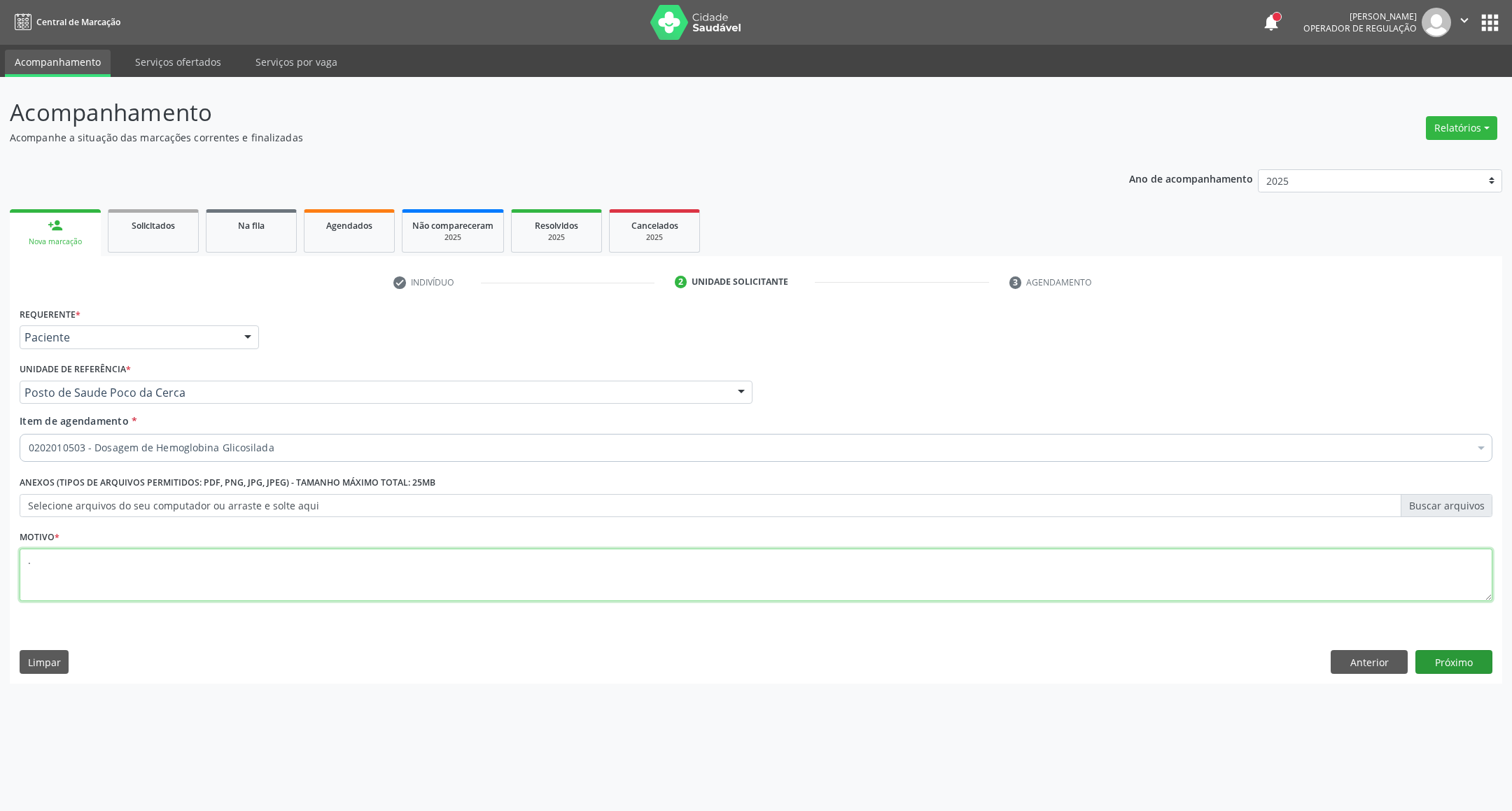
type textarea "."
click at [1462, 655] on button "Próximo" at bounding box center [1454, 662] width 77 height 24
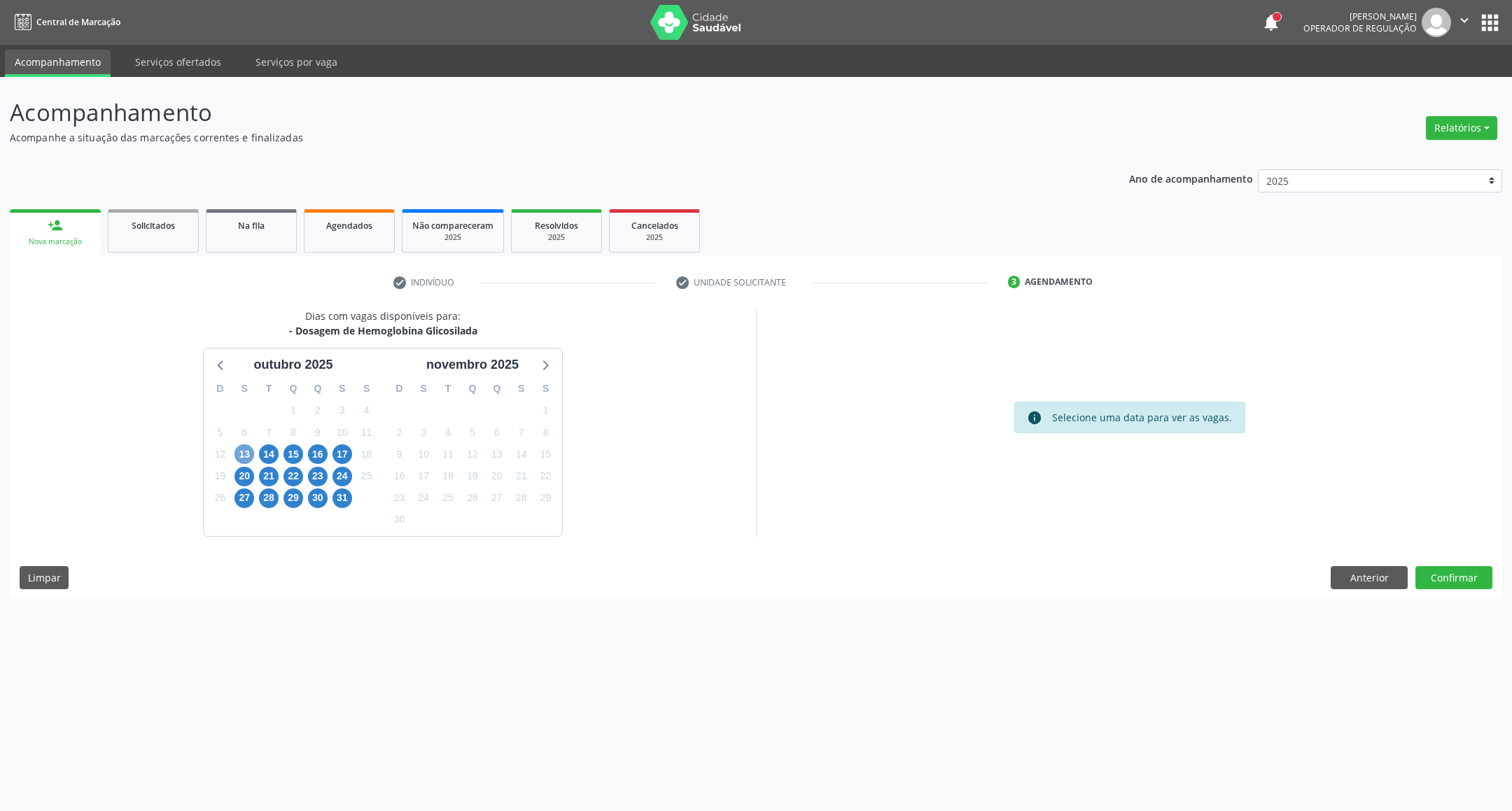
drag, startPoint x: 248, startPoint y: 460, endPoint x: 497, endPoint y: 458, distance: 249.0
click at [248, 458] on span "13" at bounding box center [245, 454] width 20 height 20
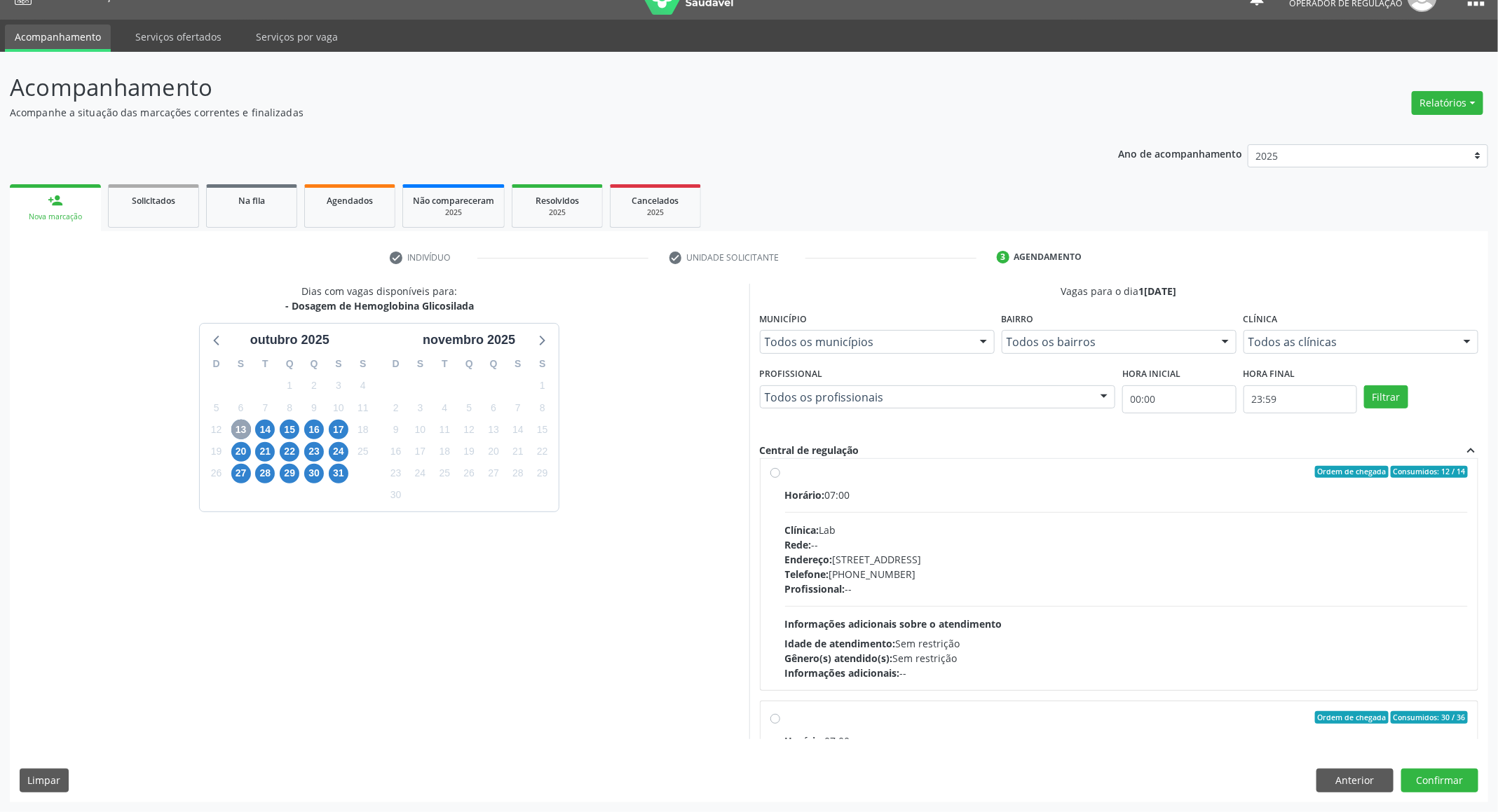
scroll to position [154, 0]
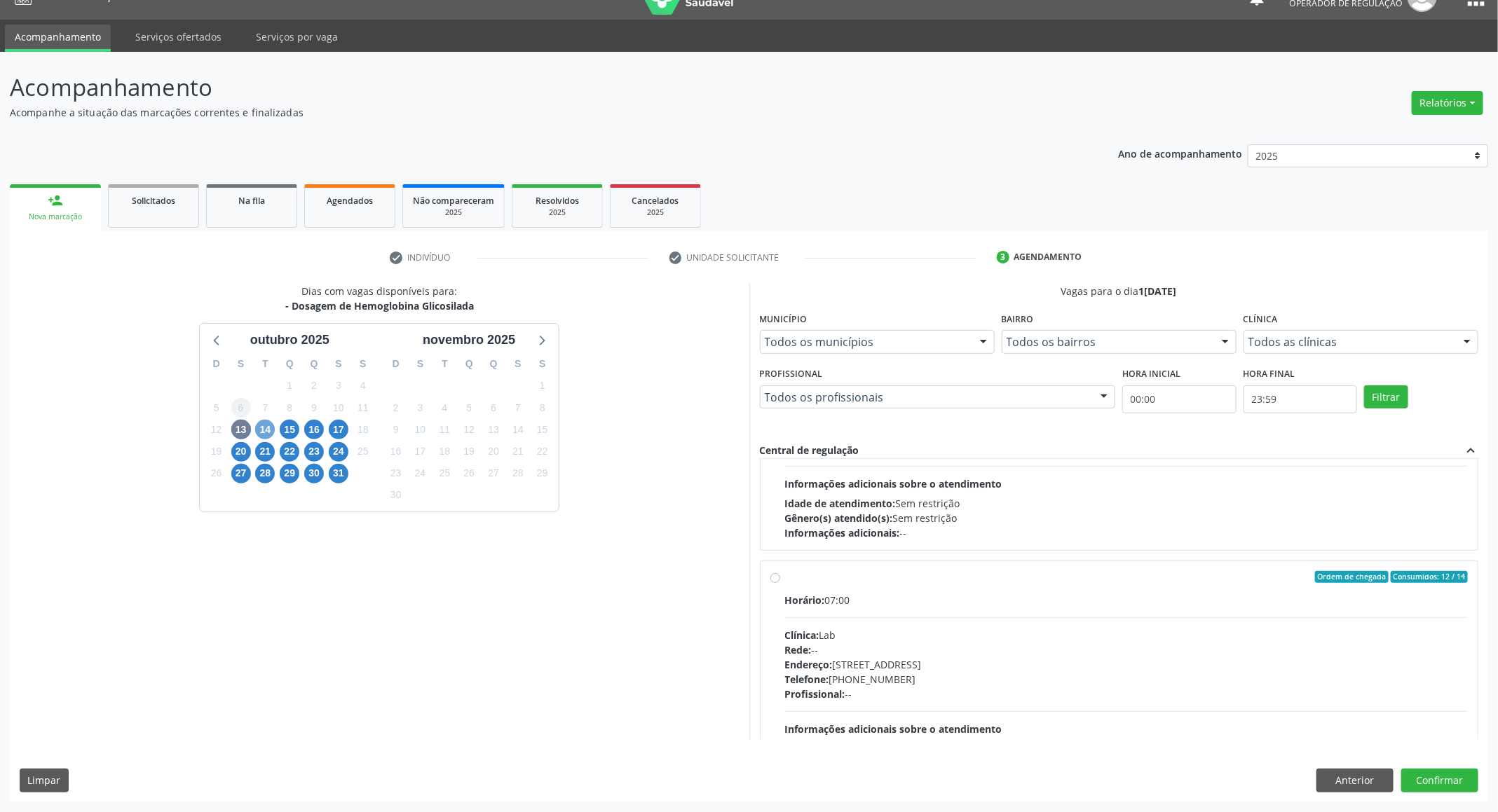
drag, startPoint x: 268, startPoint y: 435, endPoint x: 238, endPoint y: 433, distance: 30.1
click at [264, 435] on span "14" at bounding box center [265, 429] width 20 height 20
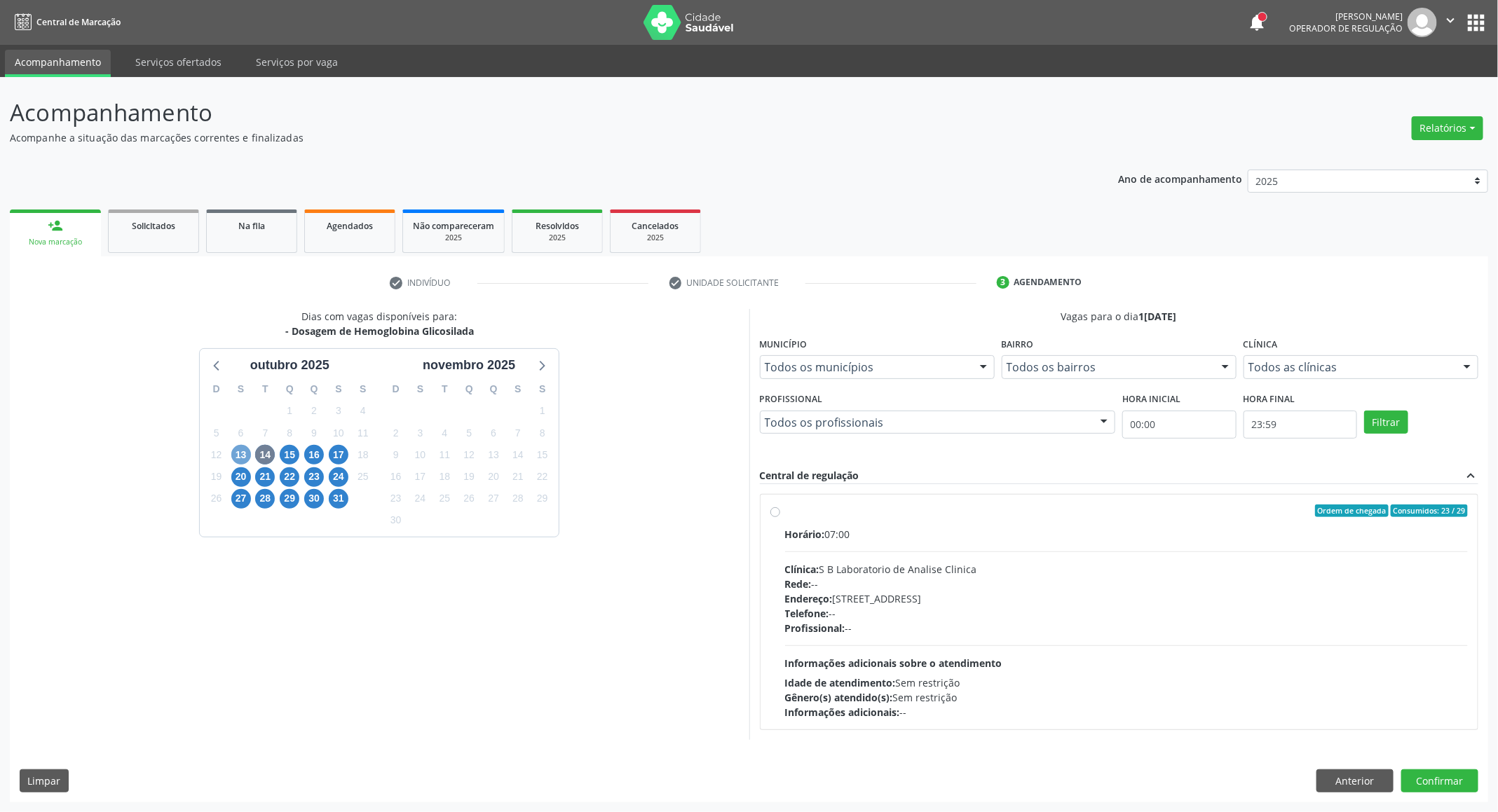
click at [245, 448] on span "13" at bounding box center [241, 455] width 20 height 20
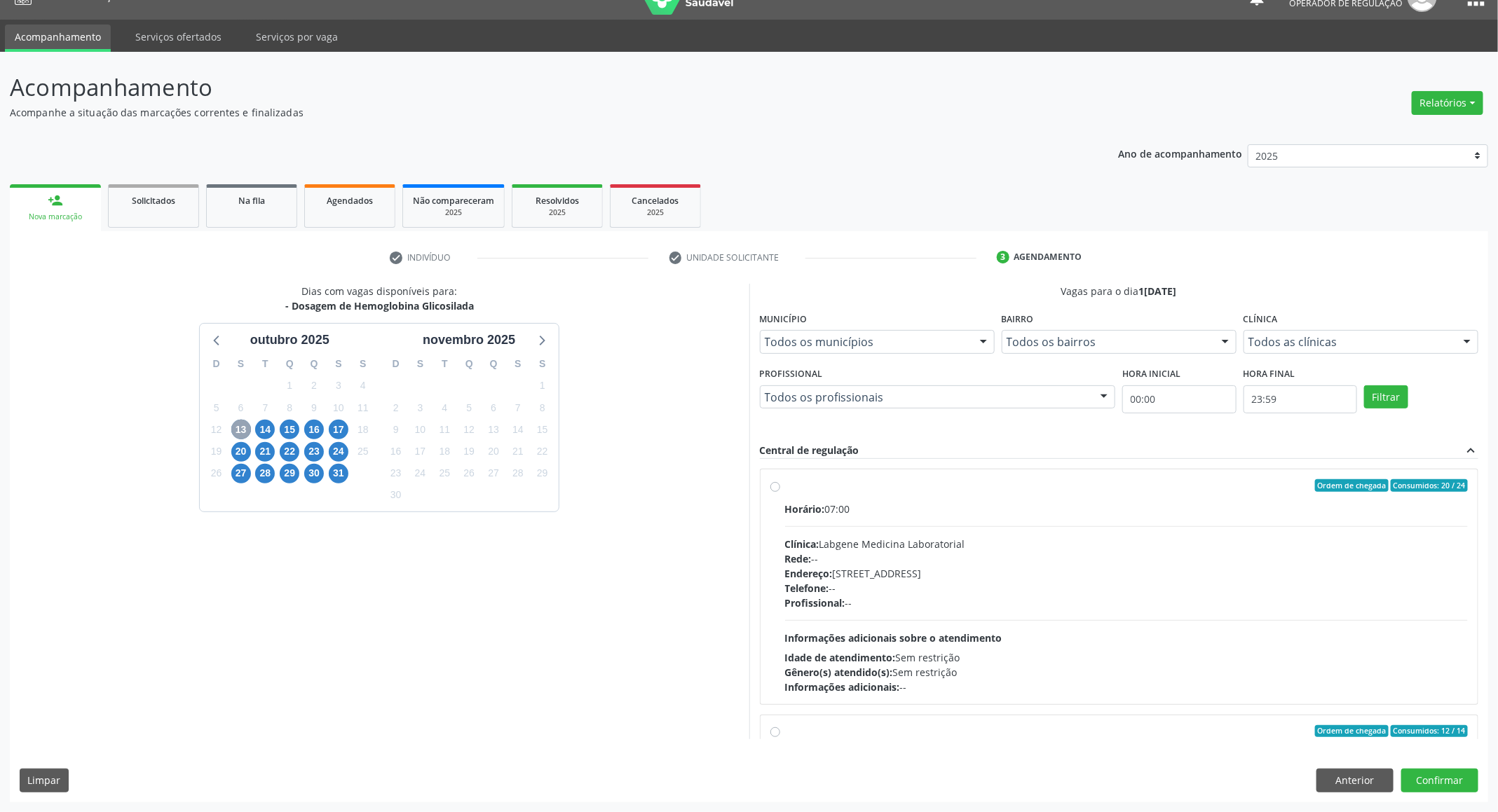
scroll to position [469, 0]
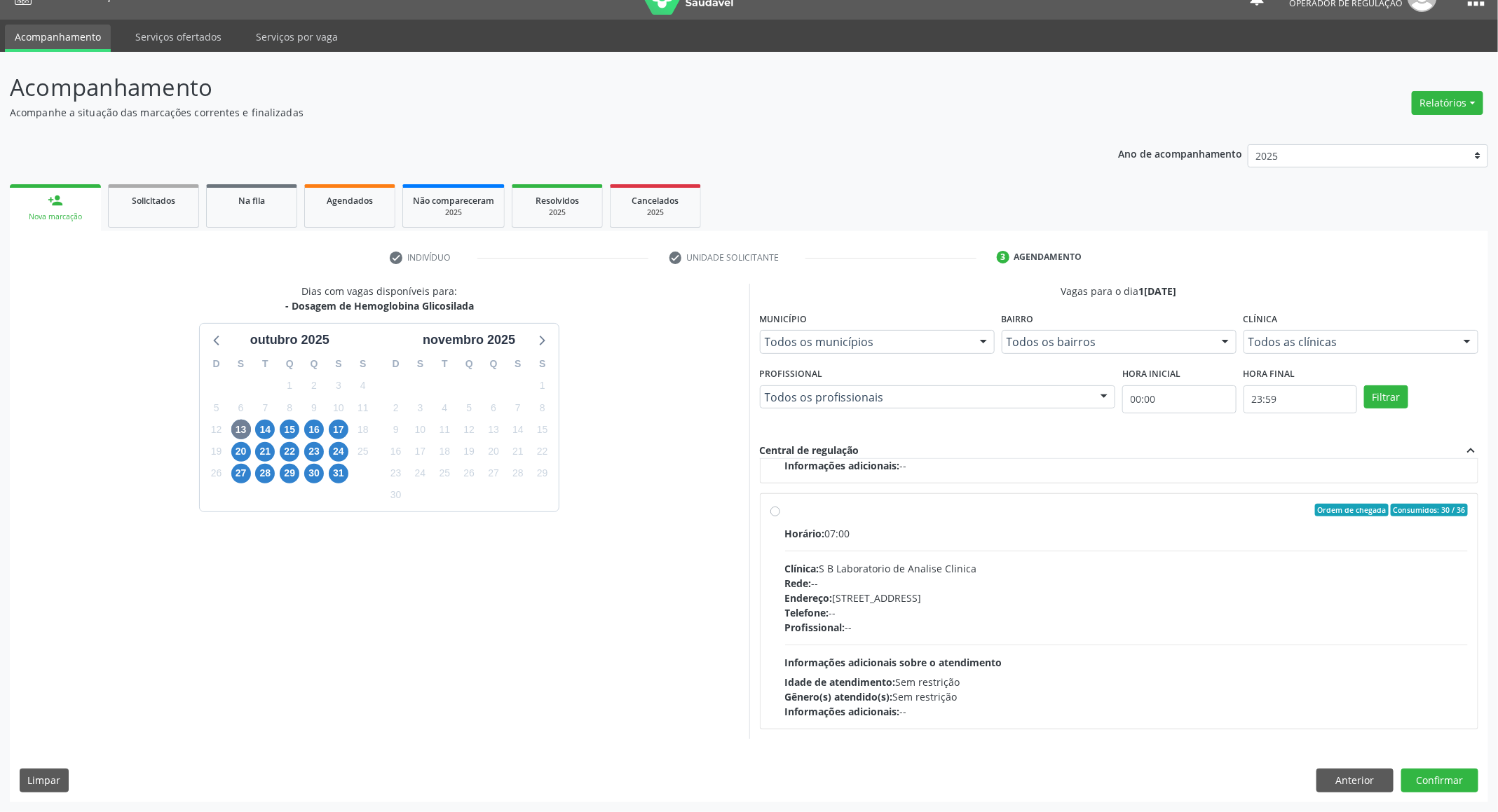
click at [639, 633] on div "Dias com vagas disponíveis para: - Dosagem de Hemoglobina Glicosilada outubro 2…" at bounding box center [380, 512] width 740 height 455
click at [1341, 786] on button "Anterior" at bounding box center [1354, 780] width 77 height 24
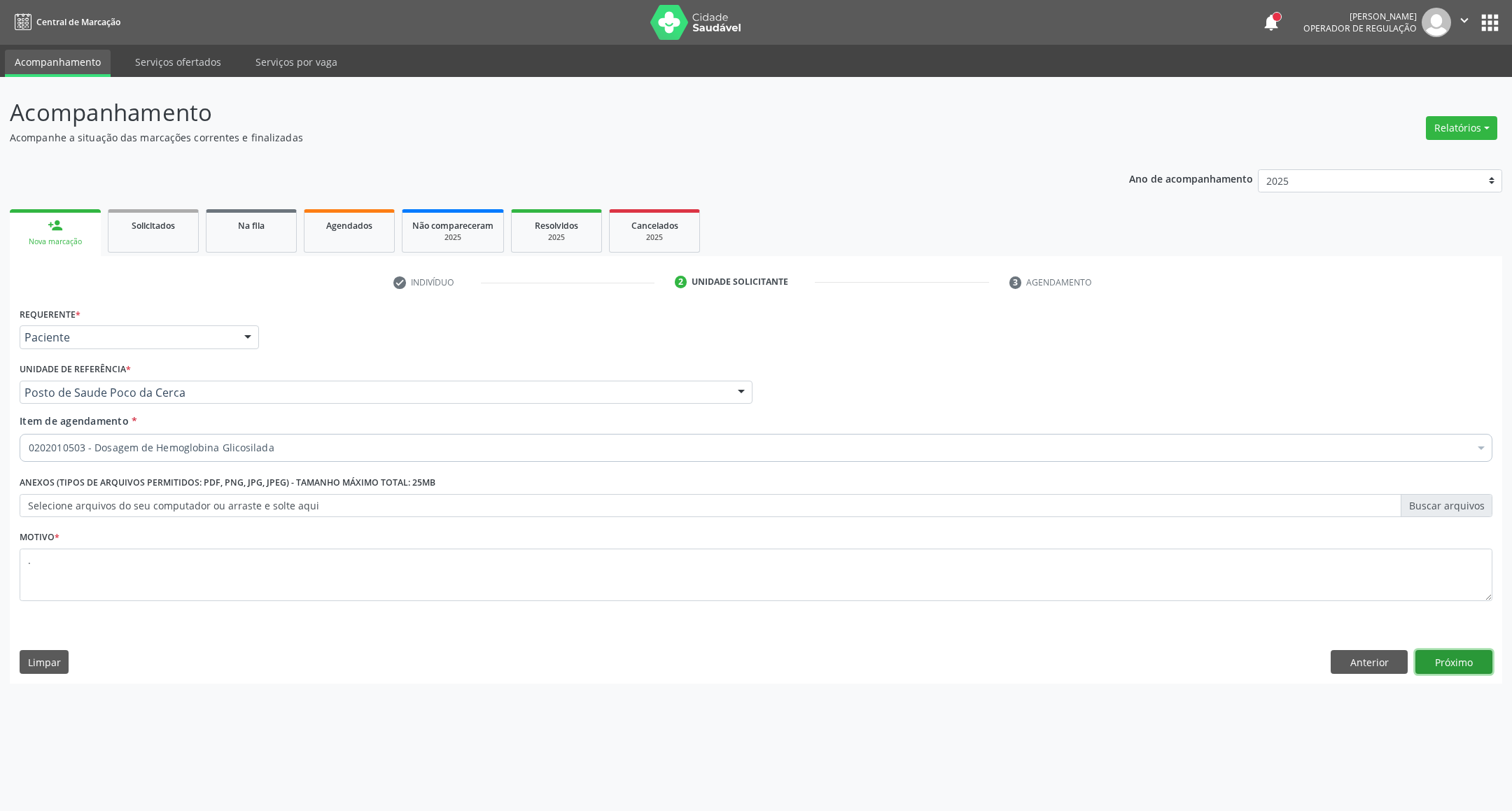
click at [1437, 653] on button "Próximo" at bounding box center [1454, 662] width 77 height 24
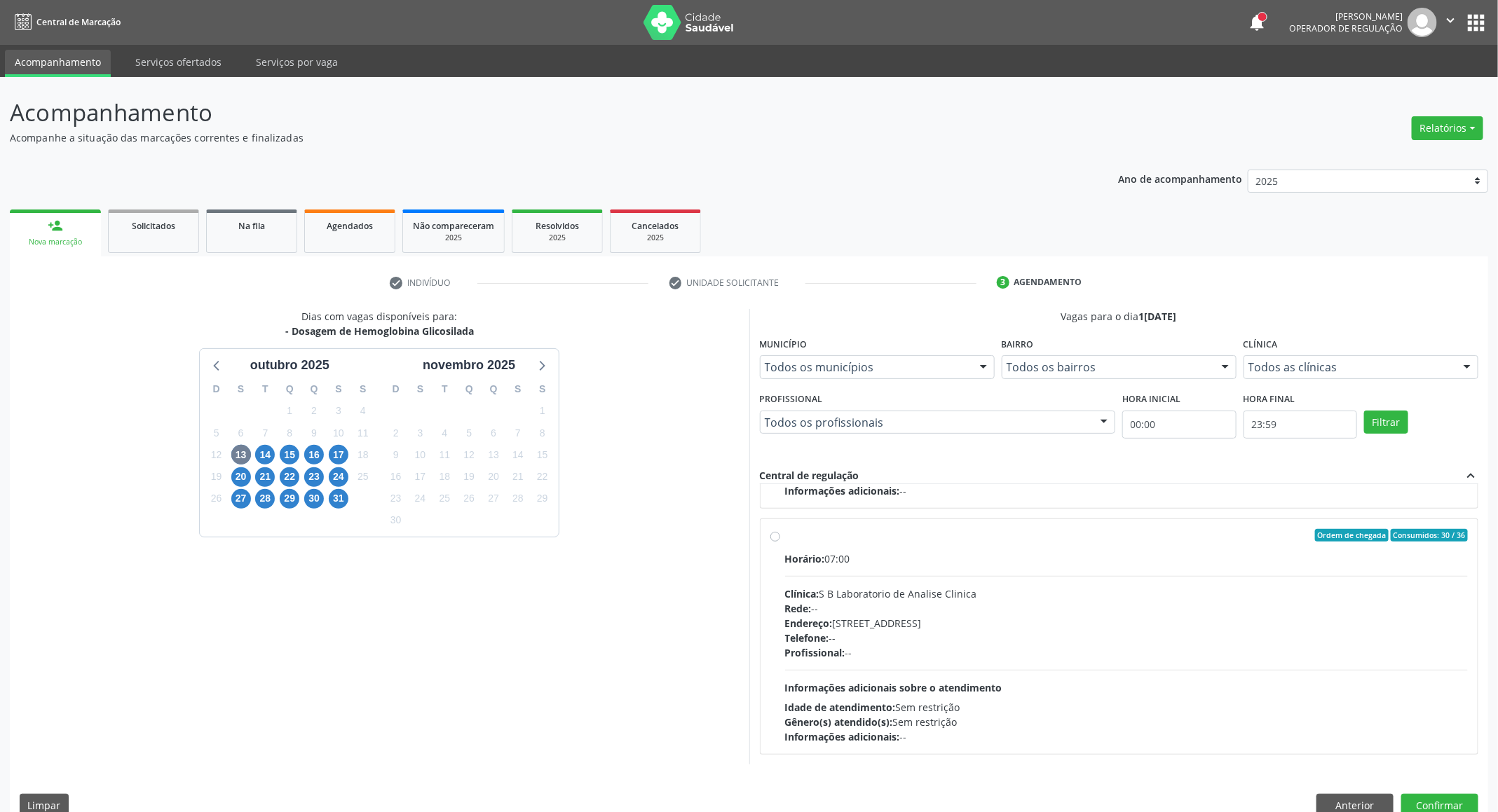
scroll to position [25, 0]
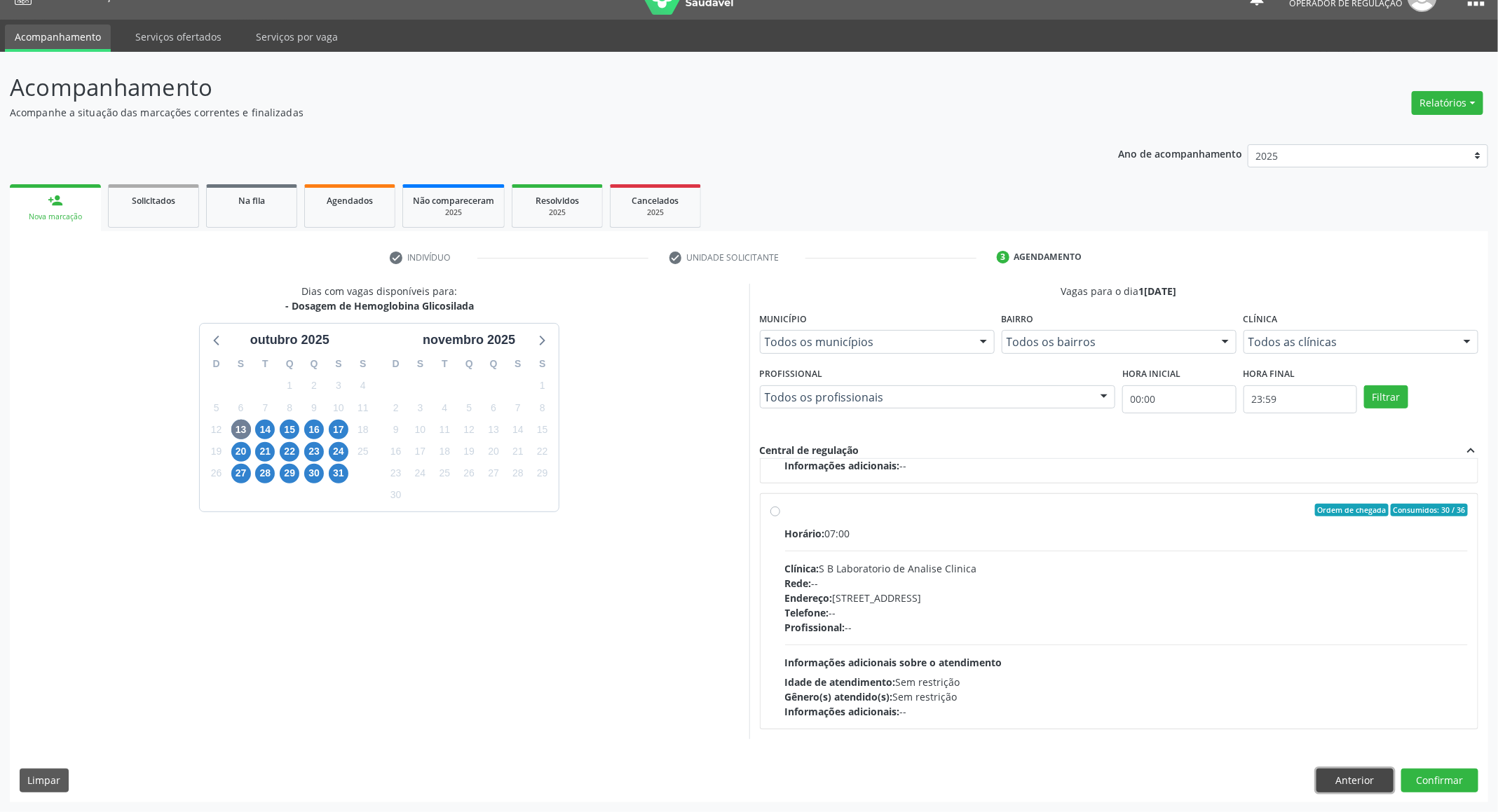
click at [1336, 785] on button "Anterior" at bounding box center [1354, 780] width 77 height 24
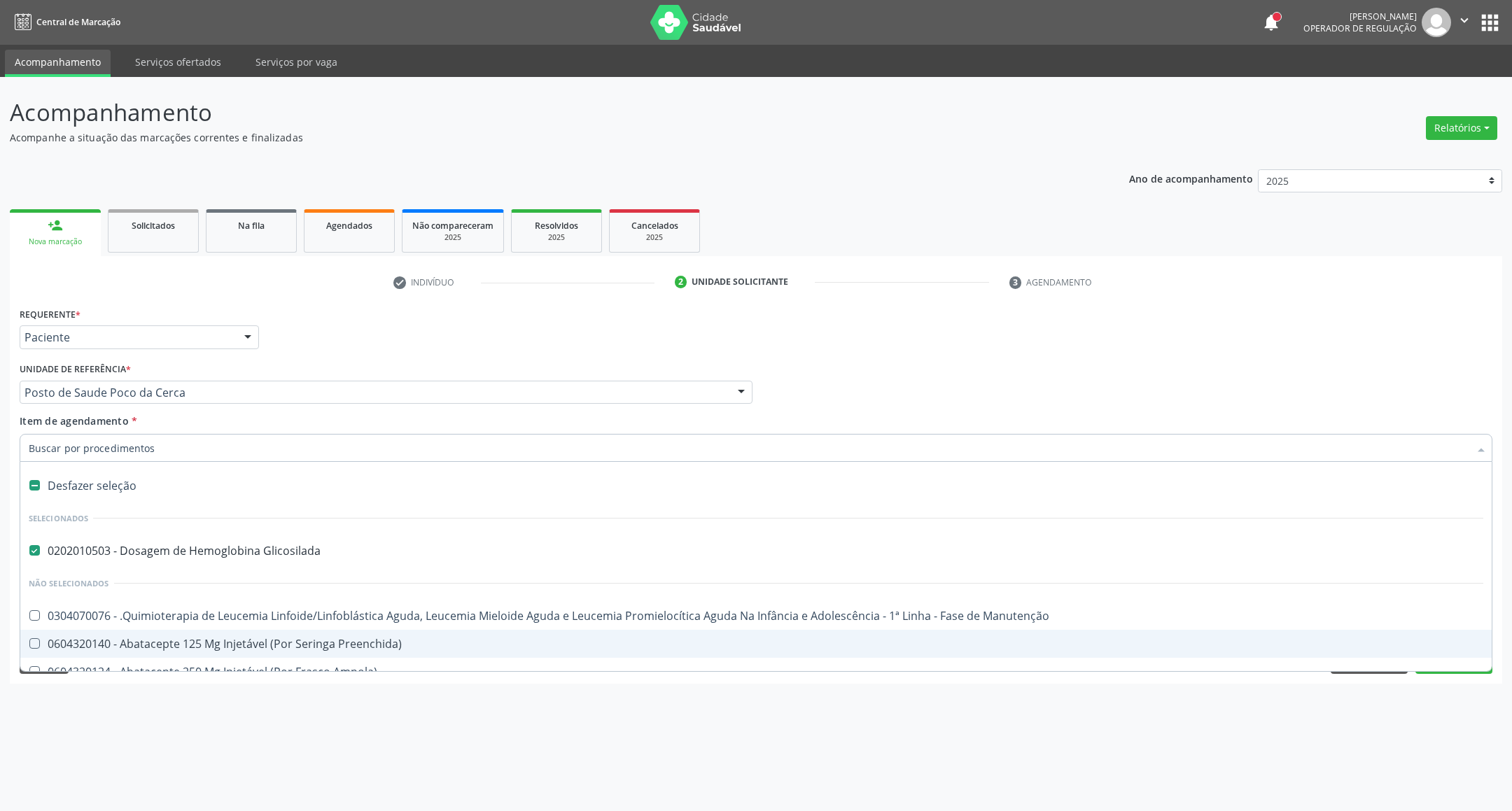
click at [378, 725] on div "Acompanhamento Acompanhe a situação das marcações correntes e finalizadas Relat…" at bounding box center [756, 443] width 1512 height 734
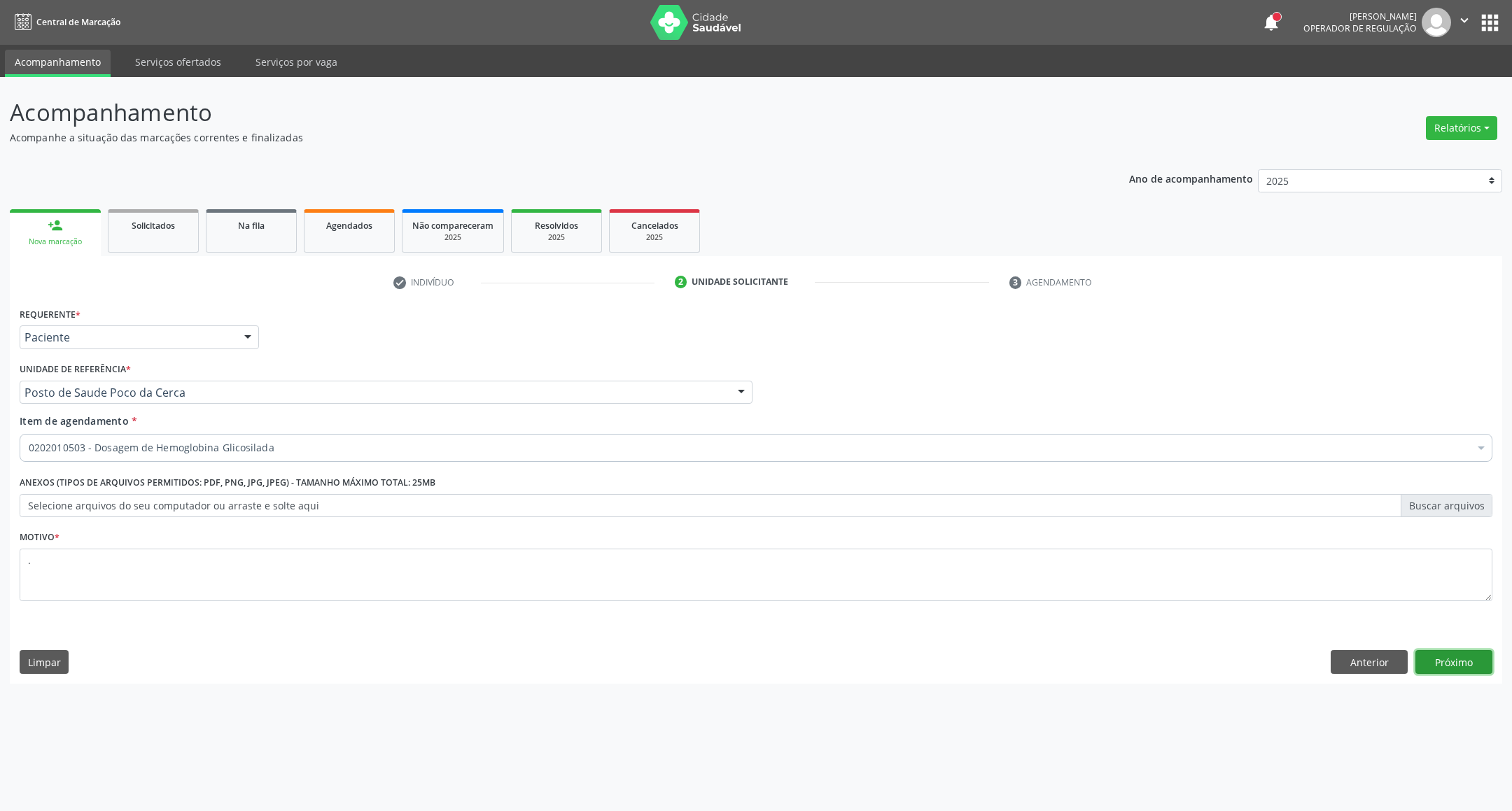
click at [1422, 662] on button "Próximo" at bounding box center [1454, 662] width 77 height 24
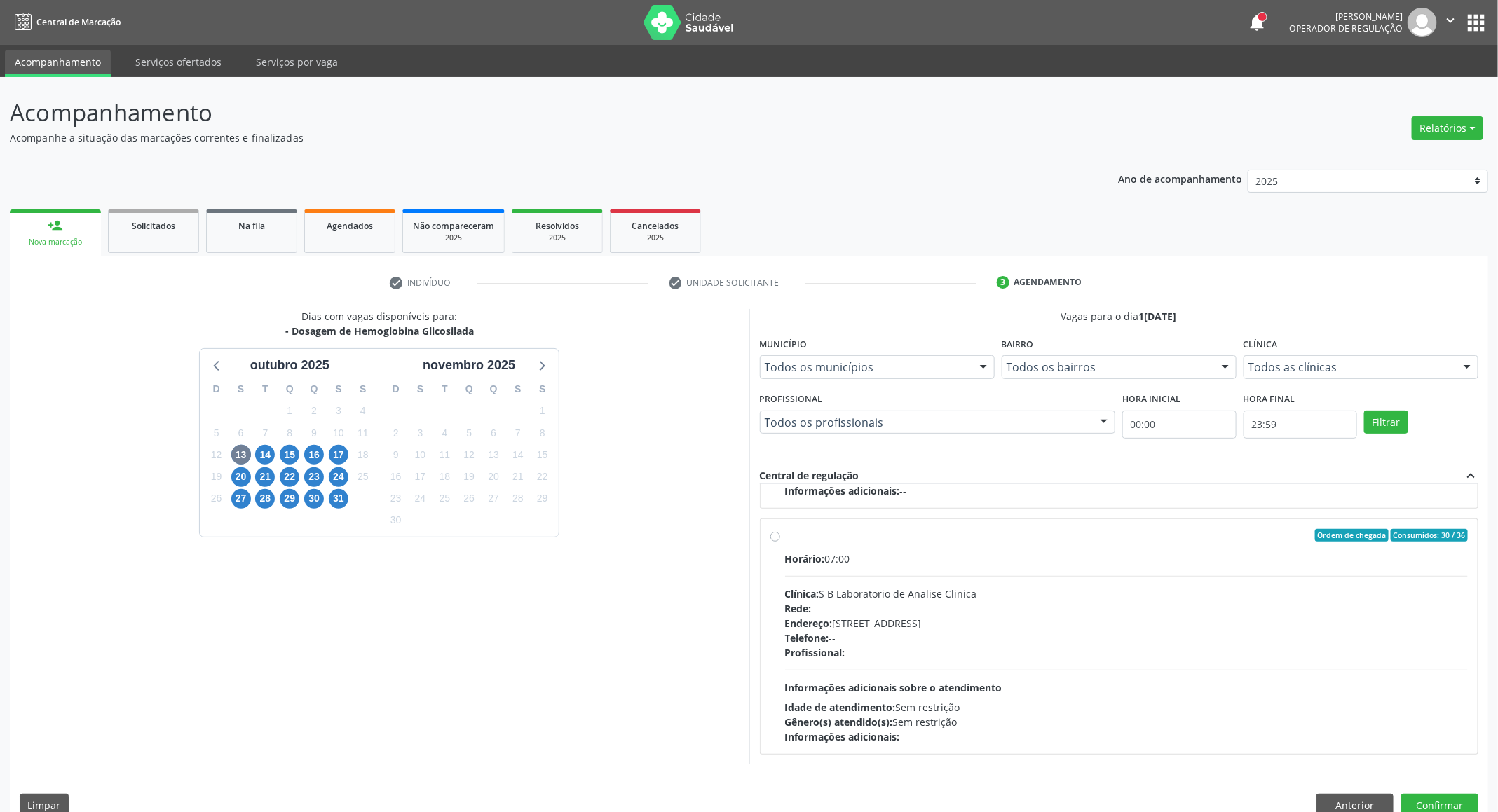
scroll to position [25, 0]
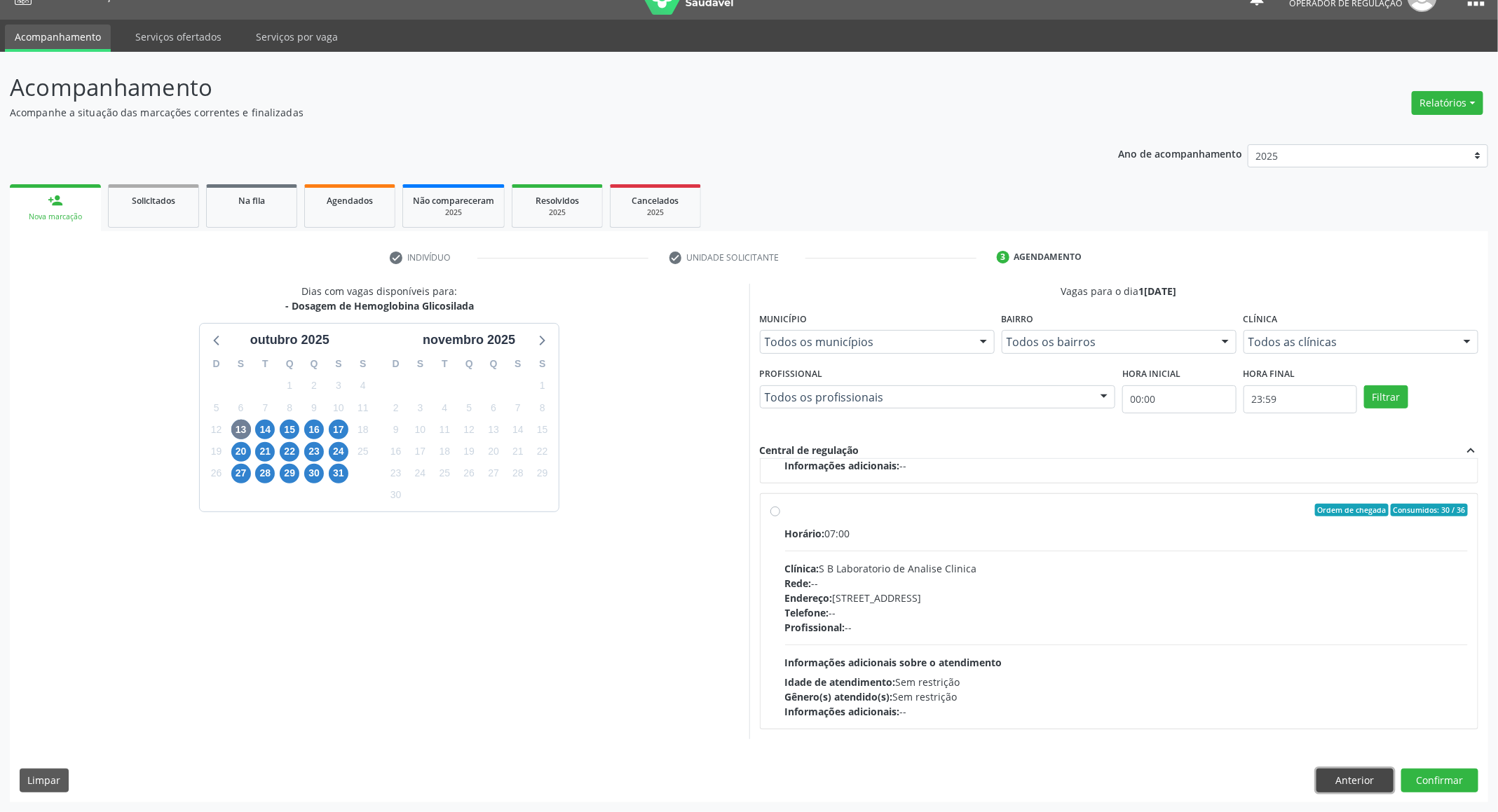
click at [1342, 775] on button "Anterior" at bounding box center [1354, 780] width 77 height 24
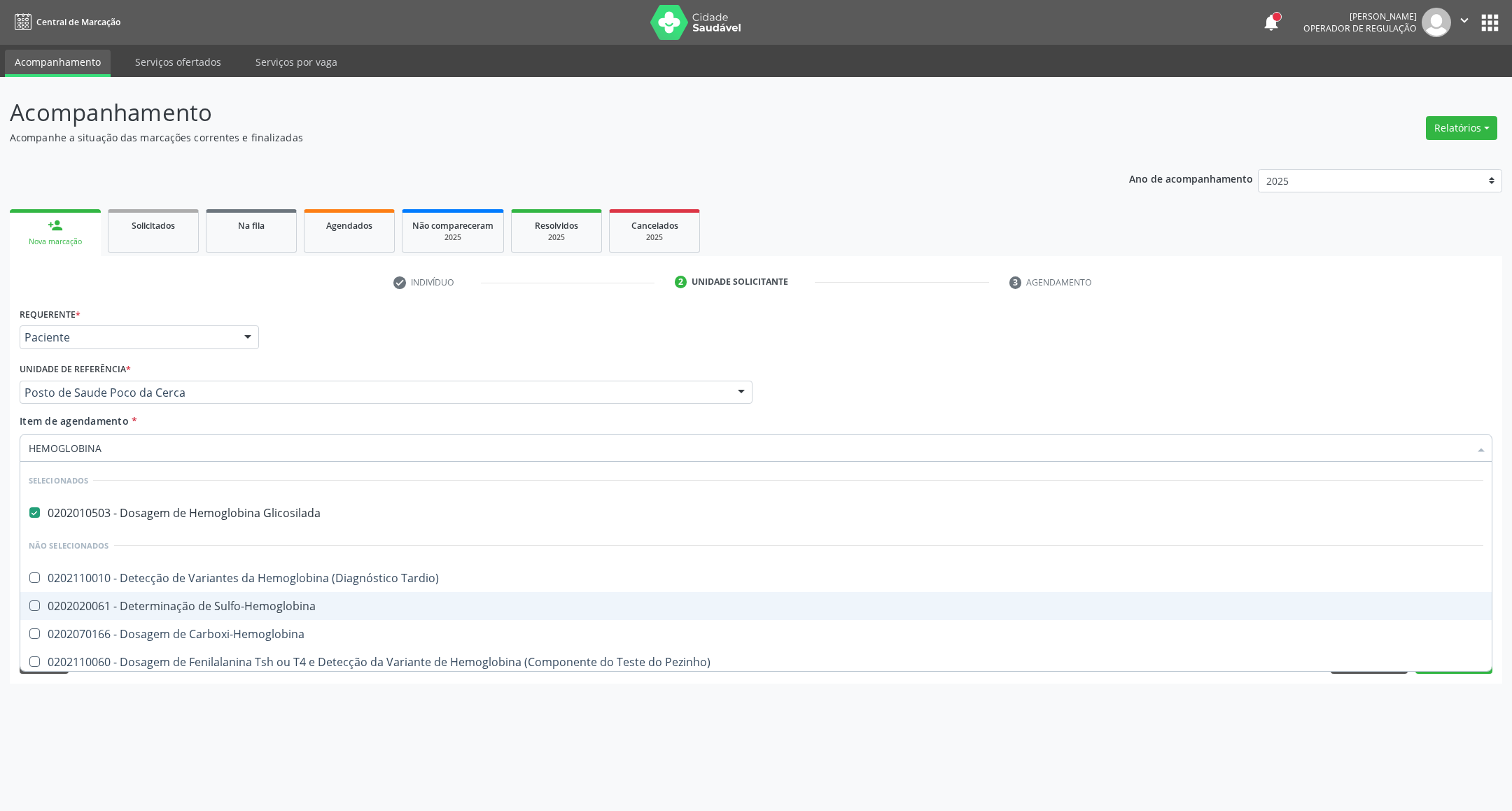
type input "HEMOGLOBINA G"
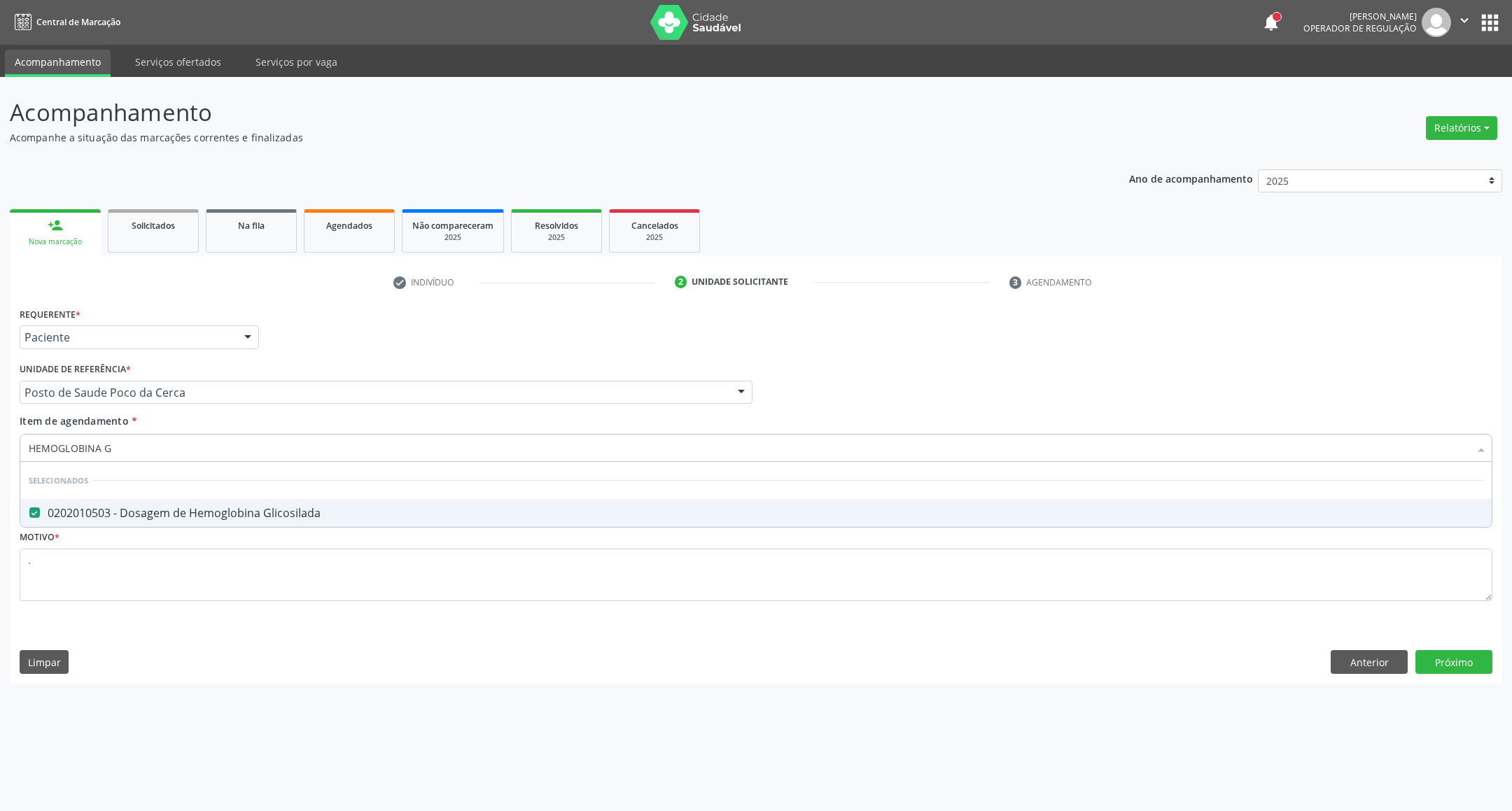
click at [953, 702] on div "Acompanhamento Acompanhe a situação das marcações correntes e finalizadas Relat…" at bounding box center [756, 443] width 1512 height 734
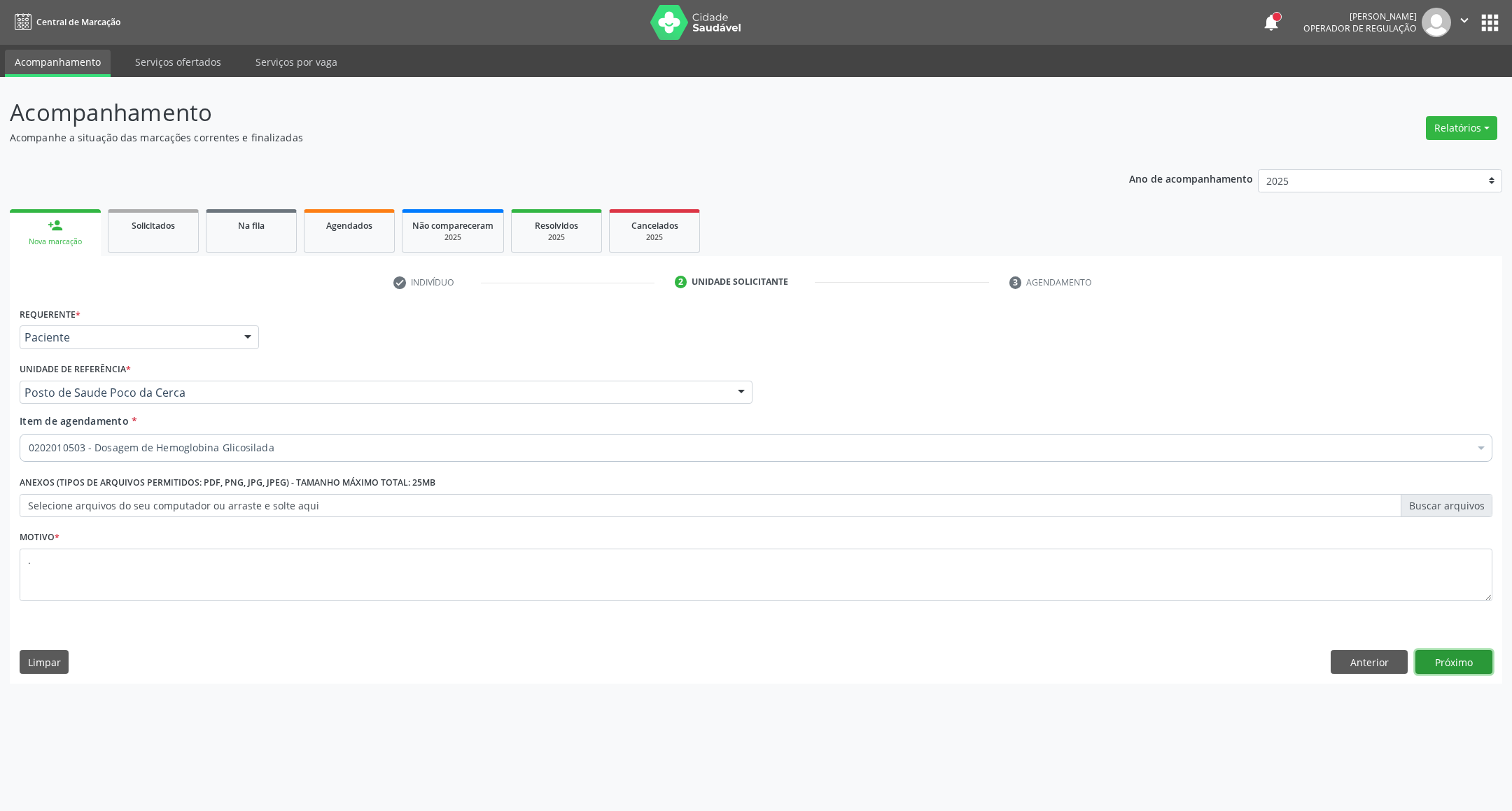
click at [1457, 672] on button "Próximo" at bounding box center [1454, 662] width 77 height 24
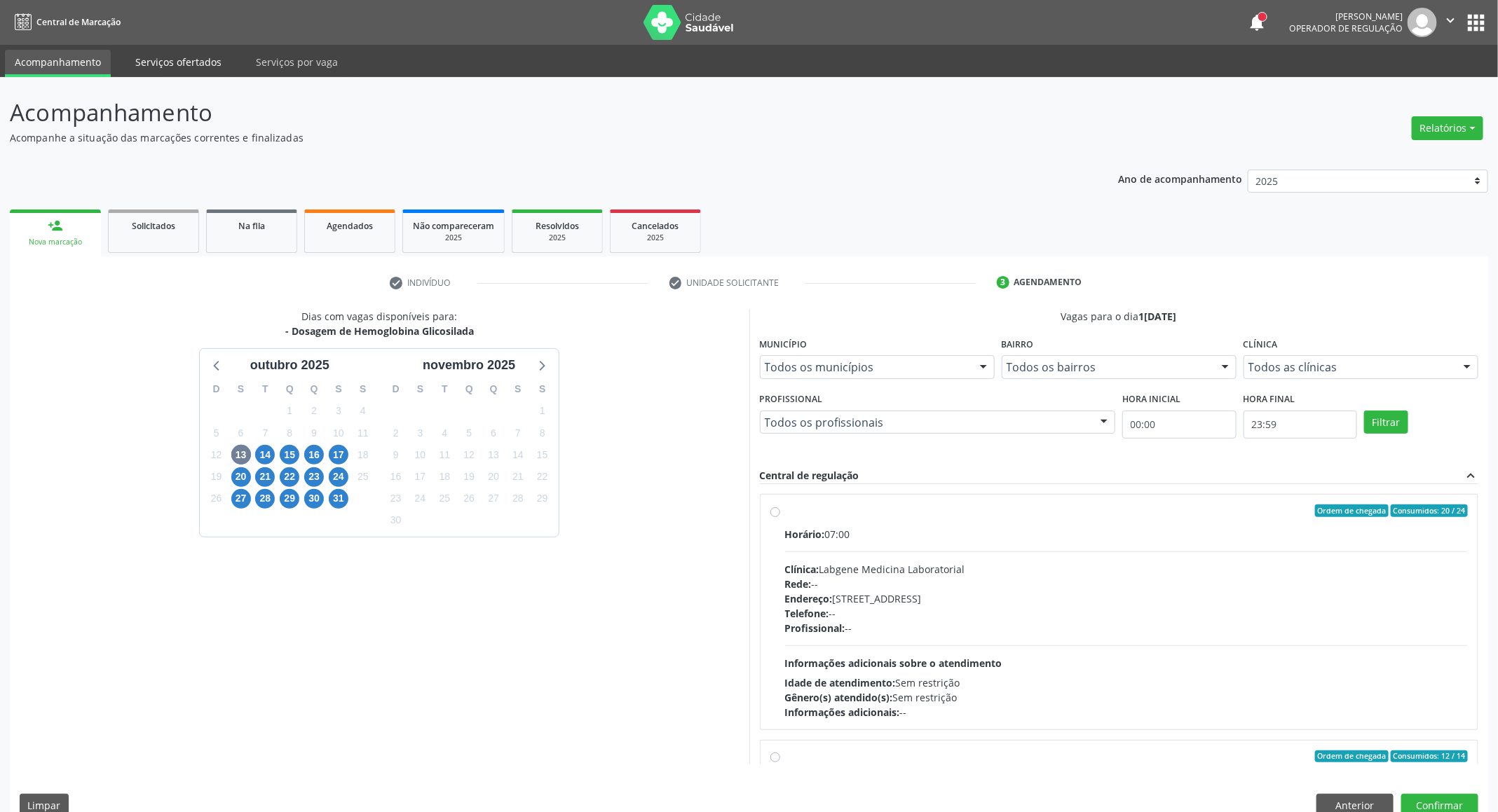
click at [189, 64] on link "Serviços ofertados" at bounding box center [179, 62] width 106 height 24
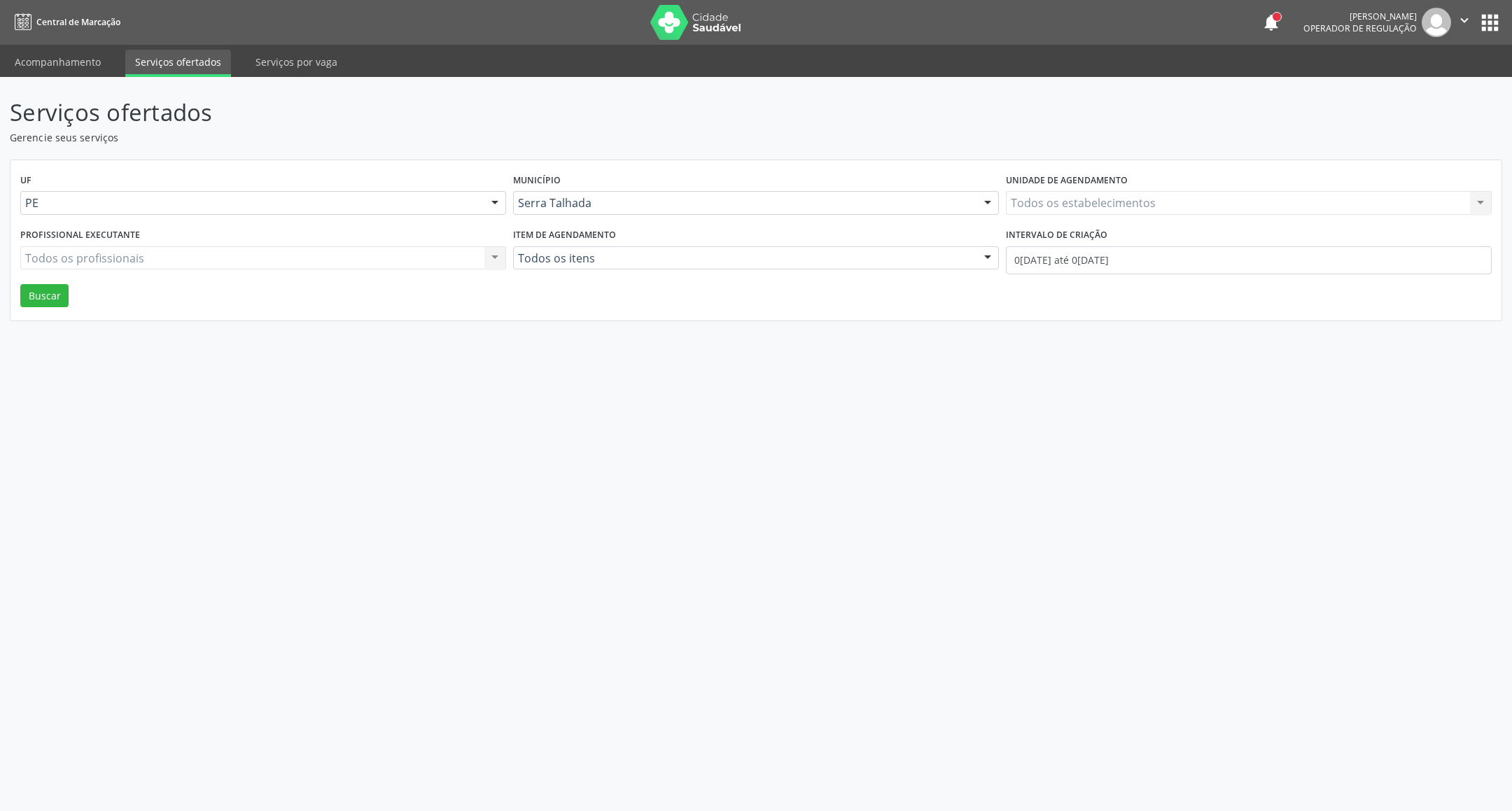
click at [189, 64] on link "Serviços ofertados" at bounding box center [179, 63] width 106 height 27
click at [1089, 191] on div "Todos os estabelecimentos" at bounding box center [1249, 202] width 486 height 24
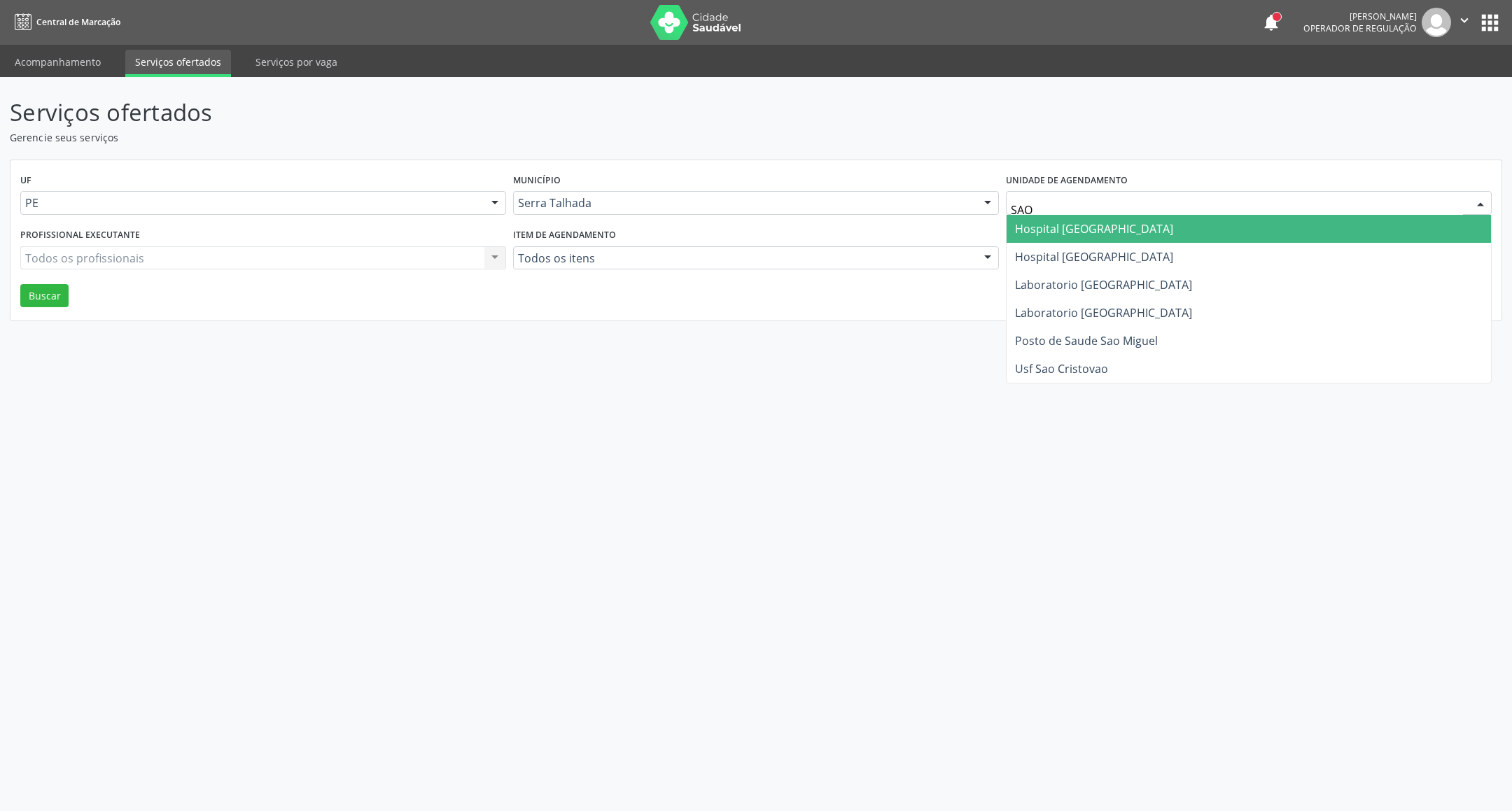
type input "SAO F"
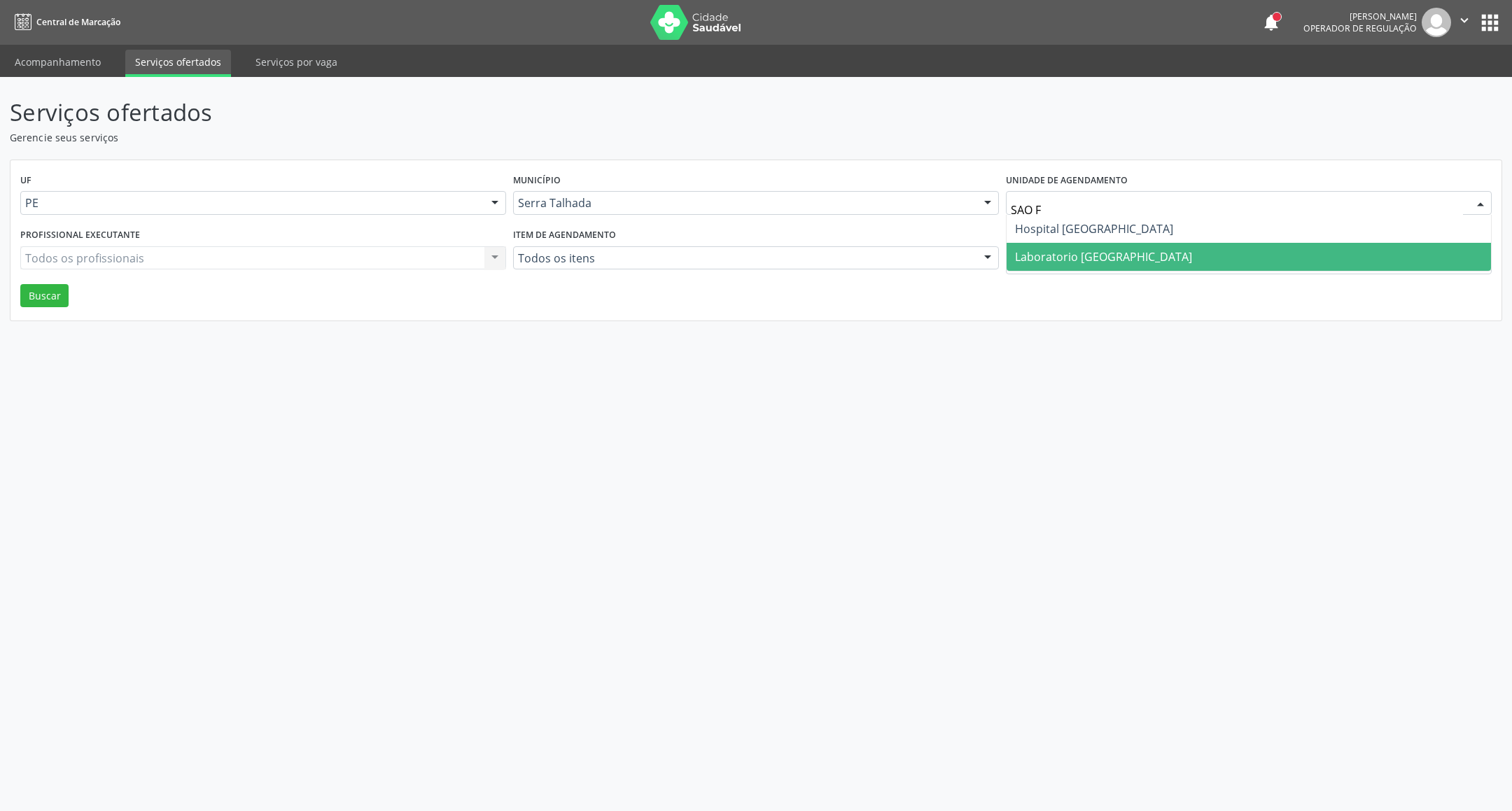
click at [1086, 252] on span "Laboratorio [GEOGRAPHIC_DATA]" at bounding box center [1103, 257] width 177 height 15
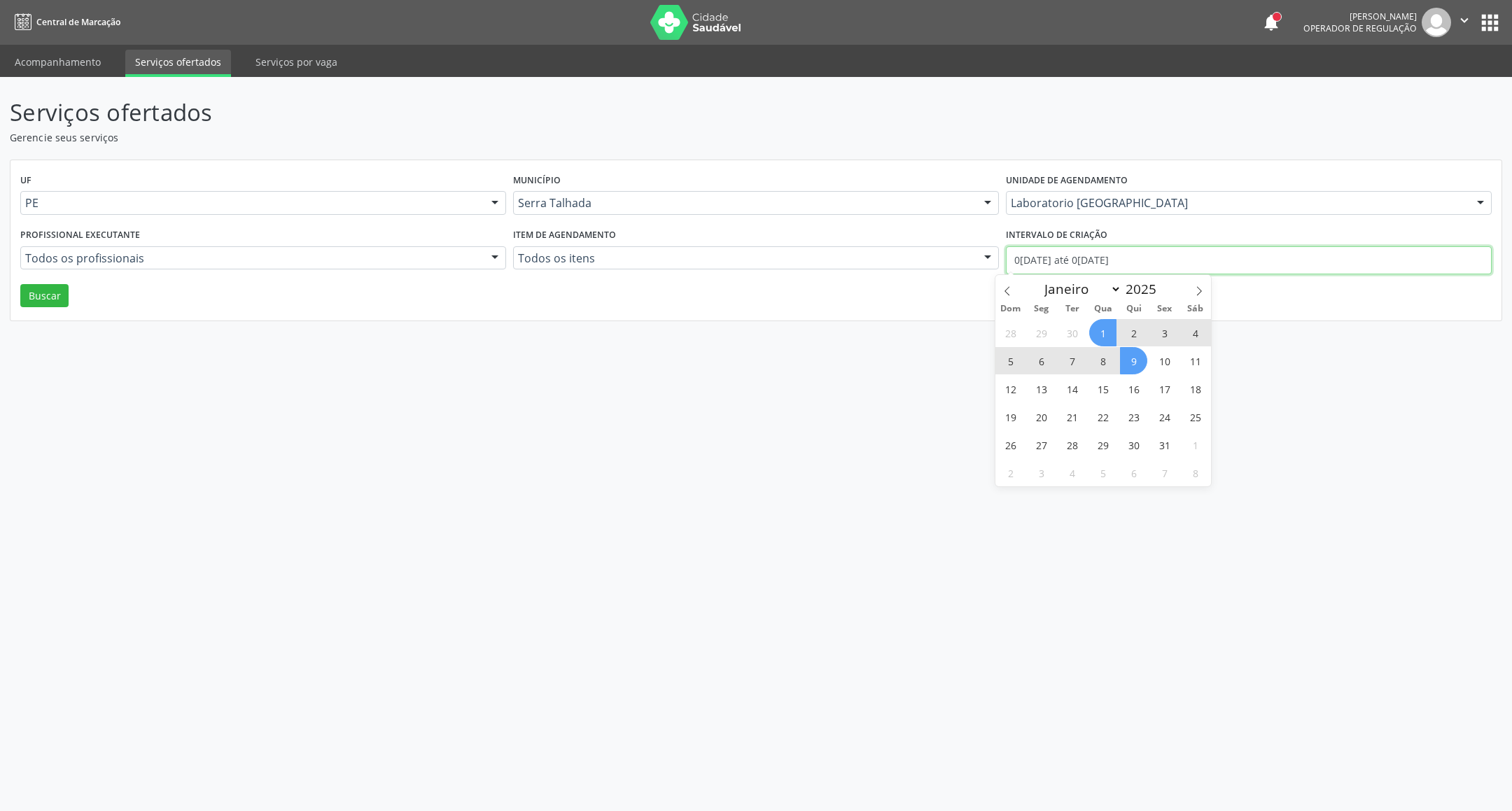
click at [1082, 259] on input "01/10/2025 até 09/10/2025" at bounding box center [1249, 260] width 486 height 28
click at [1005, 289] on icon at bounding box center [1007, 291] width 10 height 10
select select "8"
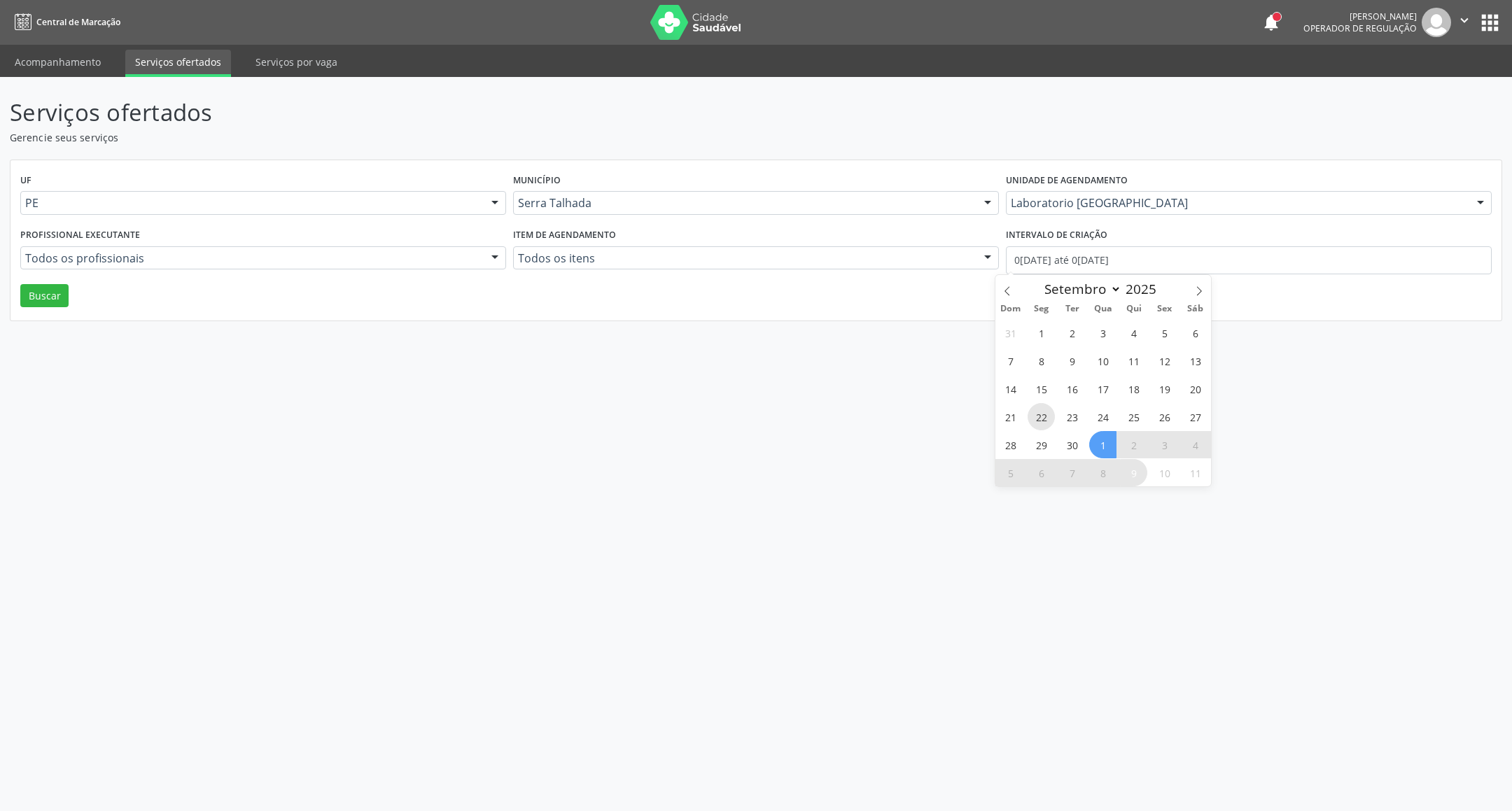
click at [1041, 410] on span "22" at bounding box center [1041, 417] width 27 height 27
type input "22/09/2025"
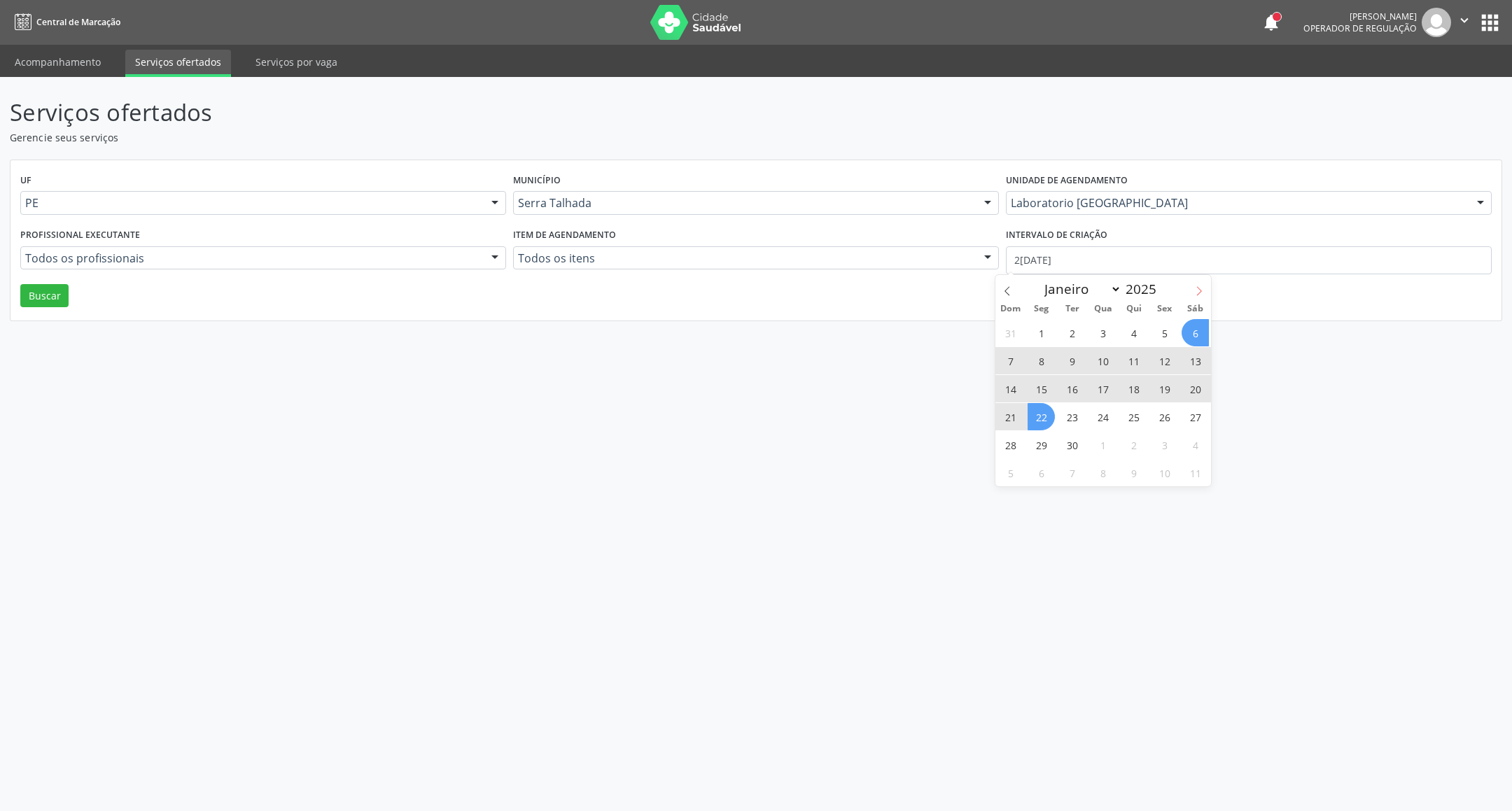
click at [1200, 289] on icon at bounding box center [1200, 291] width 10 height 10
select select "9"
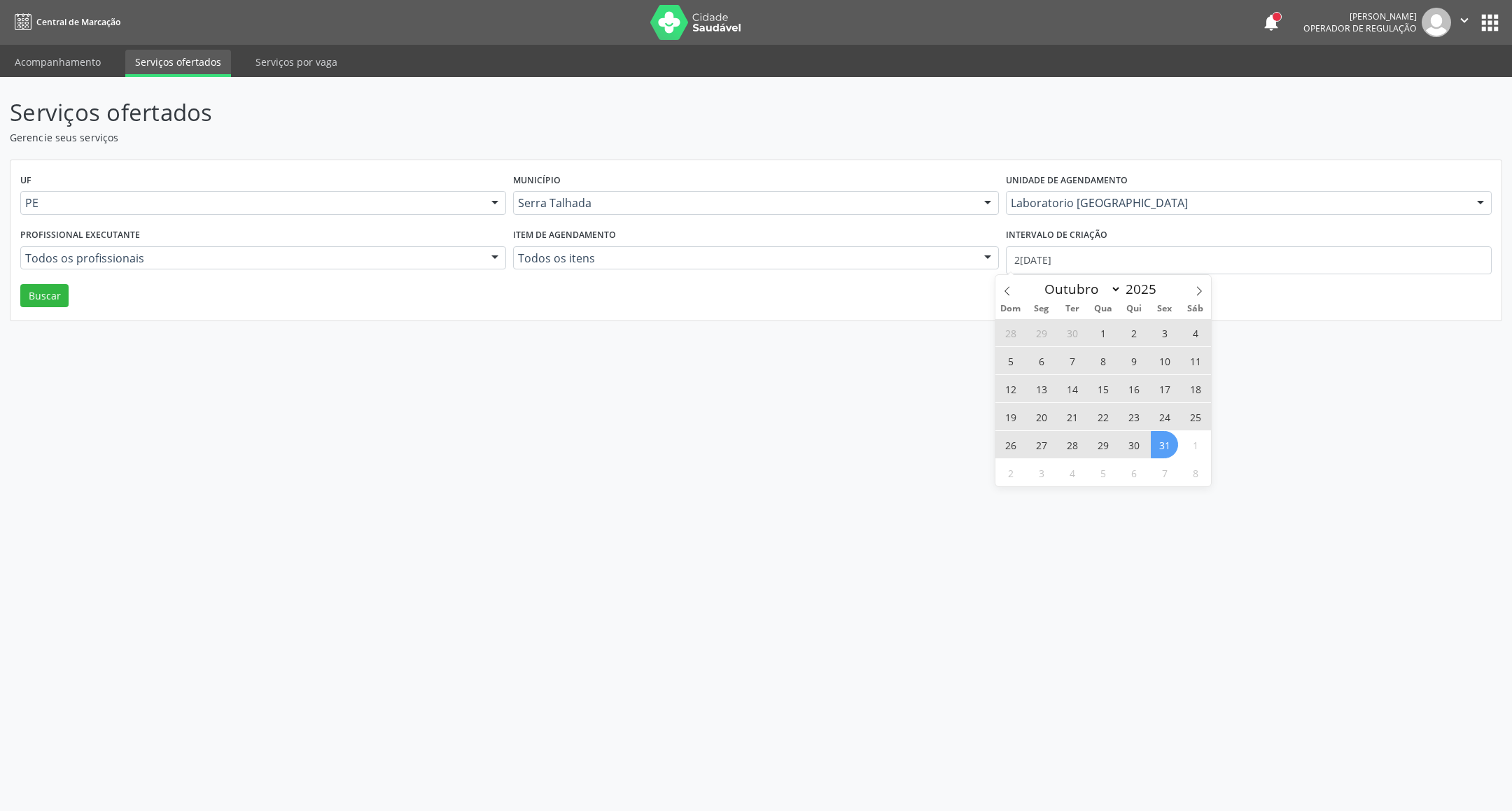
click at [1164, 441] on span "31" at bounding box center [1164, 444] width 27 height 27
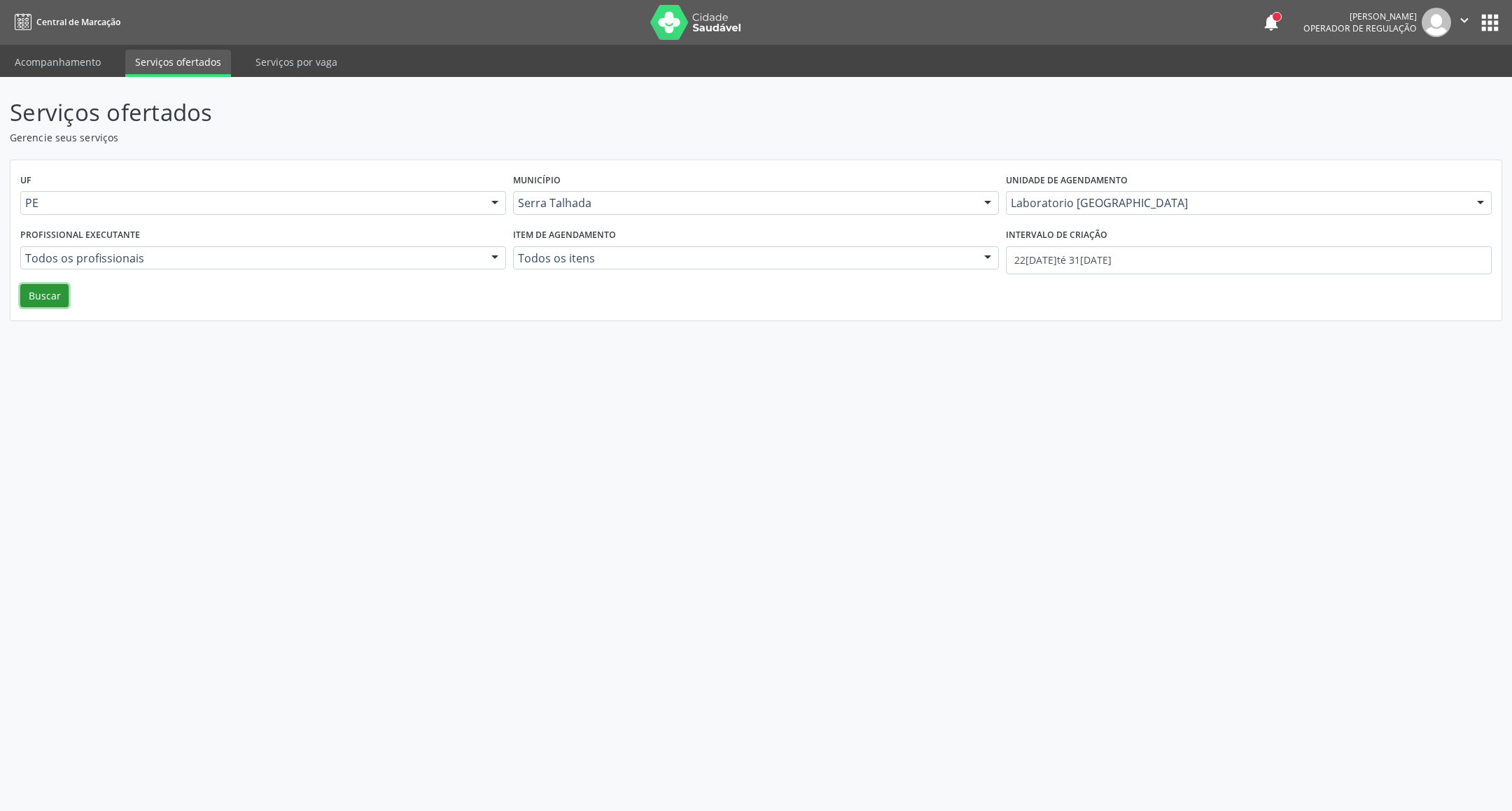
click at [57, 293] on button "Buscar" at bounding box center [44, 296] width 48 height 24
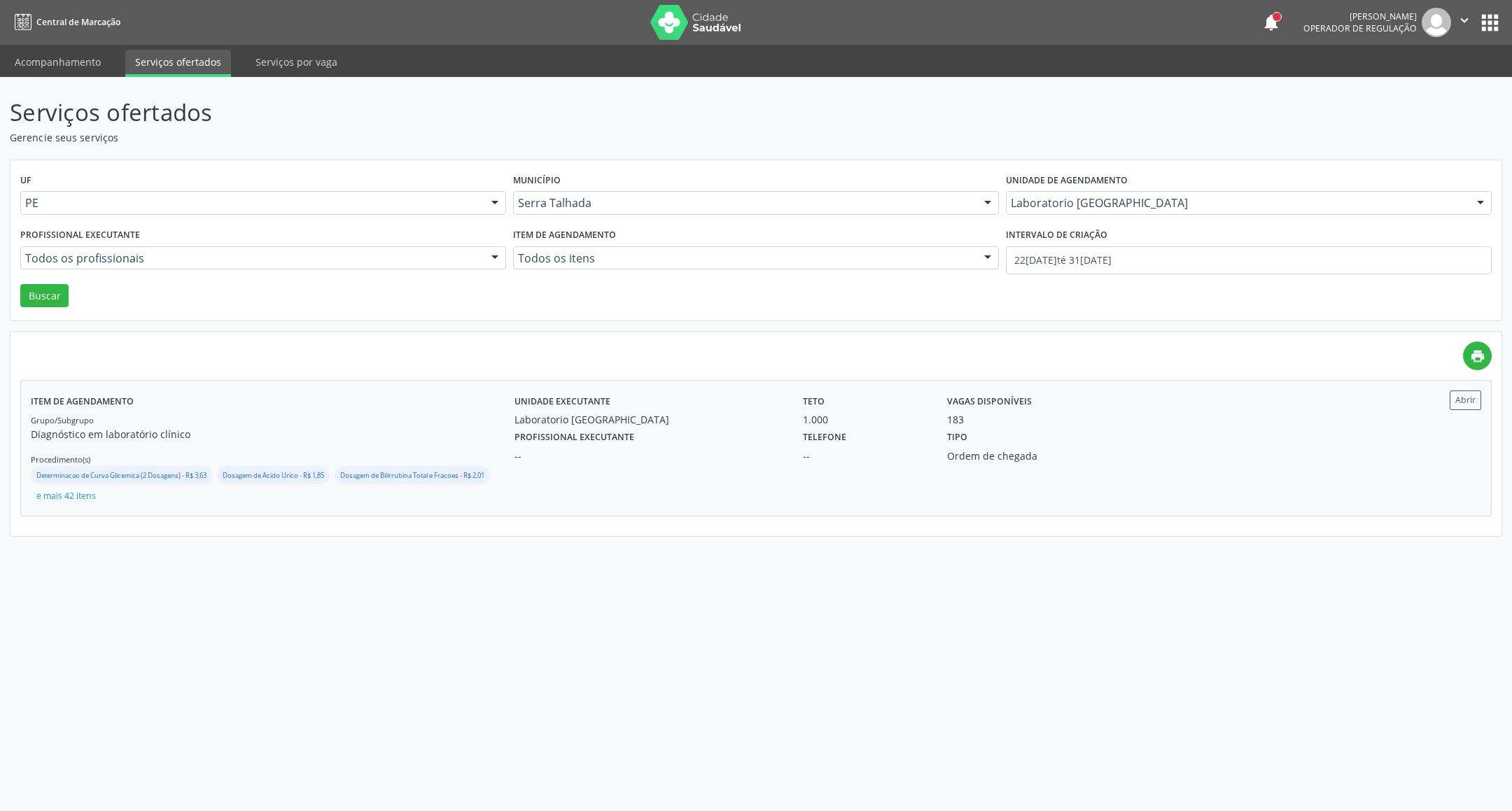
click at [450, 423] on div "Grupo/Subgrupo Diagnóstico em laboratório clínico Procedimento(s) Determinacao …" at bounding box center [272, 459] width 484 height 94
click at [1485, 19] on button "apps" at bounding box center [1490, 23] width 24 height 24
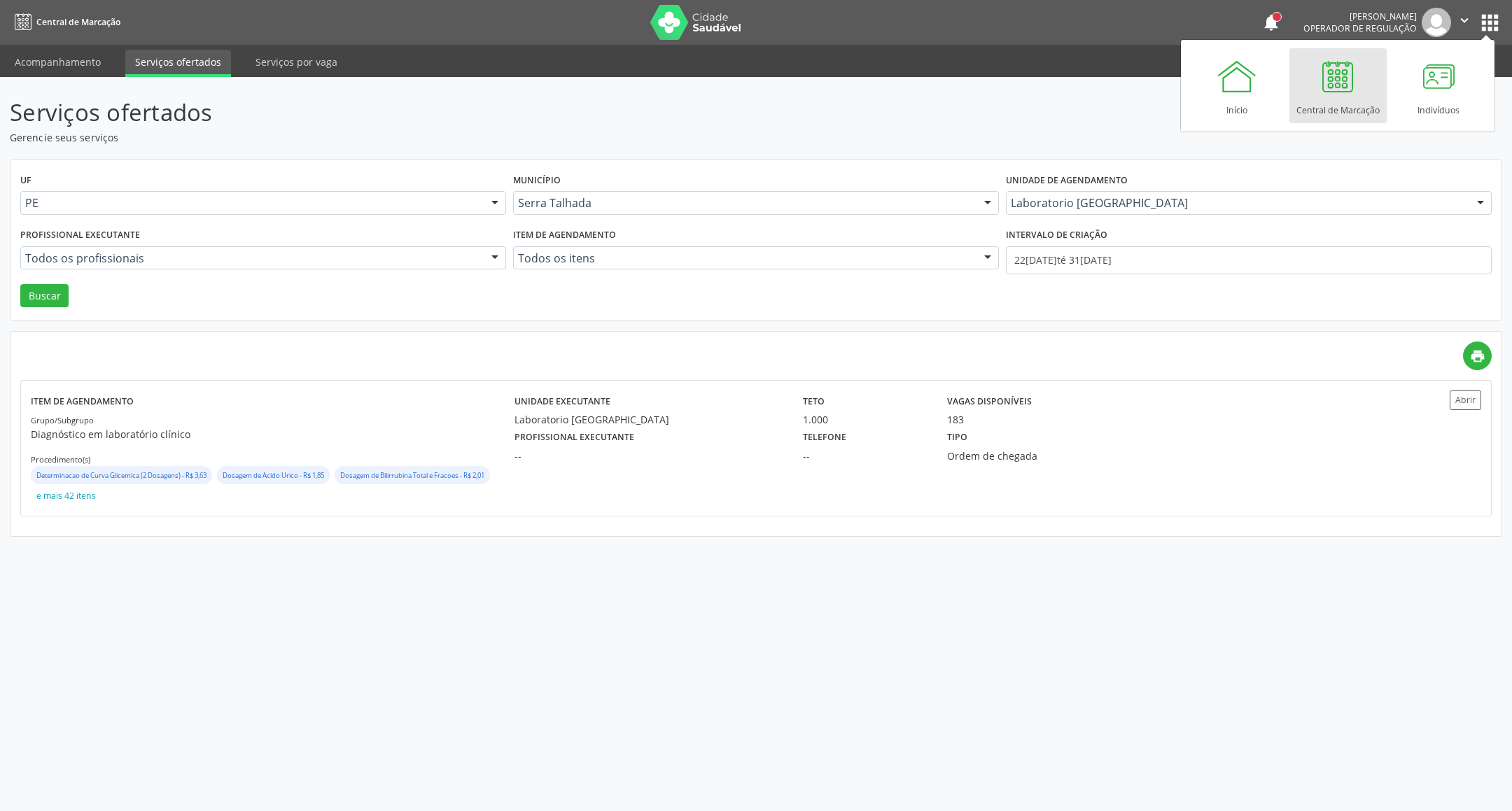
click at [1334, 97] on div "Central de Marcação" at bounding box center [1338, 106] width 83 height 19
